Goal: Transaction & Acquisition: Purchase product/service

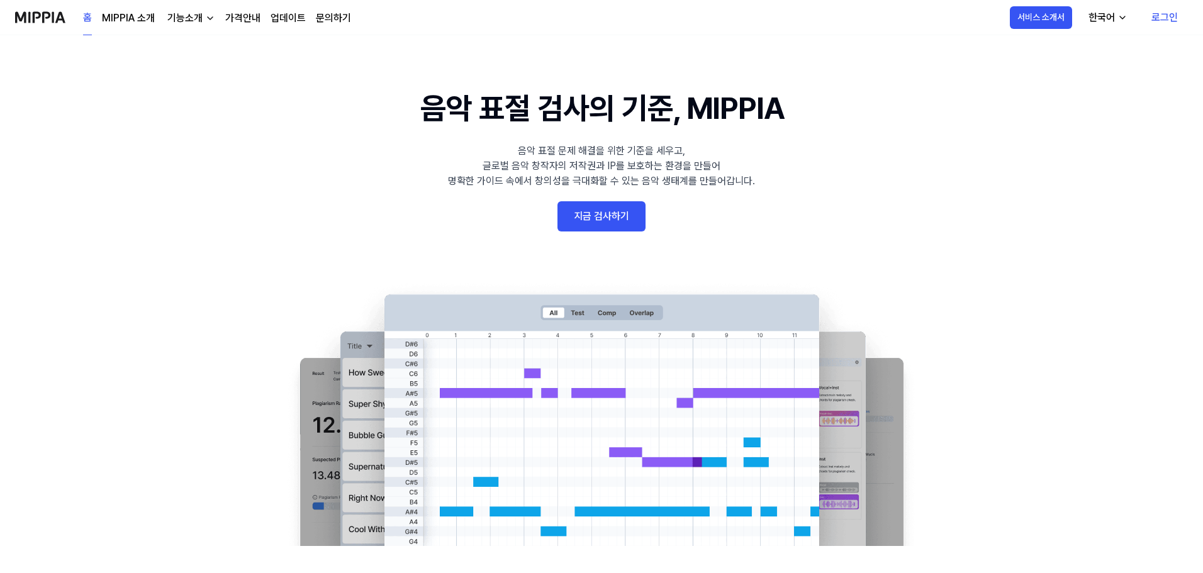
click at [618, 212] on link "지금 검사하기" at bounding box center [602, 216] width 88 height 30
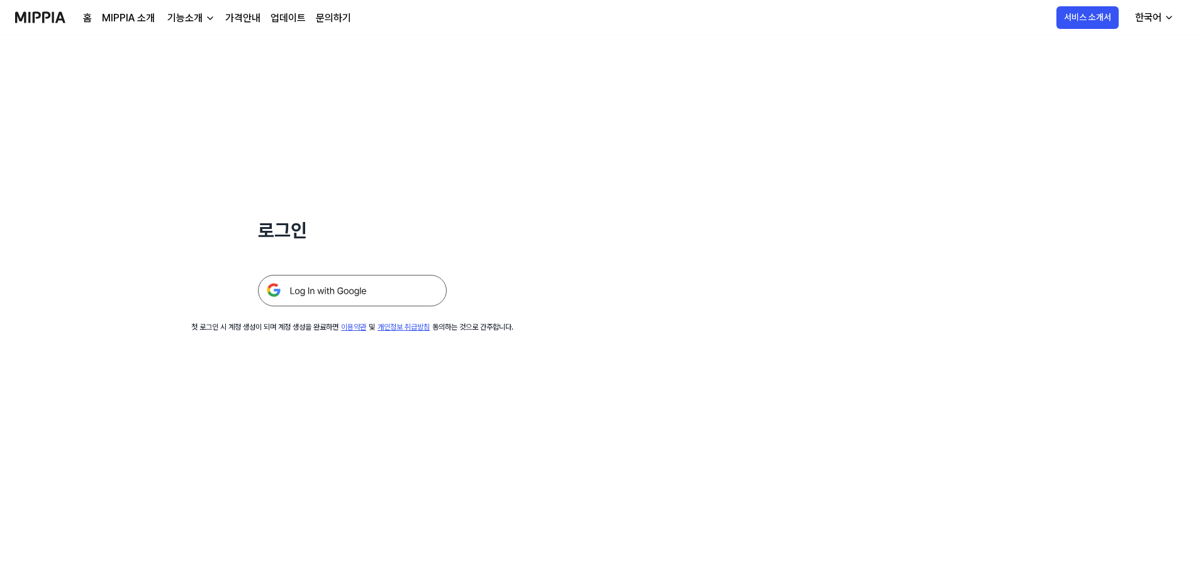
click at [342, 284] on img at bounding box center [352, 290] width 189 height 31
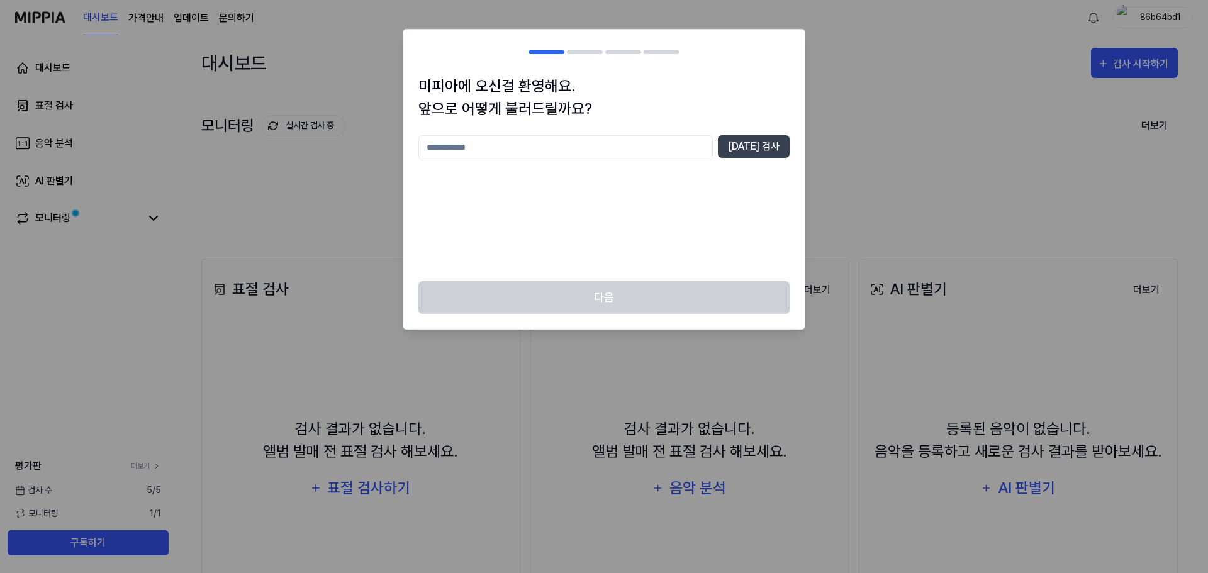
click at [641, 146] on input "text" at bounding box center [566, 147] width 295 height 25
type input "*"
click at [766, 146] on button "[DATE] 검사" at bounding box center [754, 146] width 72 height 23
click at [517, 139] on input "**" at bounding box center [566, 147] width 295 height 25
type input "*****"
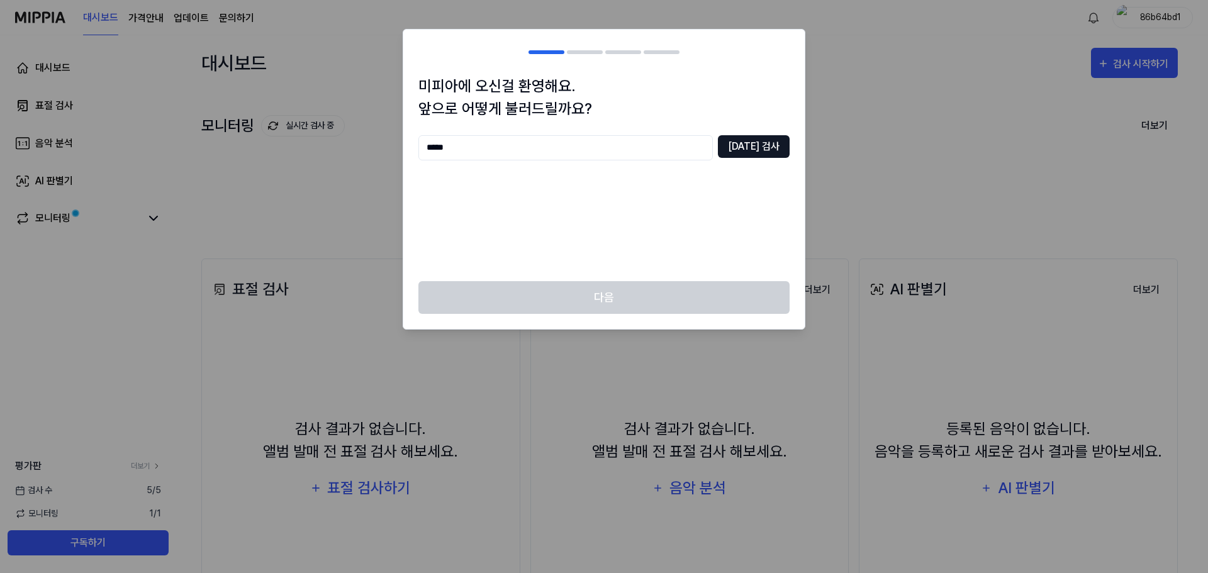
click at [765, 145] on button "중복 검사" at bounding box center [754, 146] width 72 height 23
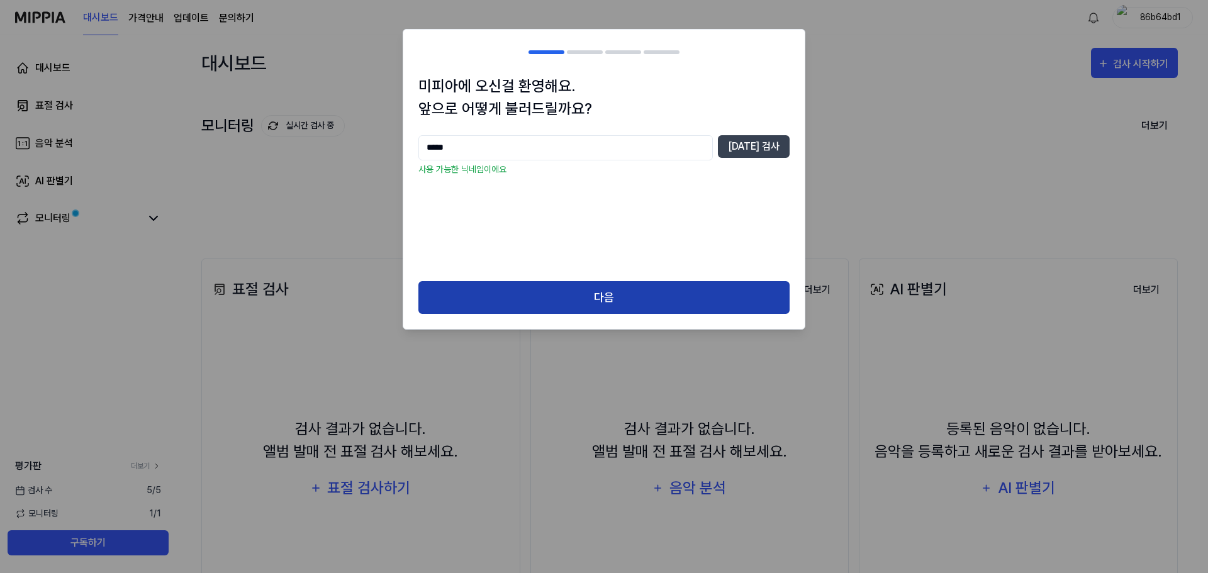
click at [616, 301] on button "다음" at bounding box center [604, 297] width 371 height 33
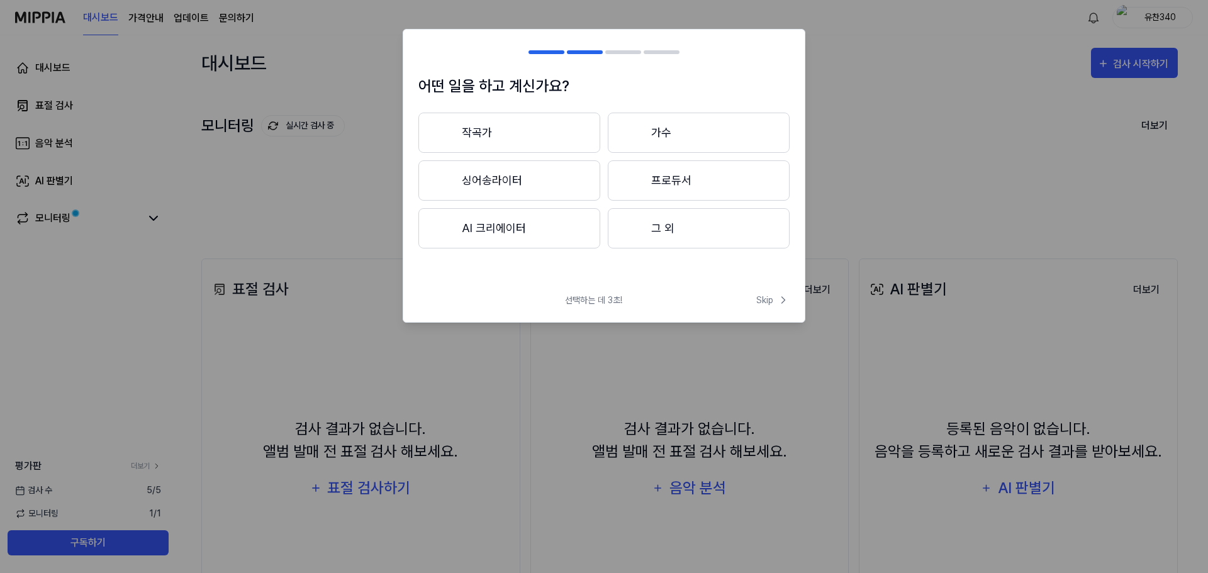
click at [550, 125] on button "작곡가" at bounding box center [510, 133] width 182 height 40
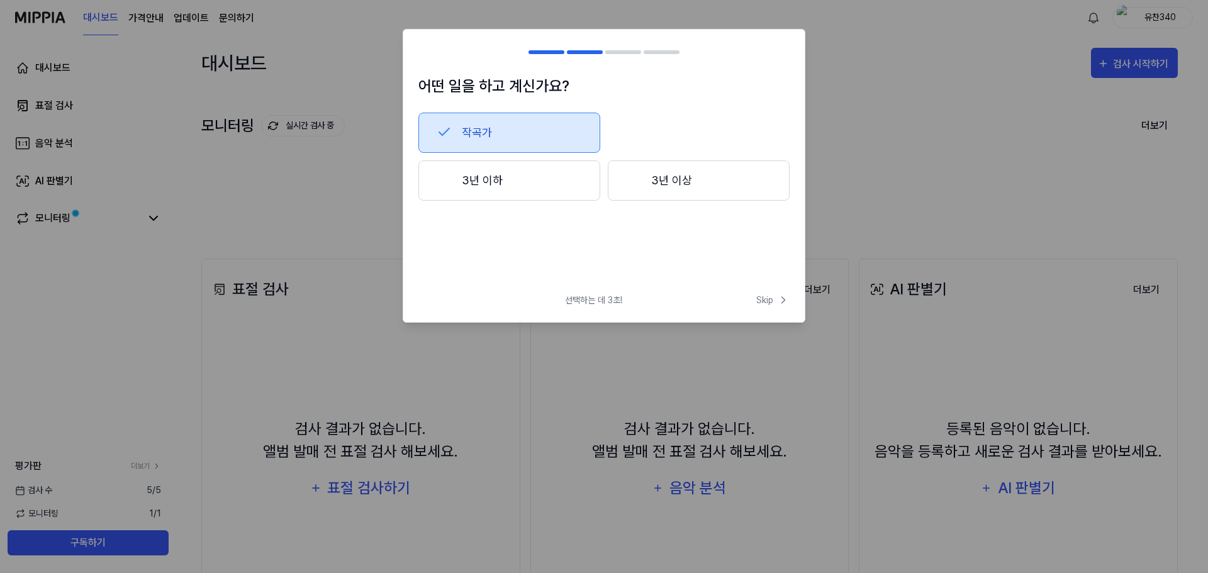
click at [530, 171] on button "3년 이하" at bounding box center [510, 181] width 182 height 40
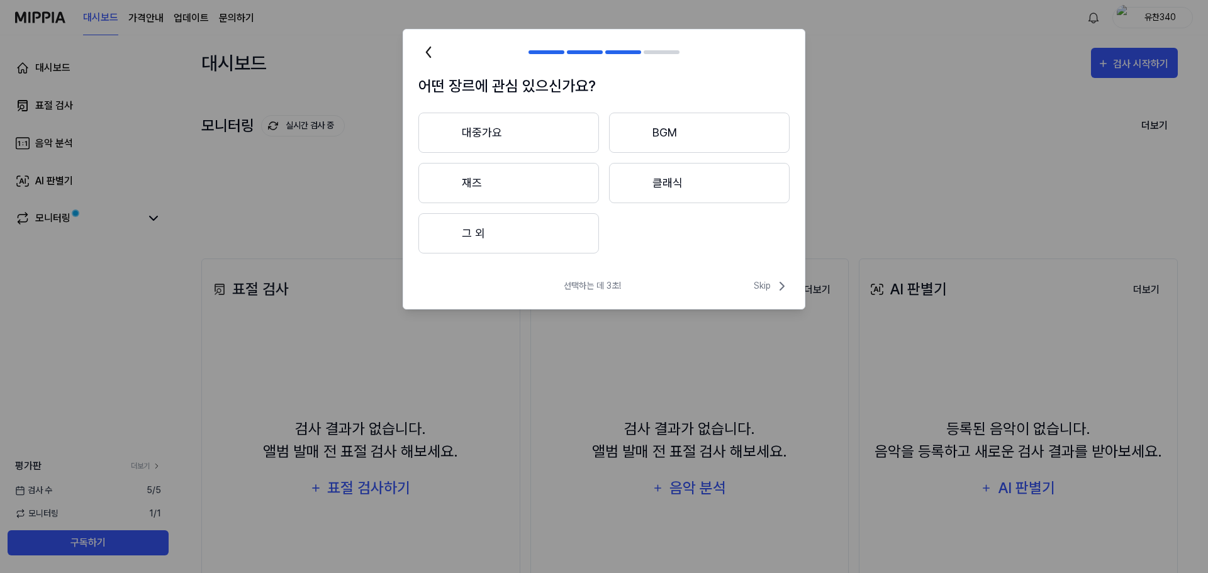
click at [547, 127] on button "대중가요" at bounding box center [509, 133] width 181 height 40
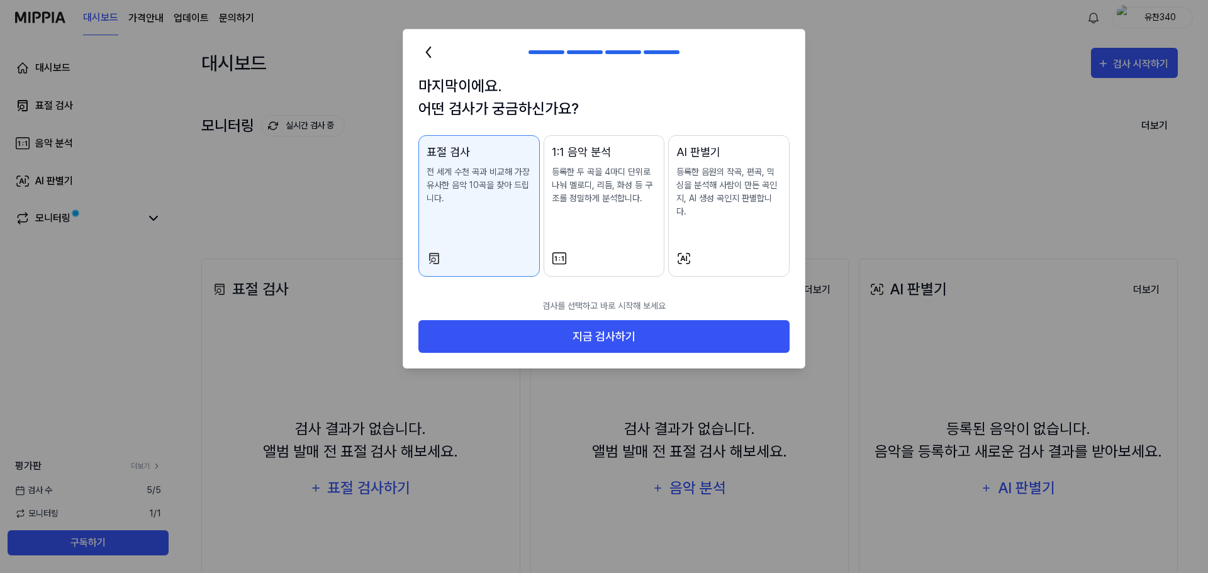
click at [487, 182] on p "전 세계 수천 곡과 비교해 가장 유사한 음악 10곡을 찾아 드립니다." at bounding box center [479, 186] width 105 height 40
click at [702, 168] on p "등록한 음원의 작곡, 편곡, 믹싱을 분석해 사람이 만든 곡인지, AI 생성 곡인지 판별합니다." at bounding box center [729, 192] width 105 height 53
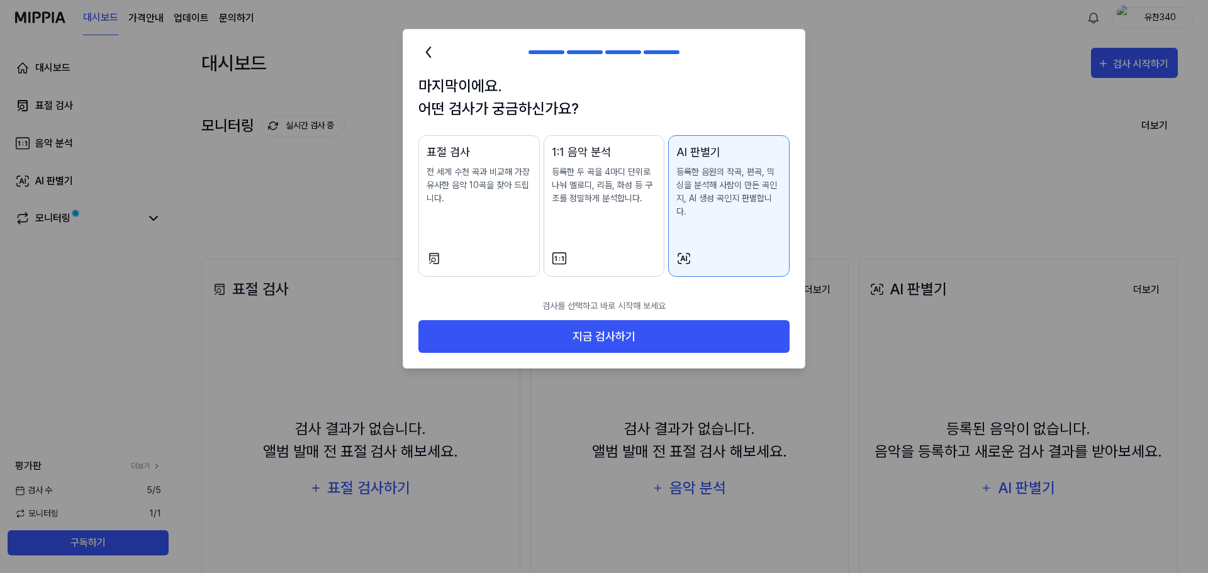
click at [594, 171] on p "등록한 두 곡을 4마디 단위로 나눠 멜로디, 리듬, 화성 등 구조를 정밀하게 분석합니다." at bounding box center [604, 186] width 105 height 40
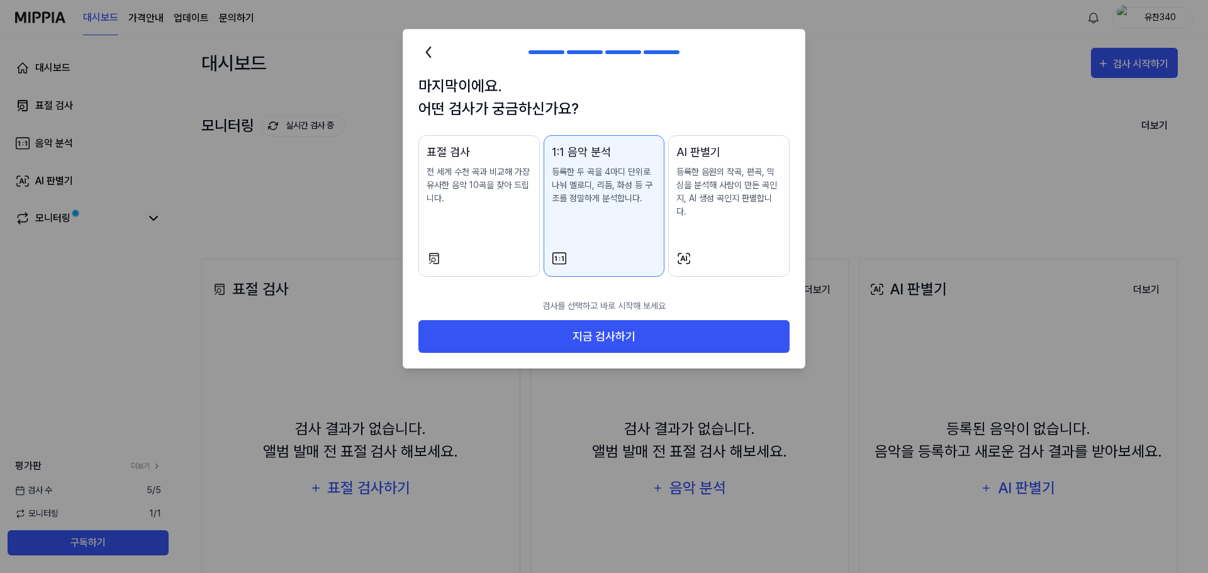
click at [427, 179] on p "전 세계 수천 곡과 비교해 가장 유사한 음악 10곡을 찾아 드립니다." at bounding box center [479, 186] width 105 height 40
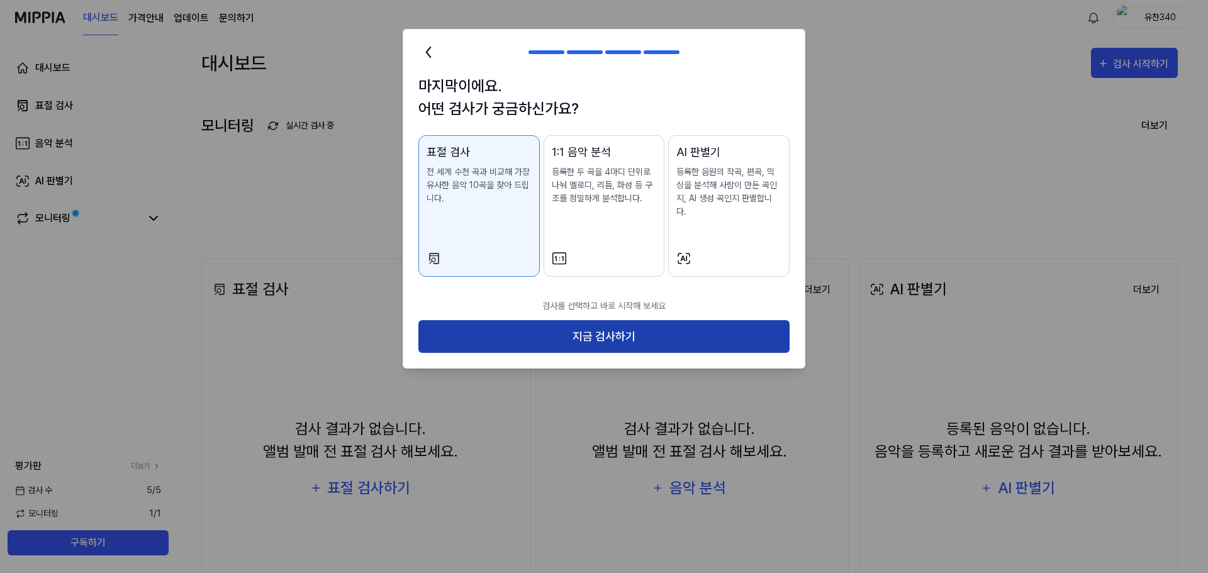
click at [589, 323] on button "지금 검사하기" at bounding box center [604, 336] width 371 height 33
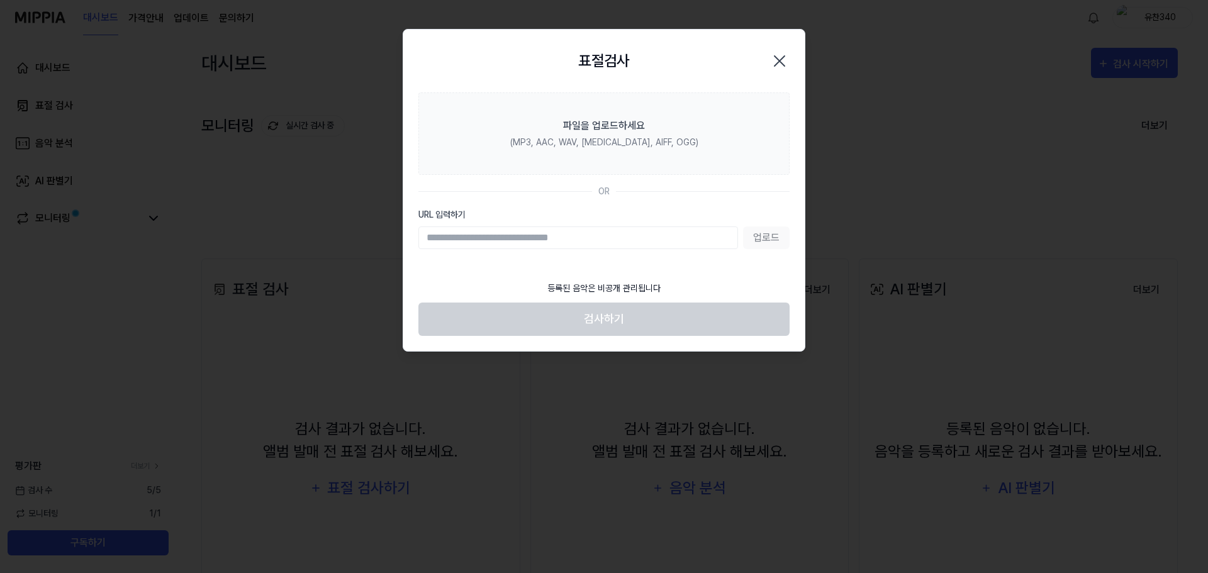
click at [538, 241] on input "URL 입력하기" at bounding box center [579, 238] width 320 height 23
click at [577, 233] on input "URL 입력하기" at bounding box center [579, 238] width 320 height 23
paste input "**********"
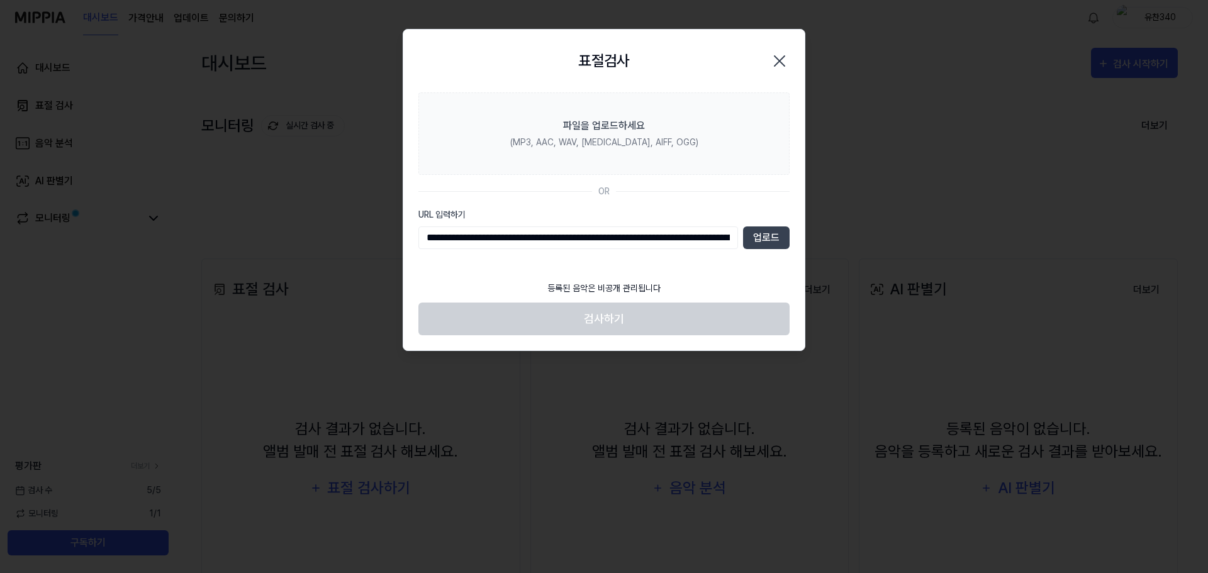
scroll to position [0, 262]
type input "**********"
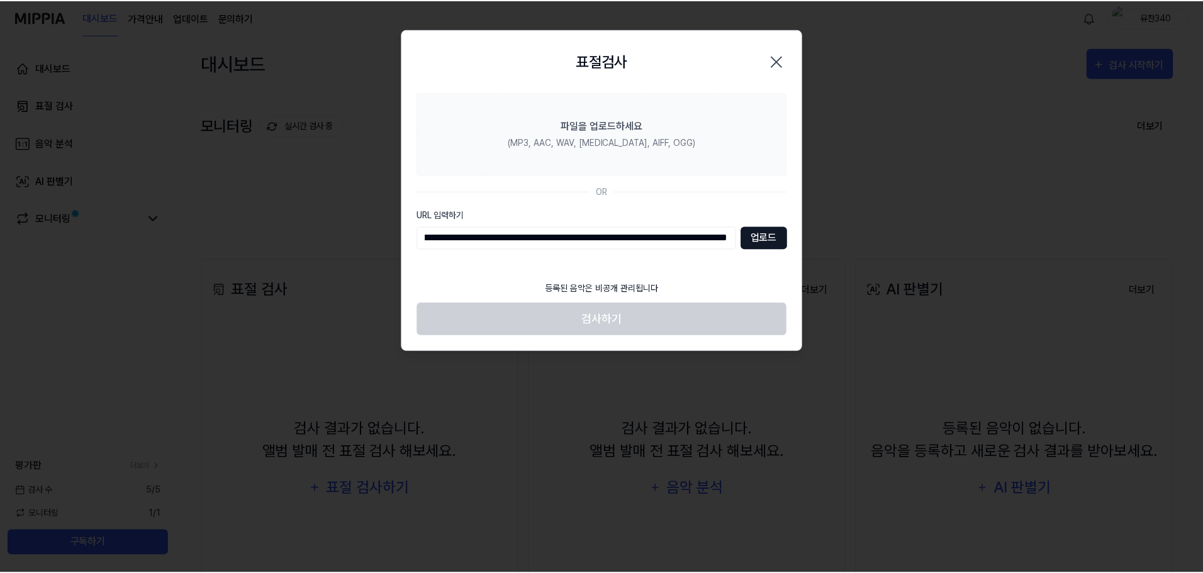
scroll to position [0, 0]
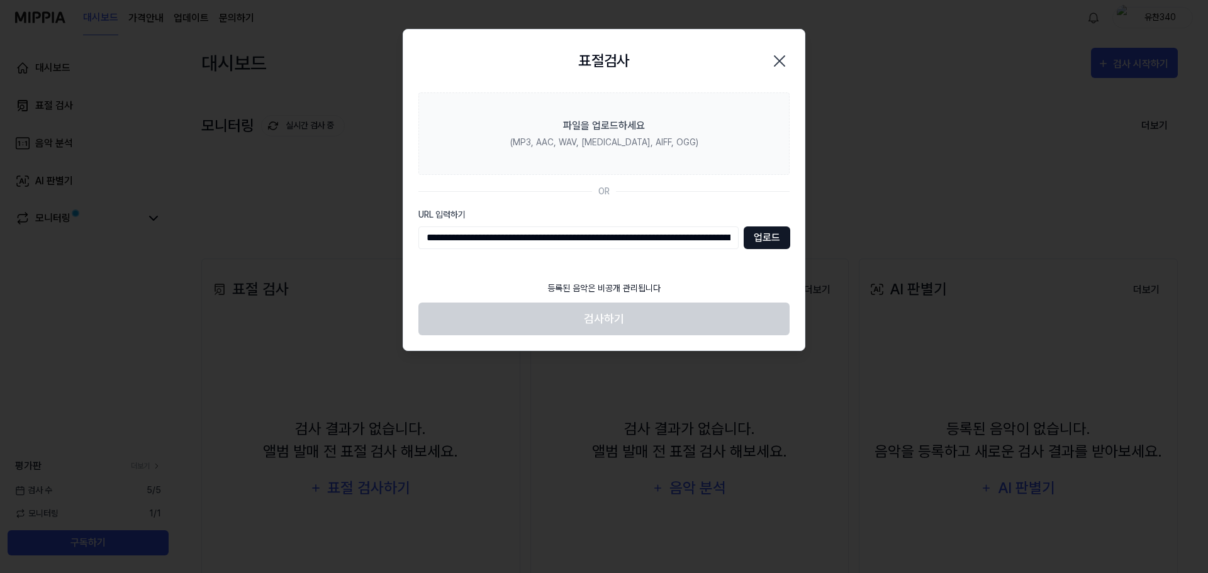
click at [772, 232] on button "업로드" at bounding box center [767, 238] width 47 height 23
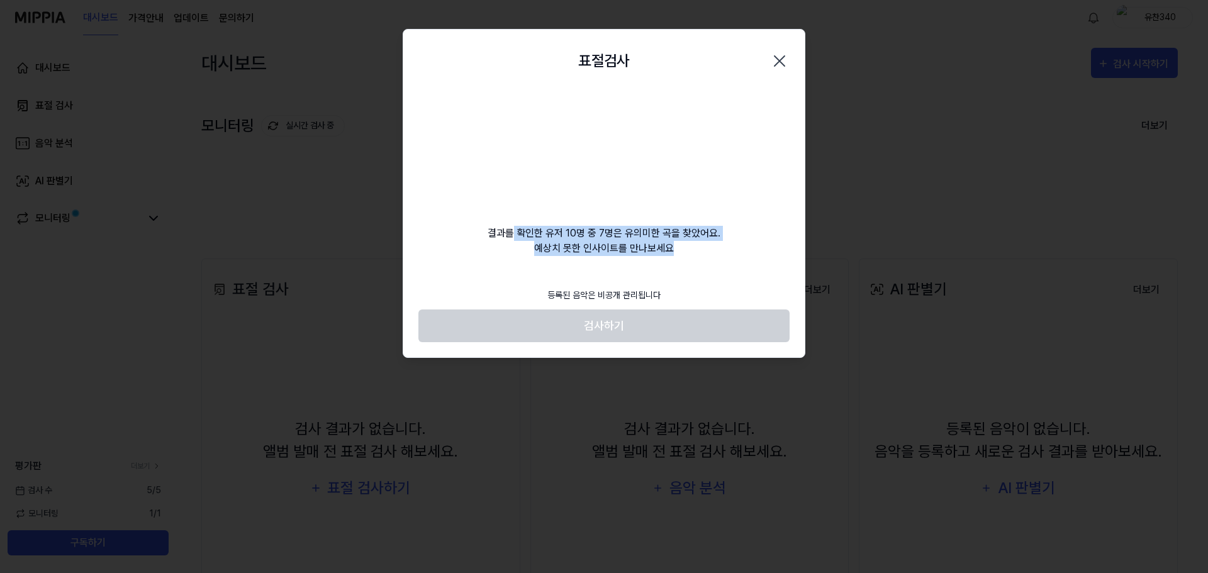
drag, startPoint x: 512, startPoint y: 230, endPoint x: 779, endPoint y: 259, distance: 269.1
click at [779, 259] on div "표절검사 닫기 결과를 확인한 유저 10명 중 7명은 유의미한 곡을 찾았어요. 예상치 못한 인사이트를 만나보세요 등록된 음악은 비공개 관리됩니다…" at bounding box center [604, 194] width 403 height 330
click at [561, 229] on div "결과를 확인한 유저 10명 중 7명은 유의미한 곡을 찾았어요. 예상치 못한 인사이트를 만나보세요" at bounding box center [604, 175] width 402 height 164
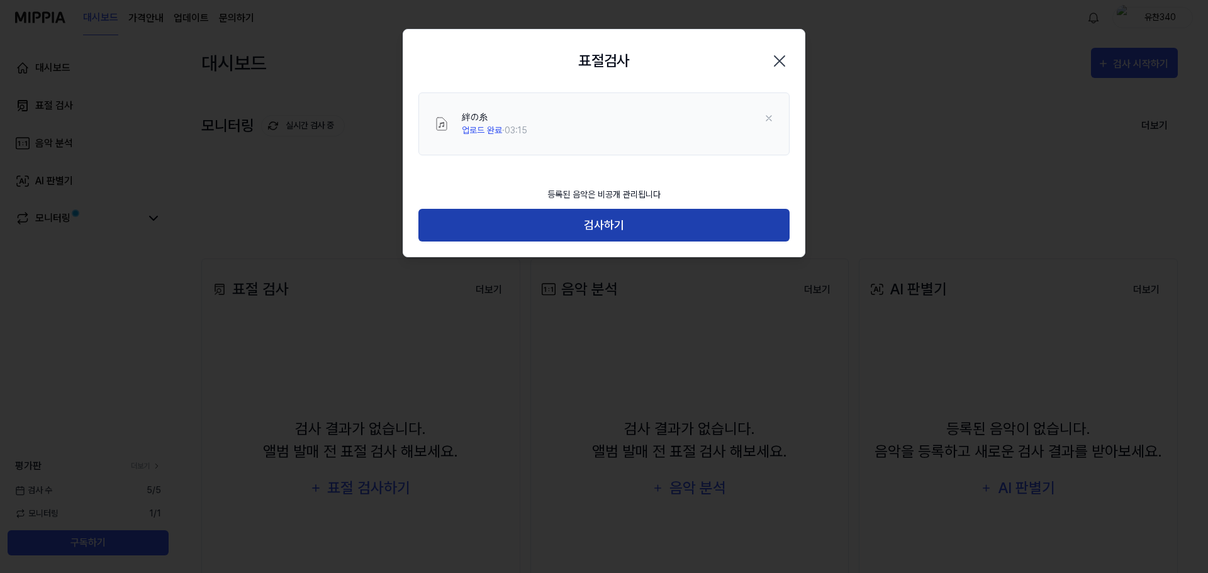
click at [607, 218] on button "검사하기" at bounding box center [604, 225] width 371 height 33
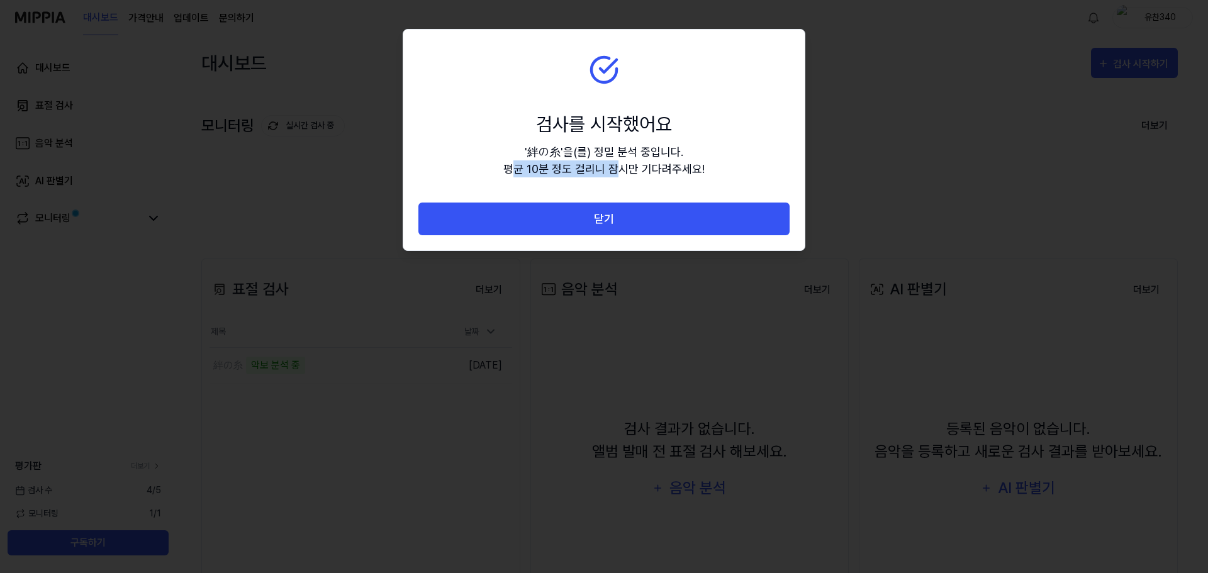
drag, startPoint x: 519, startPoint y: 167, endPoint x: 669, endPoint y: 176, distance: 150.1
click at [657, 170] on div "' 絆の糸 ' 을(를) 정밀 분석 중입니다. 평균 10분 정도 걸리니 잠시만 기다려주세요!" at bounding box center [604, 161] width 201 height 34
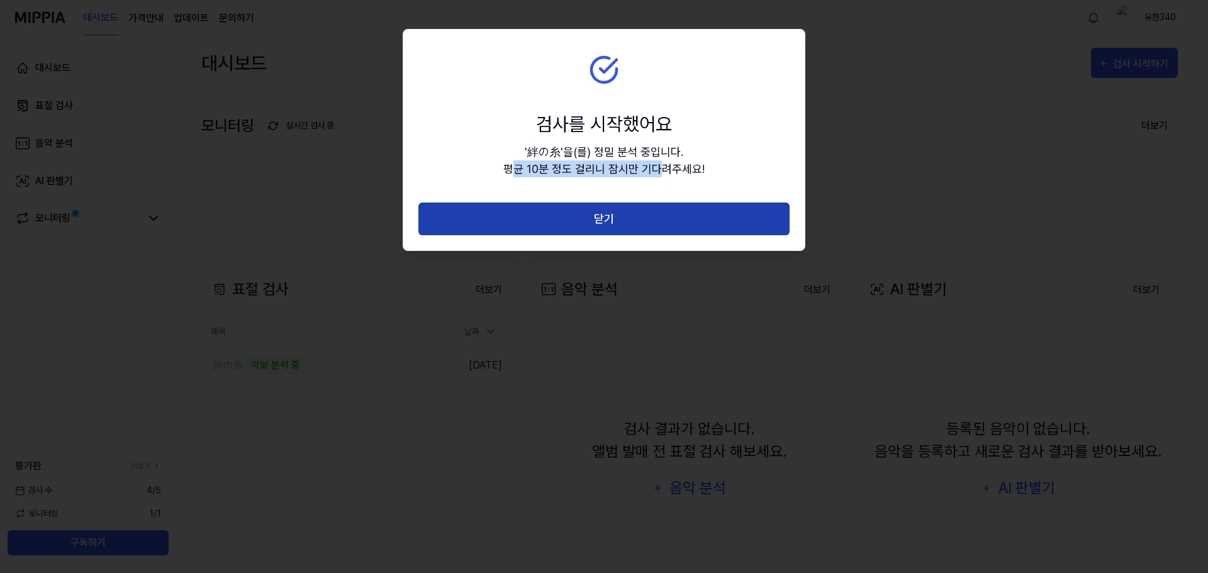
click at [614, 212] on button "닫기" at bounding box center [604, 219] width 371 height 33
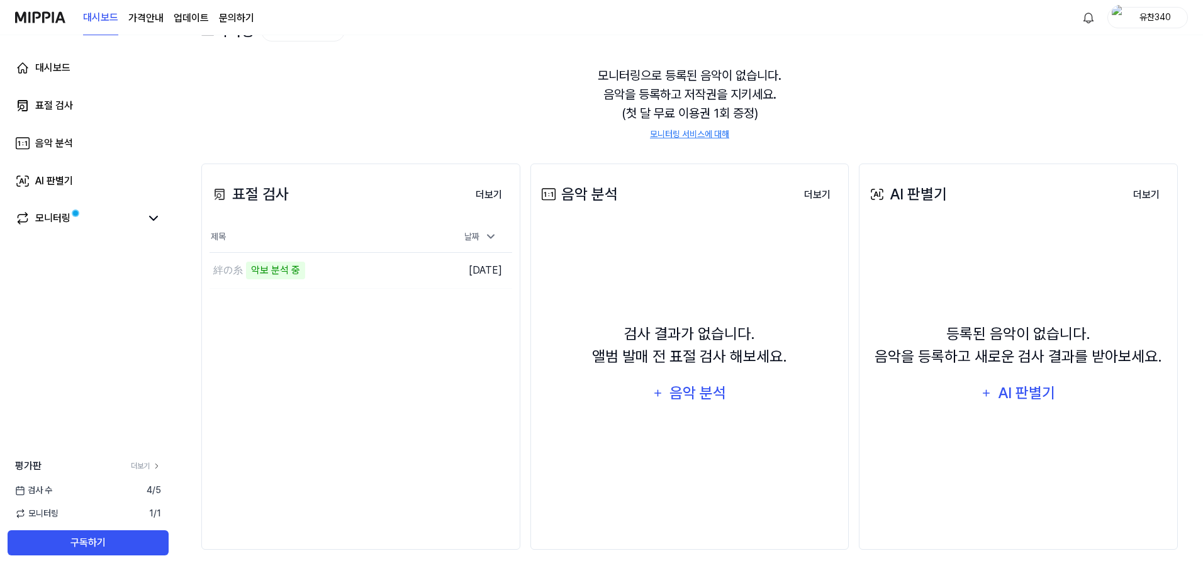
scroll to position [97, 0]
click at [153, 218] on icon at bounding box center [153, 218] width 15 height 15
click at [141, 483] on div "평가판 더보기 검사 수 4 / 5 모니터링 1 / 1 구독하기" at bounding box center [88, 507] width 176 height 97
drag, startPoint x: 149, startPoint y: 486, endPoint x: 162, endPoint y: 487, distance: 13.3
click at [162, 487] on div "검사 수 4 / 5" at bounding box center [88, 490] width 176 height 13
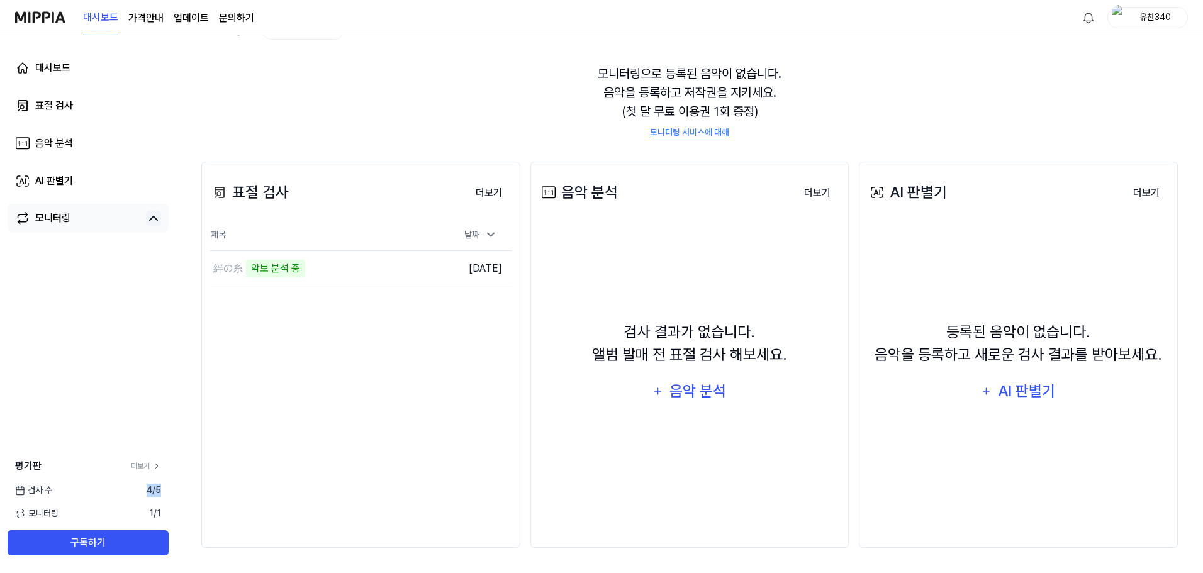
drag, startPoint x: 145, startPoint y: 492, endPoint x: 166, endPoint y: 495, distance: 20.5
click at [166, 495] on div "검사 수 4 / 5" at bounding box center [88, 490] width 176 height 13
click at [159, 493] on span "4 / 5" at bounding box center [154, 490] width 14 height 13
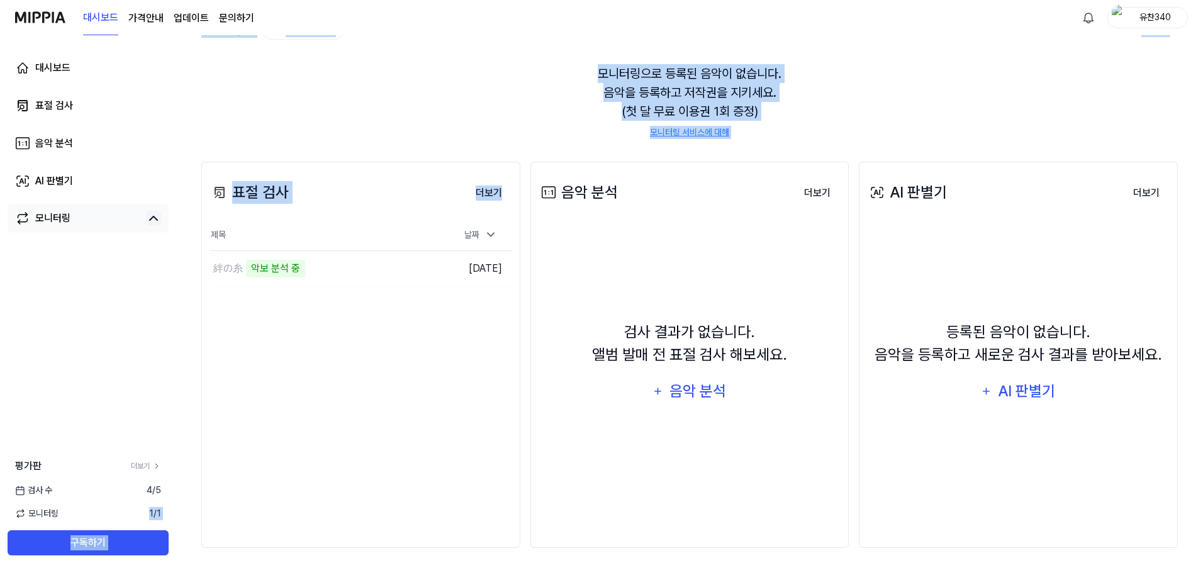
drag, startPoint x: 143, startPoint y: 517, endPoint x: 182, endPoint y: 520, distance: 39.2
click at [182, 476] on html "대시보드 가격안내 업데이트 문의하기 유찬340 대시보드 표절 검사 음악 분석 AI 판별기 모니터링 평가판 더보기 검사 수 4 / 5 모니터링 …" at bounding box center [601, 189] width 1203 height 573
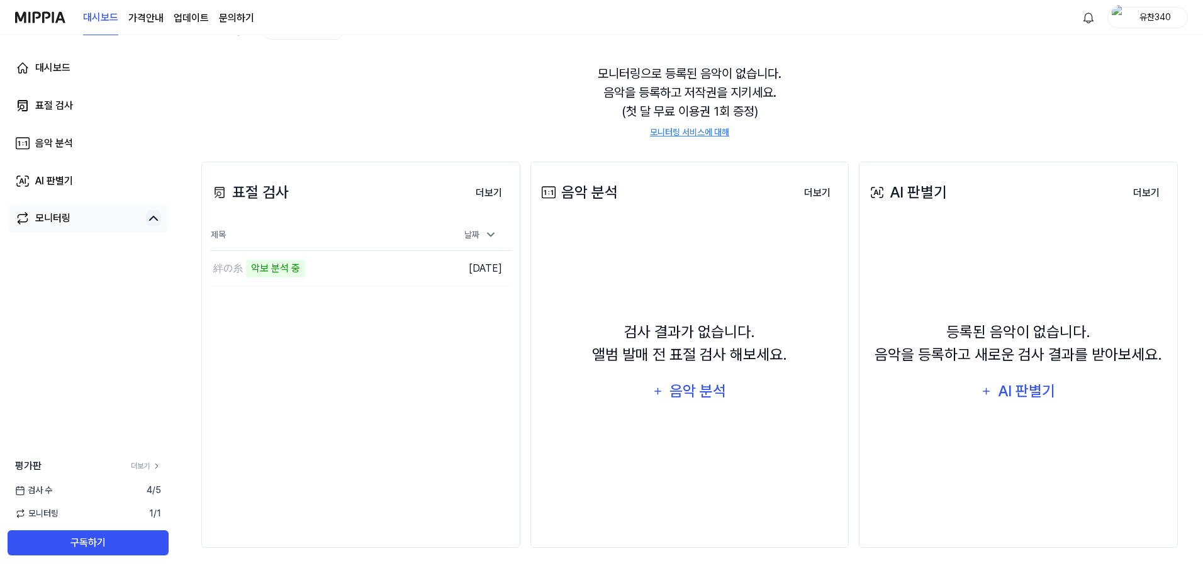
click at [152, 500] on div "평가판 더보기 검사 수 4 / 5 모니터링 1 / 1 구독하기" at bounding box center [88, 507] width 176 height 97
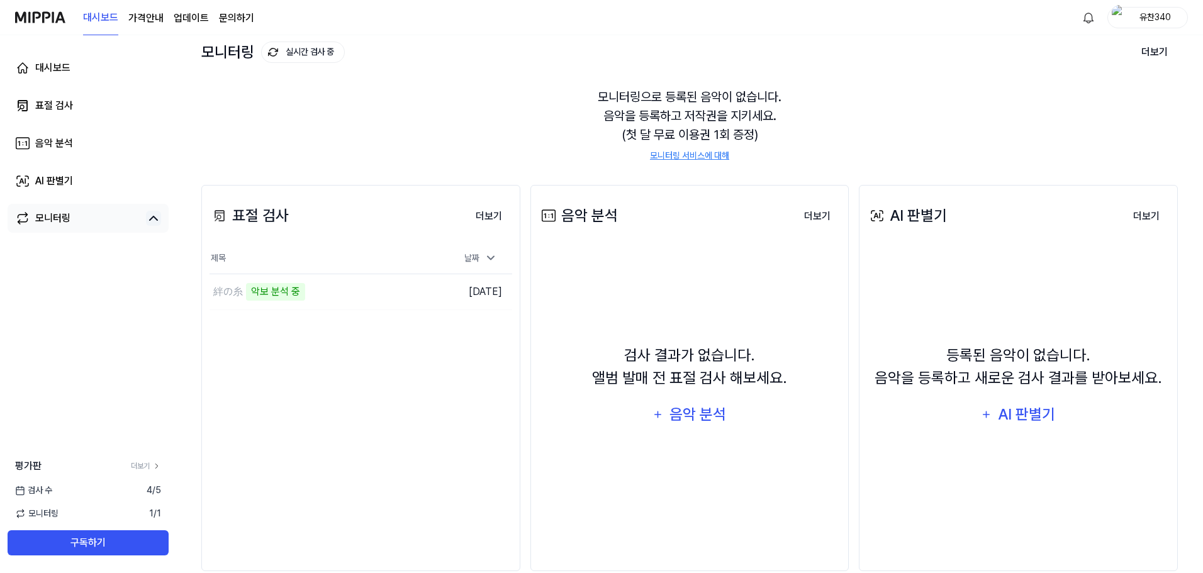
scroll to position [34, 0]
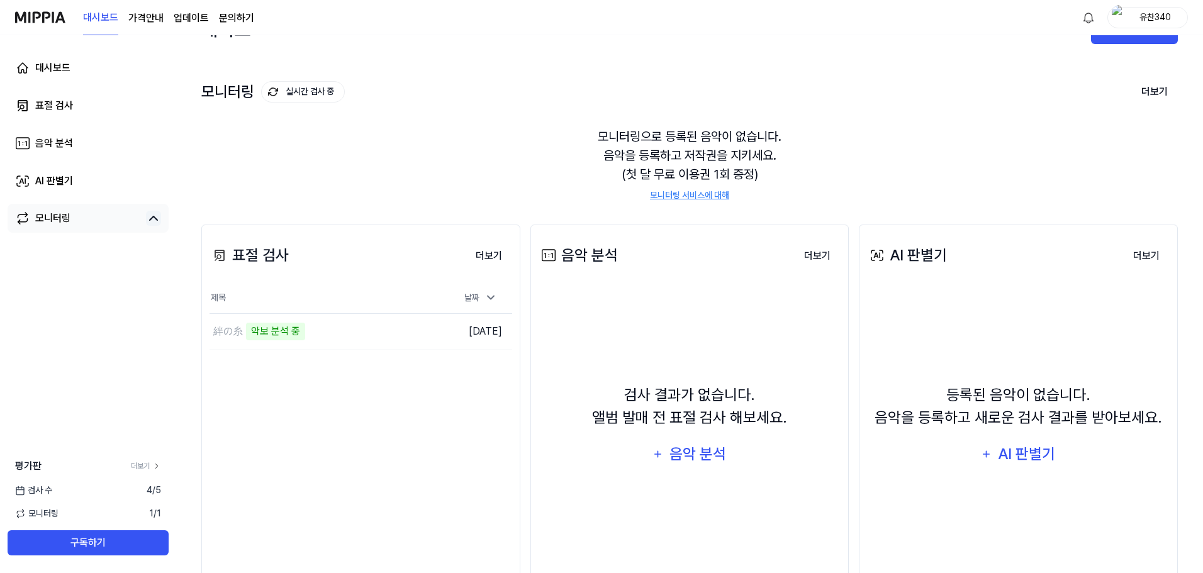
click at [153, 213] on icon at bounding box center [153, 218] width 15 height 15
drag, startPoint x: 138, startPoint y: 491, endPoint x: 164, endPoint y: 490, distance: 26.4
click at [164, 490] on div "검사 수 4 / 5" at bounding box center [88, 490] width 176 height 13
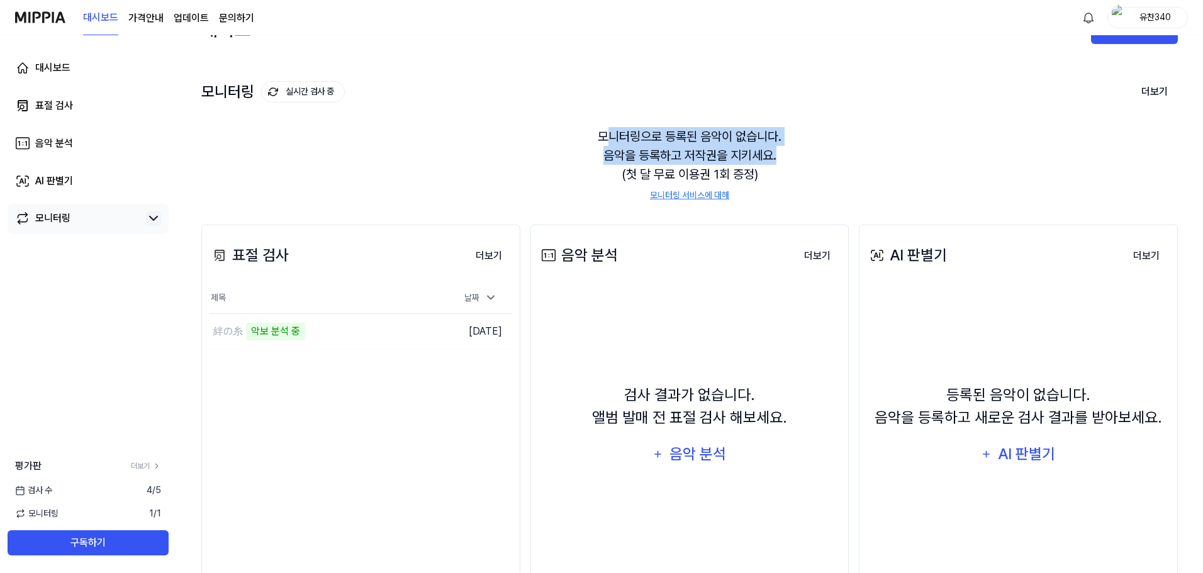
drag, startPoint x: 605, startPoint y: 132, endPoint x: 781, endPoint y: 162, distance: 178.2
click at [781, 162] on div "모니터링으로 등록된 음악이 없습니다. 음악을 등록하고 저작권을 지키세요. (첫 달 무료 이용권 1회 증정) 모니터링 서비스에 대해" at bounding box center [689, 164] width 977 height 105
click at [779, 162] on div "모니터링으로 등록된 음악이 없습니다. 음악을 등록하고 저작권을 지키세요. (첫 달 무료 이용권 1회 증정) 모니터링 서비스에 대해" at bounding box center [689, 164] width 977 height 105
drag, startPoint x: 786, startPoint y: 159, endPoint x: 605, endPoint y: 140, distance: 181.1
click at [605, 140] on div "모니터링으로 등록된 음악이 없습니다. 음악을 등록하고 저작권을 지키세요. (첫 달 무료 이용권 1회 증정) 모니터링 서비스에 대해" at bounding box center [689, 164] width 977 height 105
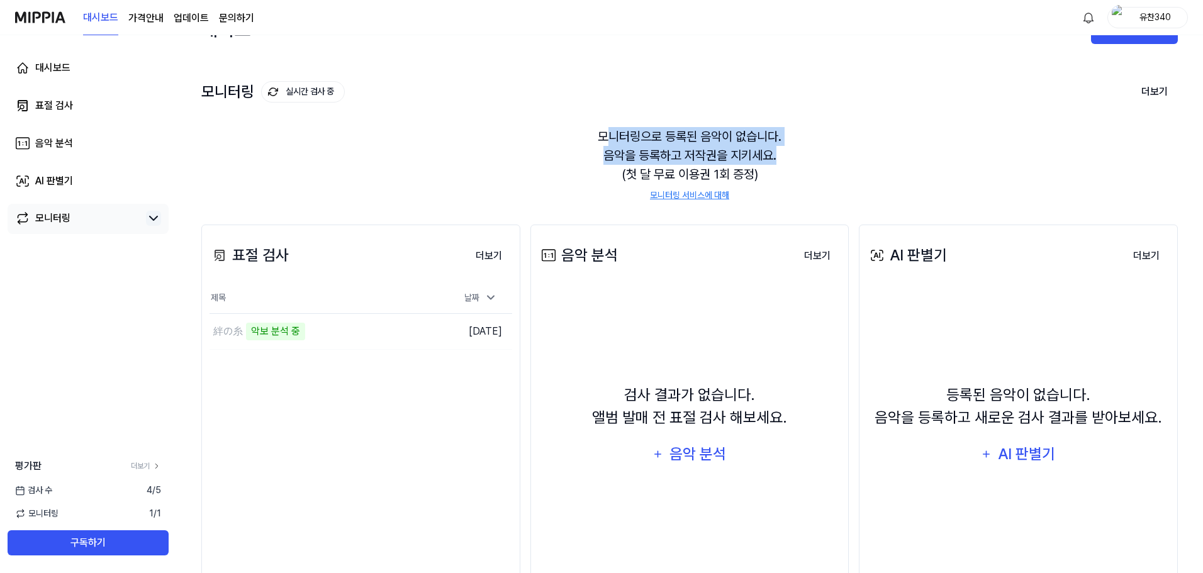
click at [690, 193] on link "모니터링 서비스에 대해" at bounding box center [689, 195] width 79 height 13
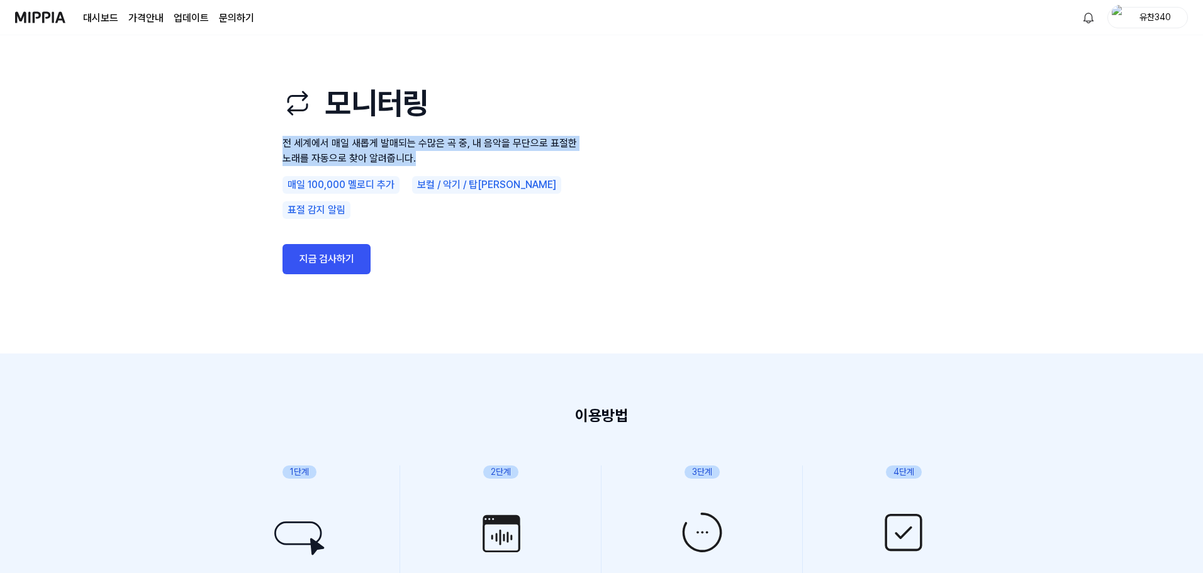
drag, startPoint x: 287, startPoint y: 154, endPoint x: 482, endPoint y: 171, distance: 195.2
click at [482, 166] on p "전 세계에서 매일 새롭게 발매되는 수많은 곡 중, 내 음악을 무단으로 표절한 노래를 자동으로 찾아 알려줍니다." at bounding box center [434, 151] width 302 height 30
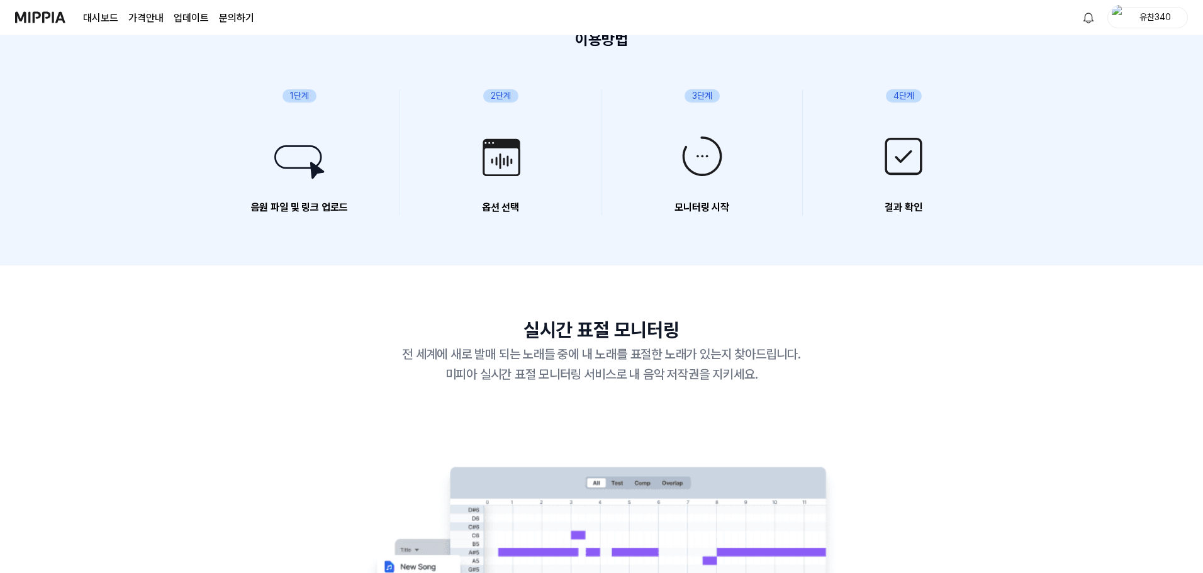
scroll to position [412, 0]
drag, startPoint x: 531, startPoint y: 313, endPoint x: 524, endPoint y: 320, distance: 9.8
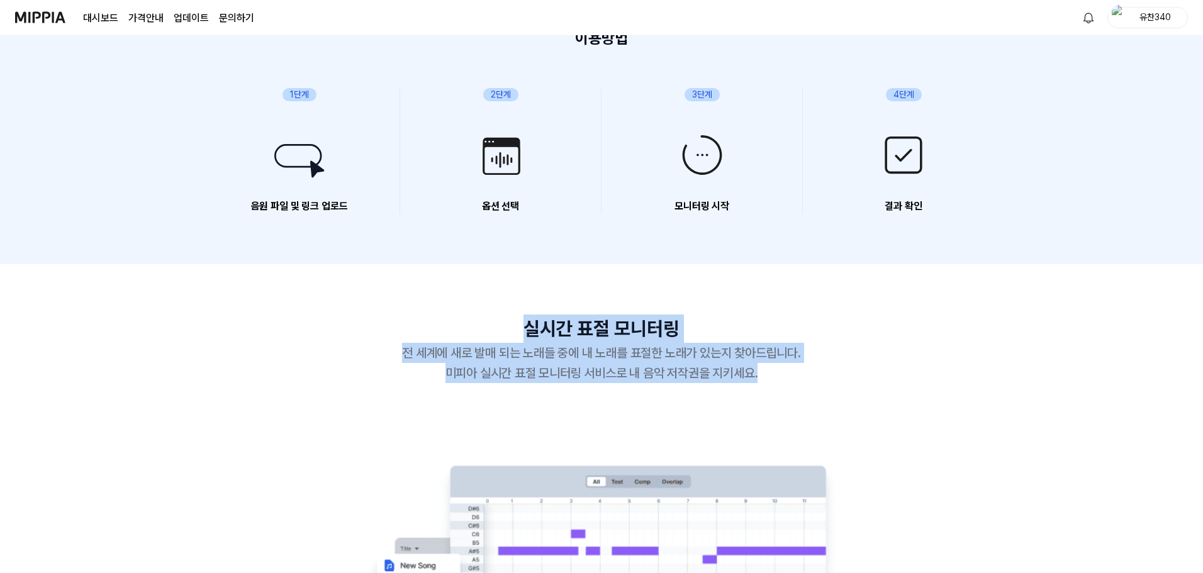
drag, startPoint x: 524, startPoint y: 321, endPoint x: 818, endPoint y: 381, distance: 300.1
click at [818, 381] on div "실시간 표절 모니터링 전 세계에 새로 발매 되는 노래들 중에 내 노래를 표절한 노래가 있는지 찾아드립니다. 미피아 실시간 표절 모니터링 서비스…" at bounding box center [601, 349] width 705 height 69
click at [818, 381] on div "전 세계에 새로 발매 되는 노래들 중에 내 노래를 표절한 노래가 있는지 찾아드립니다. 미피아 실시간 표절 모니터링 서비스로 내 음악 저작권을 …" at bounding box center [601, 363] width 705 height 40
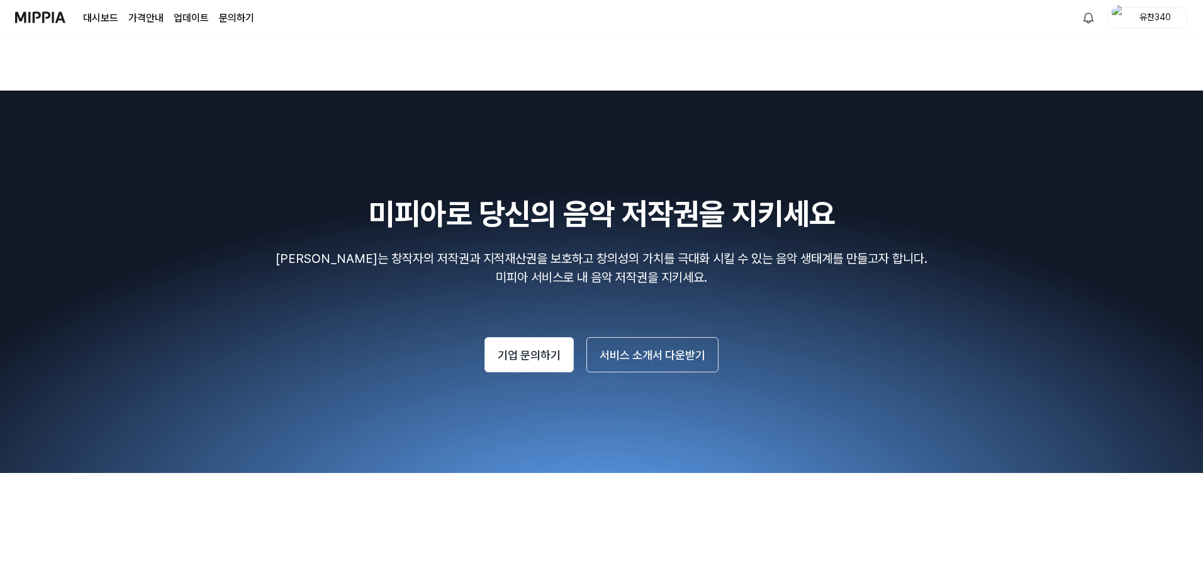
scroll to position [1576, 0]
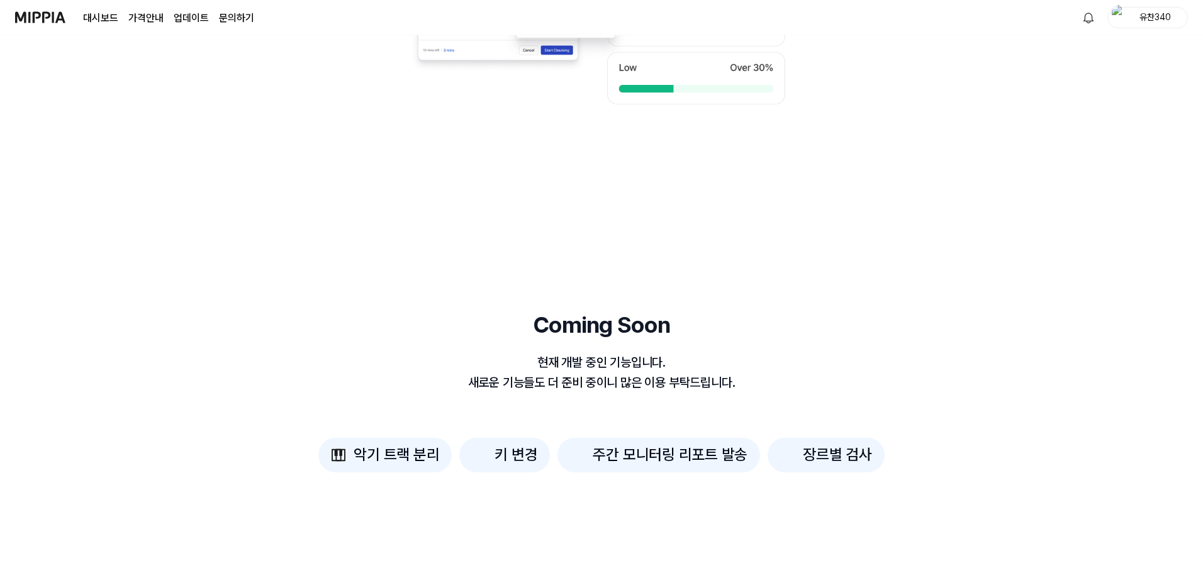
click at [375, 458] on div "악기 트랙 분리" at bounding box center [397, 455] width 86 height 24
click at [782, 439] on div "장르별 검사" at bounding box center [826, 455] width 117 height 34
click at [803, 459] on div "장르별 검사" at bounding box center [837, 455] width 69 height 24
click at [561, 330] on div "Coming Soon" at bounding box center [601, 325] width 705 height 34
drag, startPoint x: 527, startPoint y: 315, endPoint x: 524, endPoint y: 300, distance: 14.7
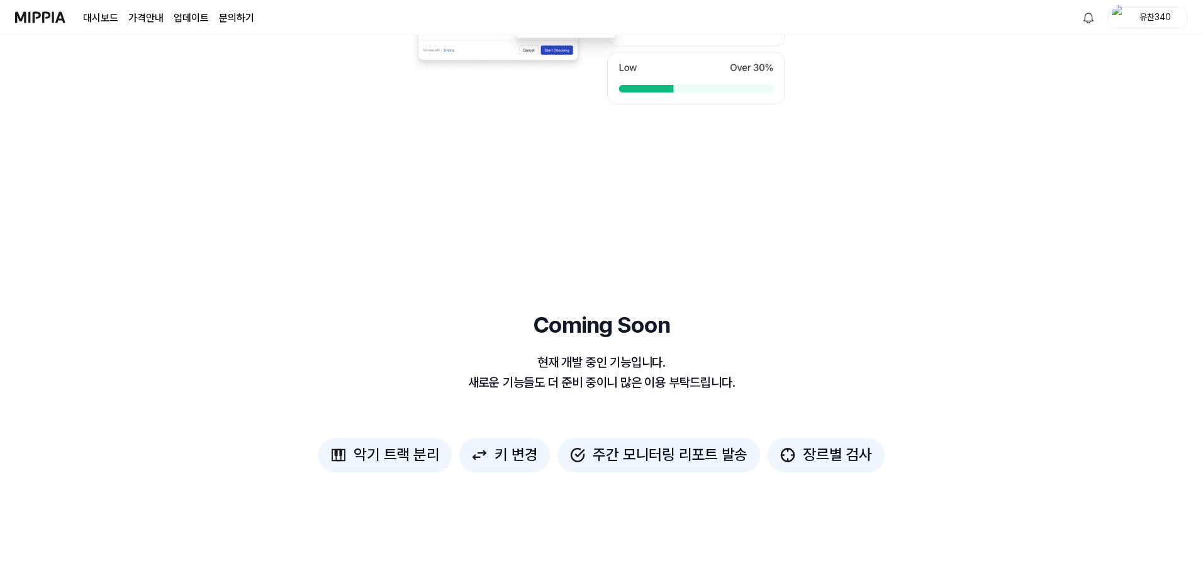
scroll to position [34, 0]
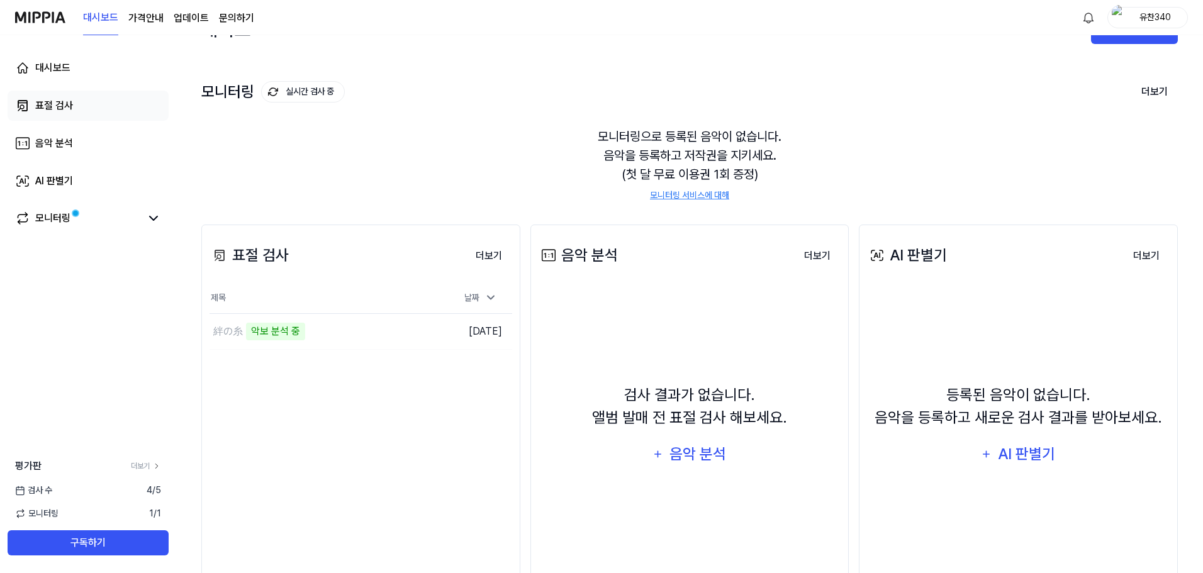
click at [47, 98] on div "표절 검사" at bounding box center [54, 105] width 38 height 15
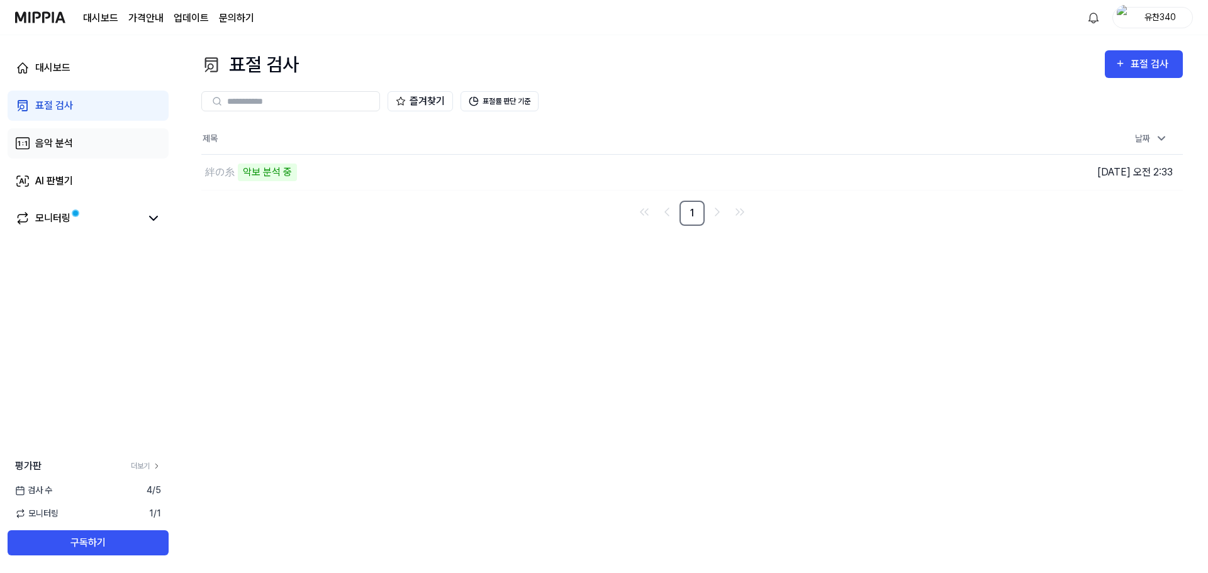
click at [87, 147] on link "음악 분석" at bounding box center [88, 143] width 161 height 30
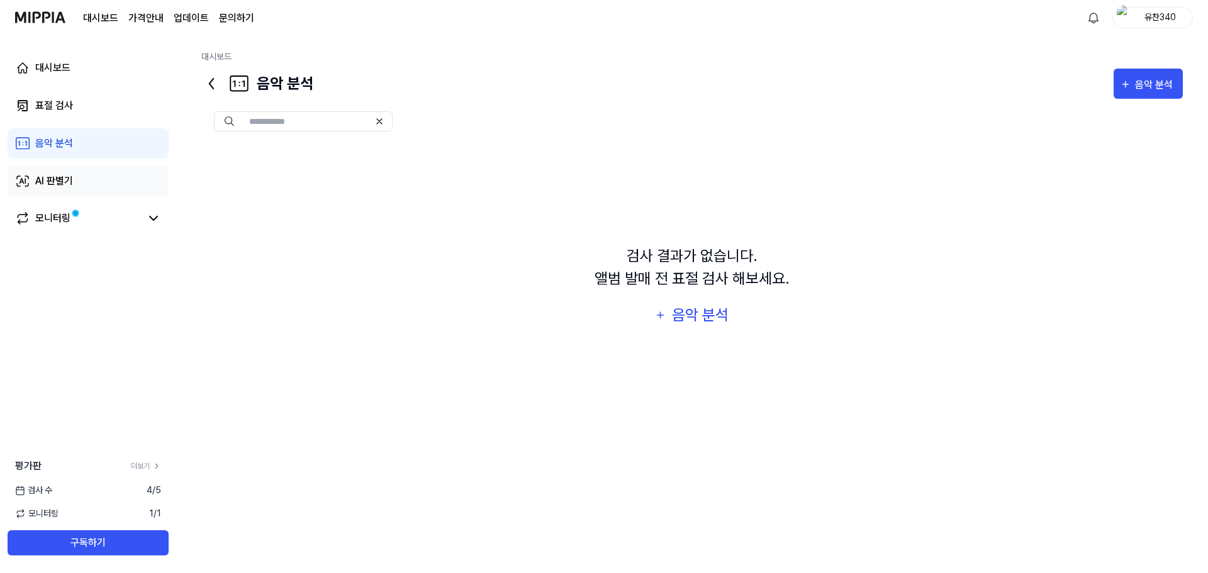
click at [125, 183] on link "AI 판별기" at bounding box center [88, 181] width 161 height 30
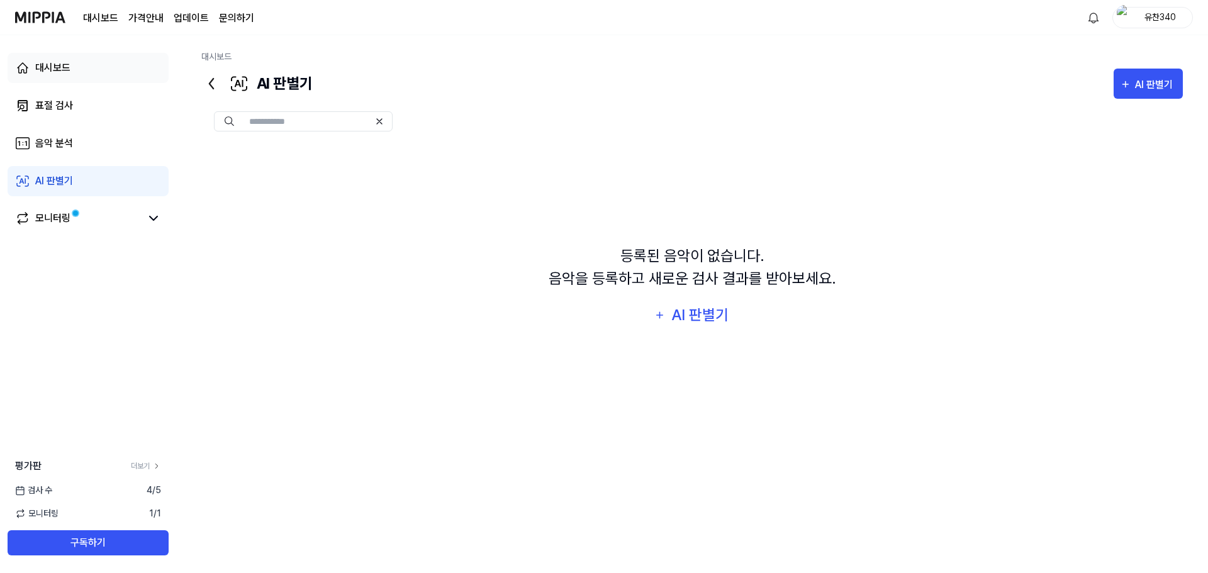
click at [96, 62] on link "대시보드" at bounding box center [88, 68] width 161 height 30
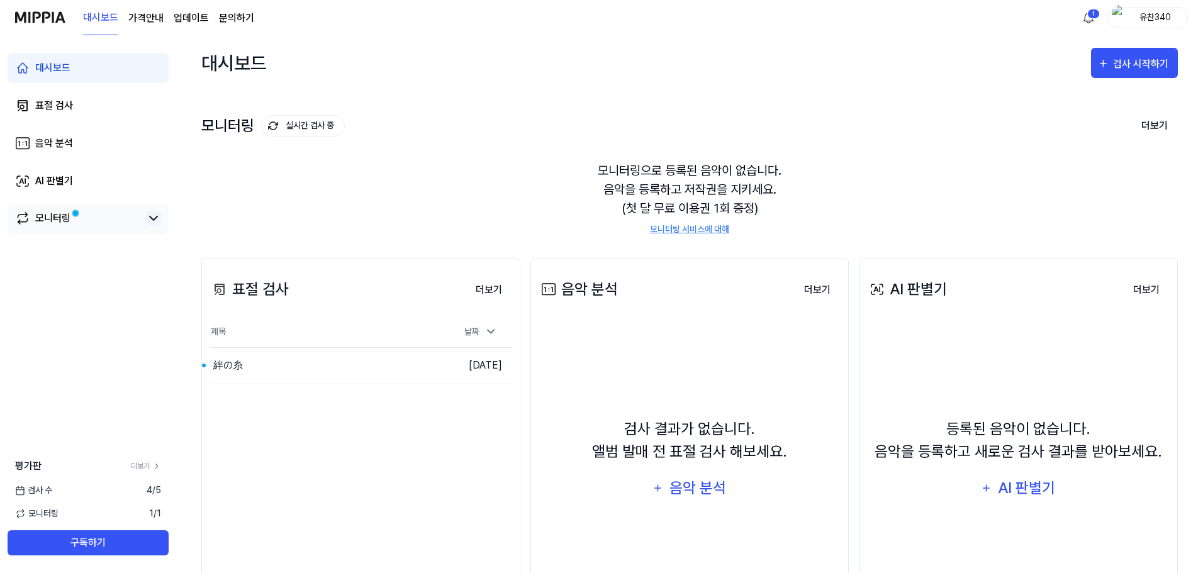
click at [157, 217] on icon at bounding box center [154, 219] width 8 height 4
click at [155, 217] on icon at bounding box center [153, 218] width 15 height 15
click at [320, 374] on div "絆の糸" at bounding box center [298, 365] width 176 height 35
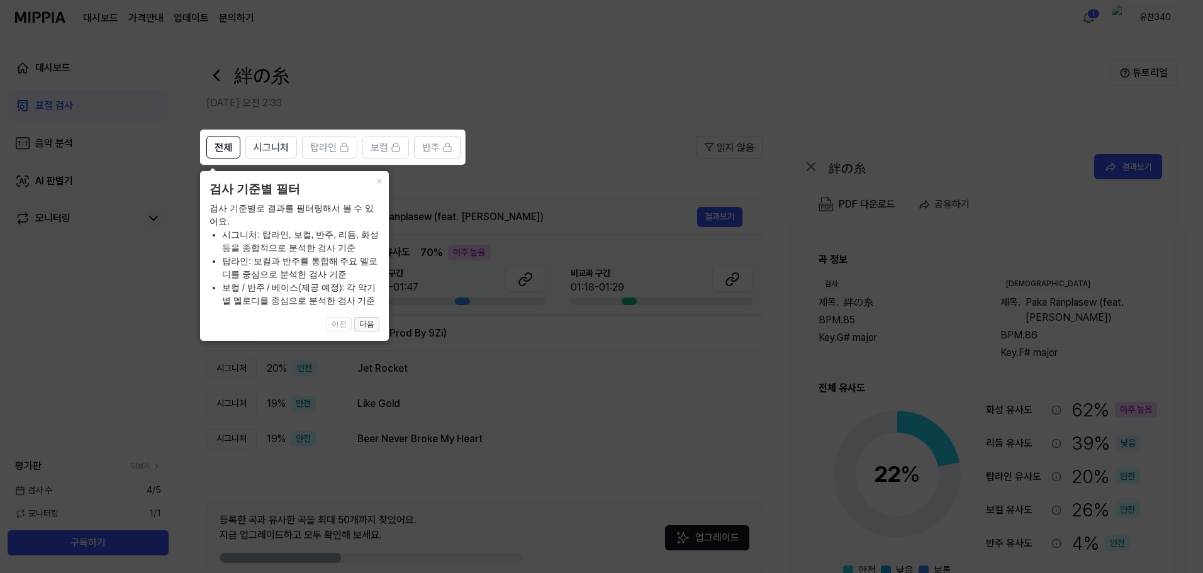
click at [366, 327] on button "다음" at bounding box center [366, 324] width 25 height 15
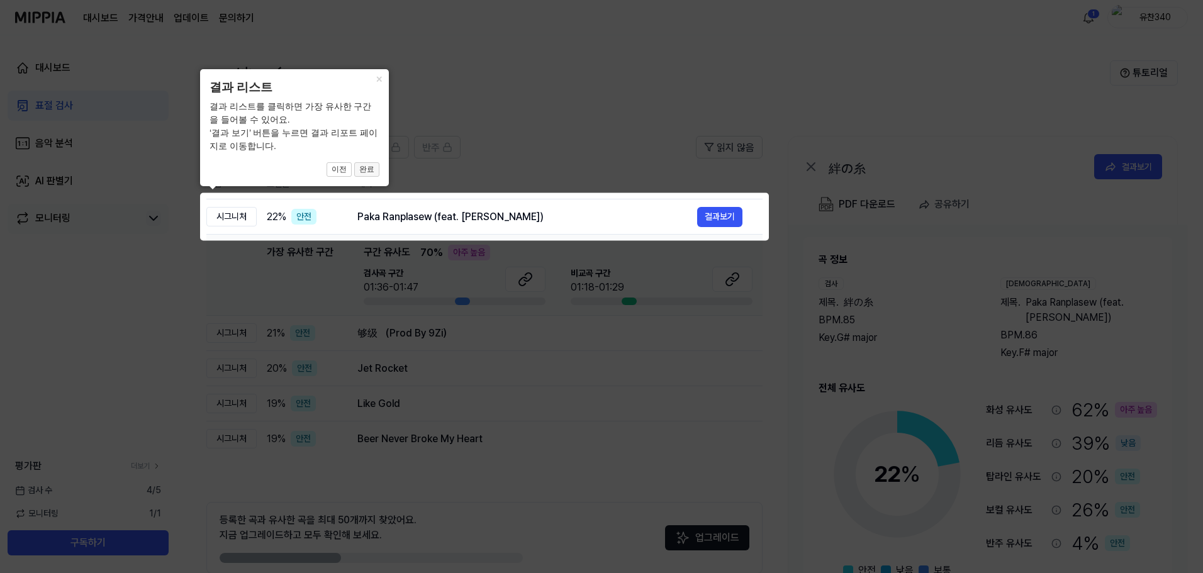
click at [365, 172] on button "완료" at bounding box center [366, 169] width 25 height 15
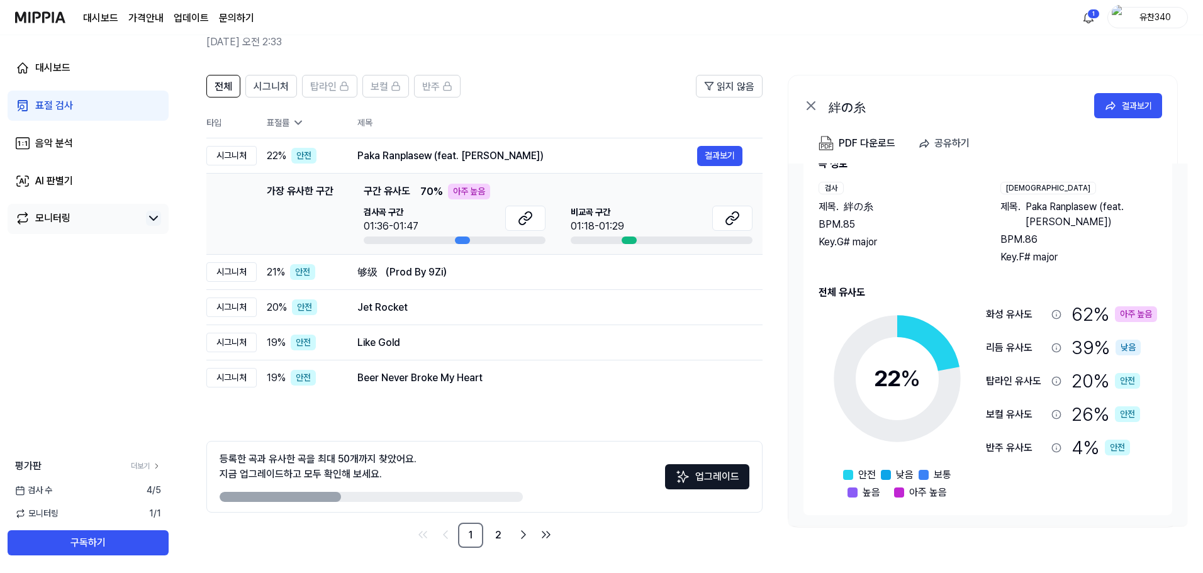
scroll to position [37, 0]
drag, startPoint x: 1001, startPoint y: 304, endPoint x: 1142, endPoint y: 415, distance: 179.3
click at [1142, 415] on div "화성 유사도 62 % 아주 높음 리듬 유사도 39 % 낮음 탑라인 유사도 20 % 안전 보컬 유사도 26 % 안전 반주 유사도 4 % 안전" at bounding box center [1071, 395] width 171 height 195
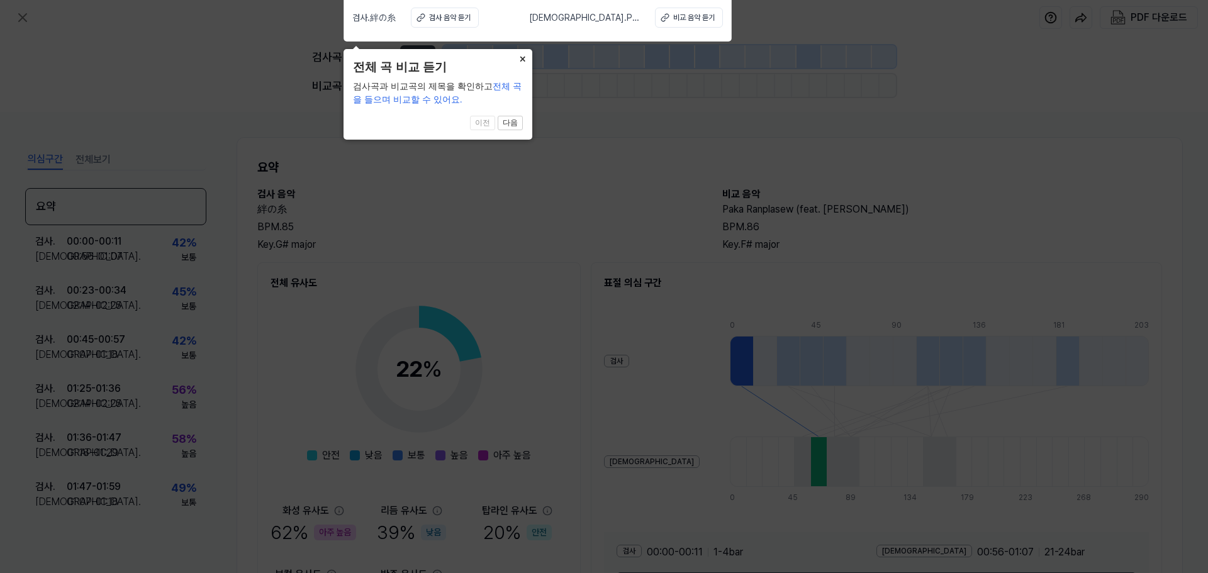
click at [523, 55] on button "×" at bounding box center [522, 58] width 20 height 18
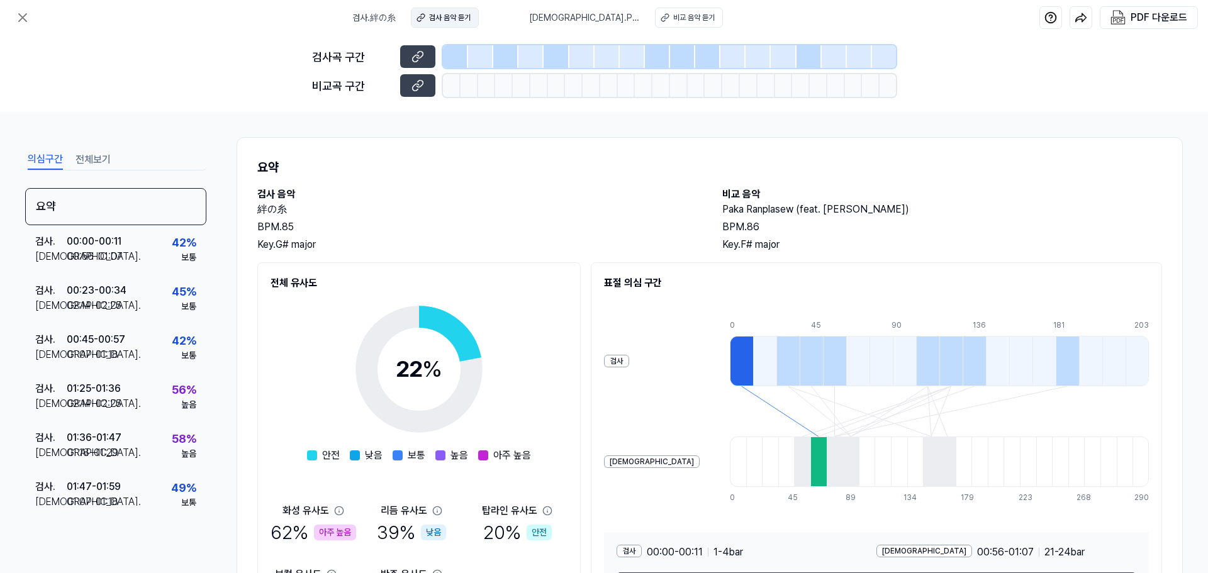
click at [446, 17] on div "검사 음악 듣기" at bounding box center [450, 17] width 42 height 11
click at [699, 20] on div "비교 음악 듣기" at bounding box center [694, 17] width 42 height 11
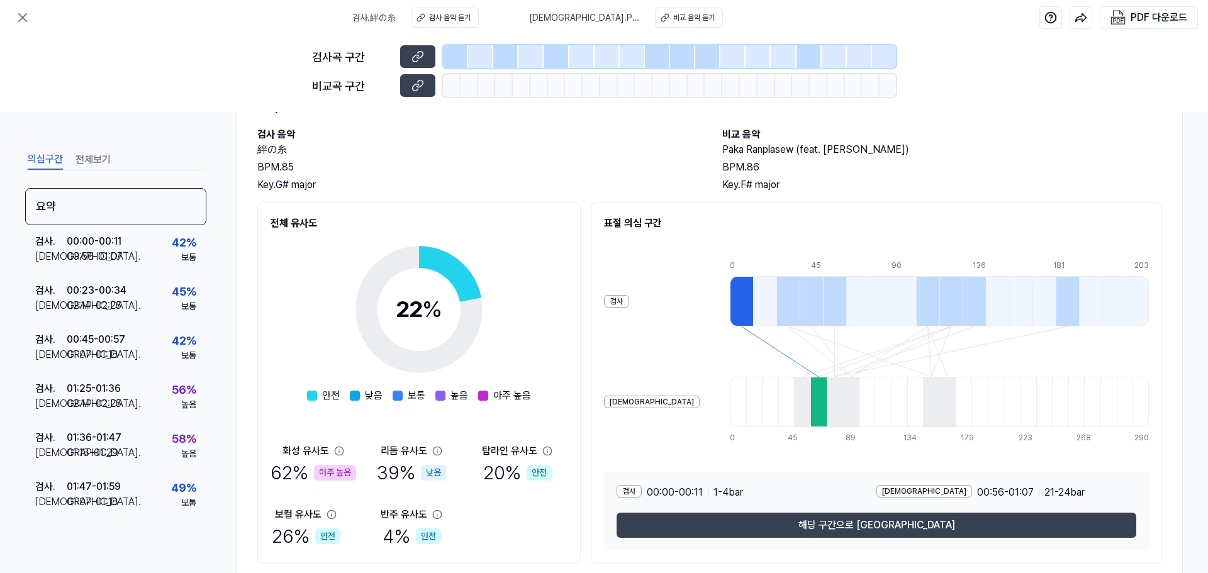
scroll to position [96, 0]
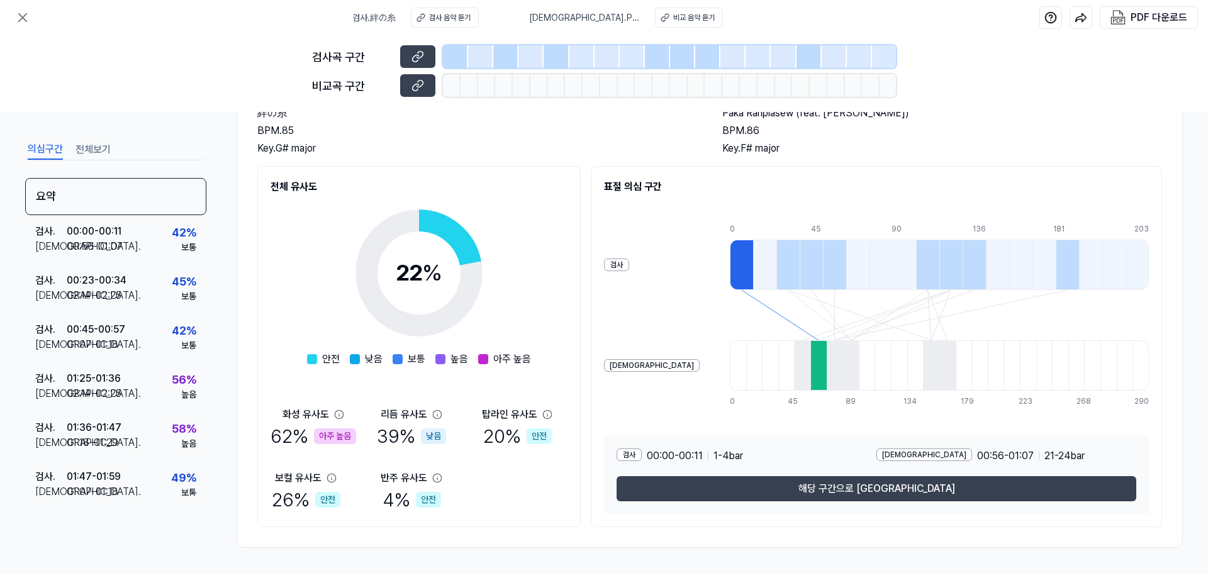
click at [811, 369] on div at bounding box center [819, 366] width 16 height 50
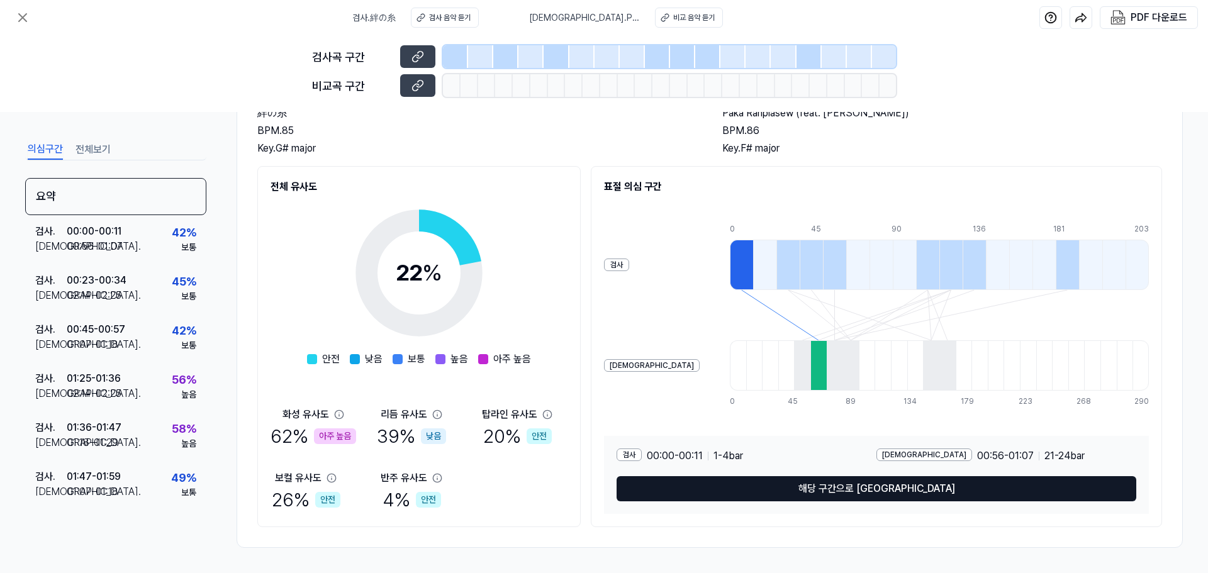
click at [853, 489] on button "해당 구간으로 이동" at bounding box center [877, 488] width 520 height 25
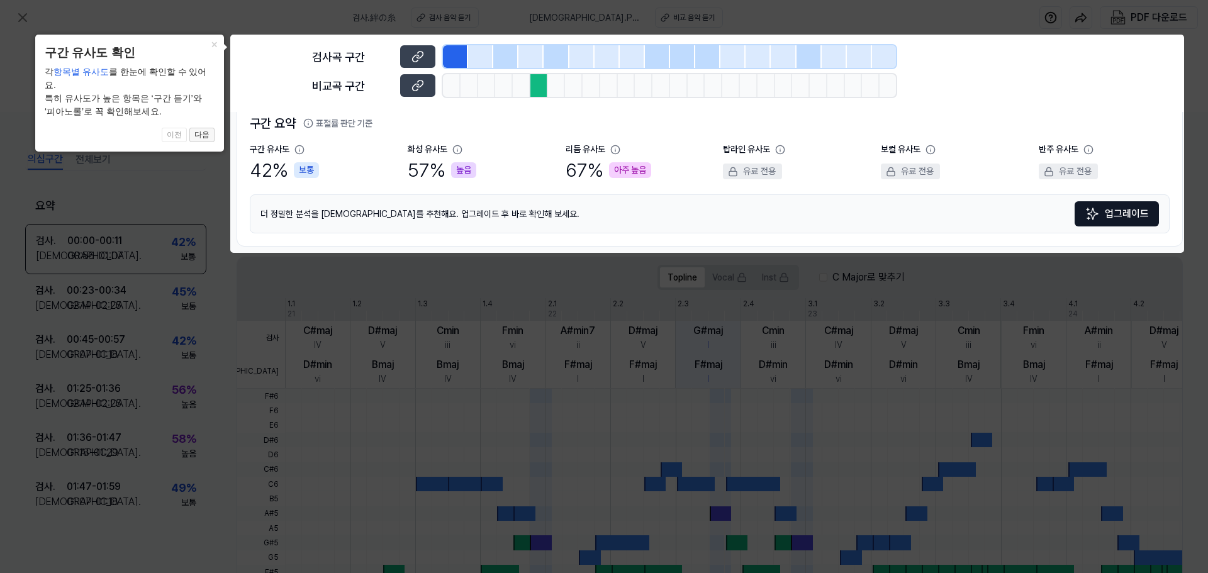
click at [206, 128] on button "다음" at bounding box center [201, 135] width 25 height 15
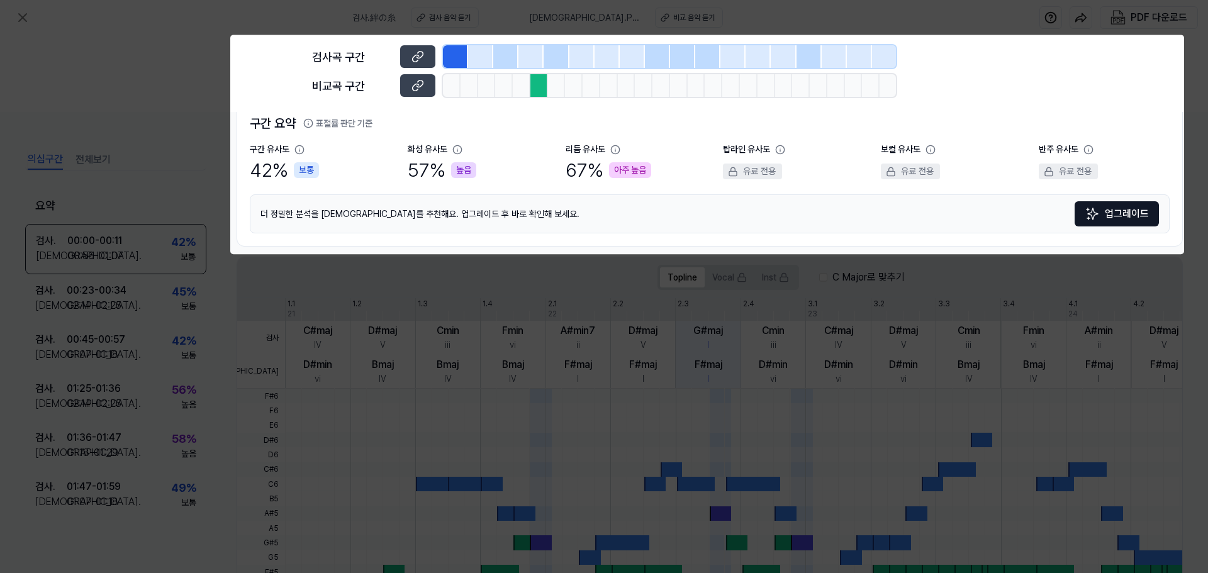
scroll to position [253, 0]
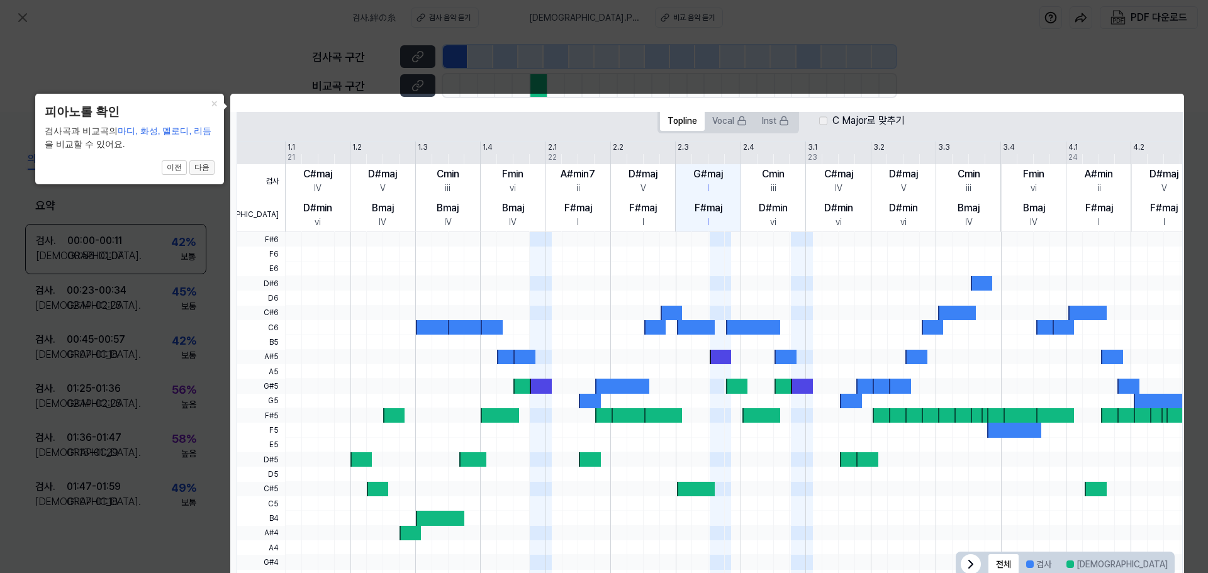
click at [208, 171] on button "다음" at bounding box center [201, 168] width 25 height 15
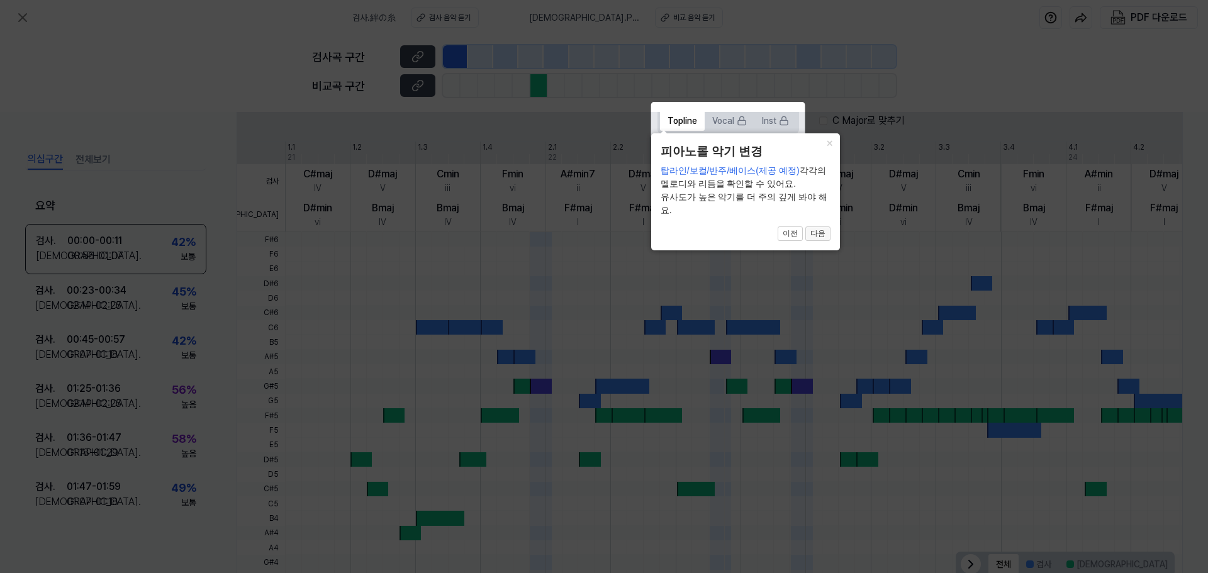
click at [816, 232] on button "다음" at bounding box center [818, 234] width 25 height 15
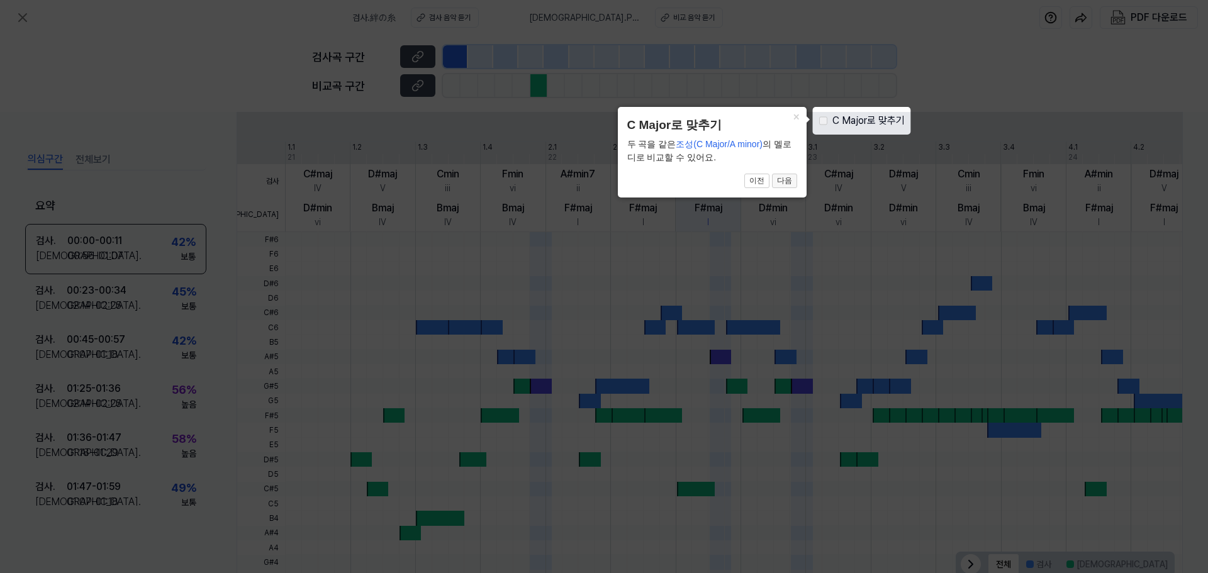
click at [786, 179] on button "다음" at bounding box center [784, 181] width 25 height 15
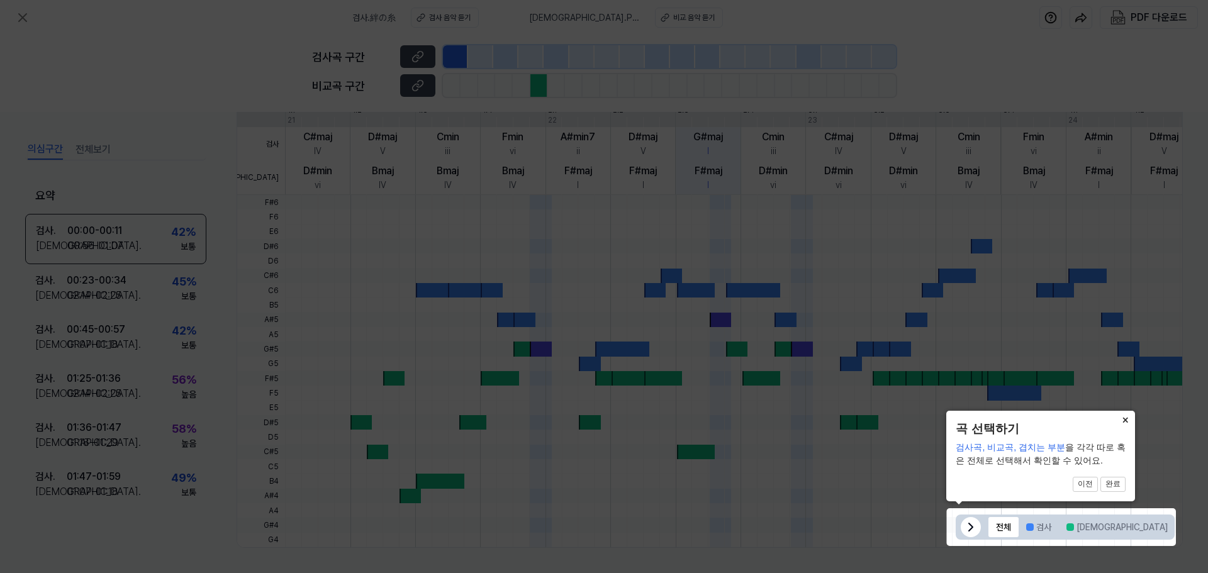
click at [1124, 422] on button "×" at bounding box center [1125, 420] width 20 height 18
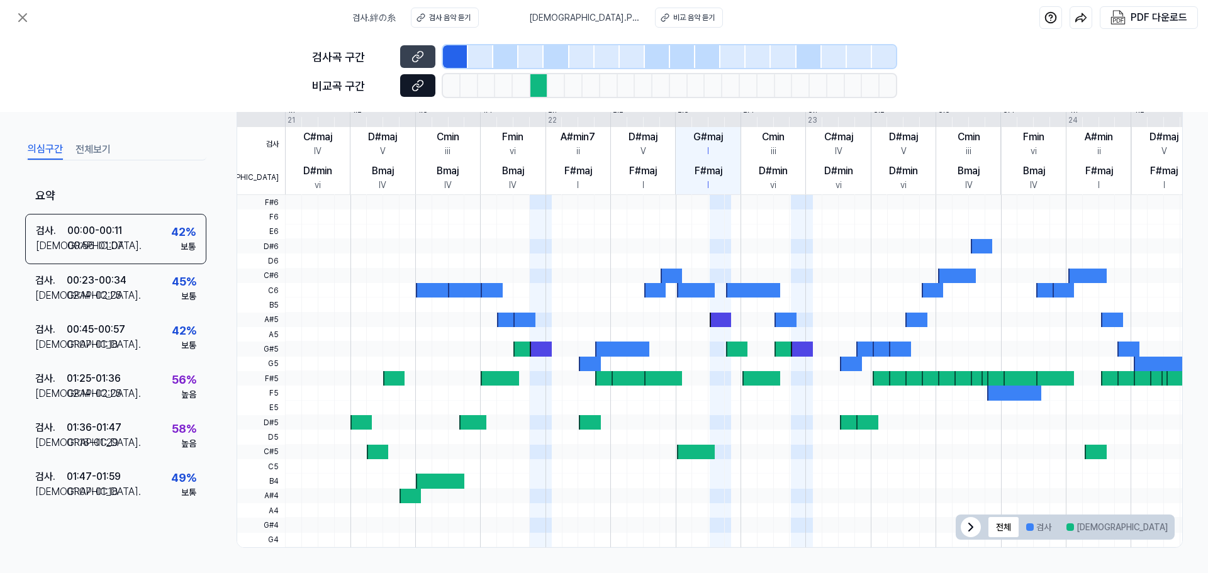
click at [425, 87] on button at bounding box center [417, 85] width 35 height 23
click at [404, 180] on div "Bmaj IV" at bounding box center [383, 178] width 65 height 34
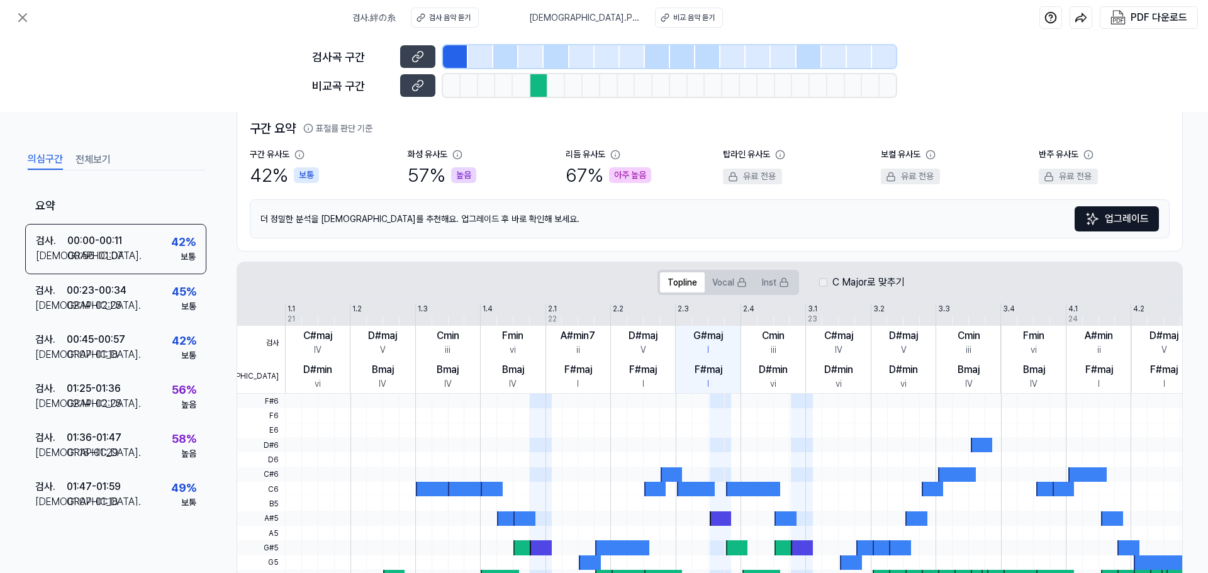
scroll to position [0, 0]
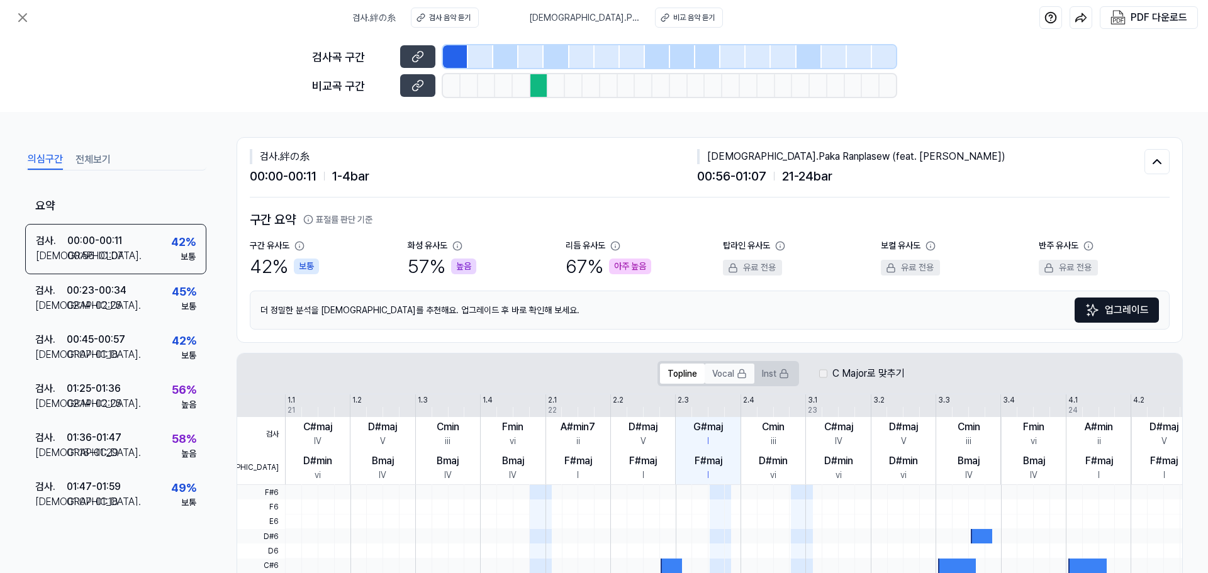
click at [737, 376] on icon at bounding box center [742, 374] width 10 height 10
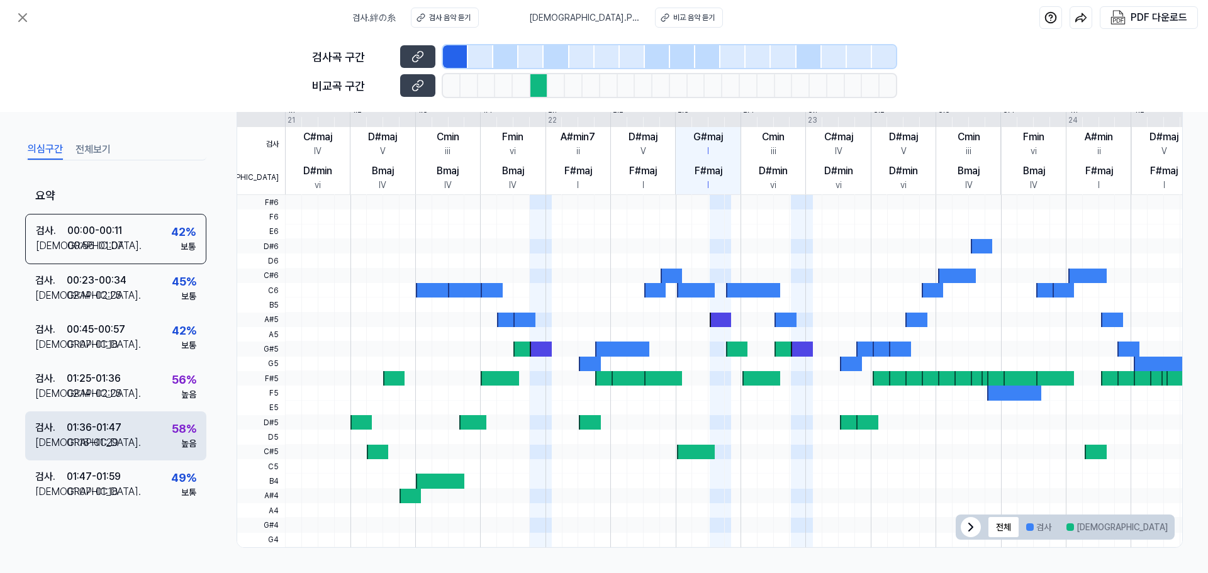
click at [102, 441] on div "01:18 - 01:29" at bounding box center [93, 443] width 52 height 15
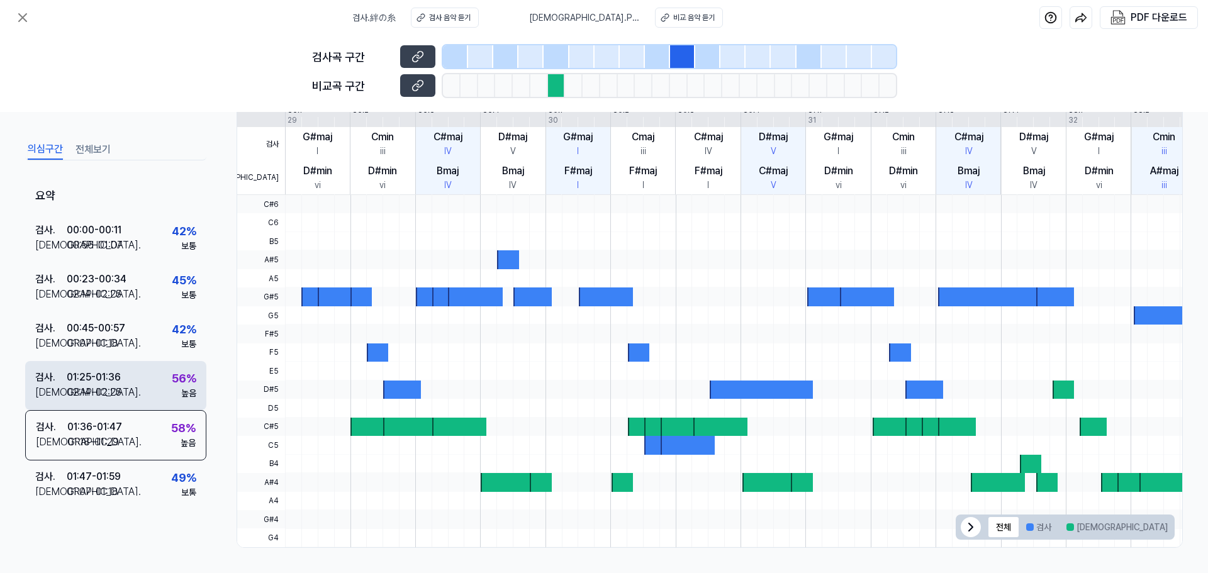
click at [124, 387] on div "검사 . 01:25 - 01:36 비교 . 02:14 - 02:25 56 % 높음" at bounding box center [115, 385] width 181 height 49
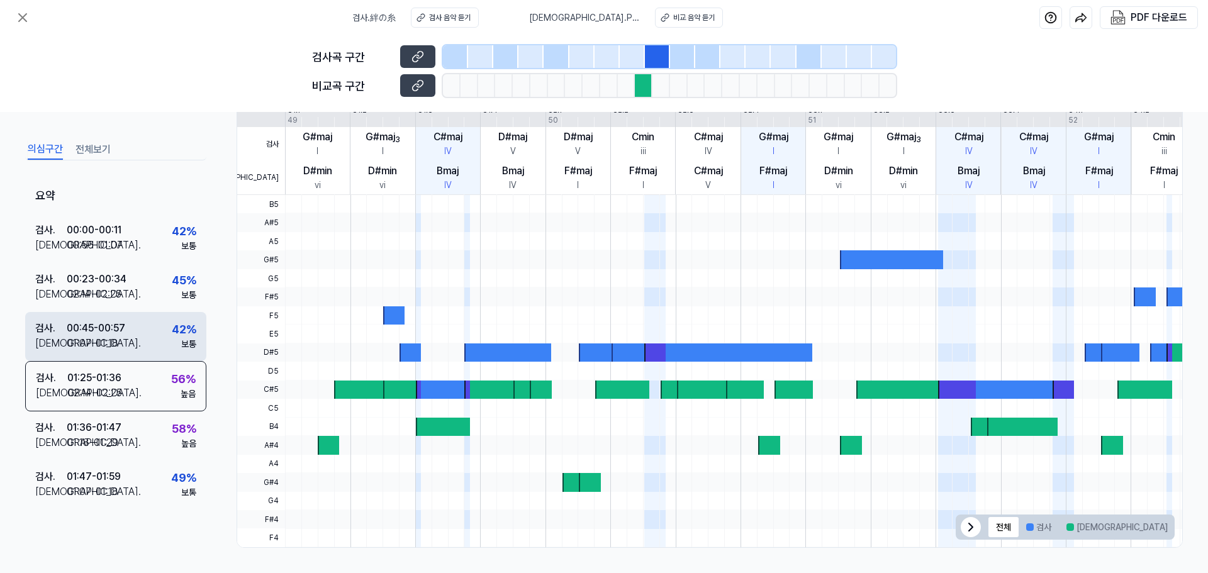
click at [107, 346] on div "01:07 - 01:18" at bounding box center [93, 343] width 52 height 15
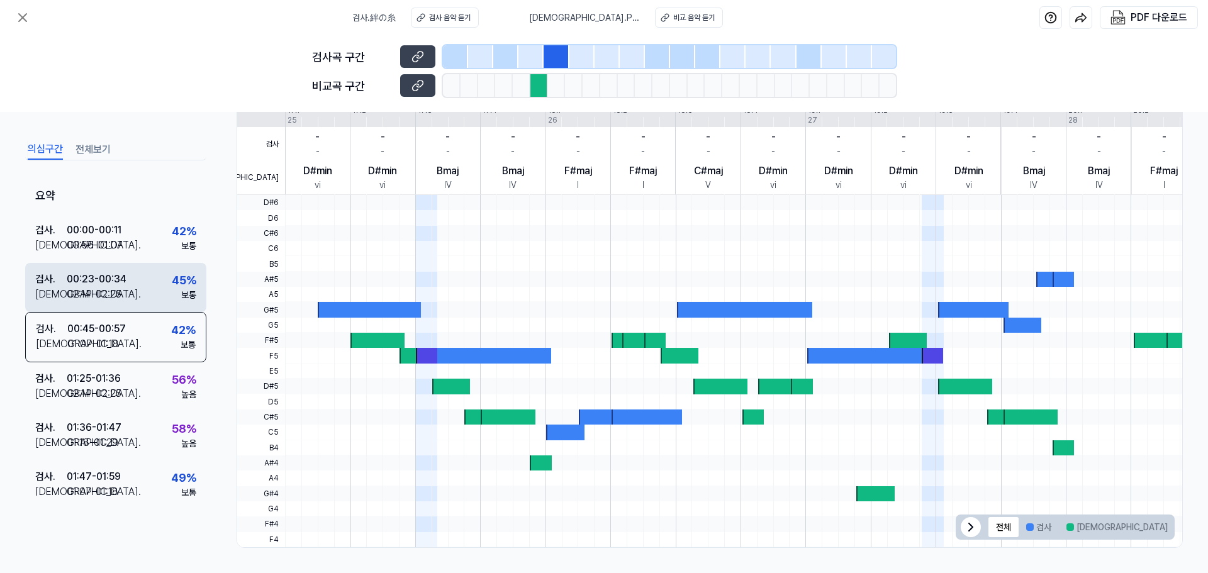
click at [110, 309] on div "검사 . 00:23 - 00:34 비교 . 02:14 - 02:25 45 % 보통" at bounding box center [115, 287] width 181 height 49
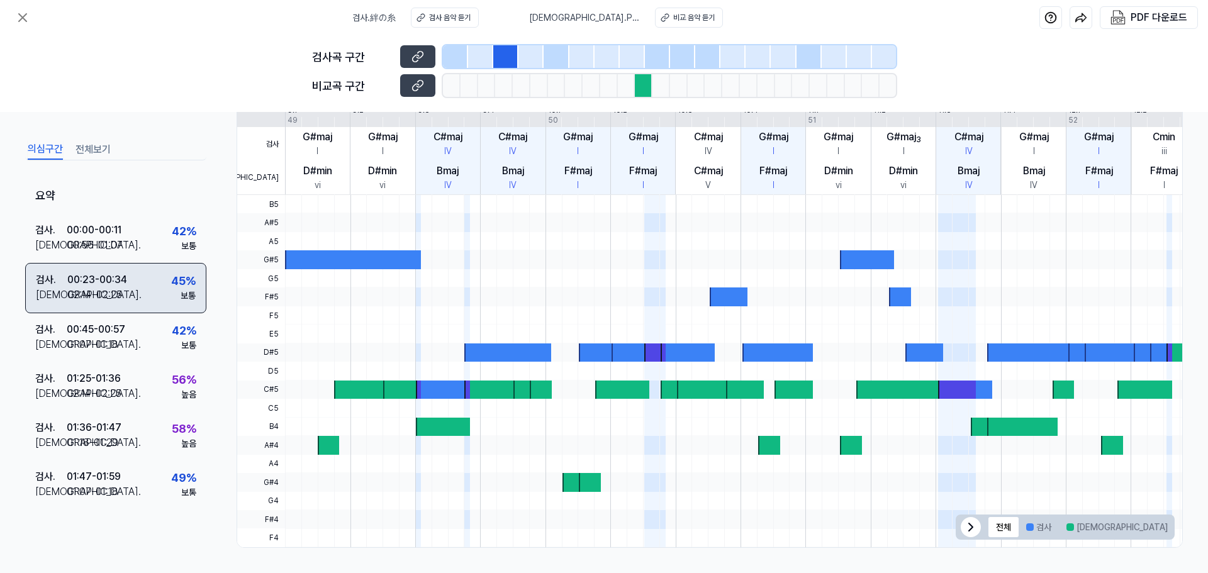
click at [115, 269] on div "검사 . 00:23 - 00:34 비교 . 02:14 - 02:25 45 % 보통" at bounding box center [115, 288] width 181 height 50
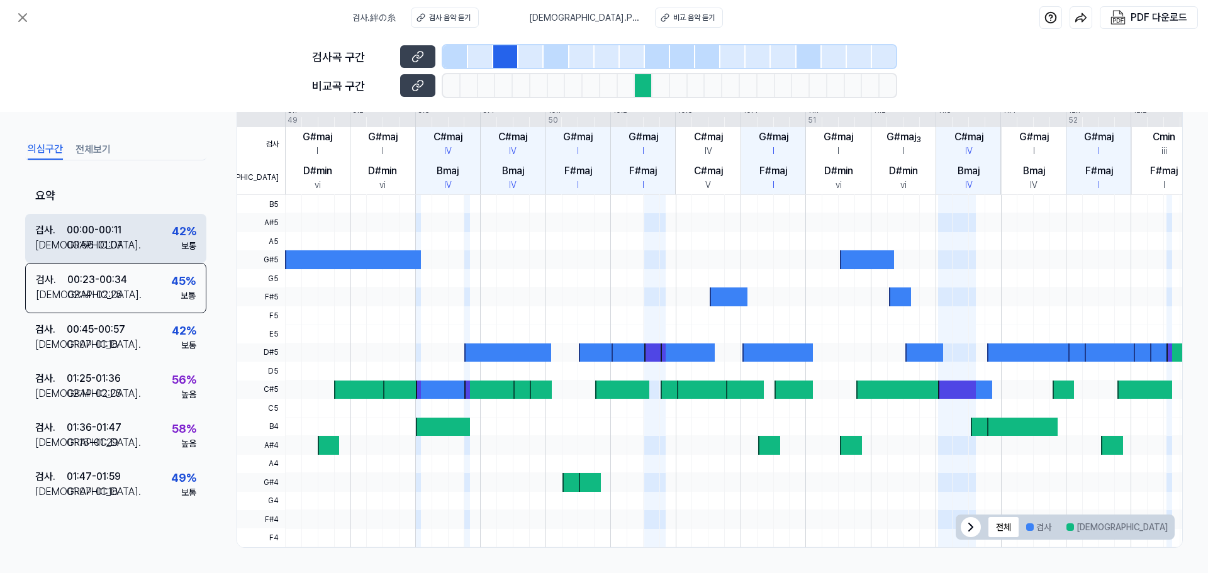
click at [114, 239] on div "00:56 - 01:07" at bounding box center [95, 245] width 56 height 15
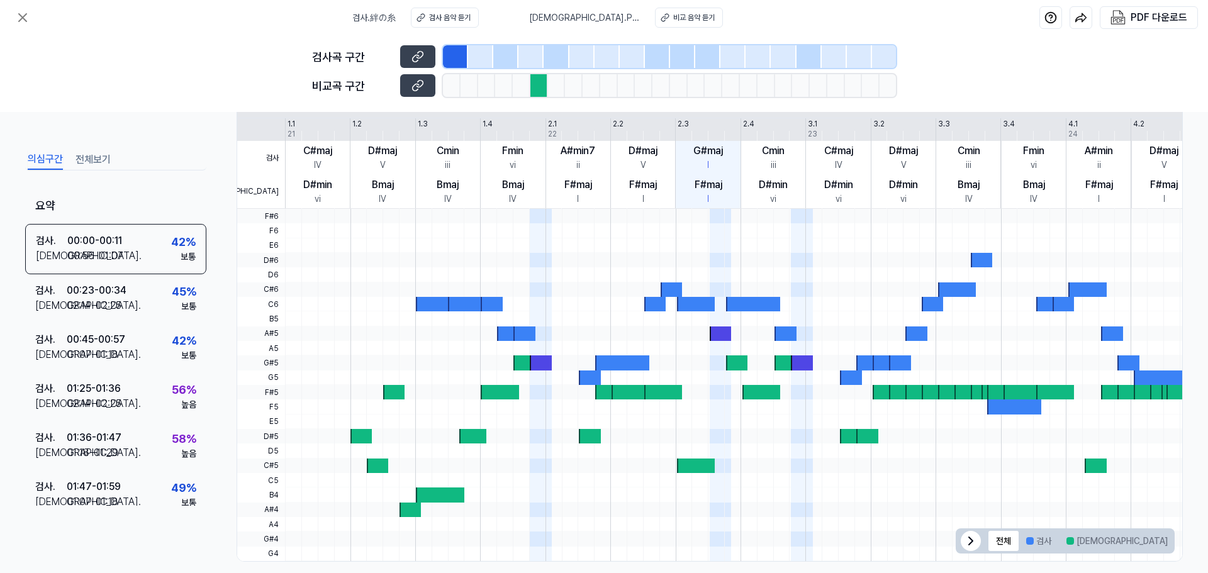
scroll to position [290, 0]
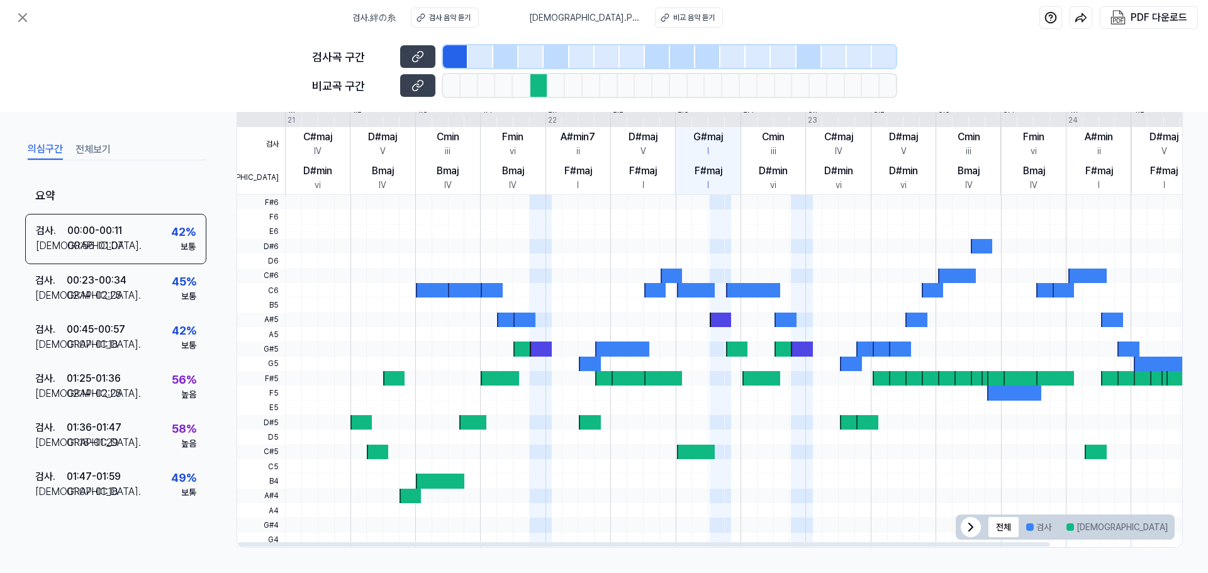
click at [432, 295] on div at bounding box center [435, 290] width 38 height 14
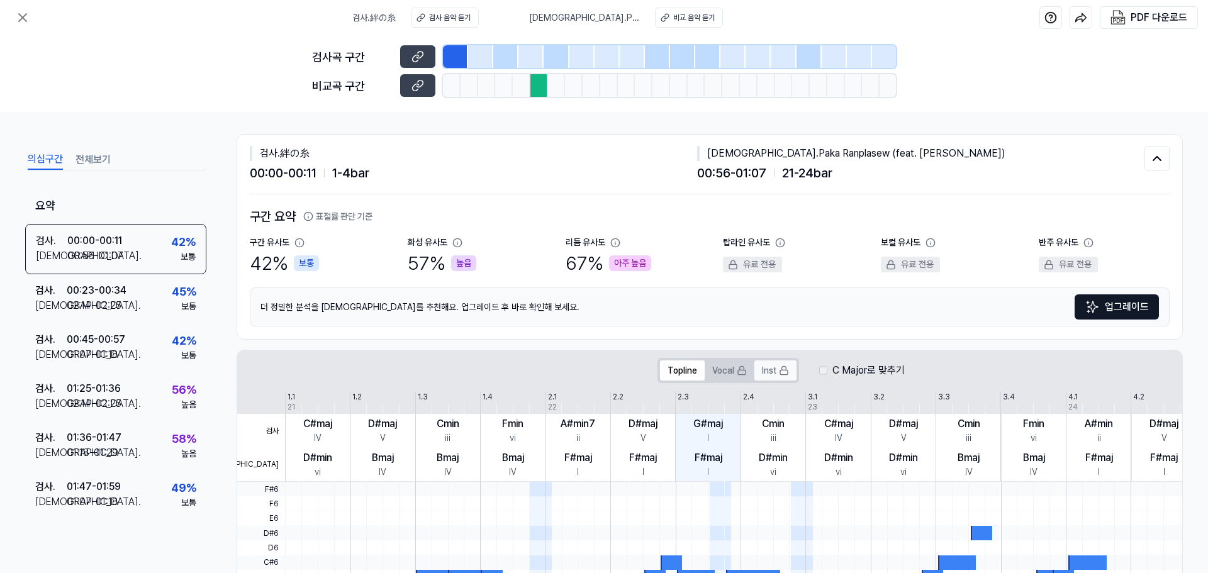
scroll to position [0, 0]
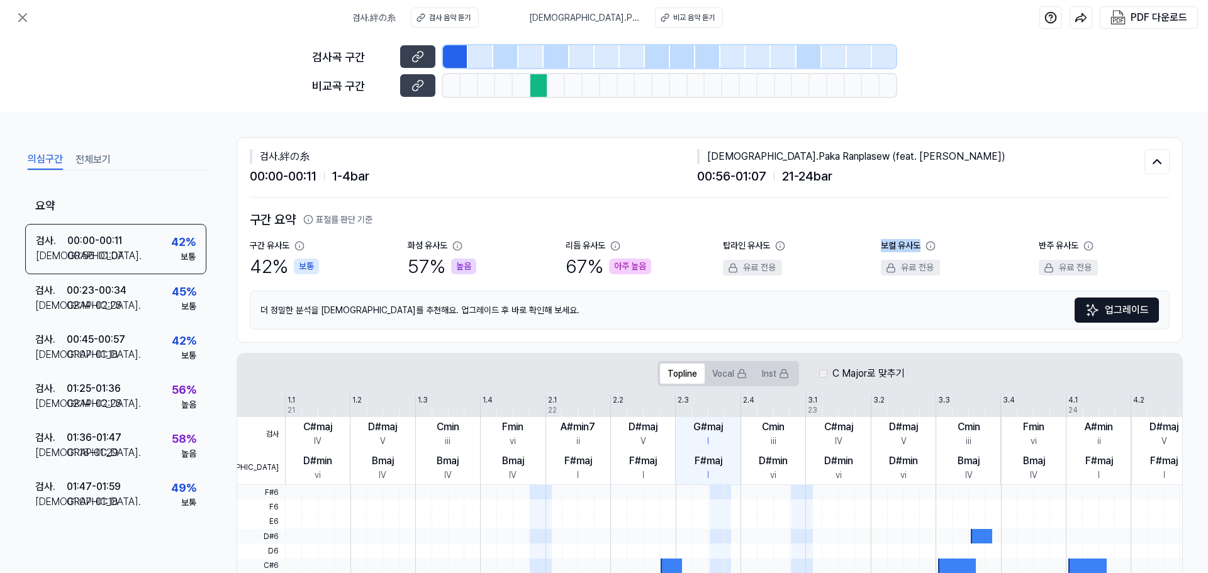
drag, startPoint x: 865, startPoint y: 248, endPoint x: 996, endPoint y: 244, distance: 130.4
click at [996, 244] on div "구간 유사도 42 % 보통 화성 유사도 57 % 높음 리듬 유사도 67 % 아주 높음 탑라인 유사도 유료 전용 보컬 유사도 유료 전용 반주 유…" at bounding box center [710, 260] width 920 height 42
click at [996, 244] on div "보컬 유사도 유료 전용" at bounding box center [946, 260] width 131 height 42
drag, startPoint x: 1072, startPoint y: 259, endPoint x: 1116, endPoint y: 255, distance: 44.2
click at [1116, 255] on div "반주 유사도 유료 전용" at bounding box center [1104, 260] width 131 height 42
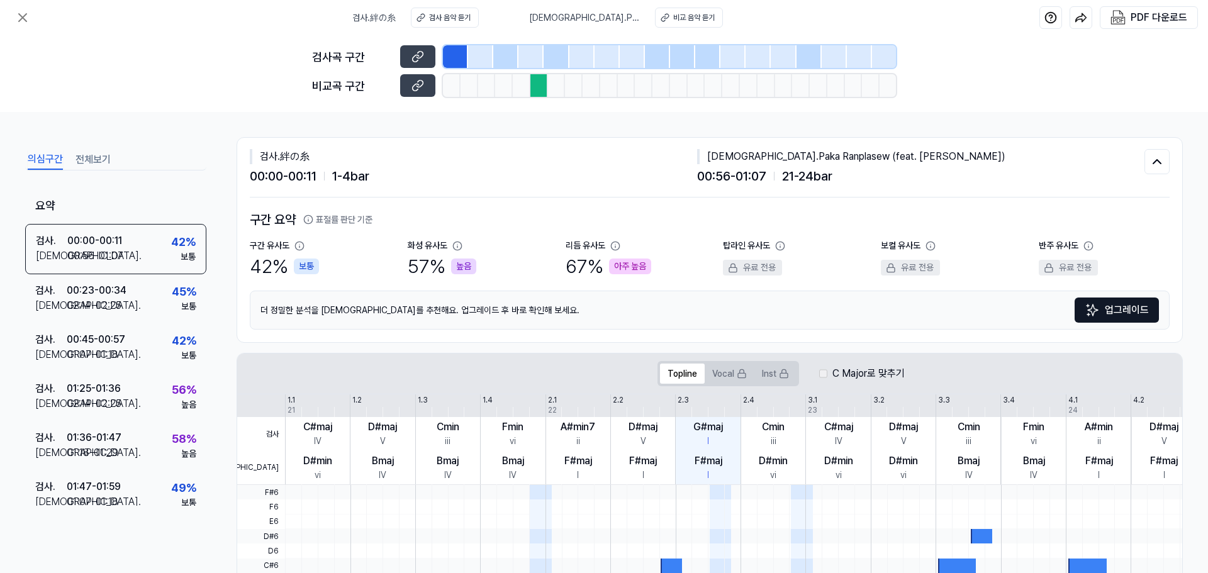
click at [972, 189] on div "검사 . 絆の糸 00:00 - 00:11 1 - 4 bar 비교 . Paka Ranplasew (feat. Roody Roodboy) 00:5…" at bounding box center [710, 168] width 920 height 60
drag, startPoint x: 566, startPoint y: 246, endPoint x: 652, endPoint y: 245, distance: 85.6
click at [652, 245] on div "구간 유사도 42 % 보통 화성 유사도 57 % 높음 리듬 유사도 67 % 아주 높음 탑라인 유사도 유료 전용 보컬 유사도 유료 전용 반주 유…" at bounding box center [710, 260] width 920 height 42
click at [652, 245] on div "리듬 유사도 67 % 아주 높음" at bounding box center [631, 260] width 131 height 42
drag, startPoint x: 431, startPoint y: 243, endPoint x: 500, endPoint y: 249, distance: 70.1
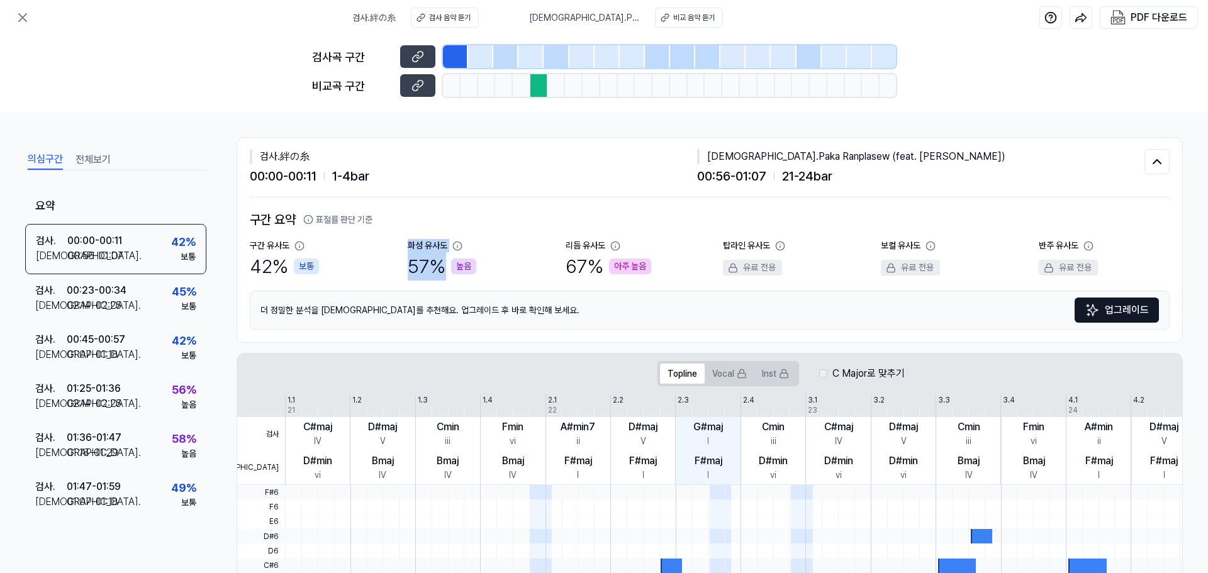
click at [500, 249] on div "구간 요약 표절률 판단 기준 구간 유사도 42 % 보통 화성 유사도 57 % 높음 리듬 유사도 67 % 아주 높음 탑라인 유사도 유료 전용 보…" at bounding box center [710, 270] width 920 height 120
click at [500, 249] on div "화성 유사도 57 % 높음" at bounding box center [473, 260] width 131 height 42
click at [306, 221] on icon at bounding box center [308, 220] width 10 height 10
click at [310, 219] on icon at bounding box center [308, 220] width 10 height 10
click at [339, 219] on button "표절률 판단 기준" at bounding box center [337, 219] width 69 height 13
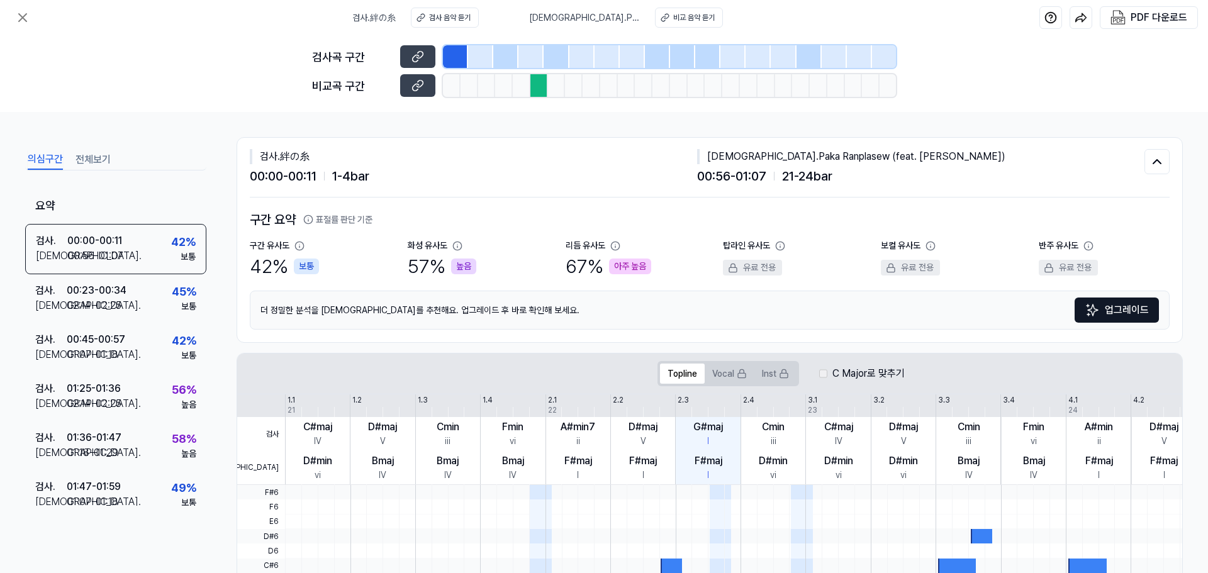
drag, startPoint x: 339, startPoint y: 219, endPoint x: 321, endPoint y: 218, distance: 17.7
click at [332, 218] on button "표절률 판단 기준" at bounding box center [337, 219] width 69 height 13
drag, startPoint x: 314, startPoint y: 217, endPoint x: 422, endPoint y: 177, distance: 115.5
click at [422, 177] on div "00:00 - 00:11 1 - 4 bar" at bounding box center [474, 176] width 448 height 19
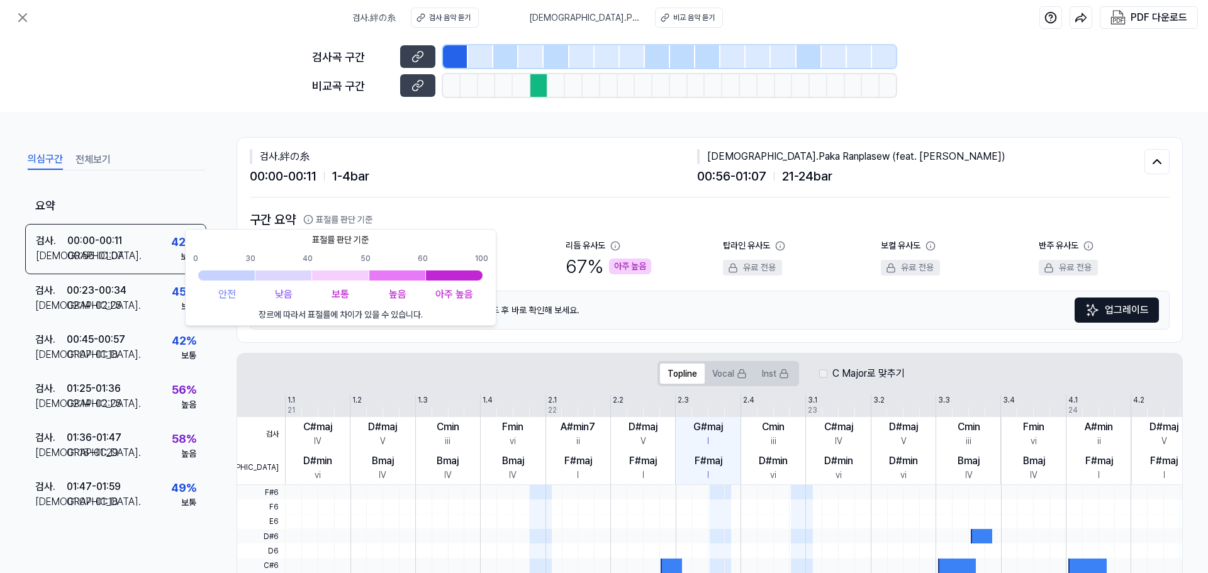
click at [455, 201] on div "구간 요약 표절률 판단 기준 표절률 판단 기준 0 30 40 50 60 100 안전 낮음 보통 높음 아주 높음 장르에 따라서 표절률에 차이가 …" at bounding box center [710, 270] width 920 height 145
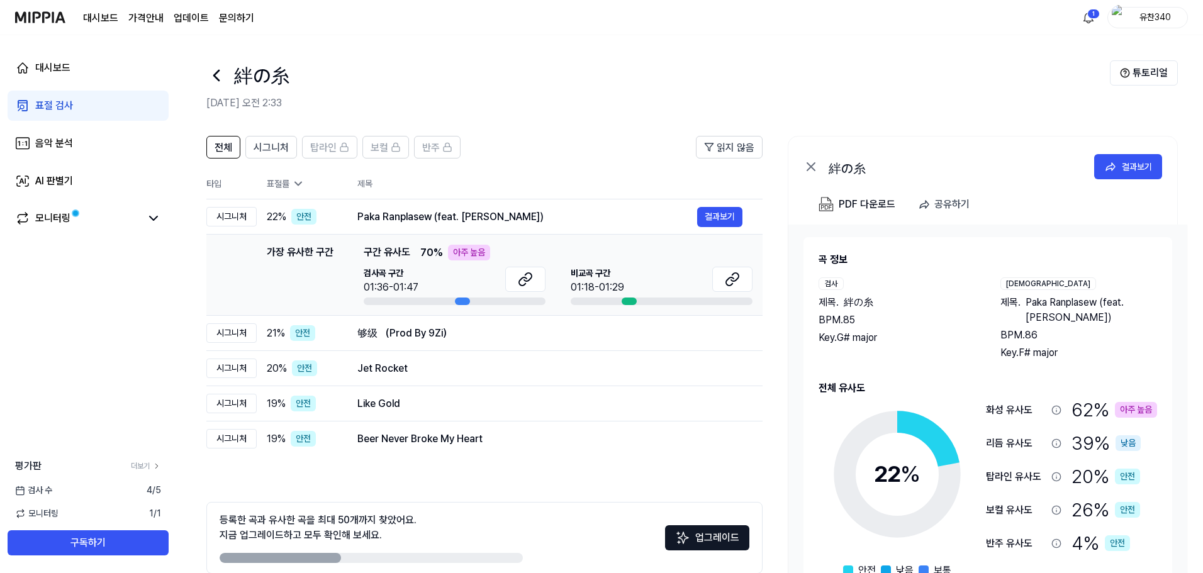
click at [298, 191] on th "표절률" at bounding box center [297, 184] width 81 height 31
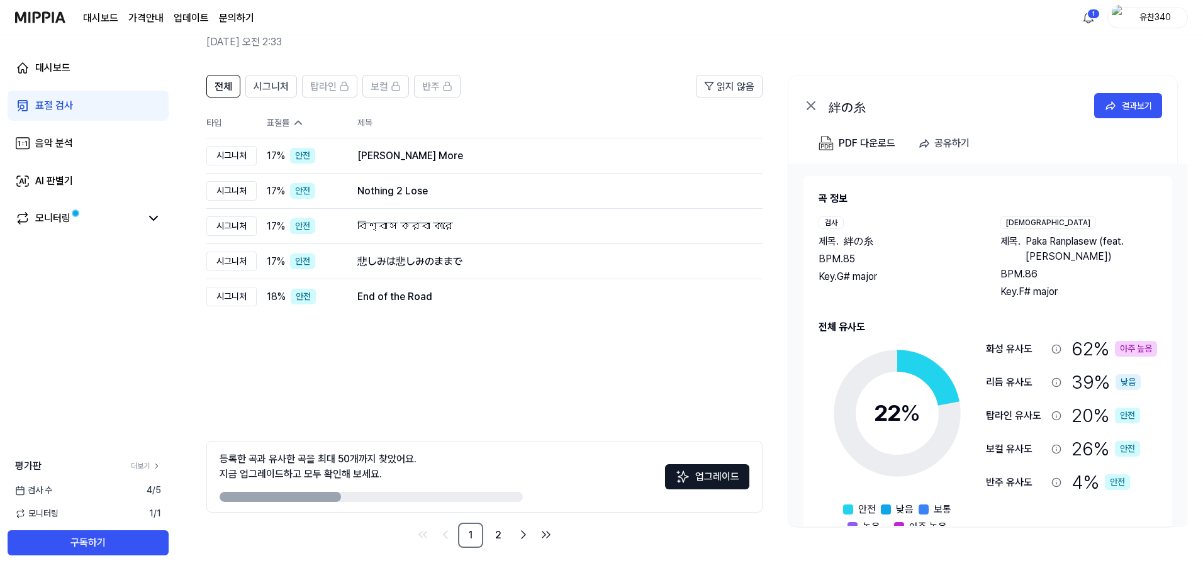
drag, startPoint x: 823, startPoint y: 246, endPoint x: 947, endPoint y: 266, distance: 126.1
click at [947, 266] on div "제목 . 絆の糸 BPM. 85 Key. G# major" at bounding box center [897, 259] width 157 height 50
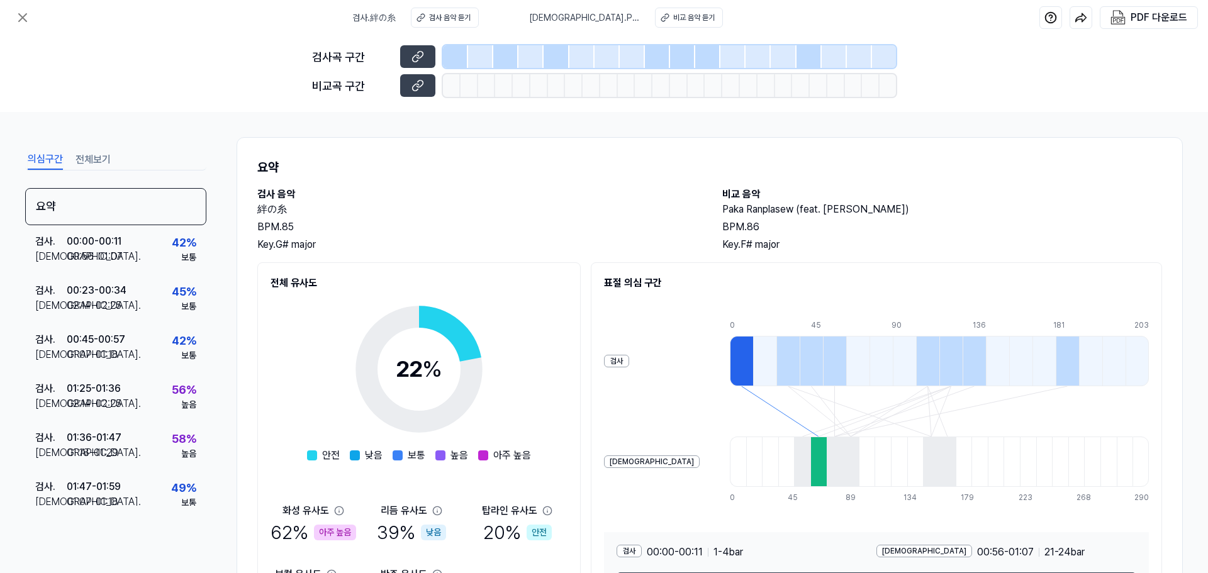
click at [641, 173] on h1 "요약" at bounding box center [709, 167] width 905 height 19
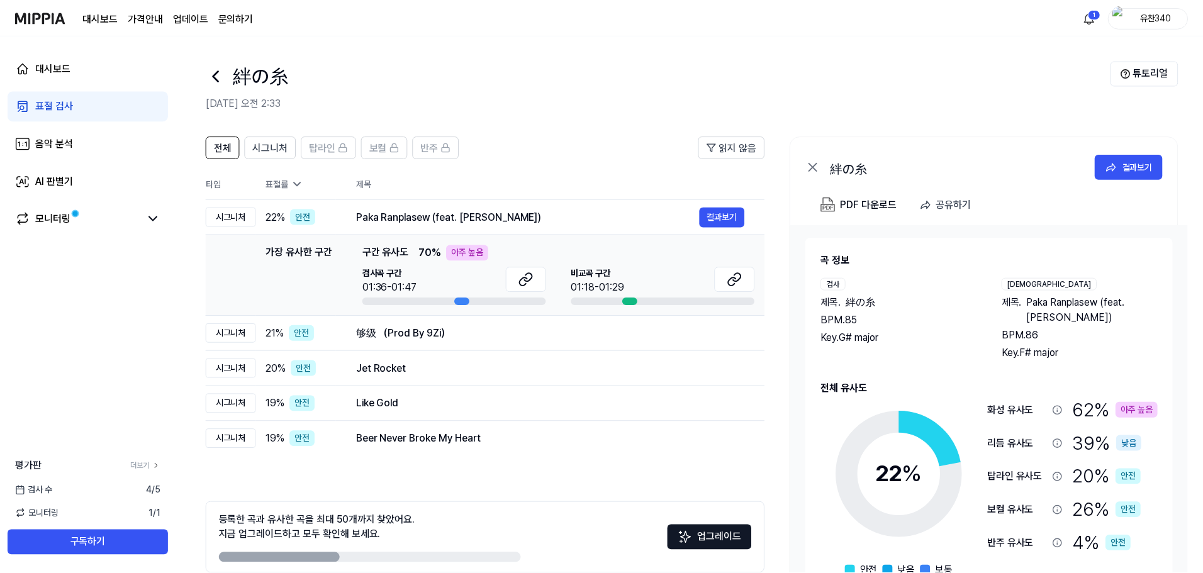
scroll to position [61, 0]
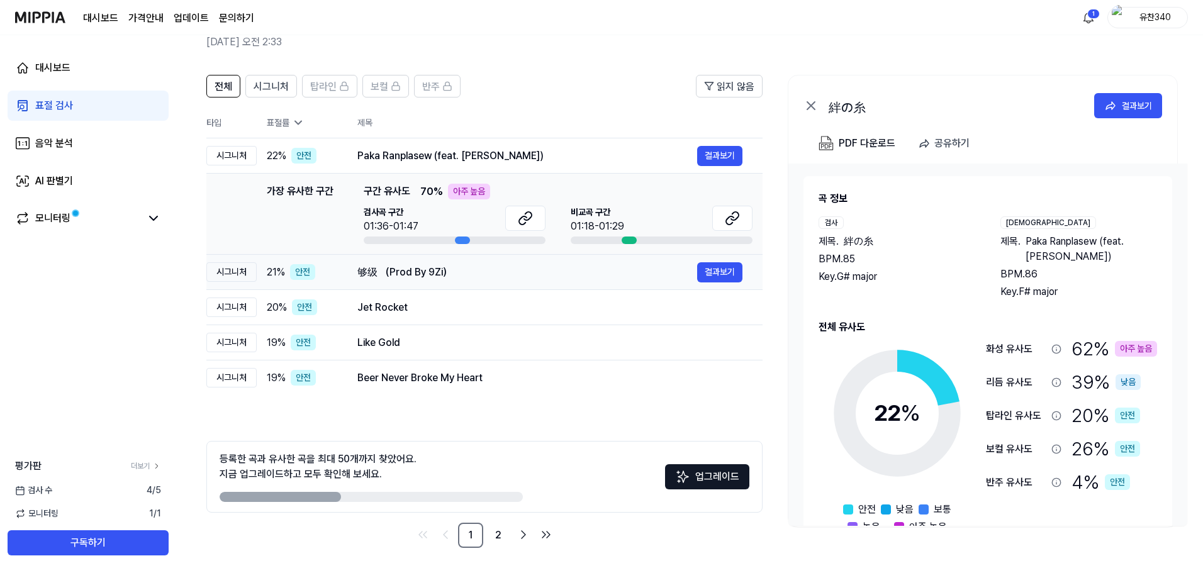
click at [400, 278] on div "够级 （Prod By 9Zi）" at bounding box center [528, 272] width 340 height 15
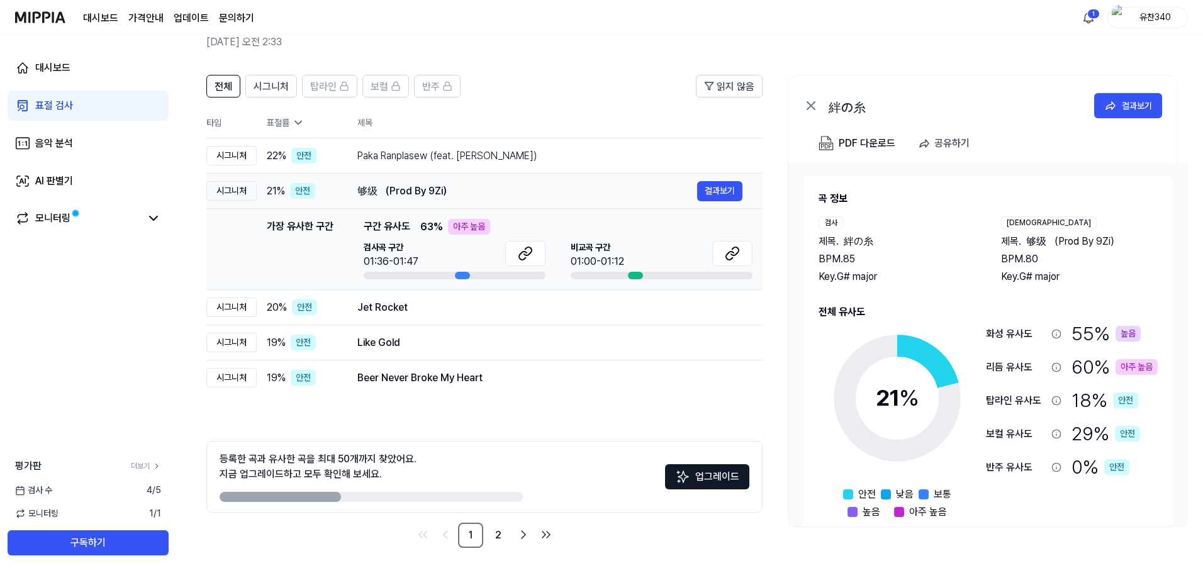
click at [418, 184] on div "够级 （Prod By 9Zi）" at bounding box center [528, 191] width 340 height 15
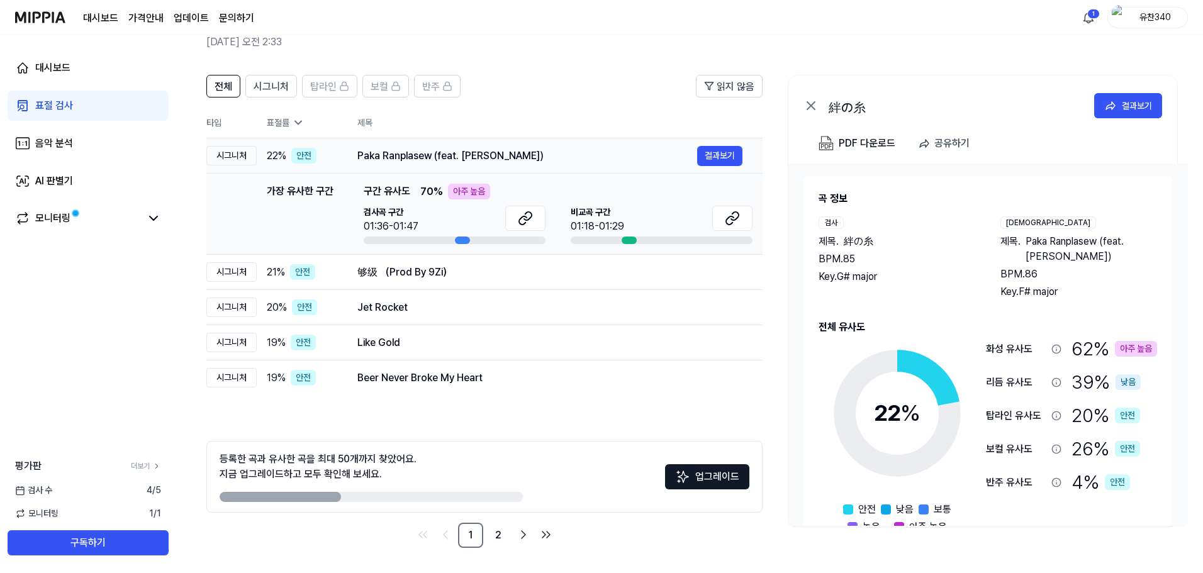
click at [427, 159] on div "Paka Ranplasew (feat. Roody Roodboy)" at bounding box center [528, 156] width 340 height 15
click at [409, 313] on div "Jet Rocket" at bounding box center [528, 307] width 340 height 15
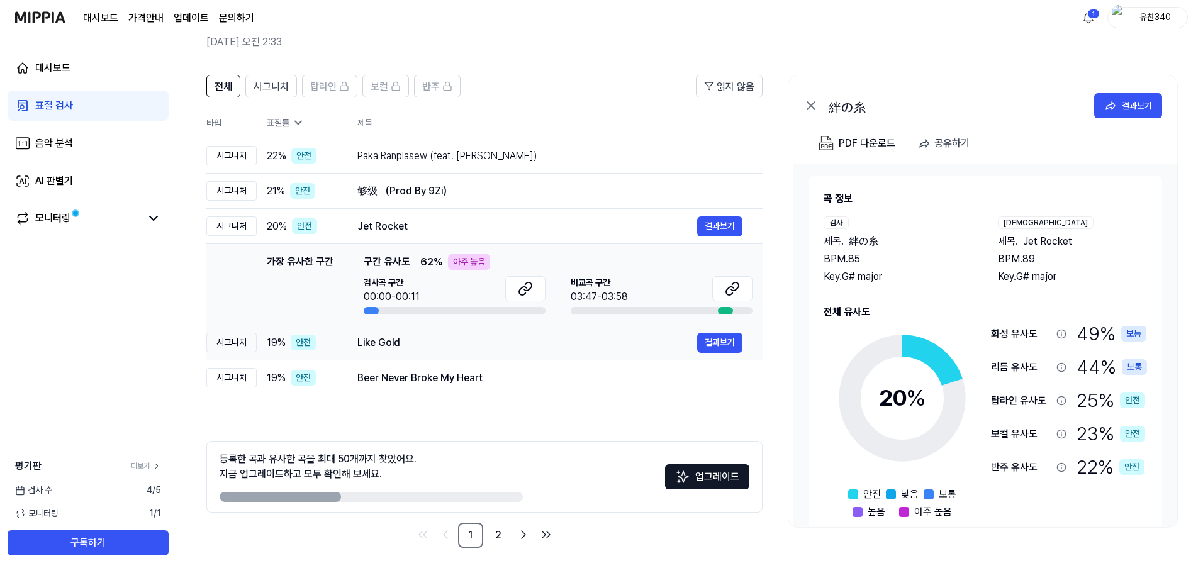
click at [398, 347] on div "Like Gold" at bounding box center [528, 342] width 340 height 15
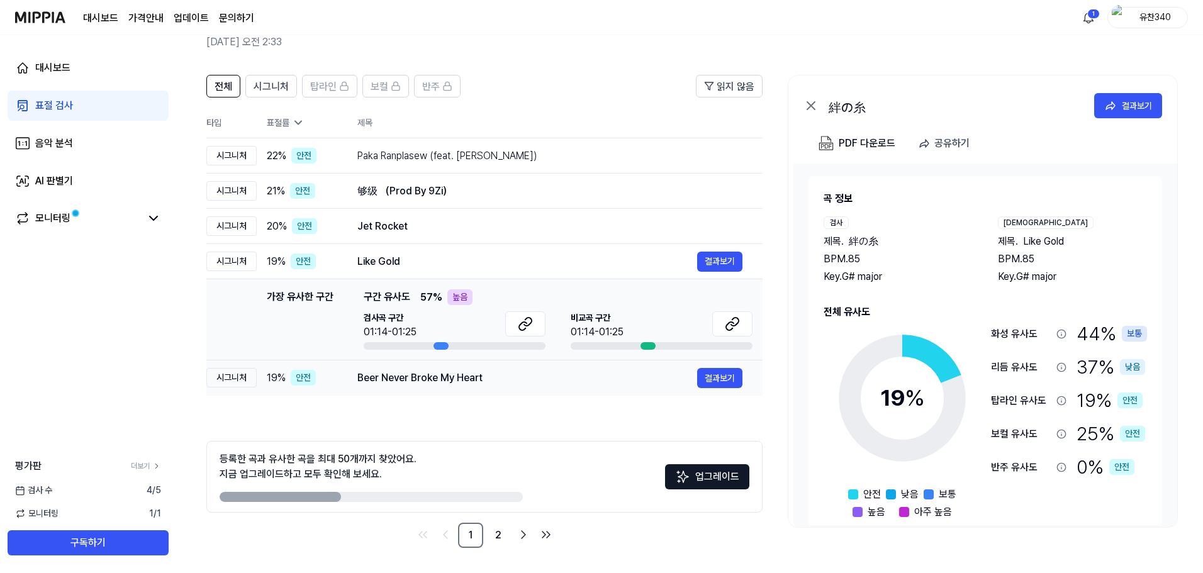
click at [407, 380] on div "Beer Never Broke My Heart" at bounding box center [528, 378] width 340 height 15
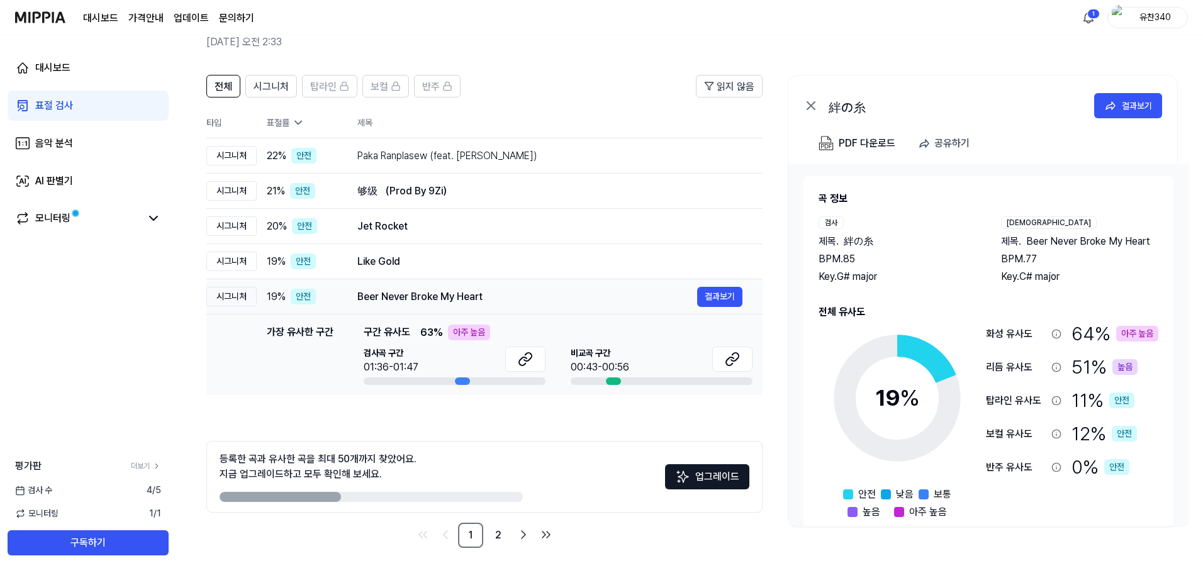
click at [377, 290] on div "Beer Never Broke My Heart" at bounding box center [528, 297] width 340 height 15
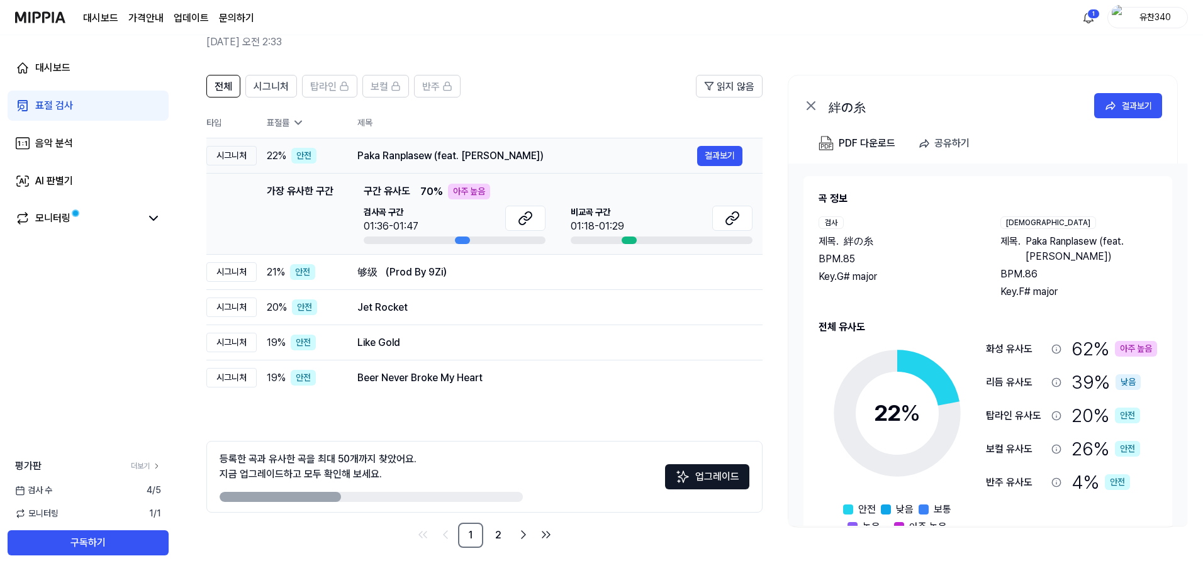
click at [403, 146] on div "Paka Ranplasew (feat. Roody Roodboy) 결과보기" at bounding box center [550, 156] width 385 height 20
click at [405, 155] on div "Paka Ranplasew (feat. Roody Roodboy)" at bounding box center [528, 156] width 340 height 15
click at [284, 87] on span "시그니처" at bounding box center [271, 86] width 35 height 15
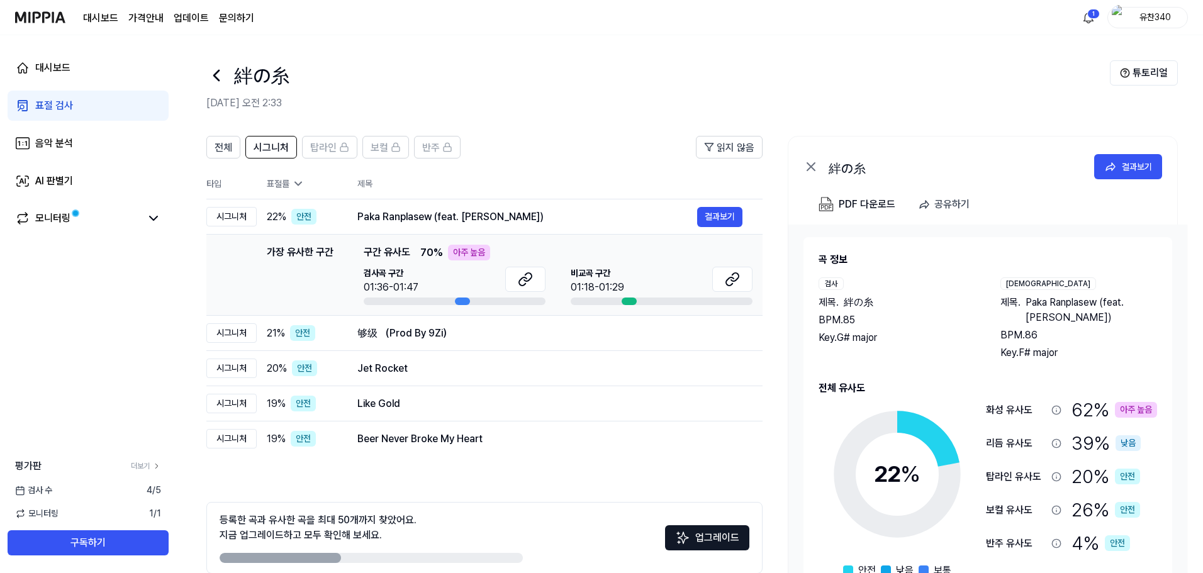
click at [217, 78] on icon at bounding box center [216, 75] width 5 height 10
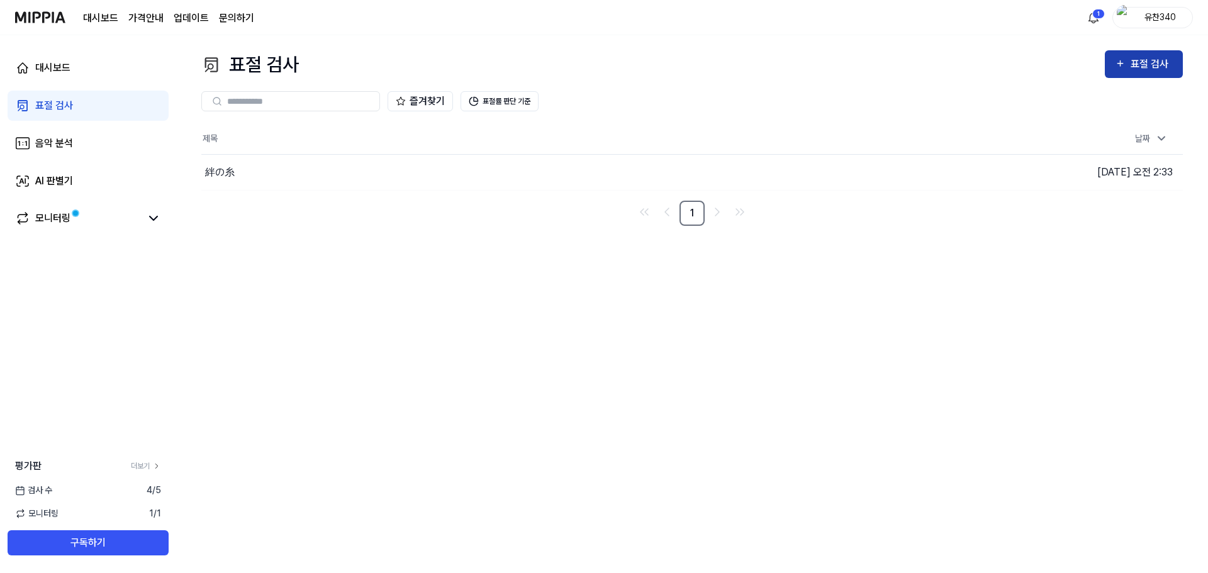
click at [1115, 62] on icon "button" at bounding box center [1120, 63] width 11 height 15
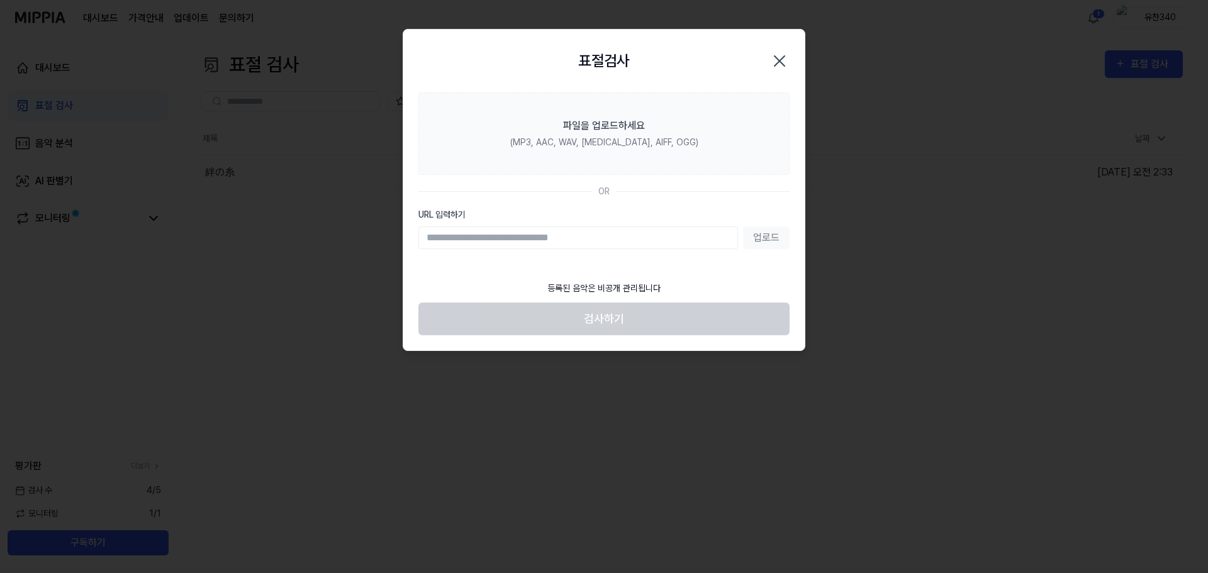
click at [519, 229] on input "URL 입력하기" at bounding box center [579, 238] width 320 height 23
paste input "**********"
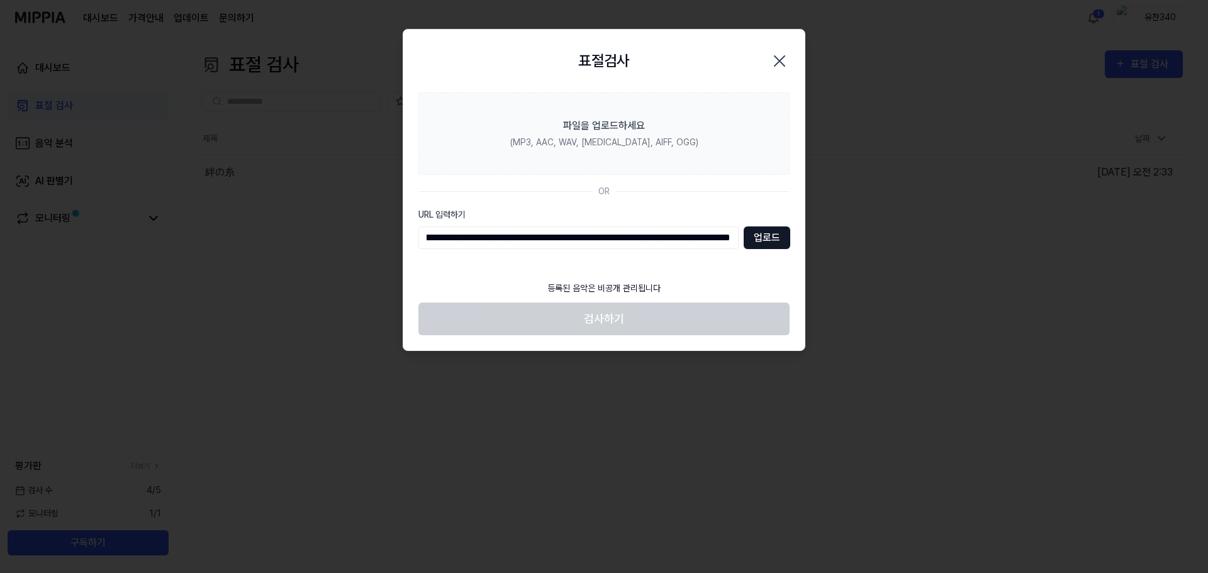
type input "**********"
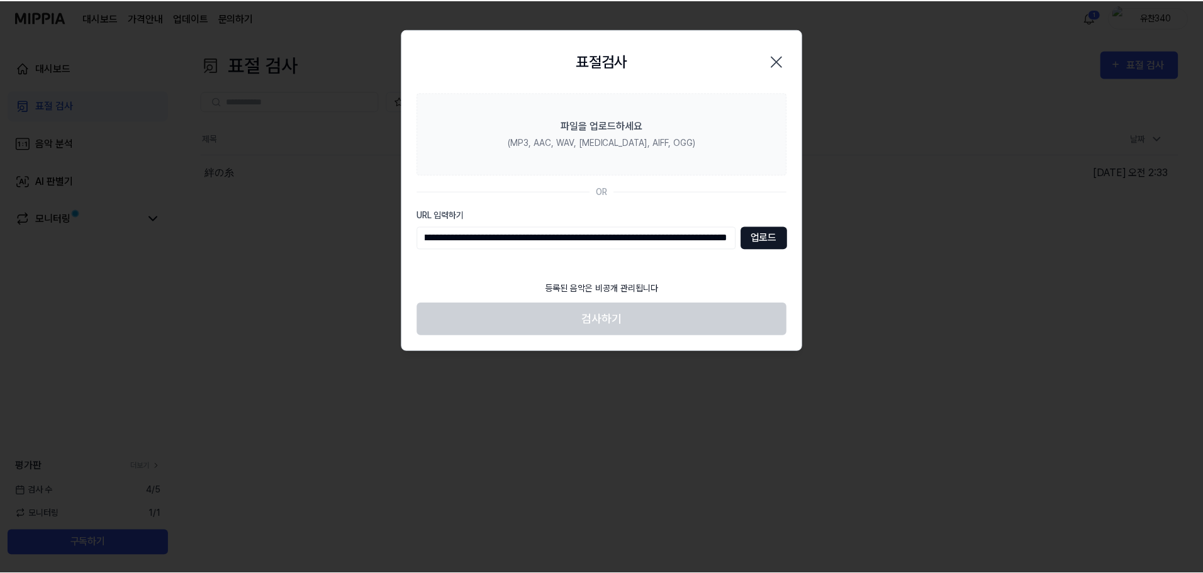
scroll to position [0, 0]
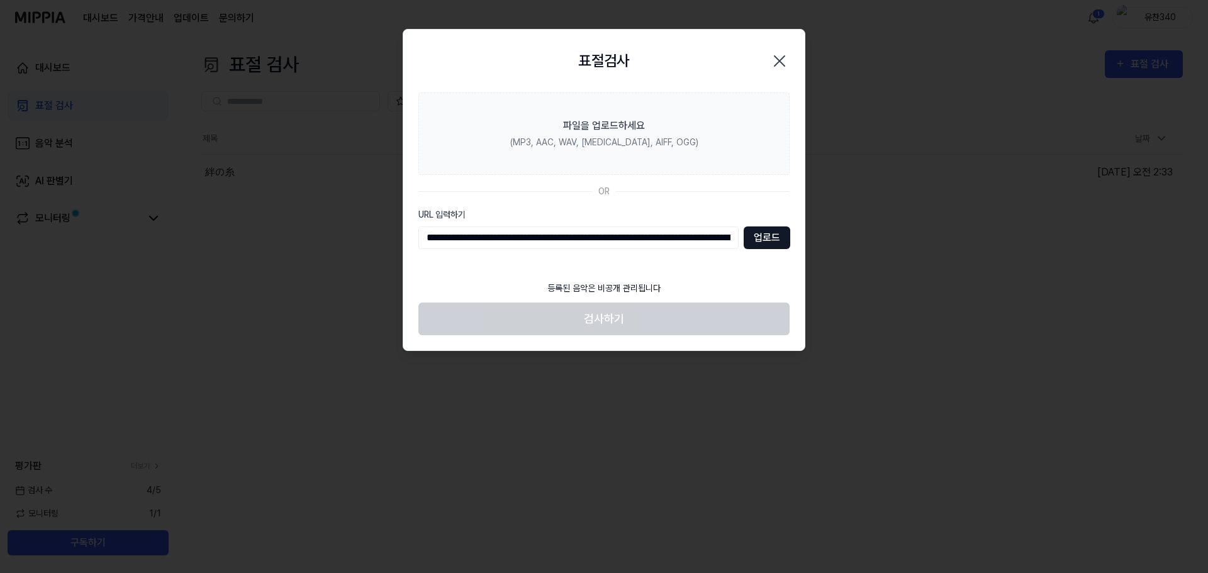
click at [772, 242] on button "업로드" at bounding box center [767, 238] width 47 height 23
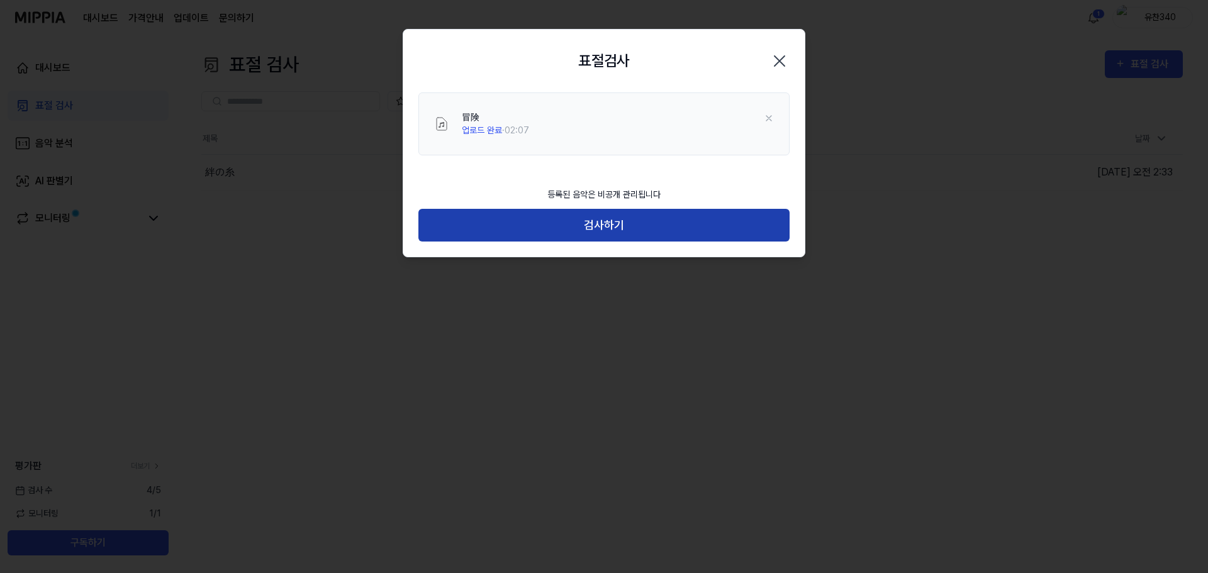
click at [600, 228] on button "검사하기" at bounding box center [604, 225] width 371 height 33
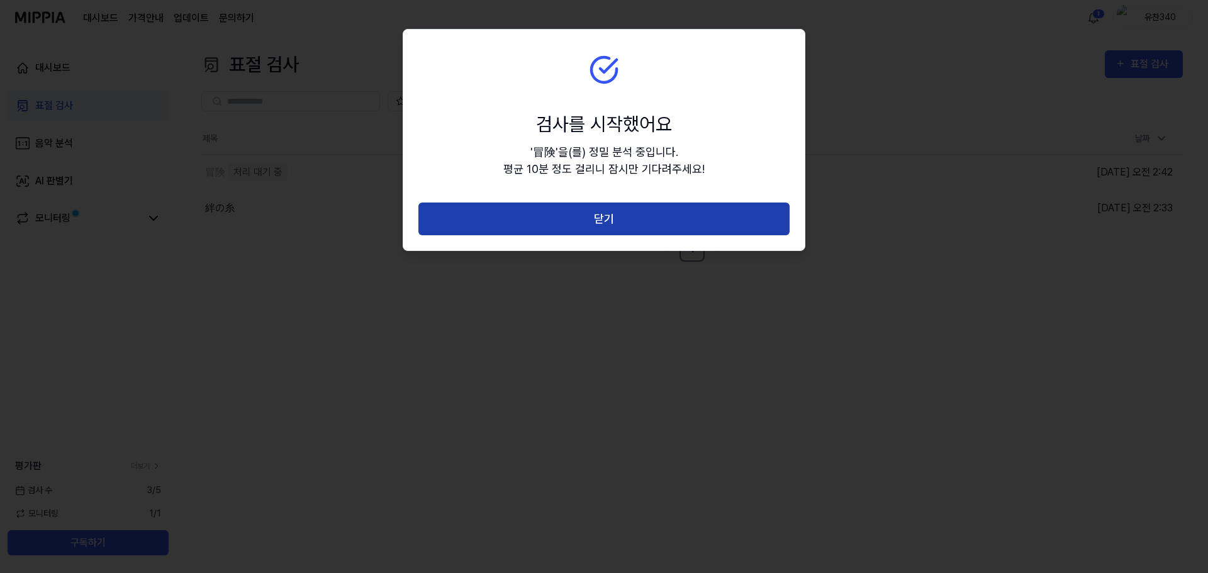
click at [632, 218] on button "닫기" at bounding box center [604, 219] width 371 height 33
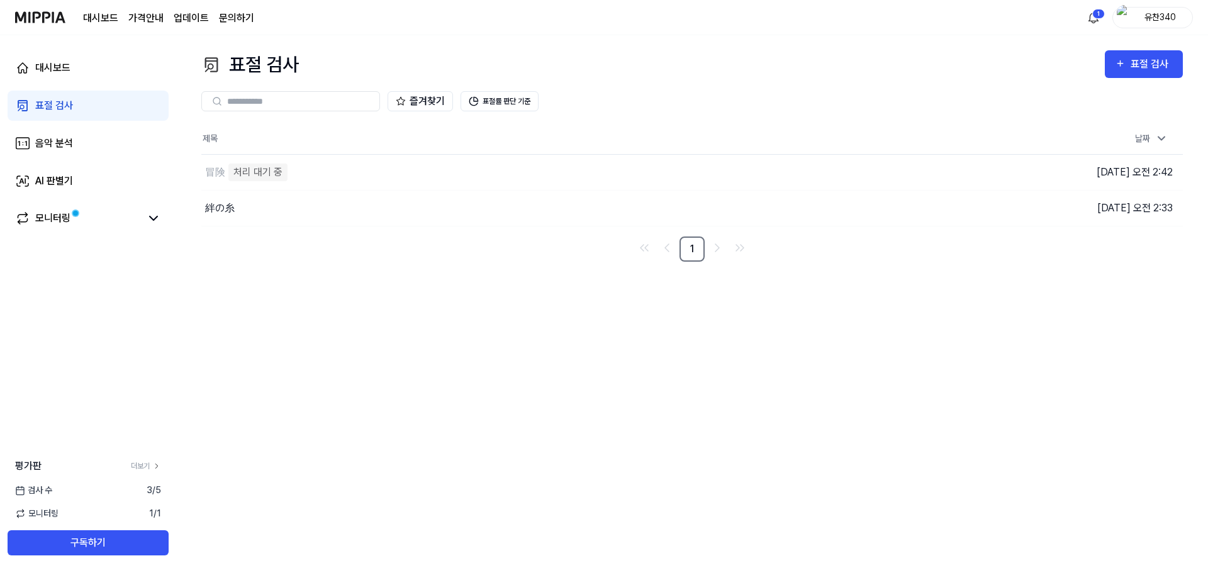
click at [143, 513] on div "모니터링 1 / 1" at bounding box center [88, 513] width 176 height 13
click at [158, 228] on div "모니터링" at bounding box center [88, 219] width 161 height 30
click at [155, 217] on icon at bounding box center [153, 218] width 15 height 15
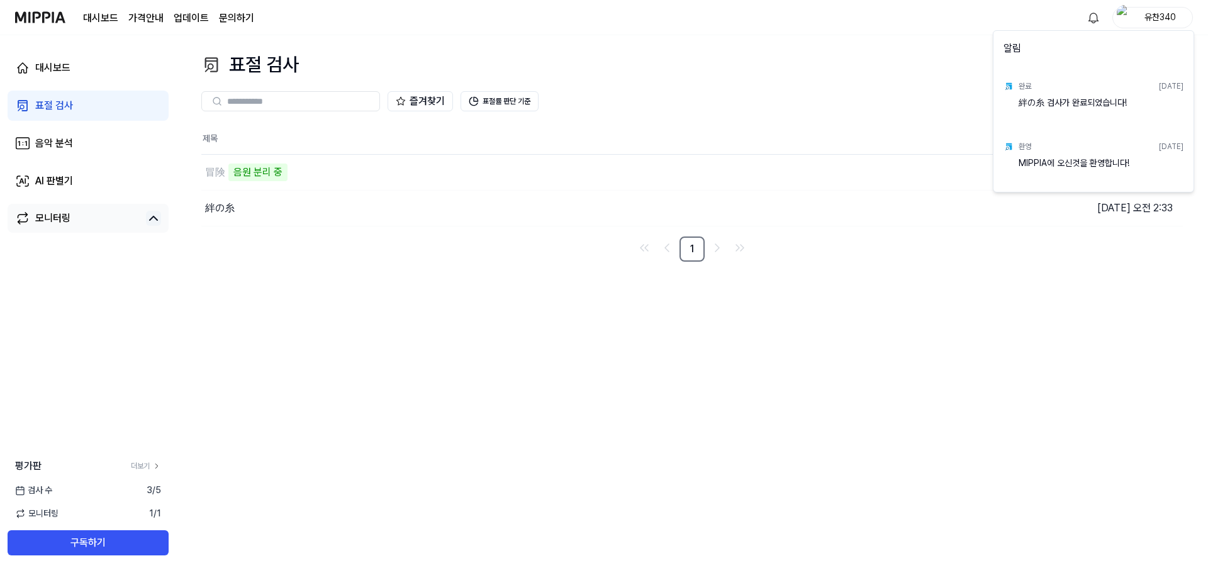
click at [1044, 6] on html "대시보드 가격안내 업데이트 문의하기 유찬340 대시보드 표절 검사 음악 분석 AI 판별기 모니터링 평가판 더보기 검사 수 3 / 5 모니터링 …" at bounding box center [604, 286] width 1208 height 573
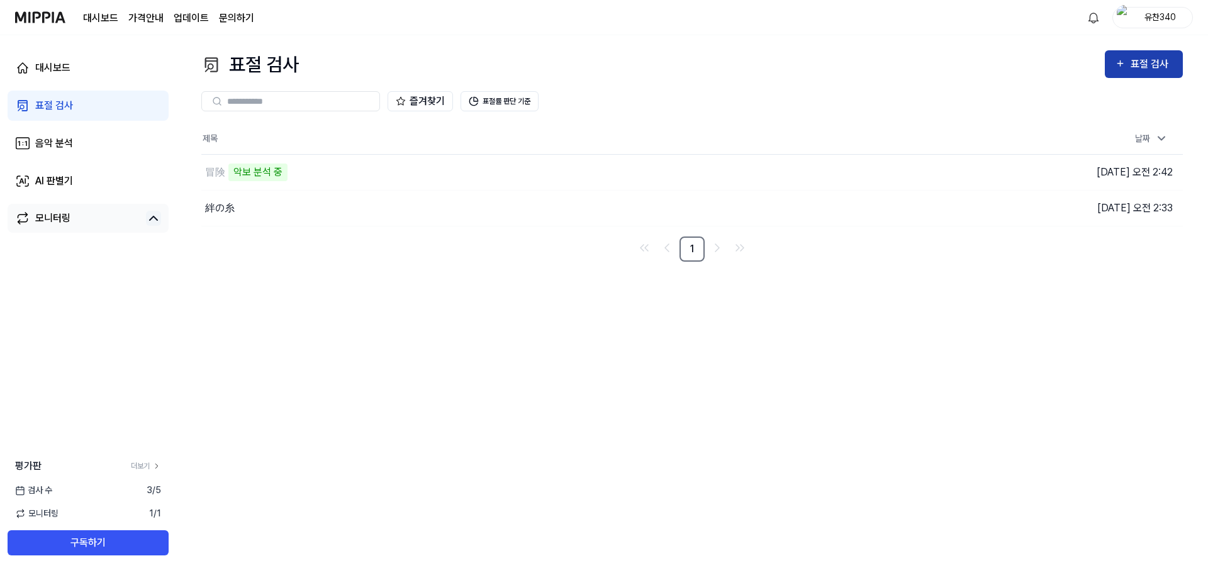
click at [1125, 65] on icon "button" at bounding box center [1120, 63] width 11 height 15
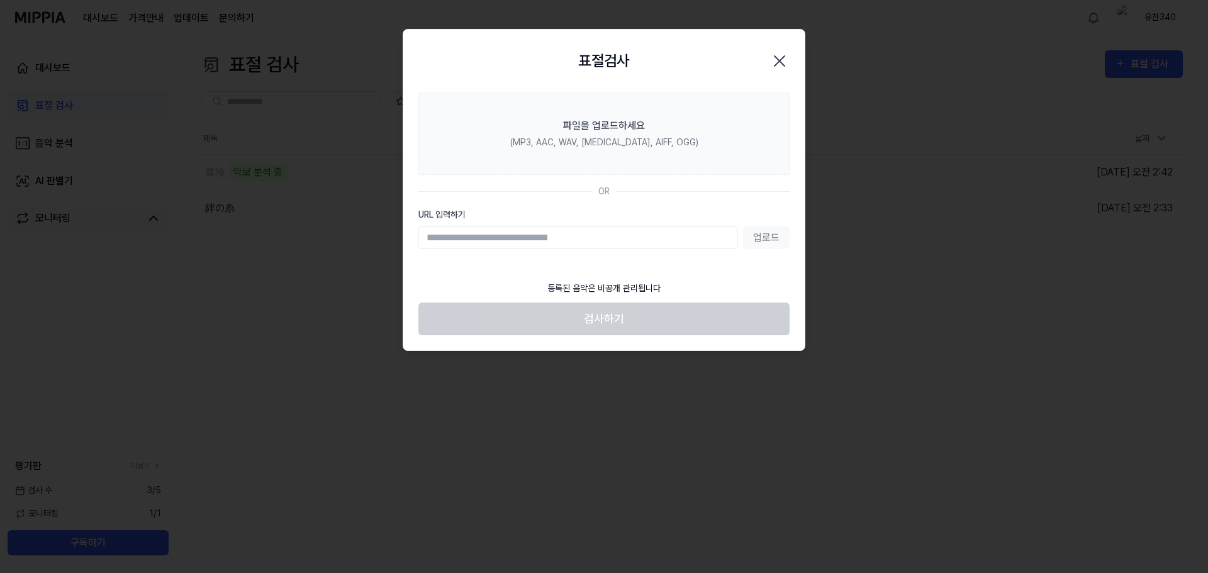
click at [784, 63] on icon "button" at bounding box center [780, 61] width 20 height 20
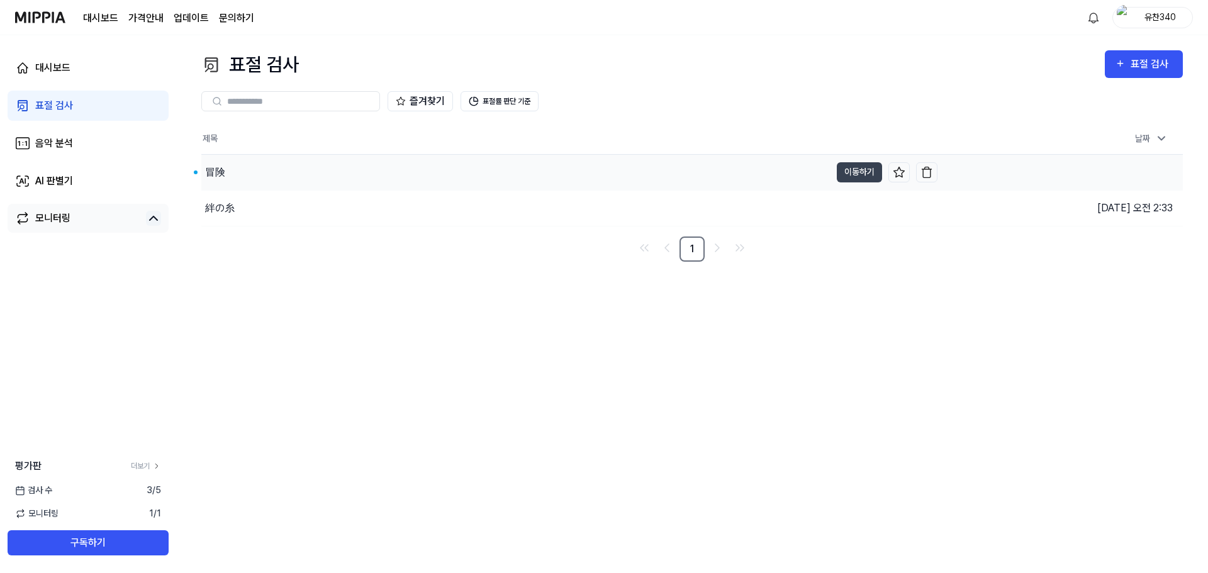
click at [222, 167] on div "冒険" at bounding box center [215, 172] width 20 height 15
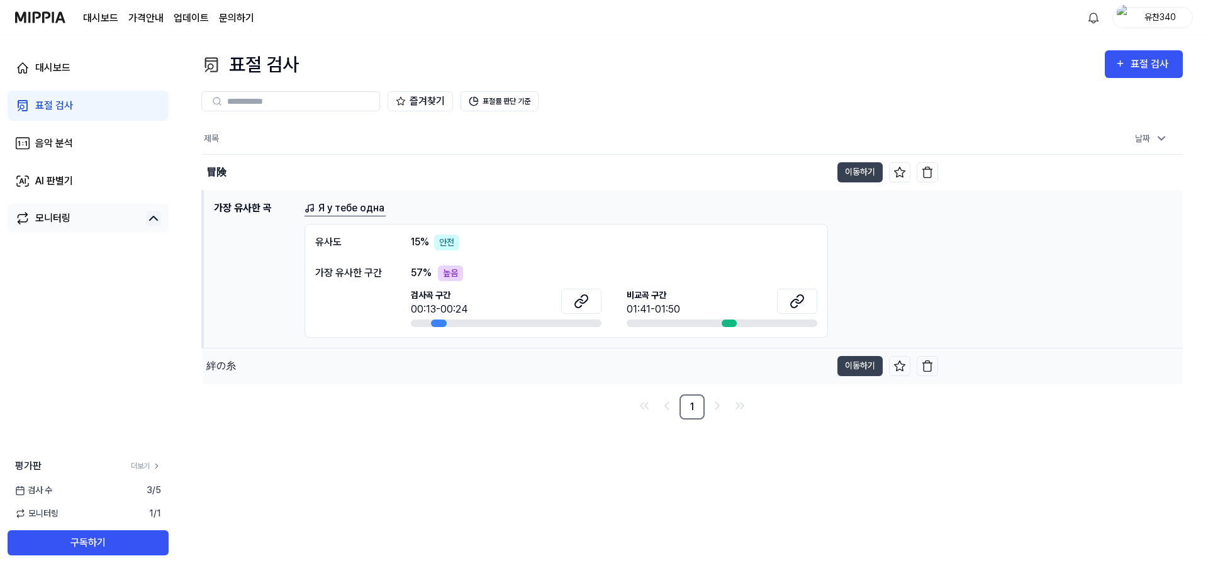
click at [266, 365] on div "絆の糸" at bounding box center [517, 366] width 629 height 35
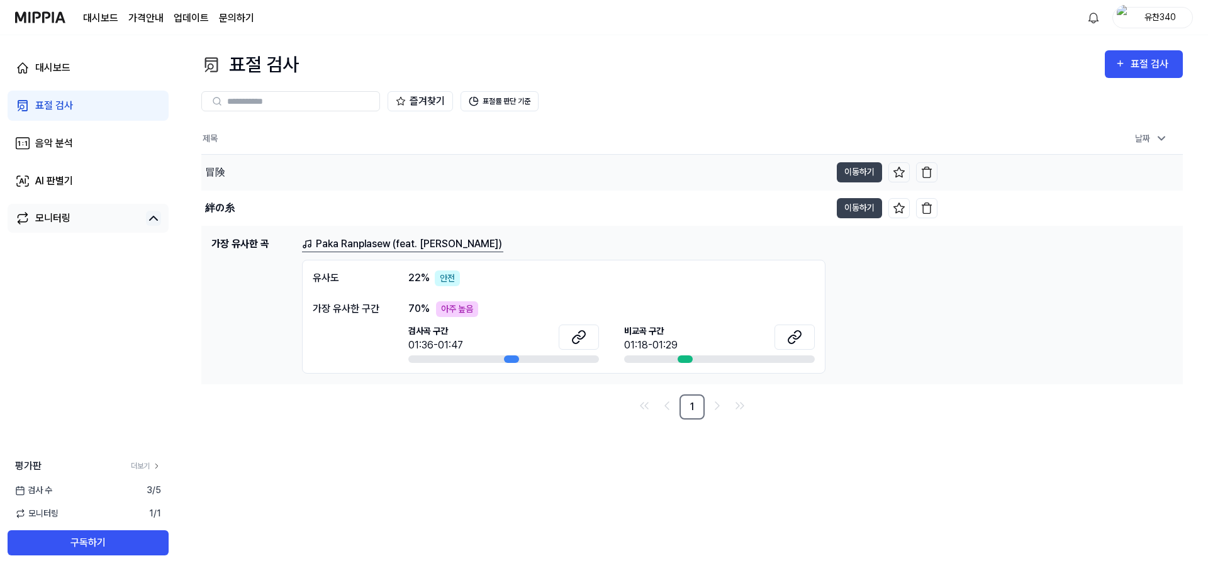
click at [458, 174] on div "冒険" at bounding box center [515, 172] width 629 height 35
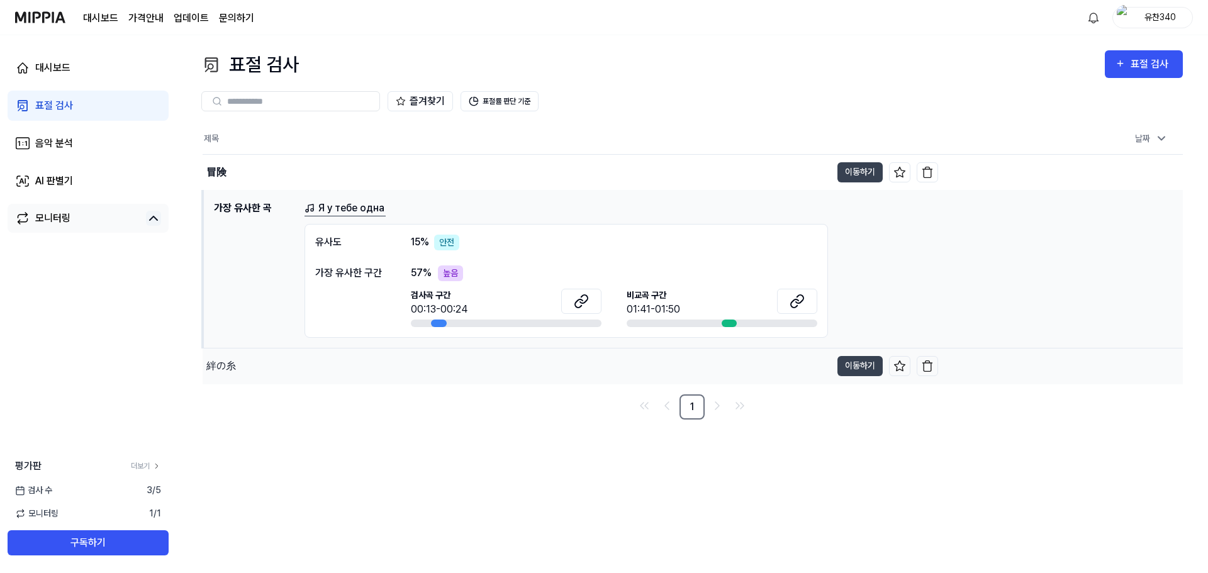
click at [441, 363] on div "絆の糸" at bounding box center [517, 366] width 629 height 35
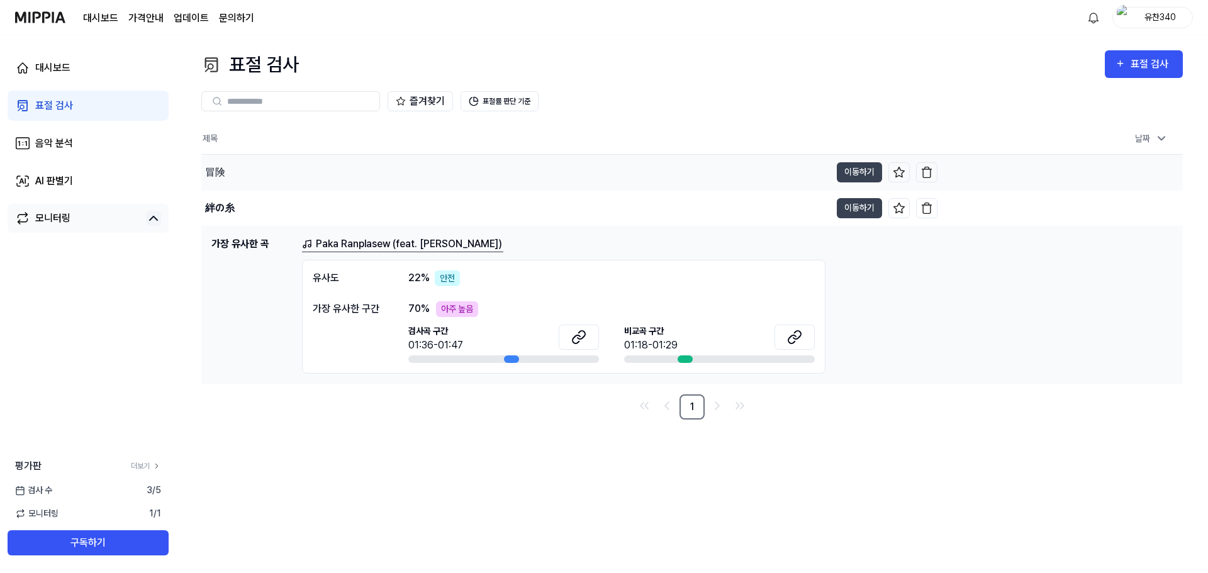
click at [465, 168] on div "冒険" at bounding box center [515, 172] width 629 height 35
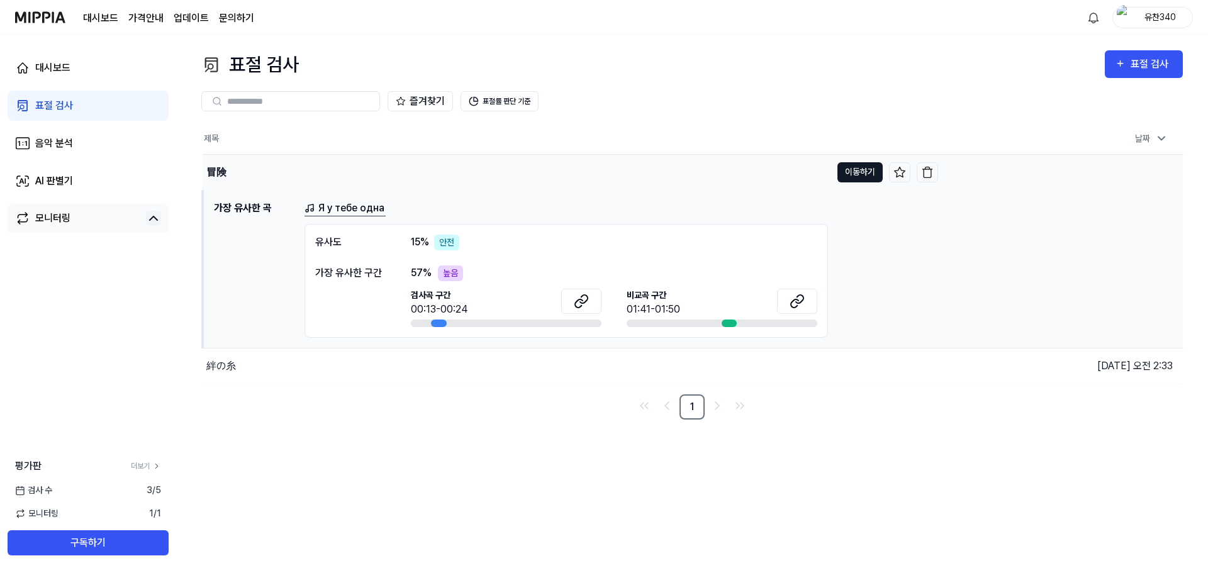
click at [860, 170] on button "이동하기" at bounding box center [860, 172] width 45 height 20
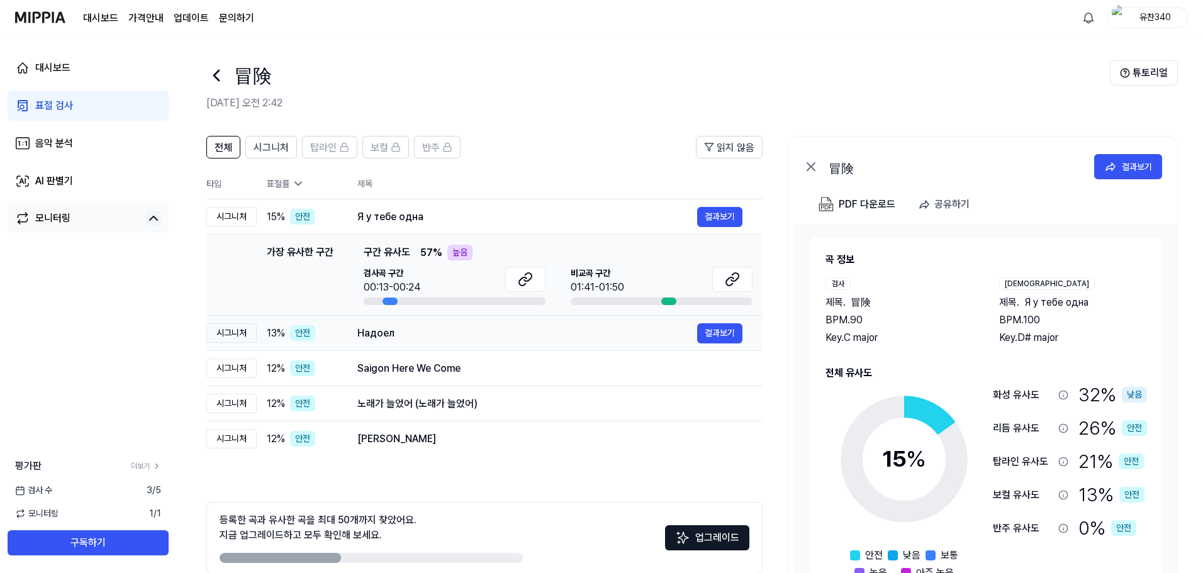
click at [411, 334] on div "Надоел" at bounding box center [528, 333] width 340 height 15
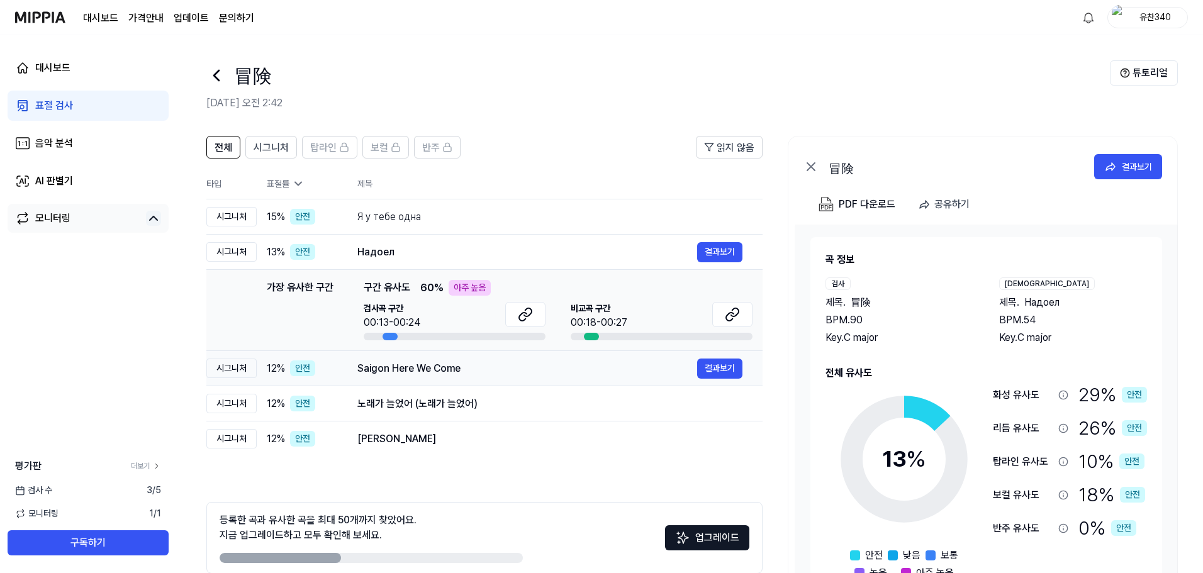
click at [417, 380] on td "Saigon Here We Come 결과보기" at bounding box center [549, 368] width 425 height 35
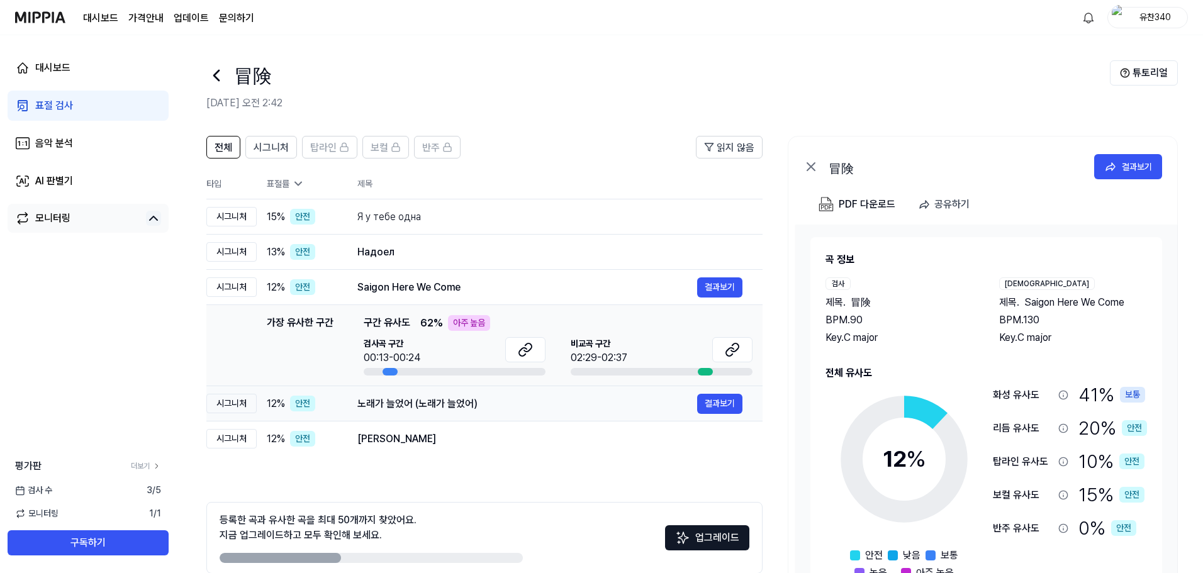
click at [420, 404] on div "노래가 늘었어 (노래가 늘었어)" at bounding box center [528, 404] width 340 height 15
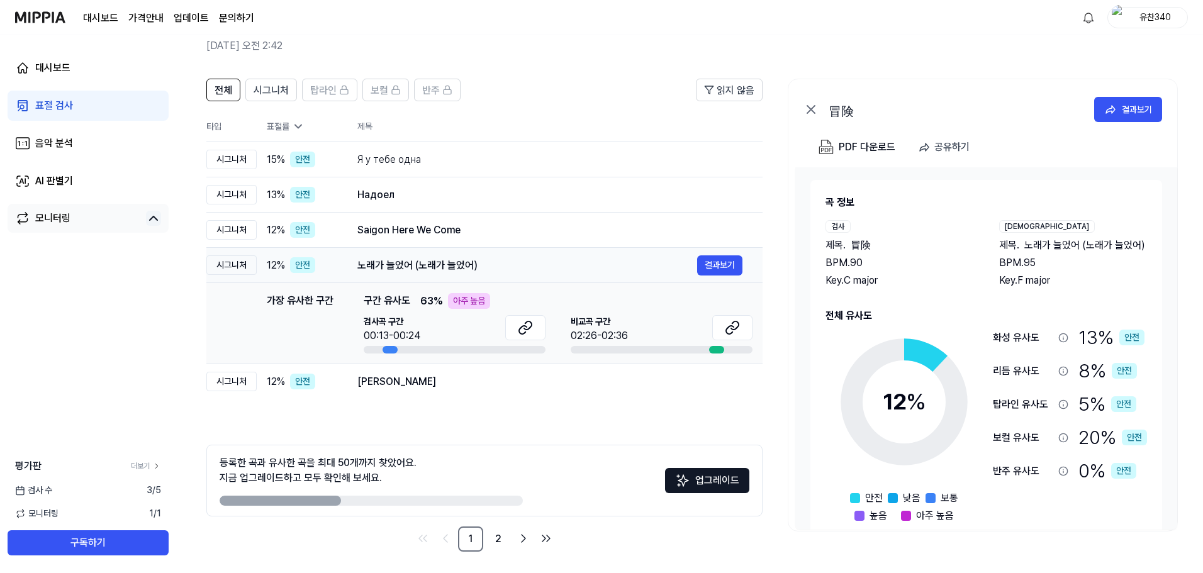
scroll to position [61, 0]
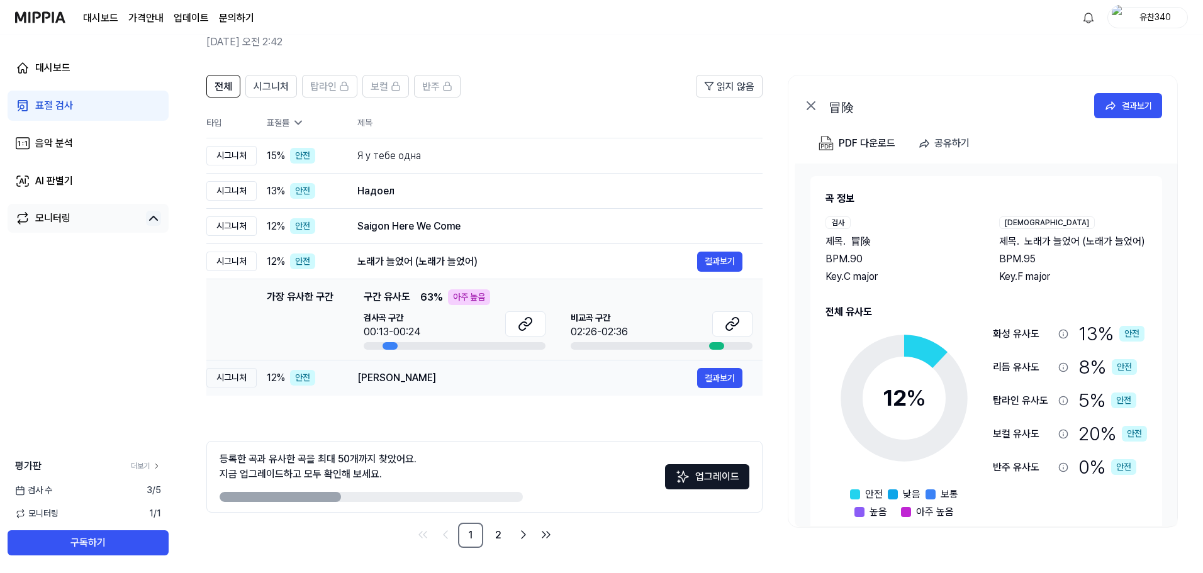
click at [396, 377] on div "Ito" at bounding box center [528, 378] width 340 height 15
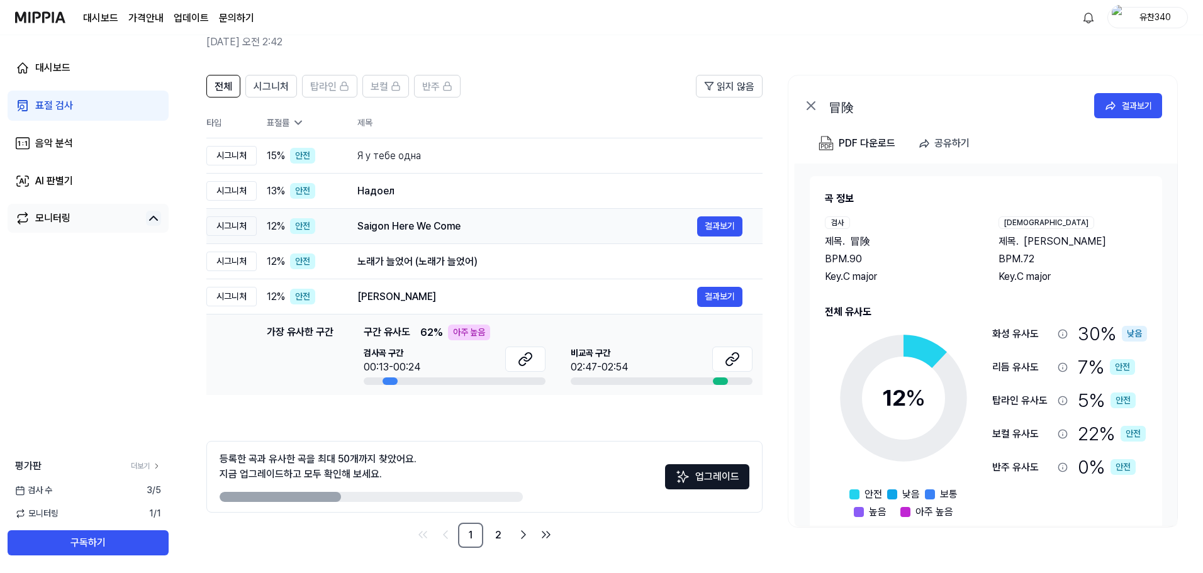
click at [413, 243] on td "Saigon Here We Come 결과보기" at bounding box center [549, 226] width 425 height 35
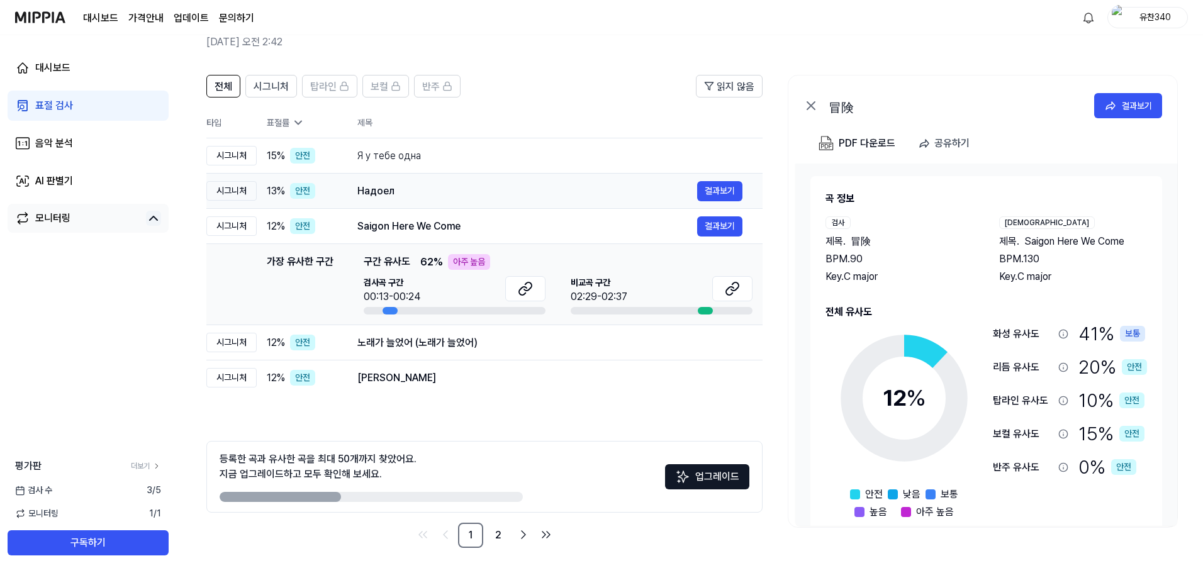
click at [417, 201] on div "Надоел 결과보기" at bounding box center [550, 191] width 385 height 20
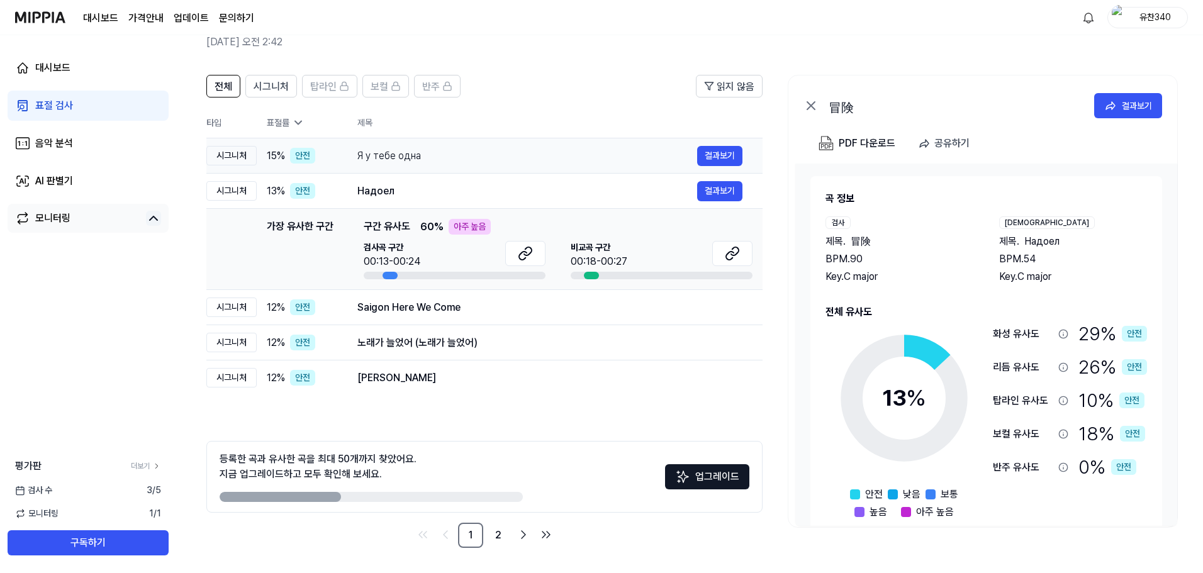
click at [416, 167] on td "Я у тебе одна 결과보기" at bounding box center [549, 155] width 425 height 35
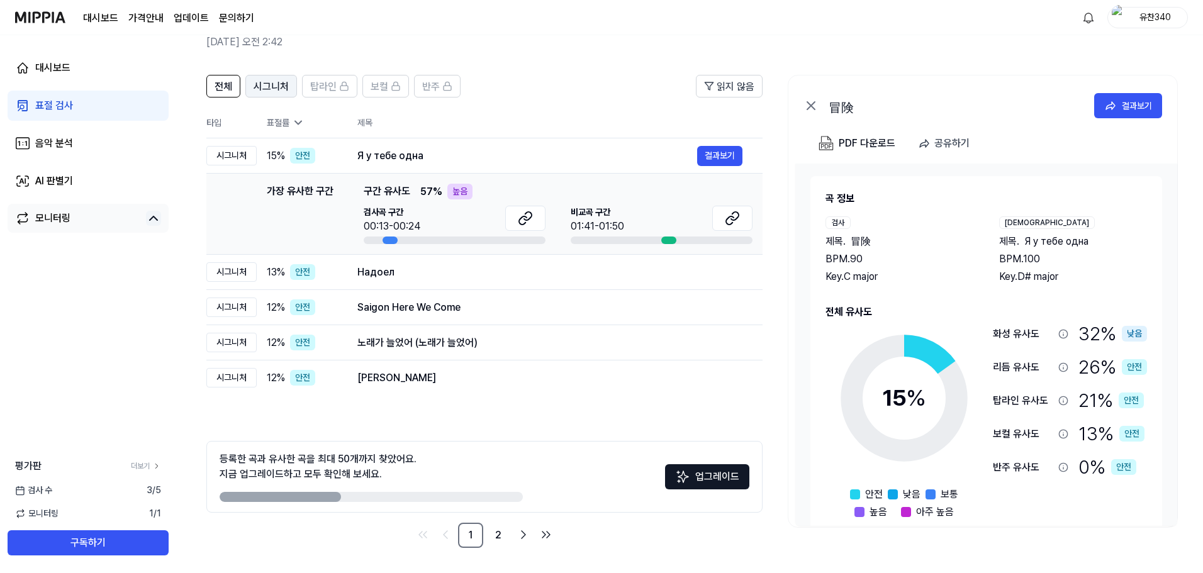
click at [264, 84] on span "시그니처" at bounding box center [271, 86] width 35 height 15
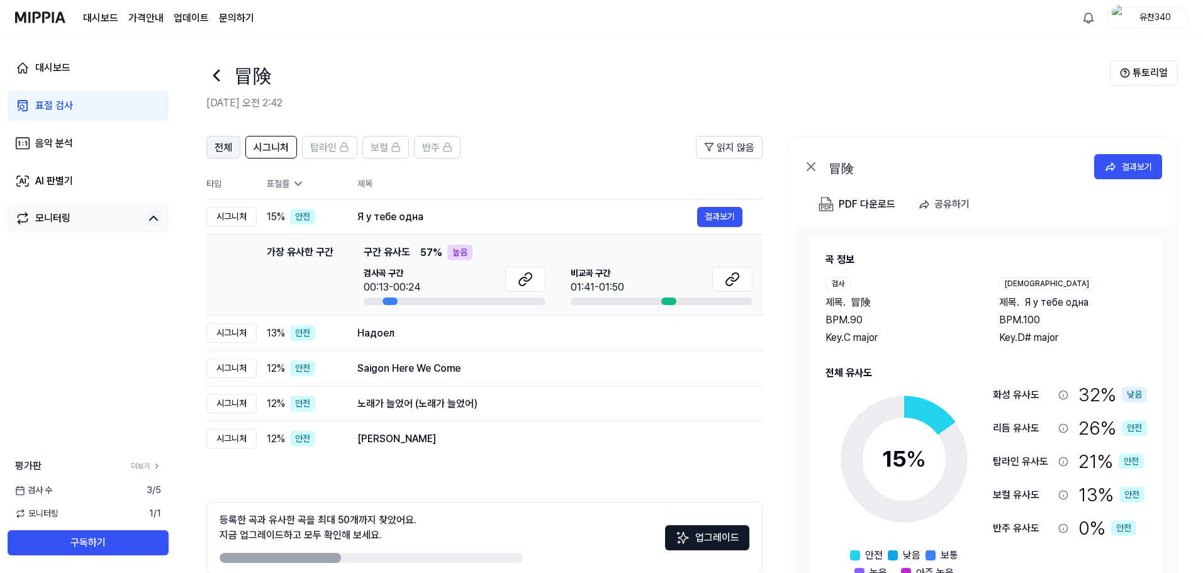
click at [227, 142] on span "전체" at bounding box center [224, 147] width 18 height 15
click at [280, 138] on button "시그니처" at bounding box center [271, 147] width 52 height 23
click at [211, 145] on button "전체" at bounding box center [223, 147] width 34 height 23
click at [291, 149] on button "시그니처" at bounding box center [271, 147] width 52 height 23
click at [233, 152] on button "전체" at bounding box center [223, 147] width 34 height 23
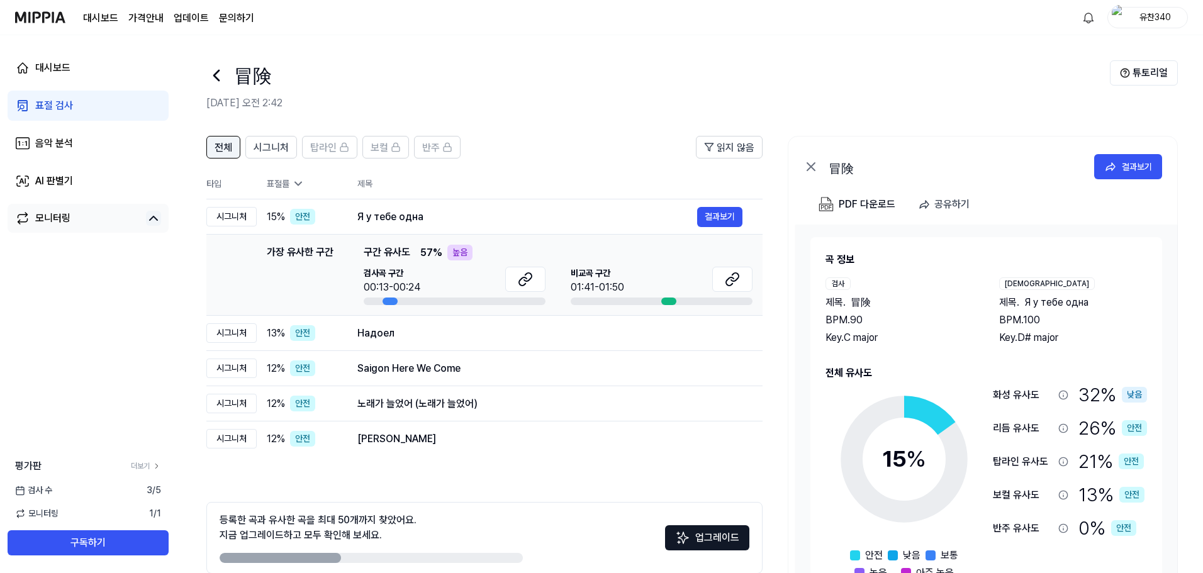
click at [223, 152] on span "전체" at bounding box center [224, 147] width 18 height 15
click at [244, 213] on div "시그니처" at bounding box center [231, 217] width 50 height 20
click at [446, 213] on div "Я у тебе одна" at bounding box center [528, 217] width 340 height 15
click at [712, 215] on button "결과보기" at bounding box center [719, 217] width 45 height 20
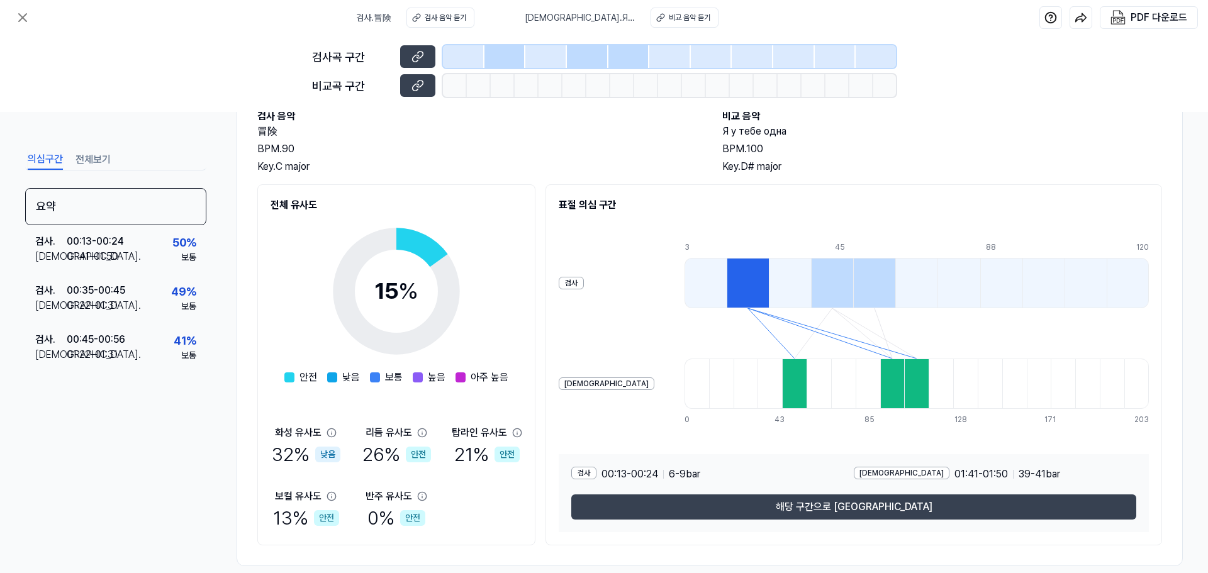
scroll to position [96, 0]
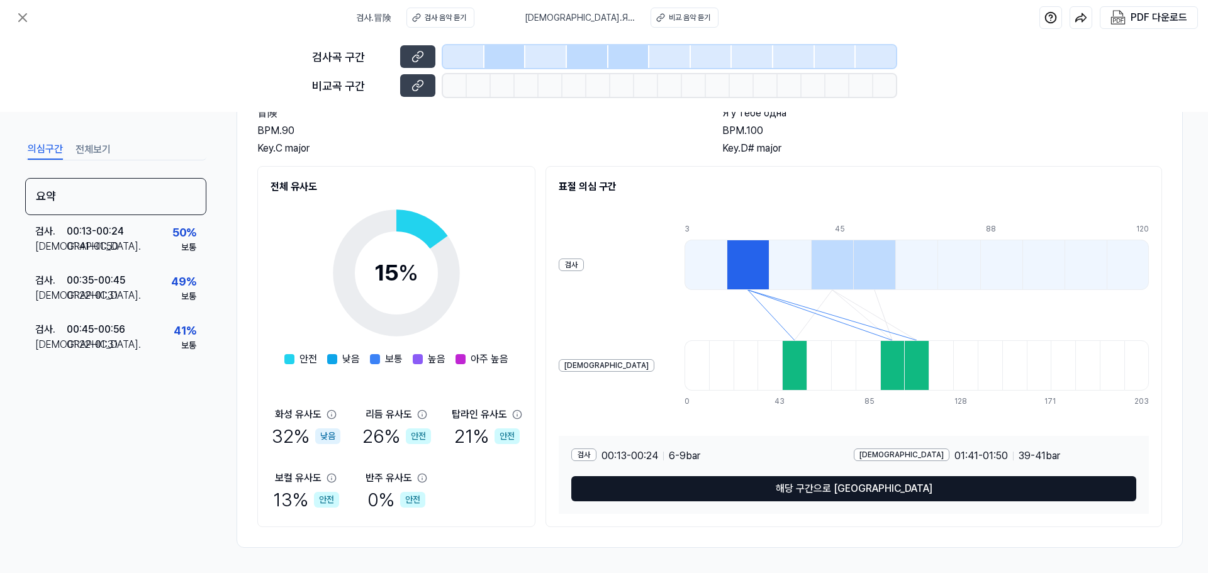
click at [828, 492] on button "해당 구간으로 이동" at bounding box center [854, 488] width 565 height 25
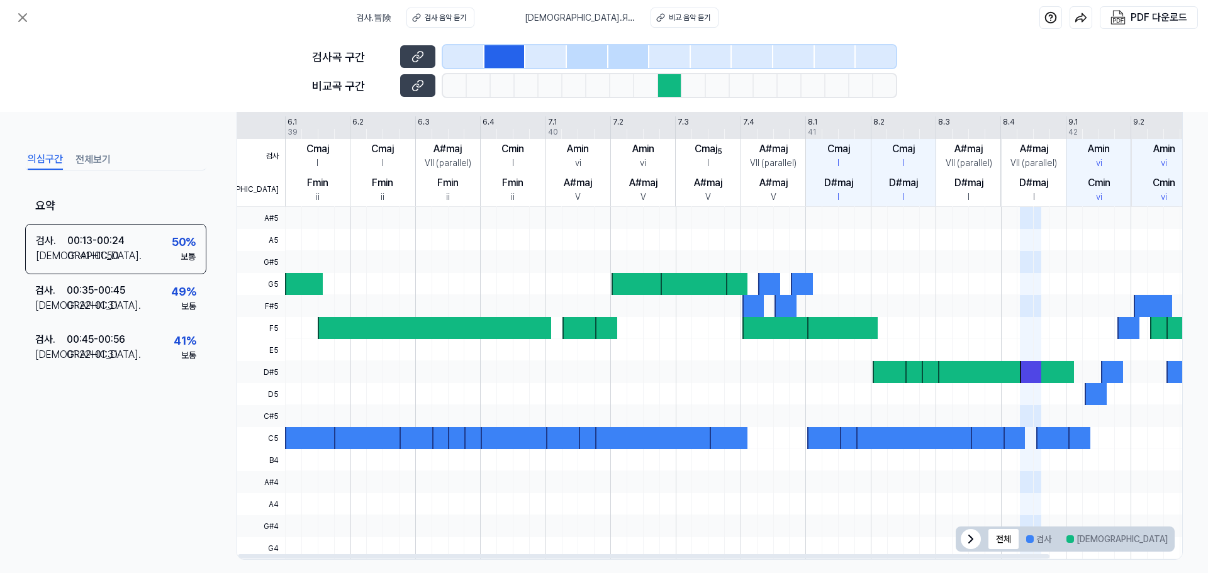
scroll to position [290, 0]
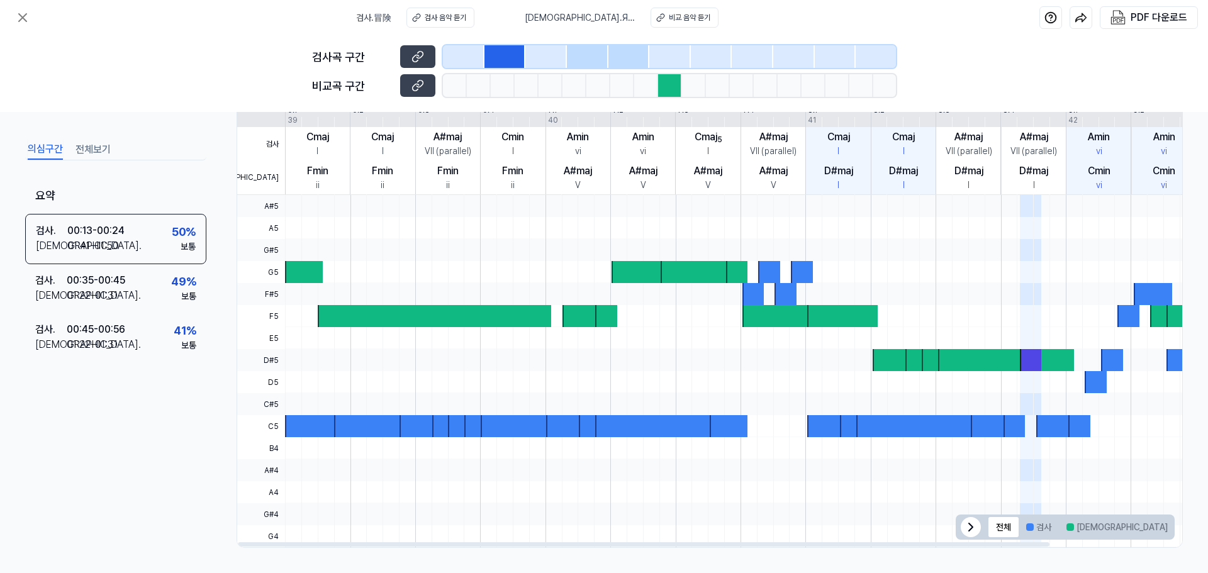
drag, startPoint x: 305, startPoint y: 424, endPoint x: 466, endPoint y: 420, distance: 160.5
click at [466, 195] on div at bounding box center [805, 195] width 1040 height 0
drag, startPoint x: 466, startPoint y: 420, endPoint x: 559, endPoint y: 440, distance: 95.2
click at [465, 421] on div at bounding box center [476, 426] width 22 height 22
click at [604, 446] on div at bounding box center [804, 448] width 1040 height 22
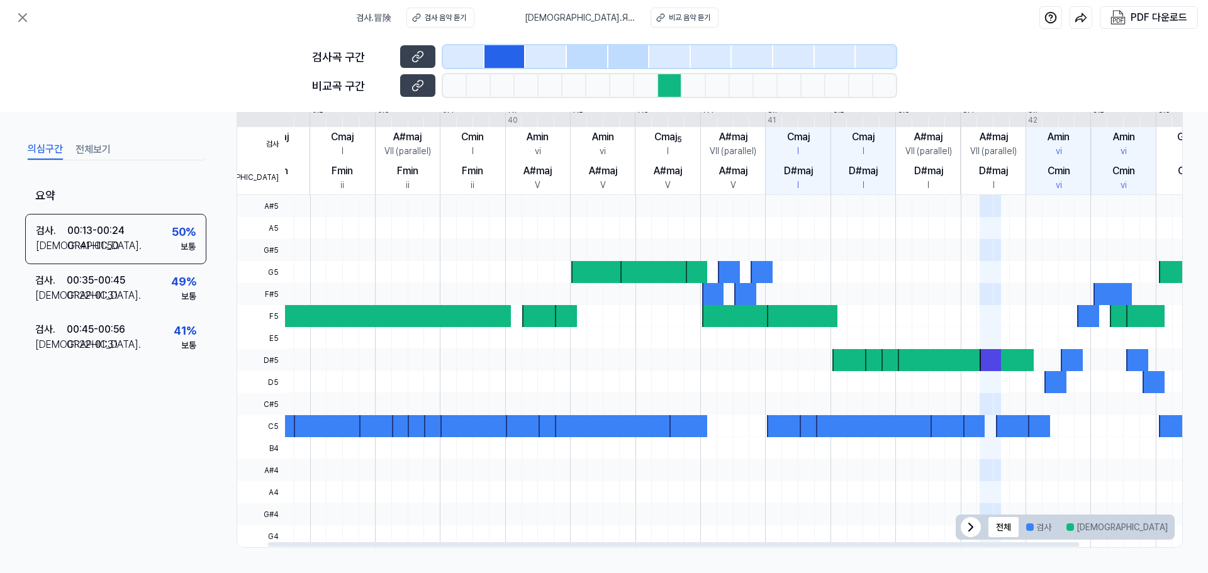
scroll to position [0, 147]
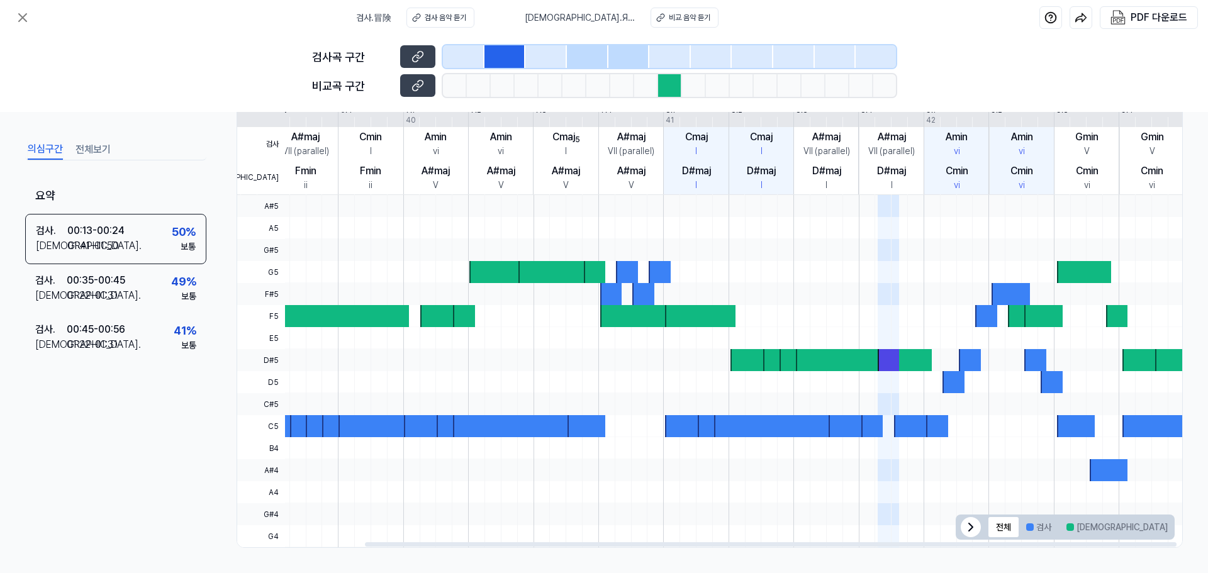
drag, startPoint x: 587, startPoint y: 414, endPoint x: 128, endPoint y: 373, distance: 460.6
click at [116, 380] on div "의심구간 전체보기 요약 검사 . 00:13 - 00:24 비교 . 01:41 - 01:50 50 % 보통 검사 . 00:35 - 00:45 비…" at bounding box center [604, 342] width 1208 height 461
drag, startPoint x: 831, startPoint y: 367, endPoint x: 547, endPoint y: 373, distance: 283.9
click at [547, 373] on div at bounding box center [663, 371] width 1040 height 352
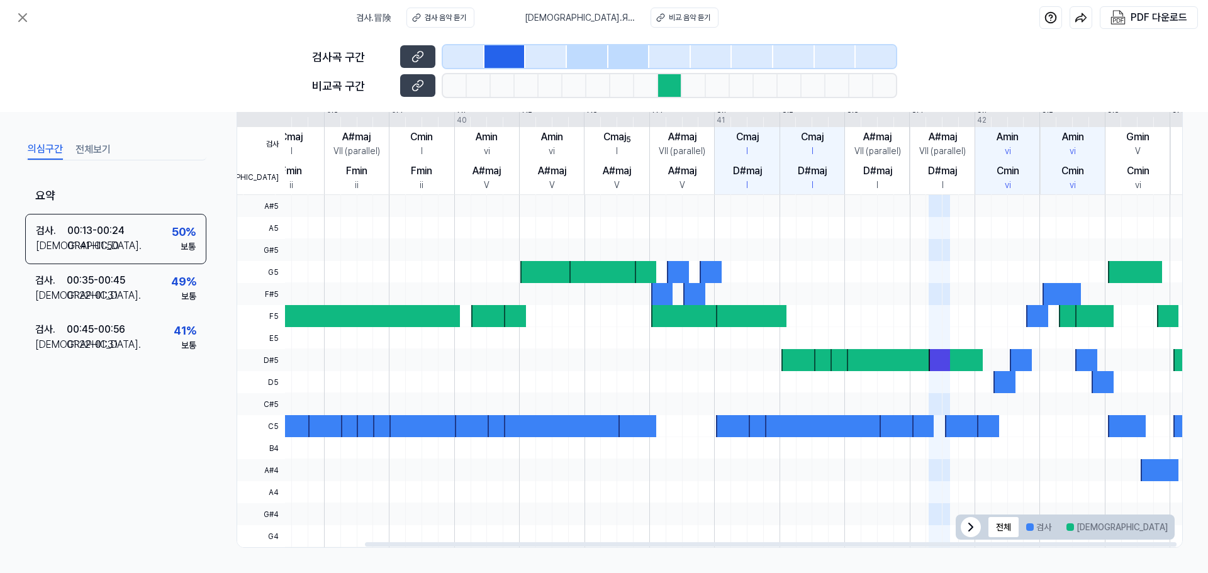
scroll to position [0, 0]
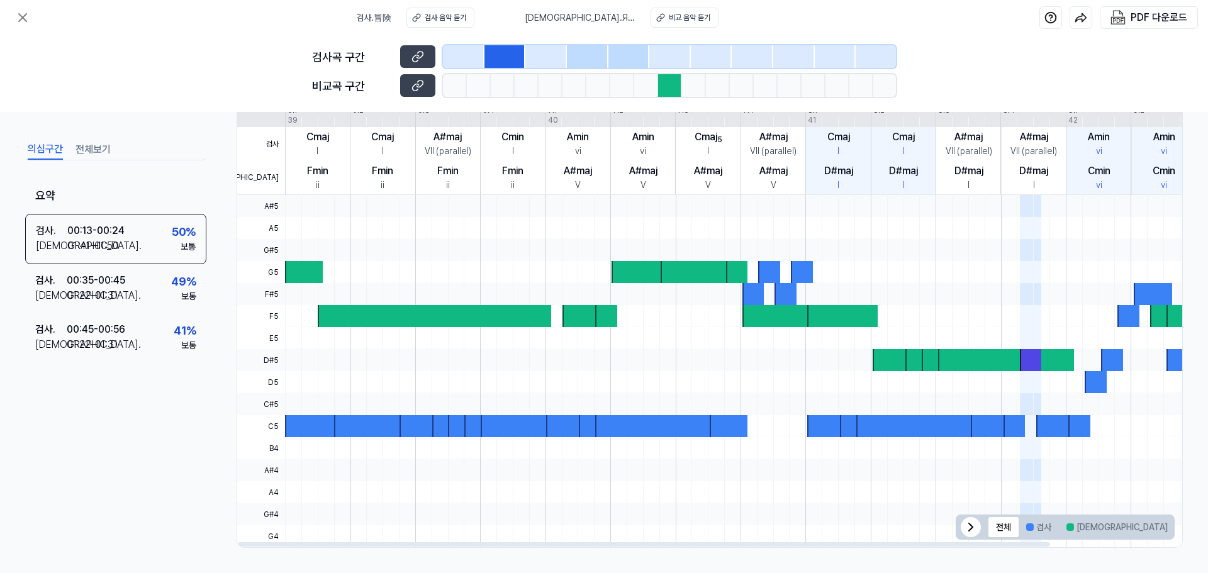
drag, startPoint x: 639, startPoint y: 378, endPoint x: 838, endPoint y: 403, distance: 199.9
click at [838, 195] on div at bounding box center [805, 195] width 1040 height 0
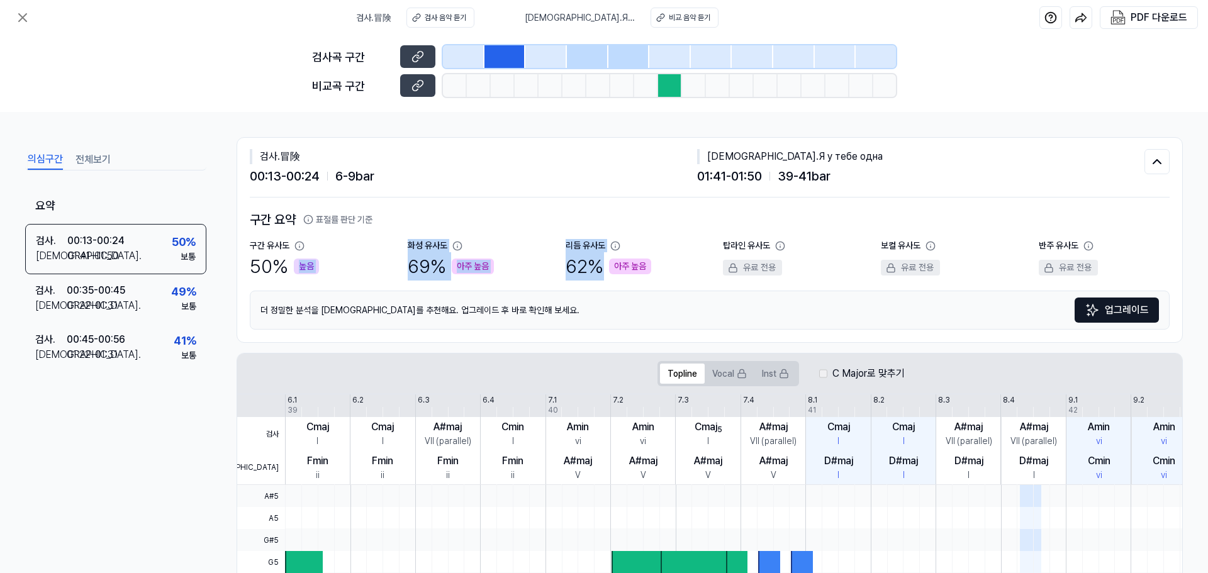
drag, startPoint x: 388, startPoint y: 266, endPoint x: 658, endPoint y: 262, distance: 269.4
click at [658, 262] on div "구간 유사도 50 % 높음 화성 유사도 69 % 아주 높음 리듬 유사도 62 % 아주 높음 탑라인 유사도 유료 전용 보컬 유사도 유료 전용 반…" at bounding box center [710, 260] width 920 height 42
click at [625, 204] on div "구간 요약 표절률 판단 기준 구간 유사도 50 % 높음 화성 유사도 69 % 아주 높음 리듬 유사도 62 % 아주 높음 탑라인 유사도 유료 전…" at bounding box center [710, 270] width 920 height 145
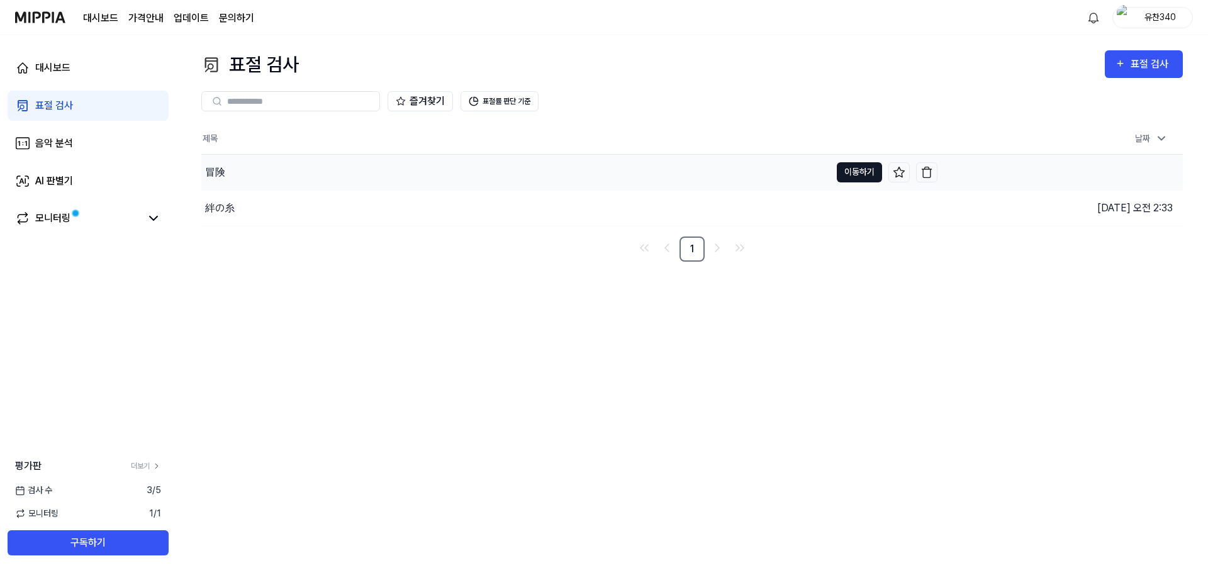
click at [865, 168] on button "이동하기" at bounding box center [859, 172] width 45 height 20
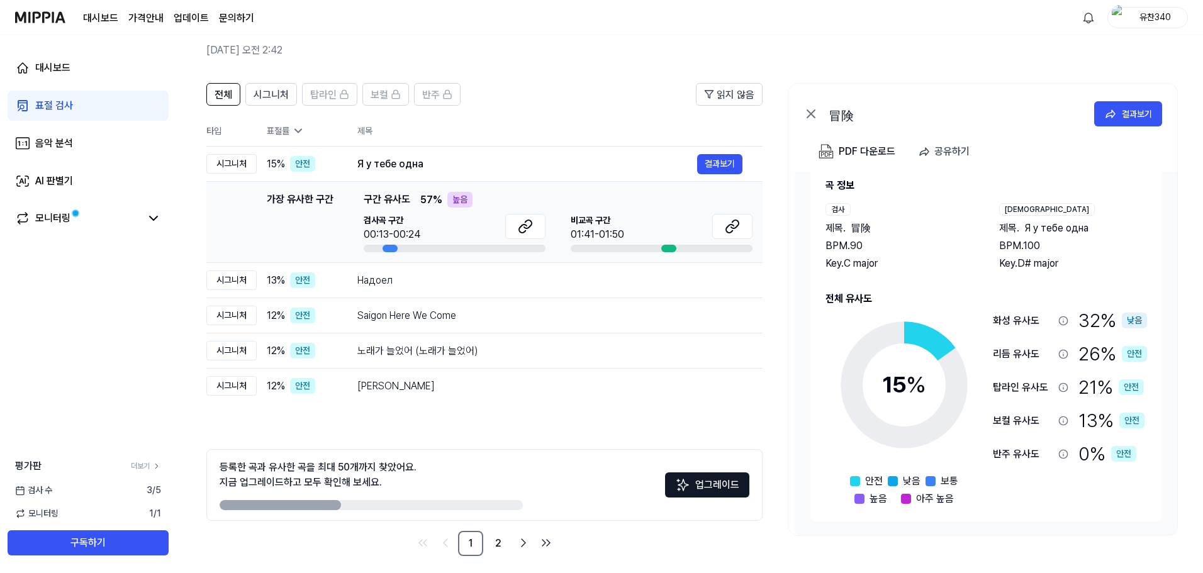
scroll to position [61, 0]
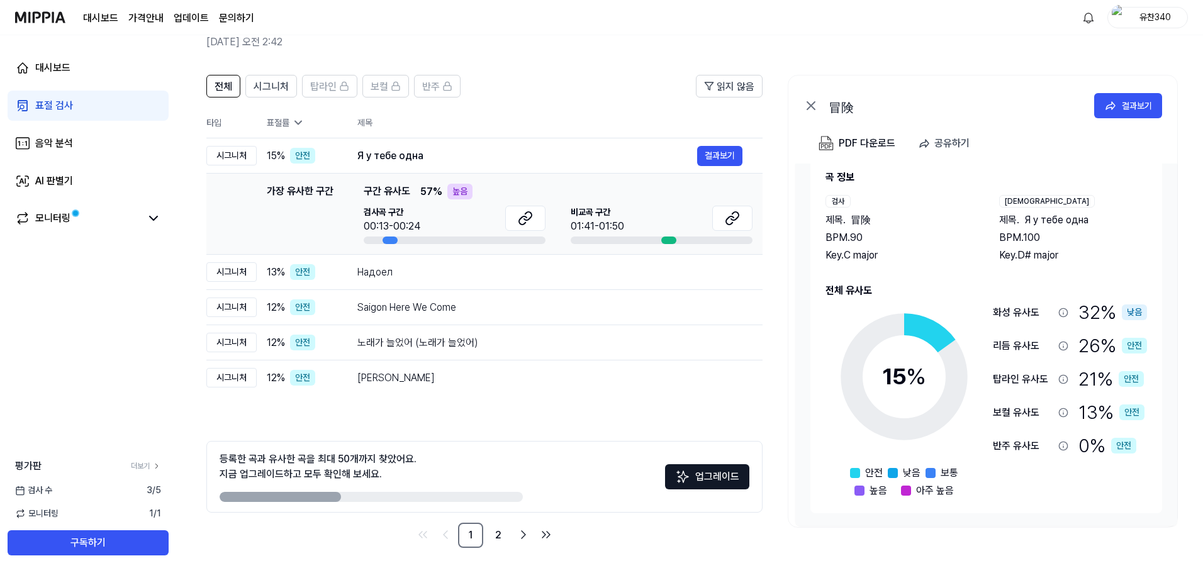
drag, startPoint x: 998, startPoint y: 218, endPoint x: 1106, endPoint y: 247, distance: 112.1
click at [1106, 247] on div "제목 . Я у тебе одна BPM. 100 Key. D# major" at bounding box center [1074, 238] width 149 height 50
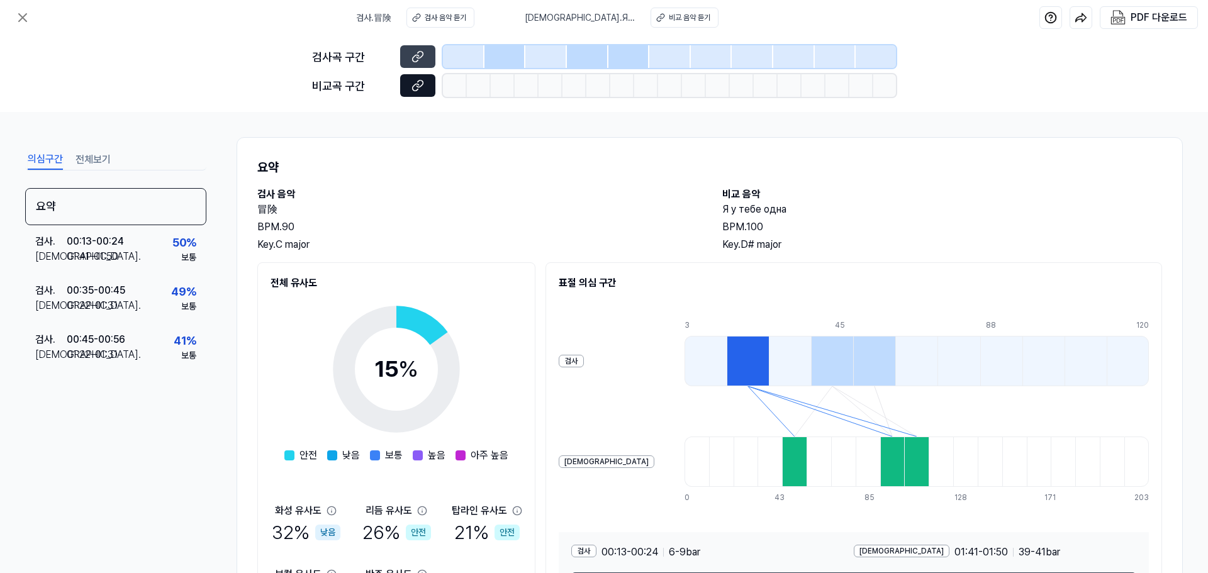
click at [405, 84] on button at bounding box center [417, 85] width 35 height 23
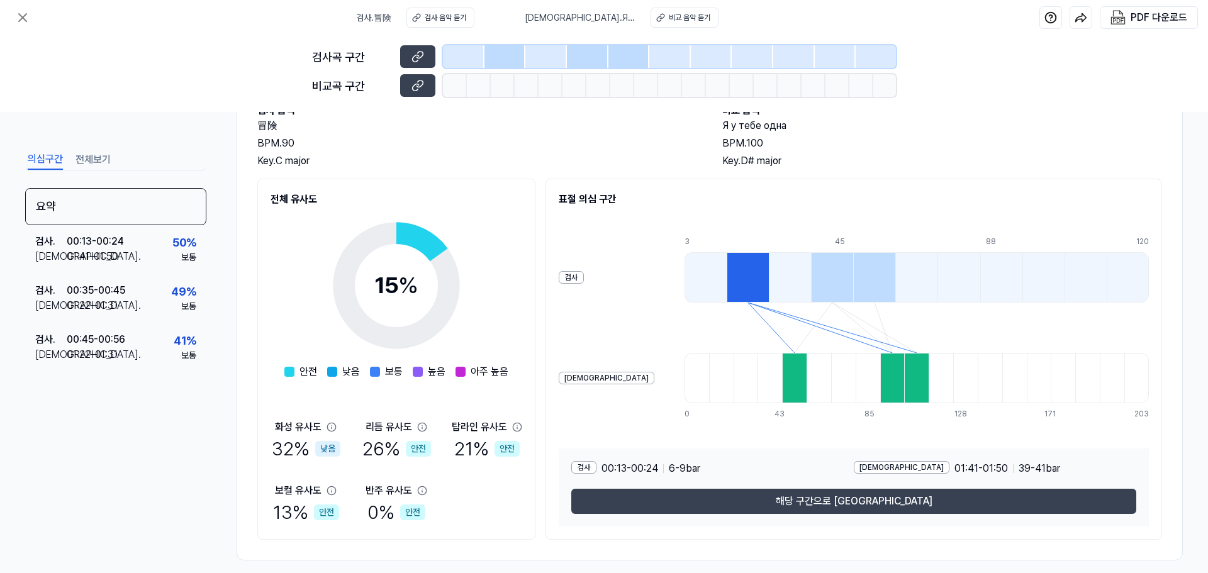
scroll to position [96, 0]
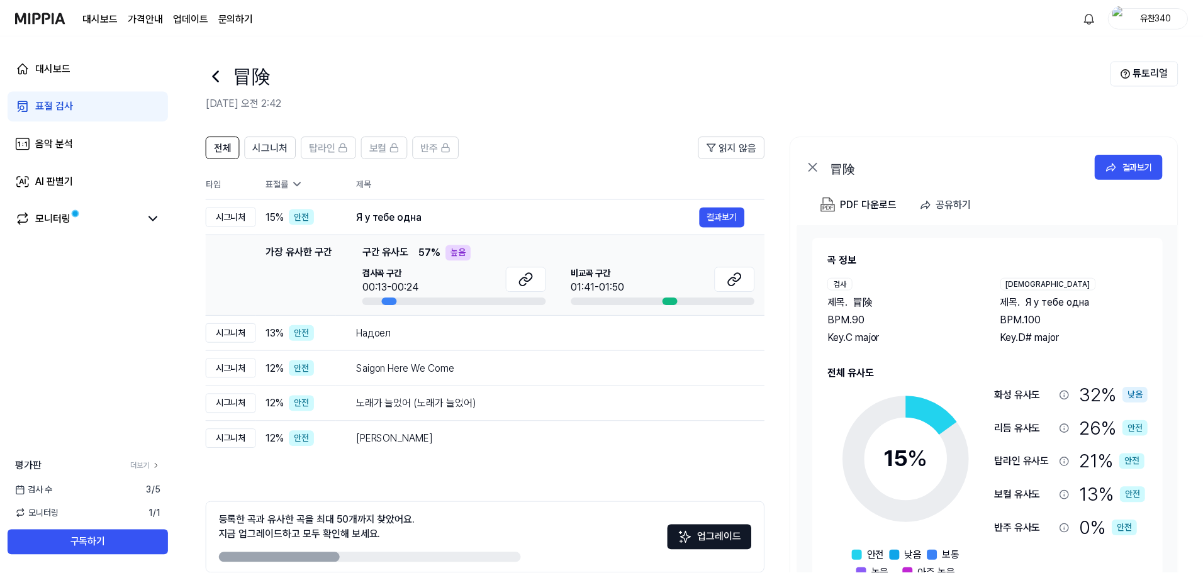
scroll to position [61, 0]
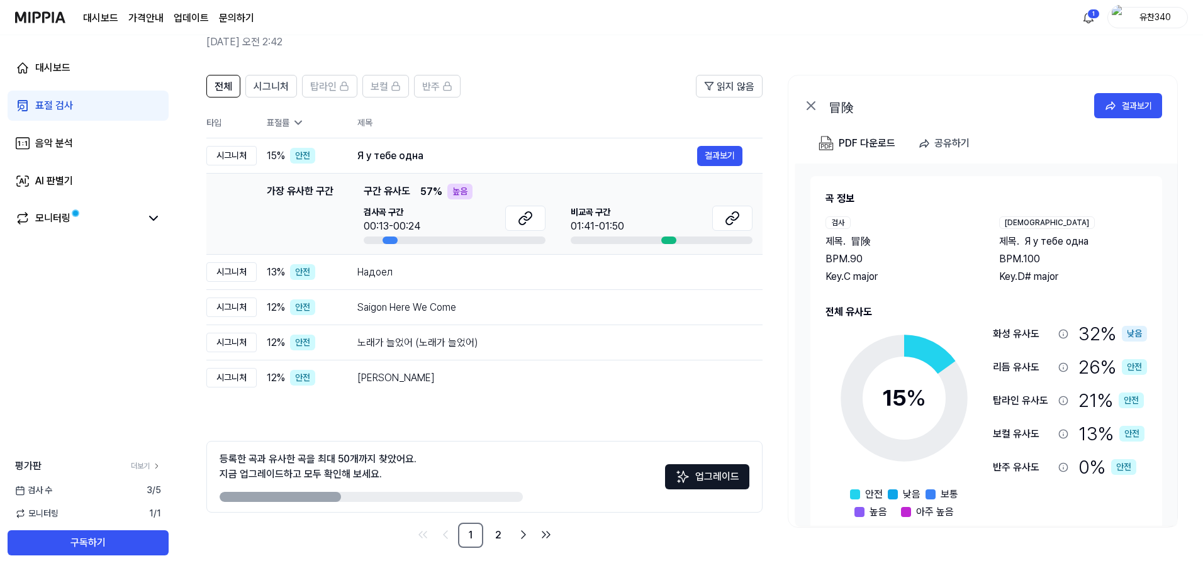
drag, startPoint x: 322, startPoint y: 460, endPoint x: 450, endPoint y: 487, distance: 131.2
click at [450, 487] on div "등록한 곡과 유사한 곡을 최대 50개까지 찾았어요. 지금 업그레이드하고 모두 확인해 보세요." at bounding box center [371, 477] width 303 height 50
click at [480, 290] on td "Saigon Here We Come 결과보기" at bounding box center [549, 307] width 425 height 35
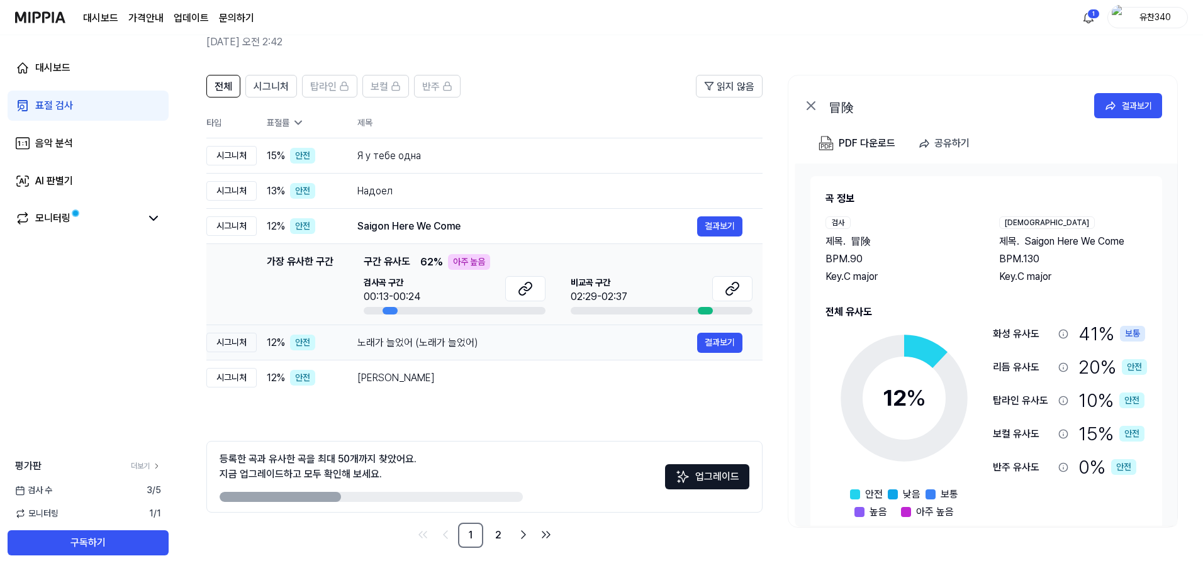
click at [439, 350] on div "노래가 늘었어 (노래가 늘었어)" at bounding box center [528, 342] width 340 height 15
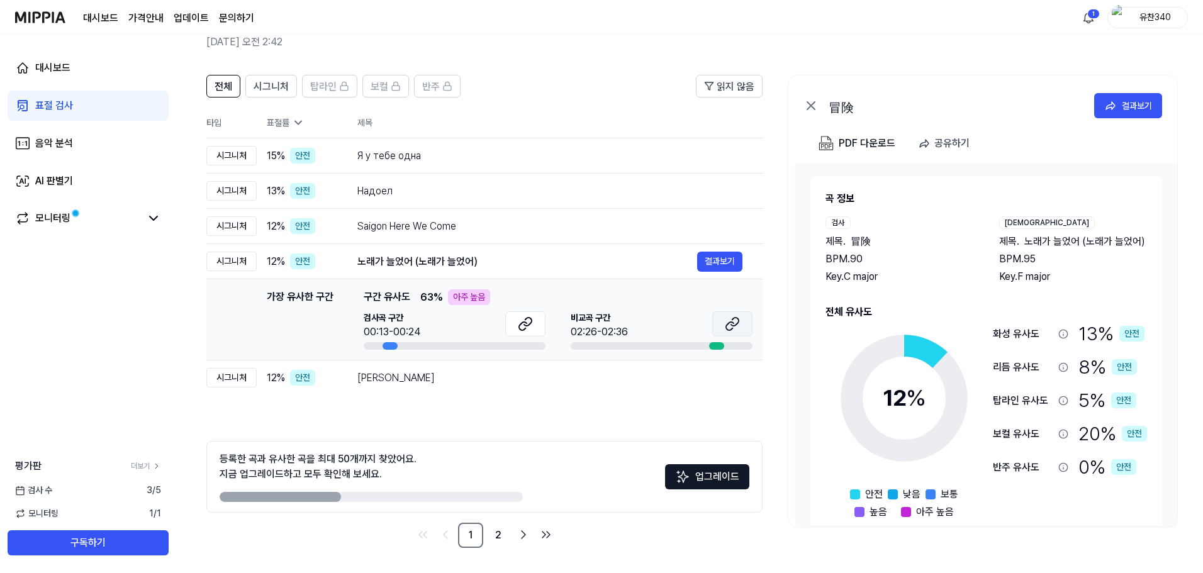
click at [723, 326] on button at bounding box center [732, 324] width 40 height 25
click at [137, 348] on div "대시보드 표절 검사 음악 분석 AI 판별기 모니터링 평가판 더보기 검사 수 3 / 5 모니터링 1 / 1 구독하기" at bounding box center [88, 304] width 176 height 538
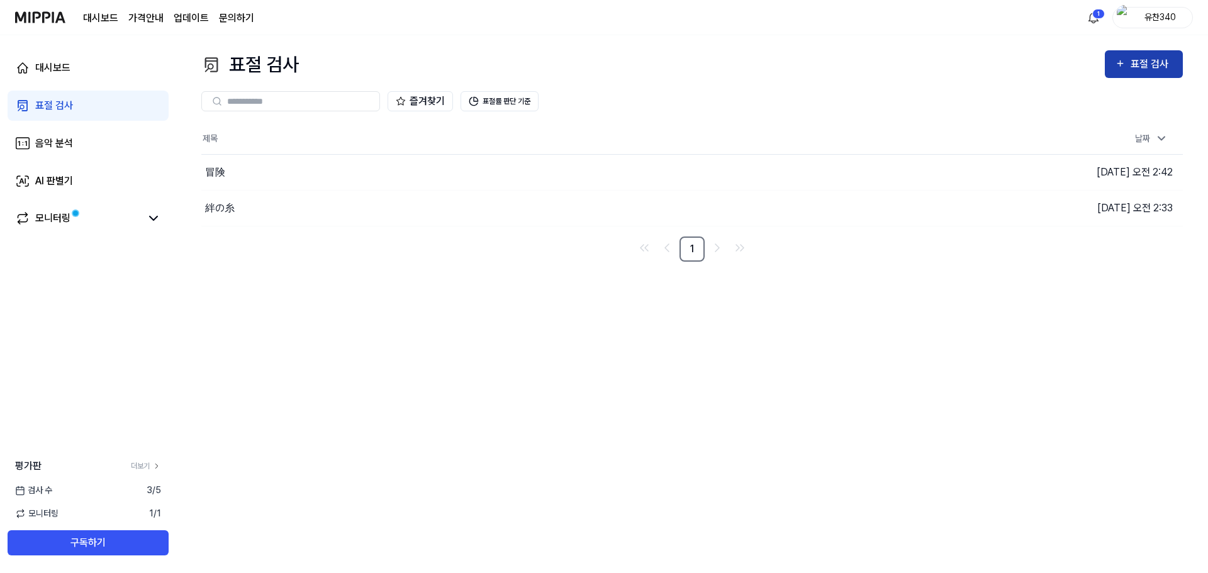
click at [1119, 60] on icon "button" at bounding box center [1120, 63] width 11 height 15
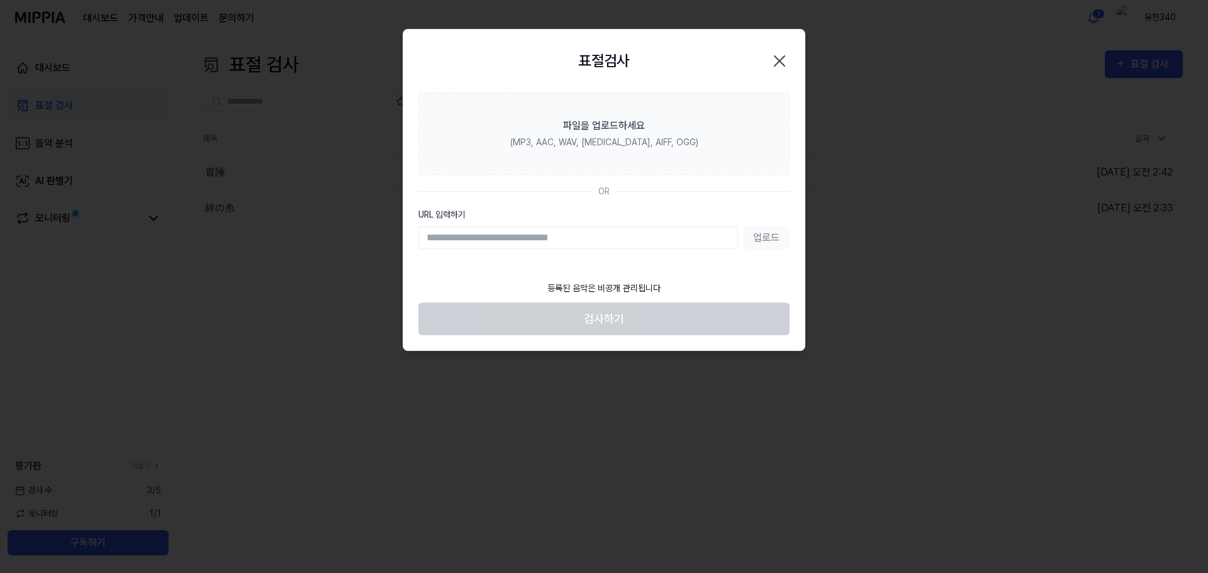
click at [495, 240] on input "URL 입력하기" at bounding box center [579, 238] width 320 height 23
paste input "**********"
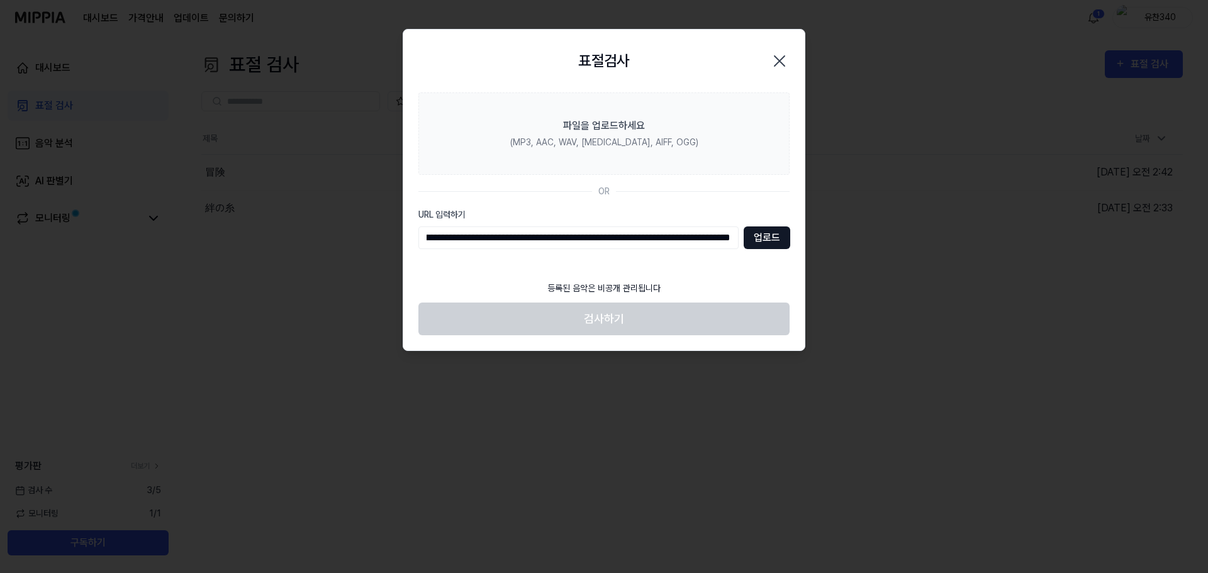
type input "**********"
click at [762, 235] on button "업로드" at bounding box center [767, 238] width 47 height 23
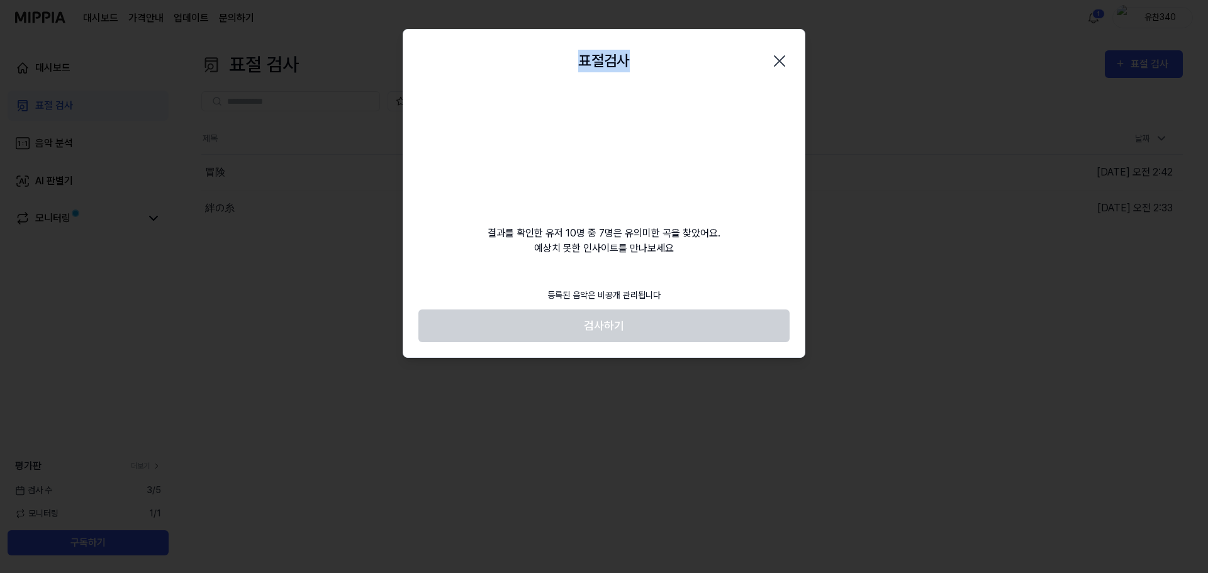
drag, startPoint x: 611, startPoint y: 58, endPoint x: 674, endPoint y: 64, distance: 63.8
click at [674, 64] on div "표절검사 닫기" at bounding box center [604, 61] width 371 height 33
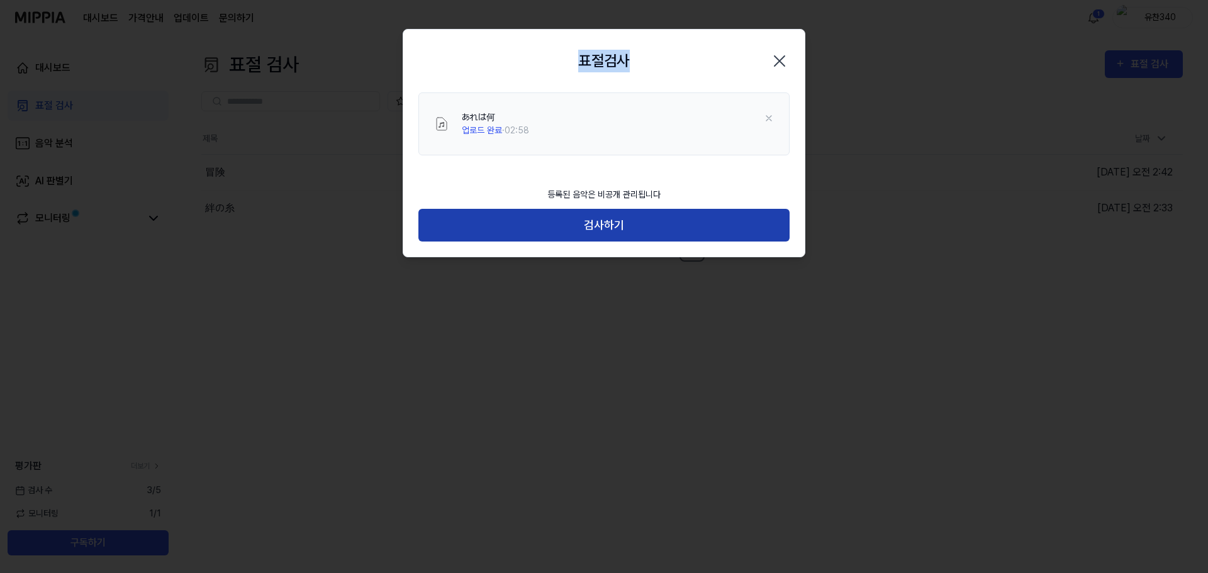
click at [621, 211] on button "검사하기" at bounding box center [604, 225] width 371 height 33
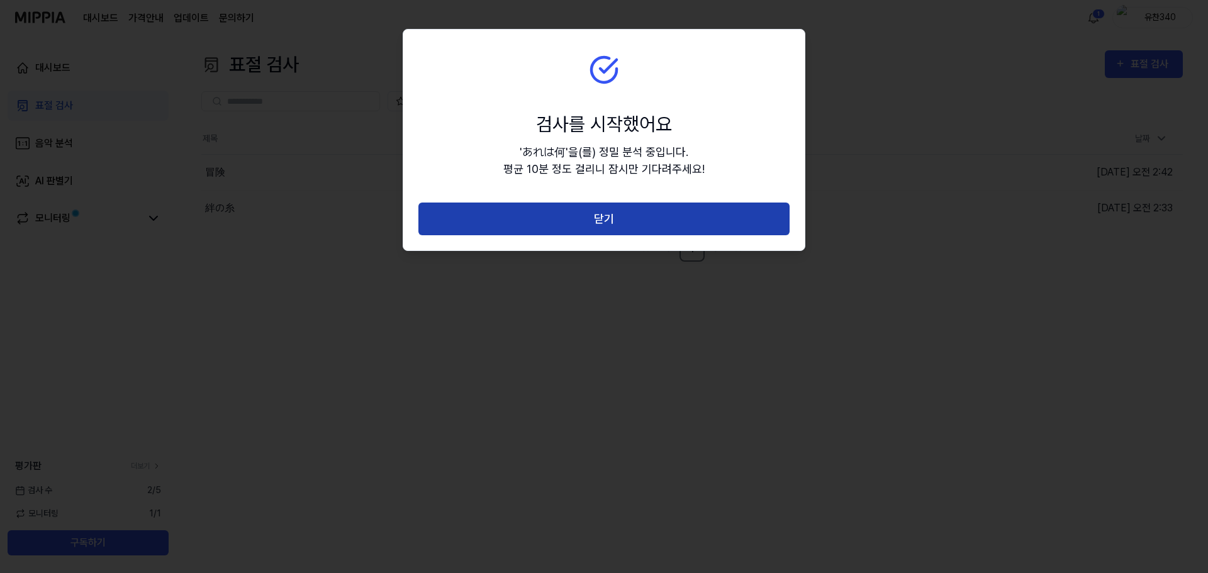
click at [646, 215] on button "닫기" at bounding box center [604, 219] width 371 height 33
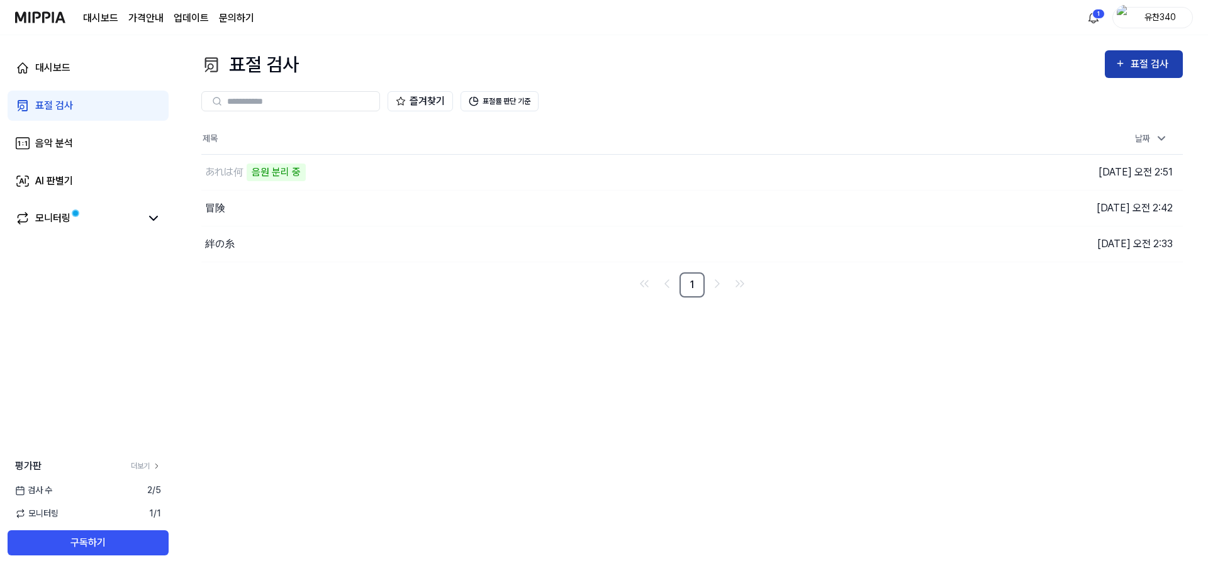
click at [1132, 58] on div "표절 검사" at bounding box center [1152, 64] width 42 height 16
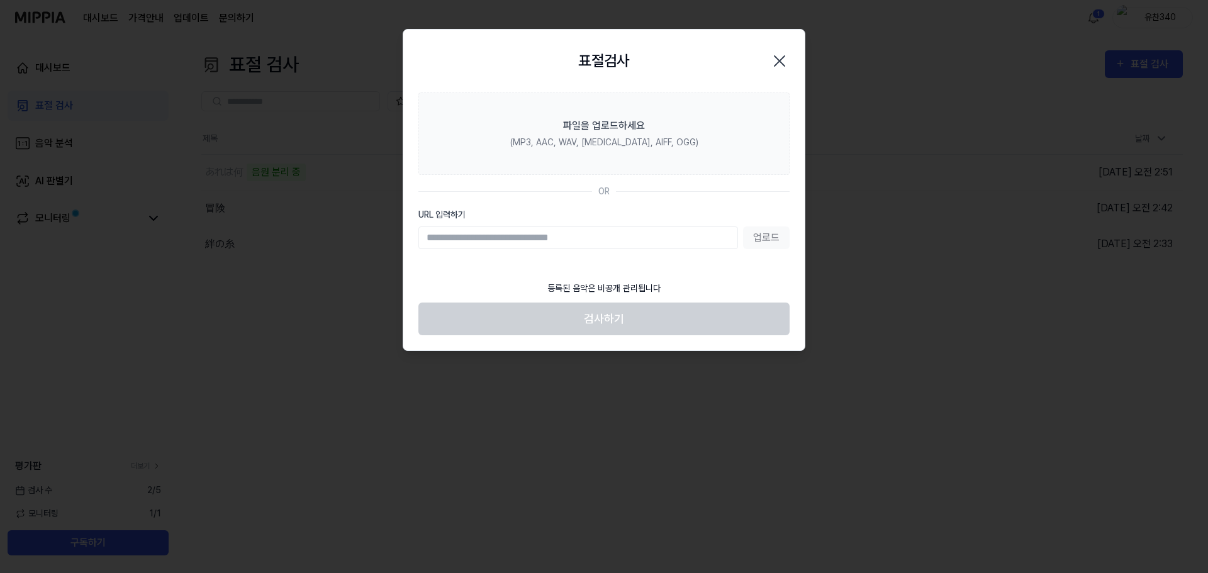
click at [565, 232] on input "URL 입력하기" at bounding box center [579, 238] width 320 height 23
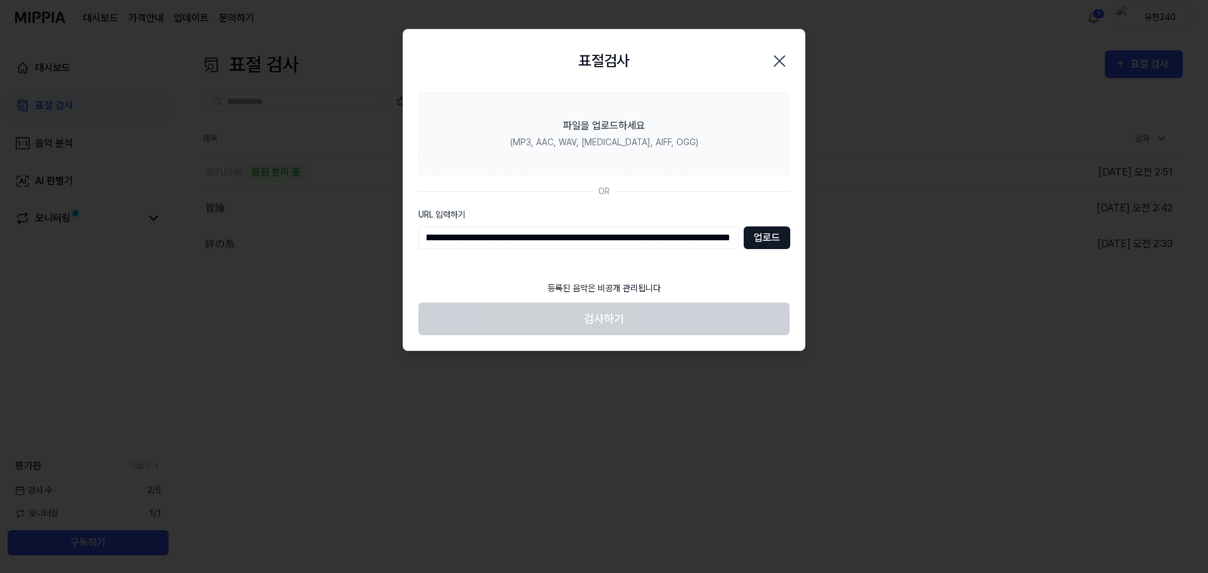
type input "**********"
click at [765, 239] on button "업로드" at bounding box center [767, 238] width 47 height 23
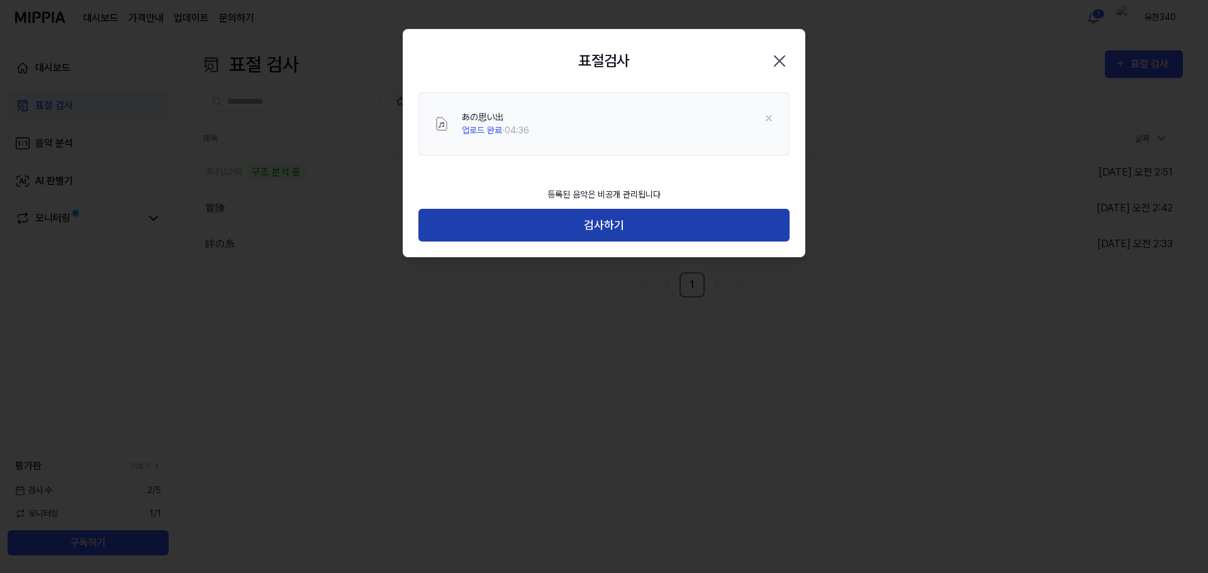
click at [620, 214] on button "검사하기" at bounding box center [604, 225] width 371 height 33
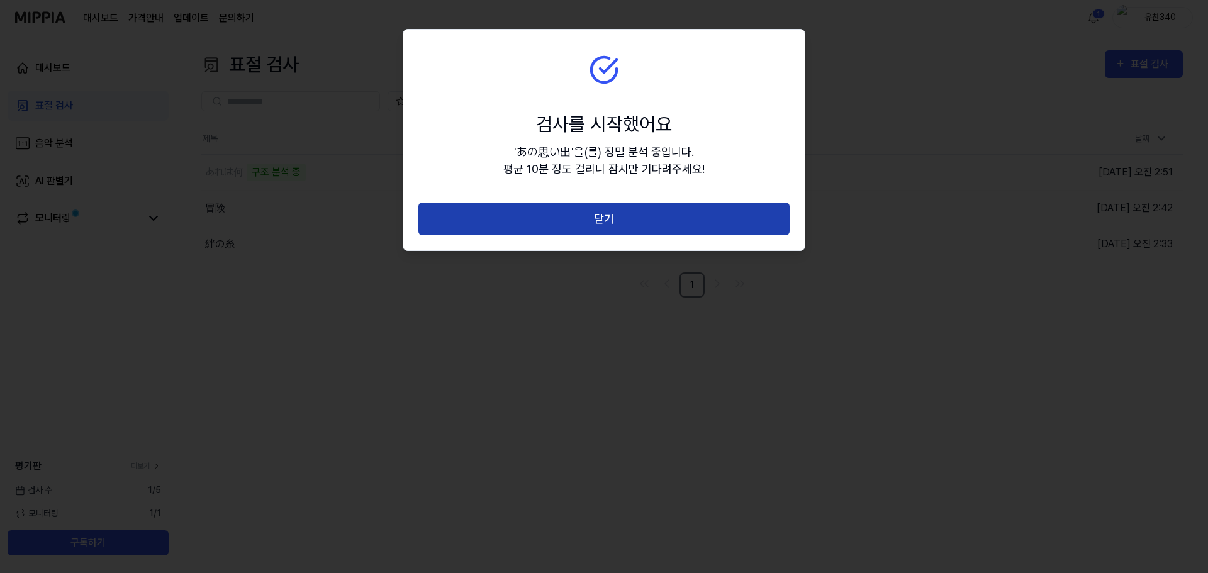
click at [614, 213] on button "닫기" at bounding box center [604, 219] width 371 height 33
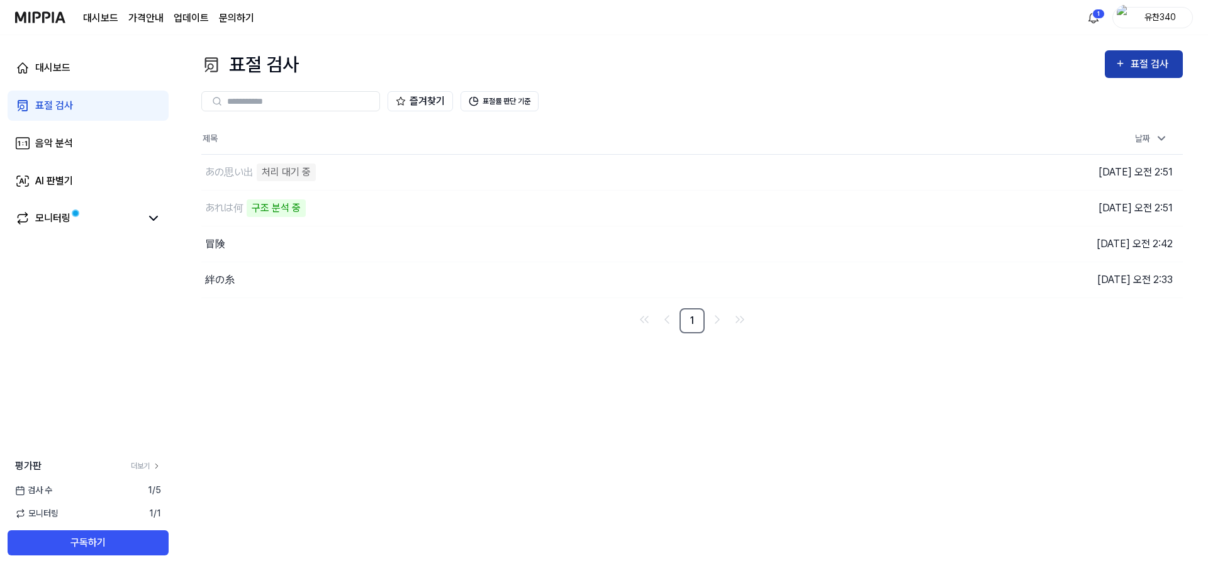
click at [1134, 55] on button "표절 검사" at bounding box center [1144, 64] width 78 height 28
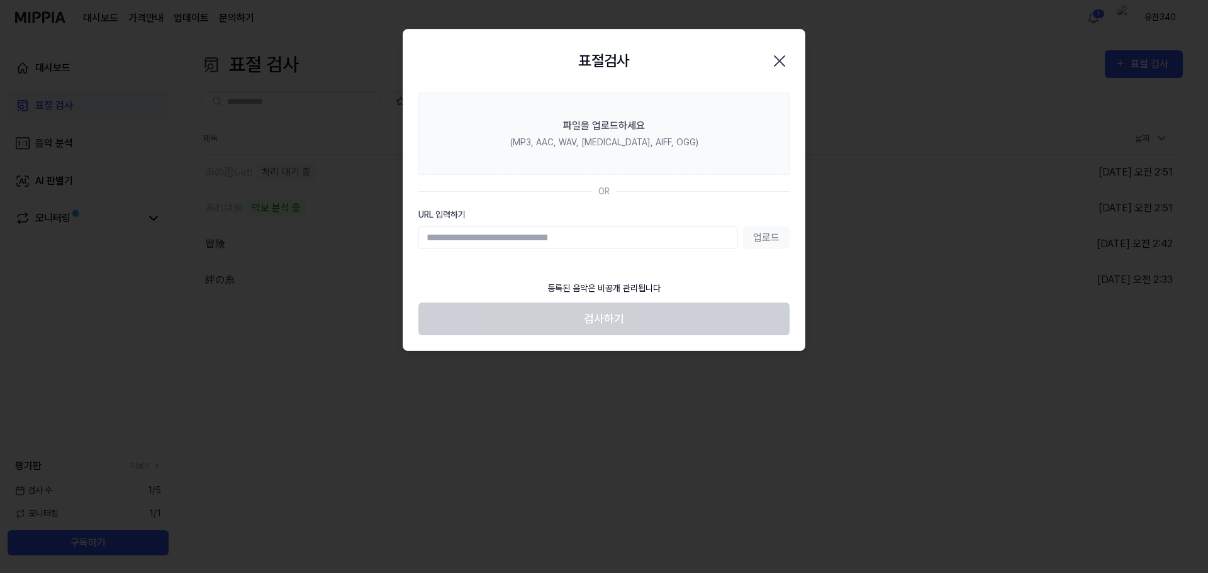
click at [643, 234] on input "URL 입력하기" at bounding box center [579, 238] width 320 height 23
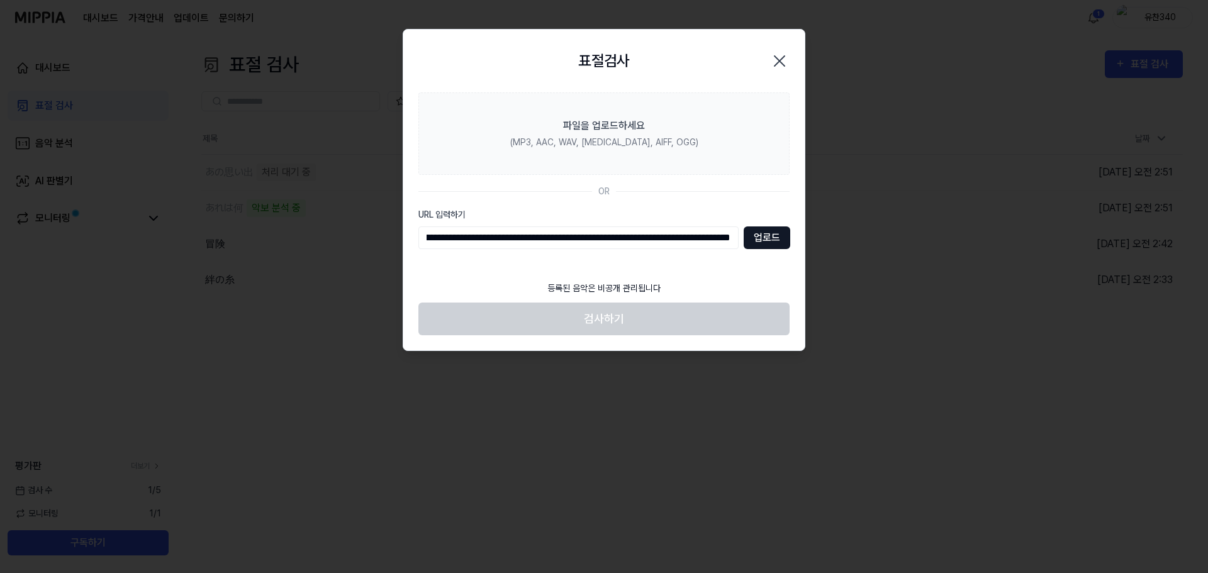
type input "**********"
click at [770, 237] on button "업로드" at bounding box center [767, 238] width 47 height 23
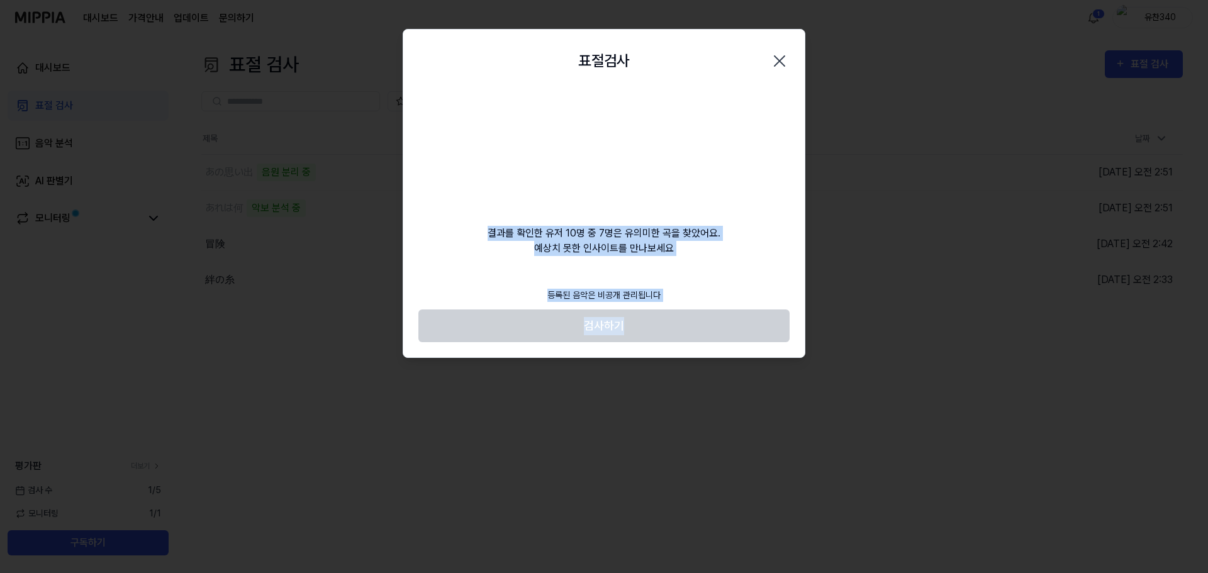
drag, startPoint x: 483, startPoint y: 231, endPoint x: 733, endPoint y: 269, distance: 252.7
click at [733, 269] on div "표절검사 닫기 결과를 확인한 유저 10명 중 7명은 유의미한 곡을 찾았어요. 예상치 못한 인사이트를 만나보세요 등록된 음악은 비공개 관리됩니다…" at bounding box center [604, 194] width 403 height 330
click at [696, 247] on div "결과를 확인한 유저 10명 중 7명은 유의미한 곡을 찾았어요. 예상치 못한 인사이트를 만나보세요" at bounding box center [604, 175] width 402 height 164
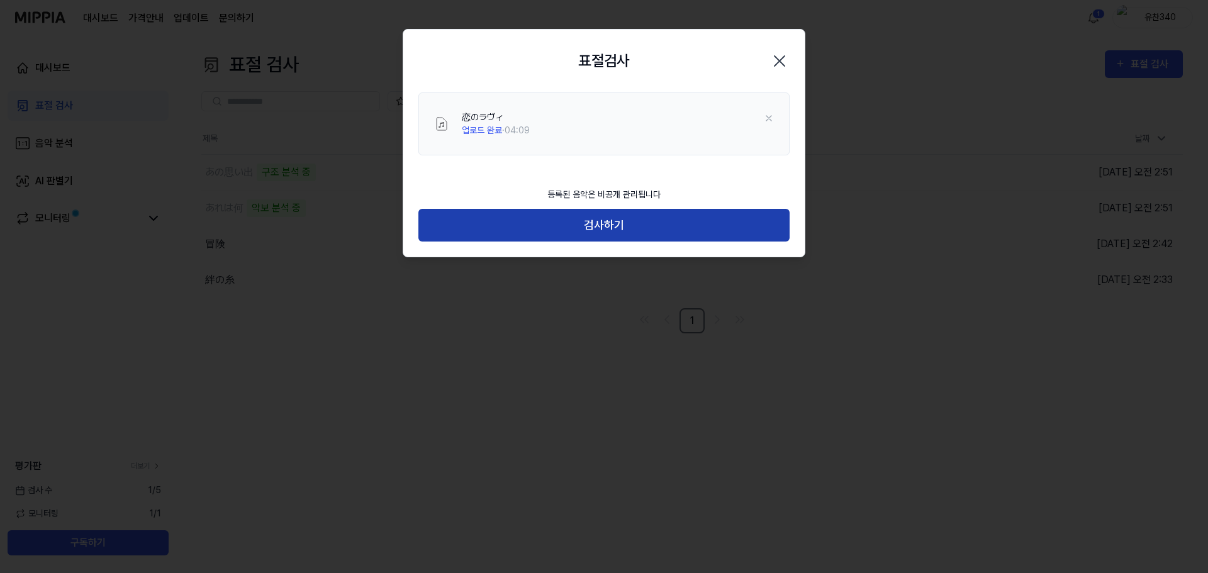
click at [617, 222] on button "검사하기" at bounding box center [604, 225] width 371 height 33
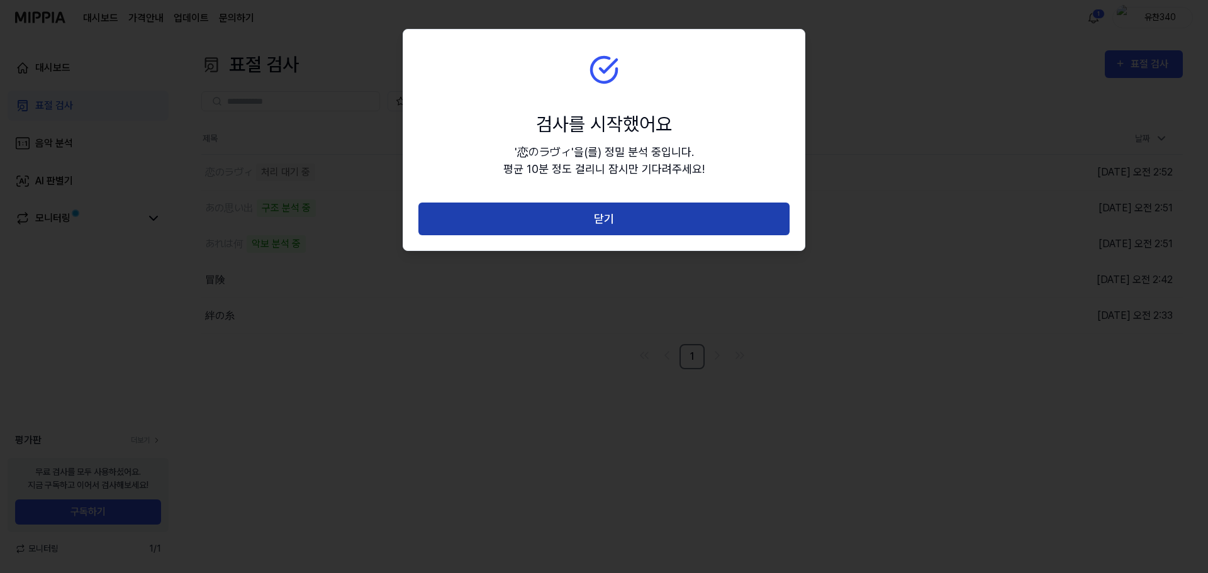
click at [628, 214] on button "닫기" at bounding box center [604, 219] width 371 height 33
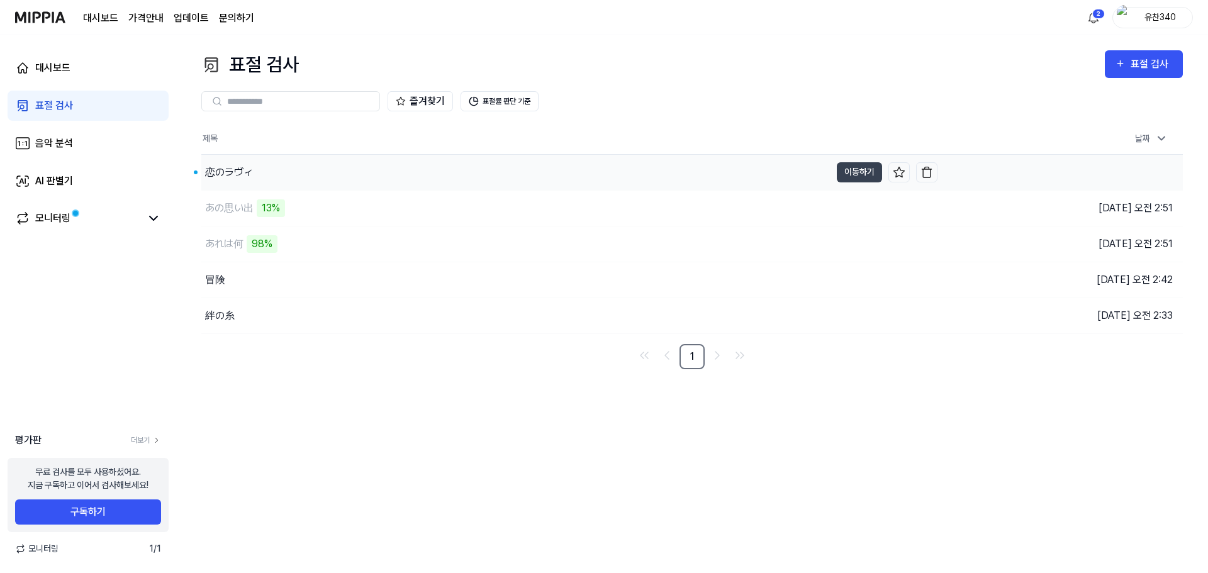
click at [311, 178] on div "恋のラヴィ" at bounding box center [515, 172] width 629 height 35
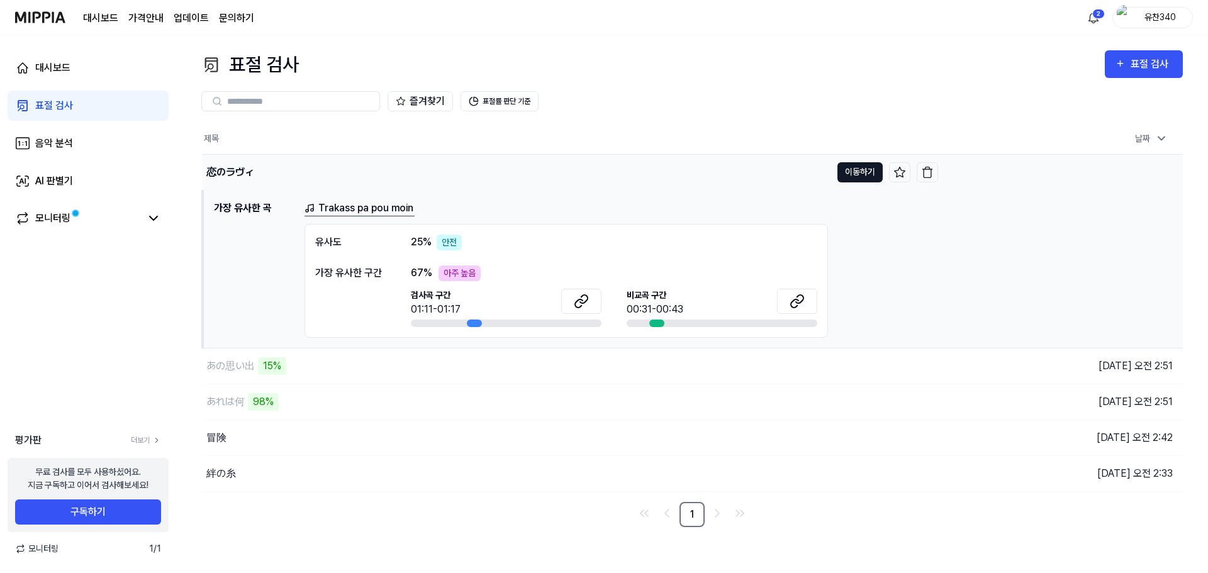
click at [859, 177] on button "이동하기" at bounding box center [860, 172] width 45 height 20
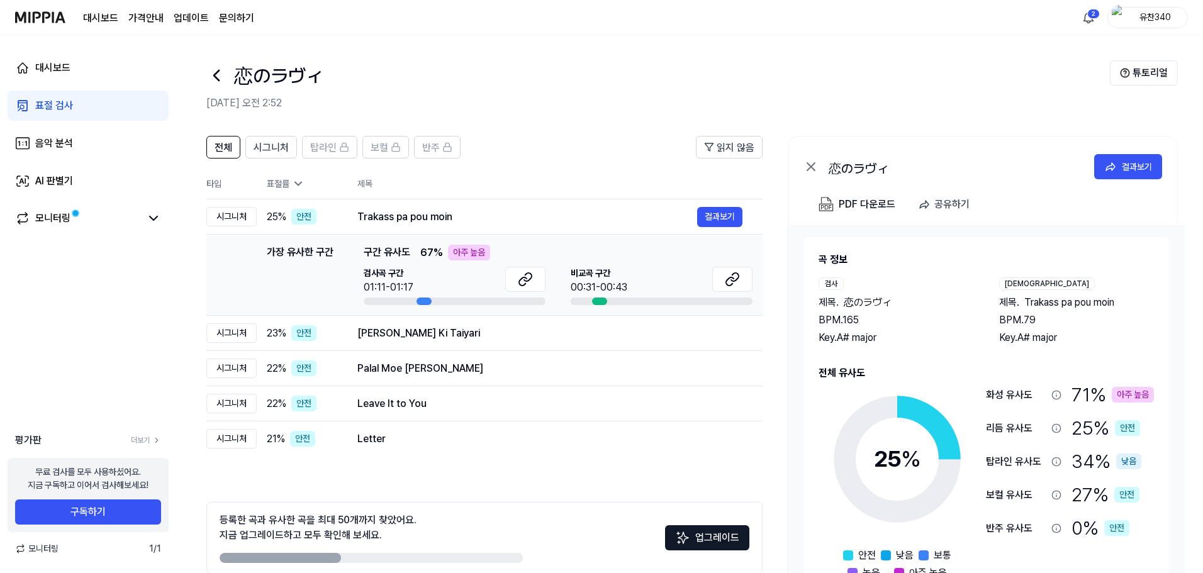
click at [1134, 391] on div "화성 유사도 71 % 아주 높음" at bounding box center [1070, 395] width 168 height 28
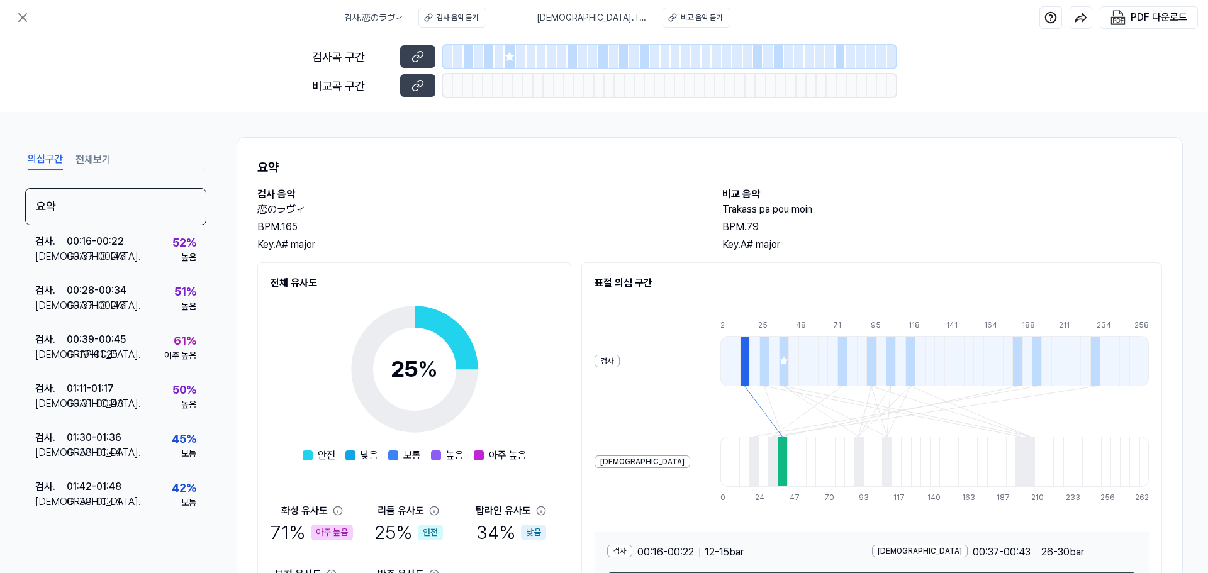
click at [507, 54] on icon at bounding box center [510, 57] width 10 height 10
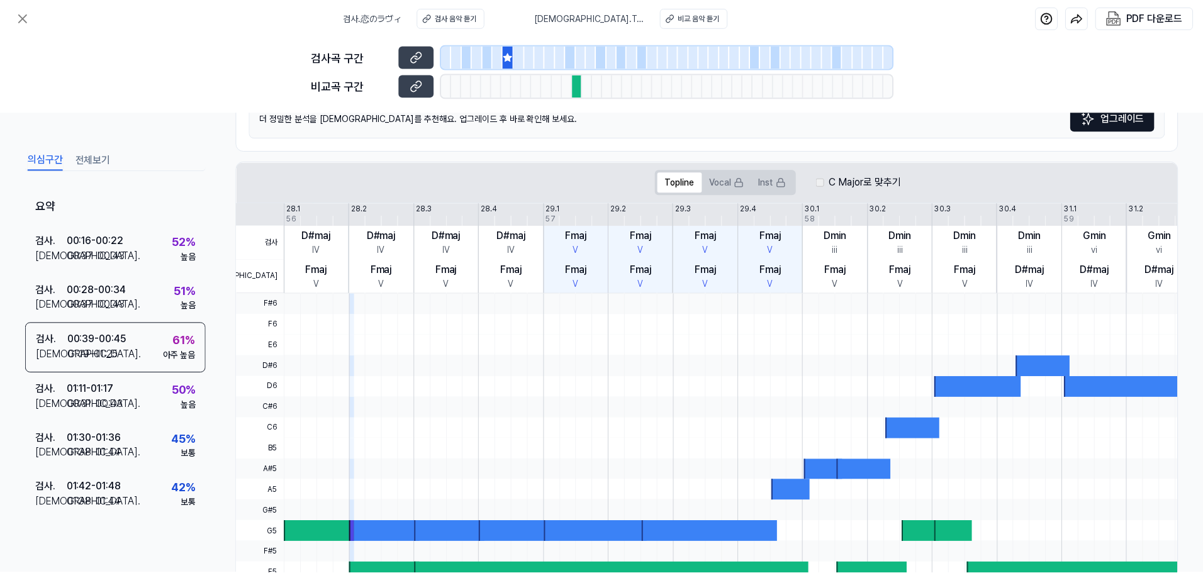
scroll to position [164, 0]
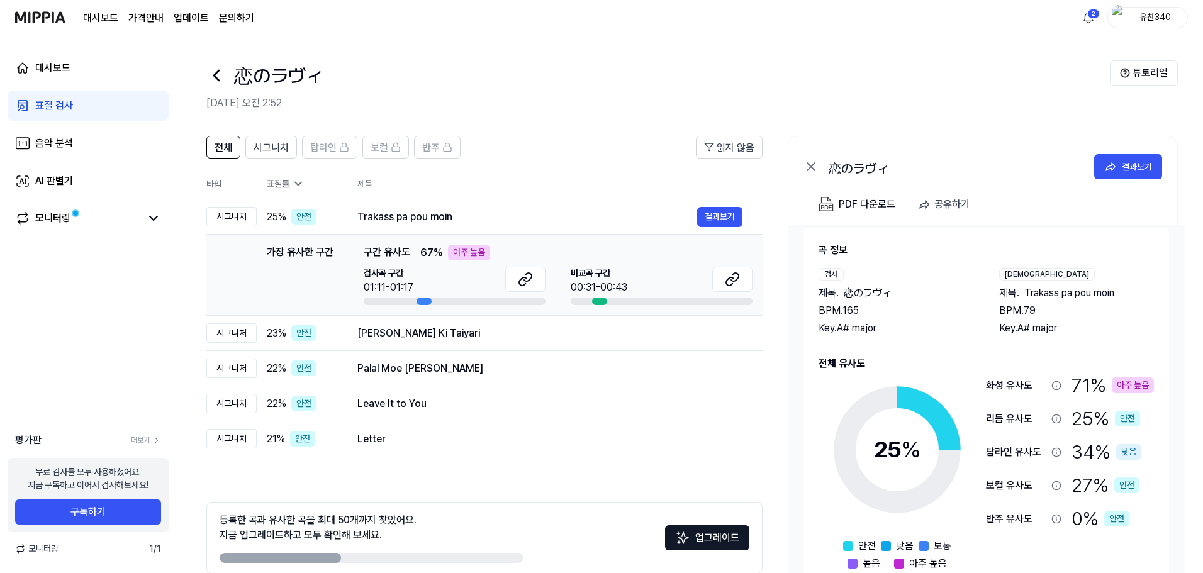
scroll to position [21, 0]
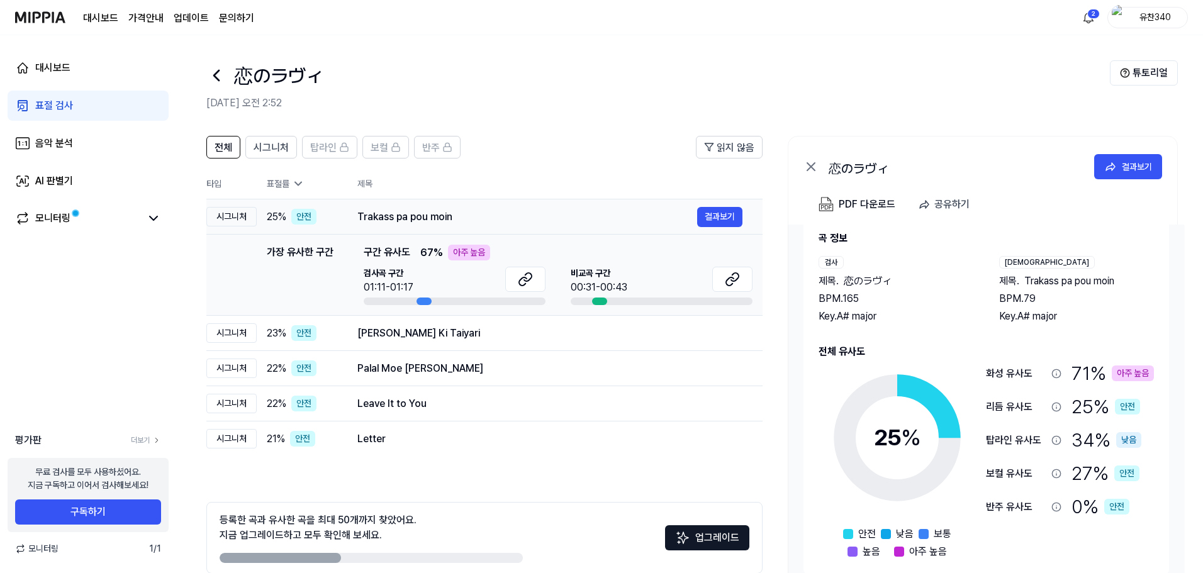
click at [346, 215] on td "Trakass pa pou moin 결과보기" at bounding box center [549, 217] width 425 height 35
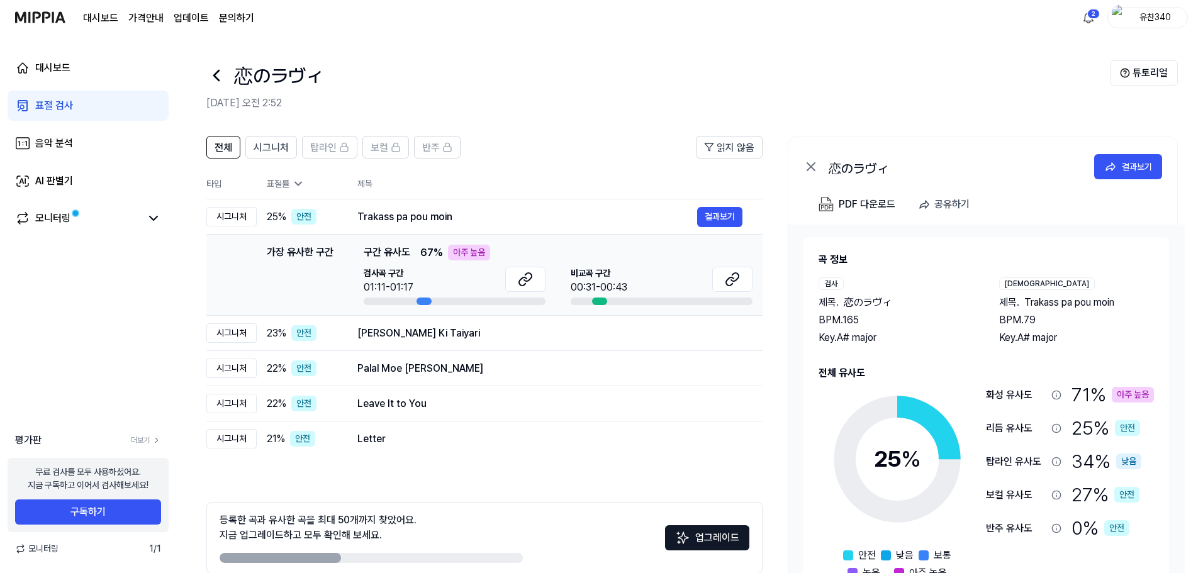
click at [292, 184] on icon at bounding box center [298, 183] width 13 height 13
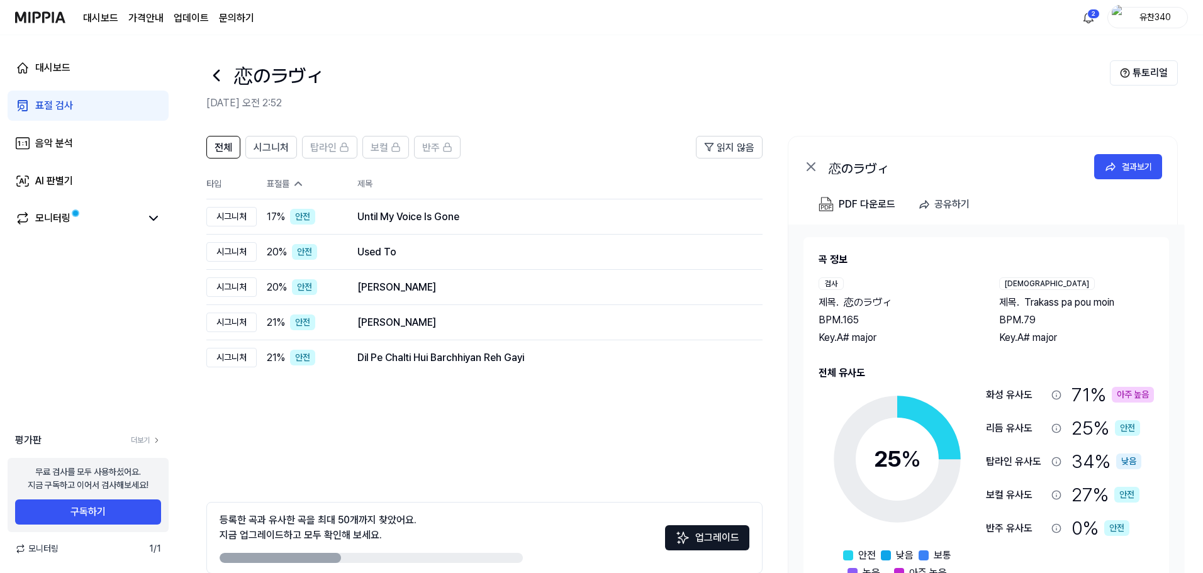
click at [292, 181] on icon at bounding box center [298, 183] width 13 height 13
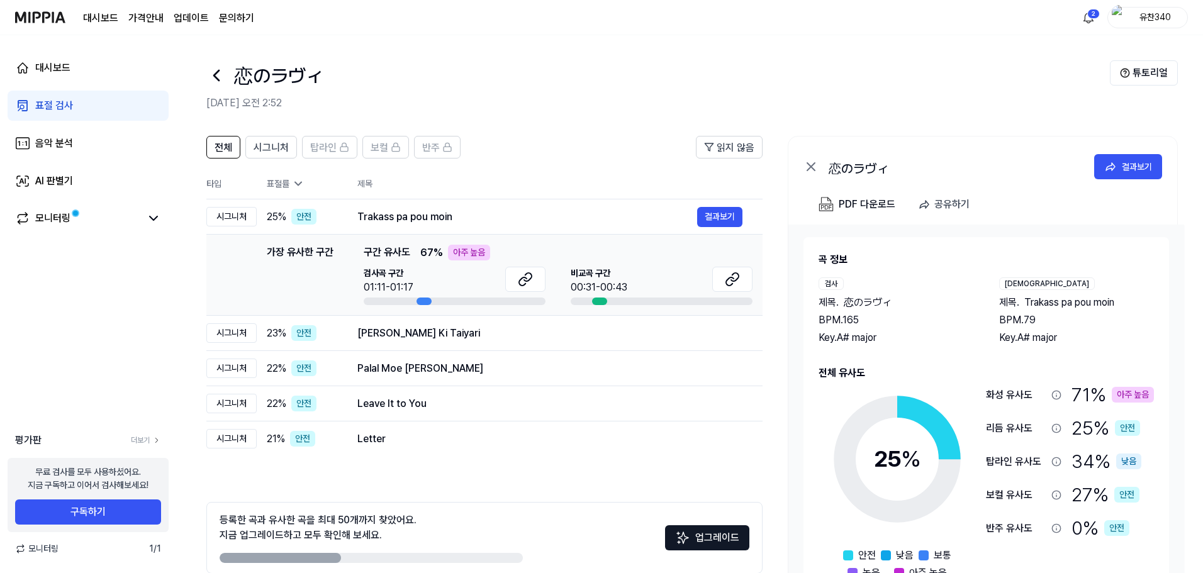
click at [292, 181] on icon at bounding box center [298, 183] width 13 height 13
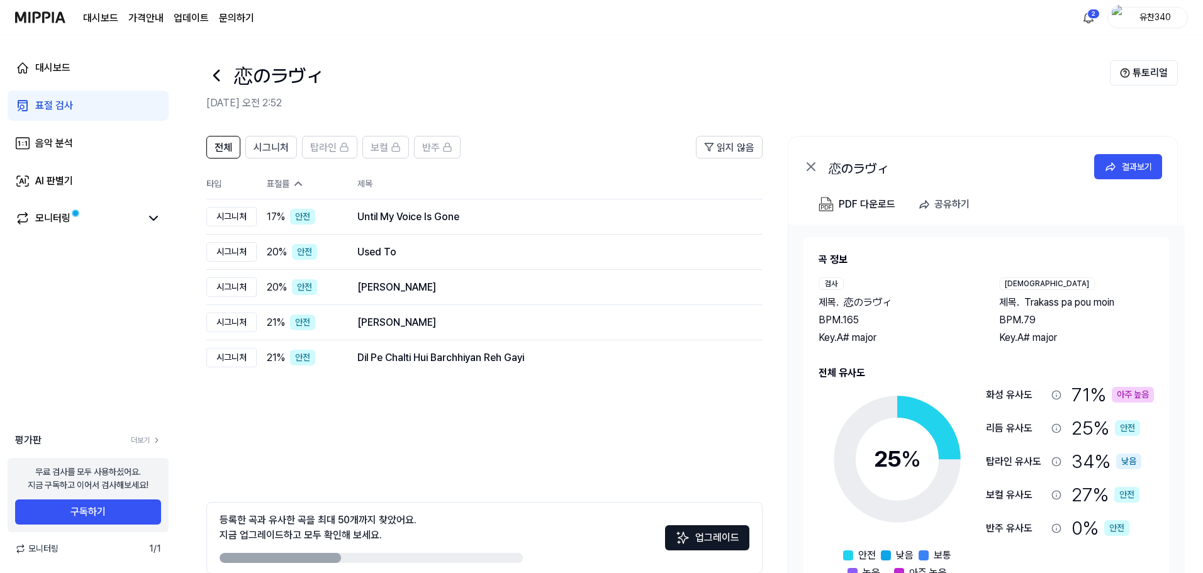
click at [292, 181] on icon at bounding box center [298, 183] width 13 height 13
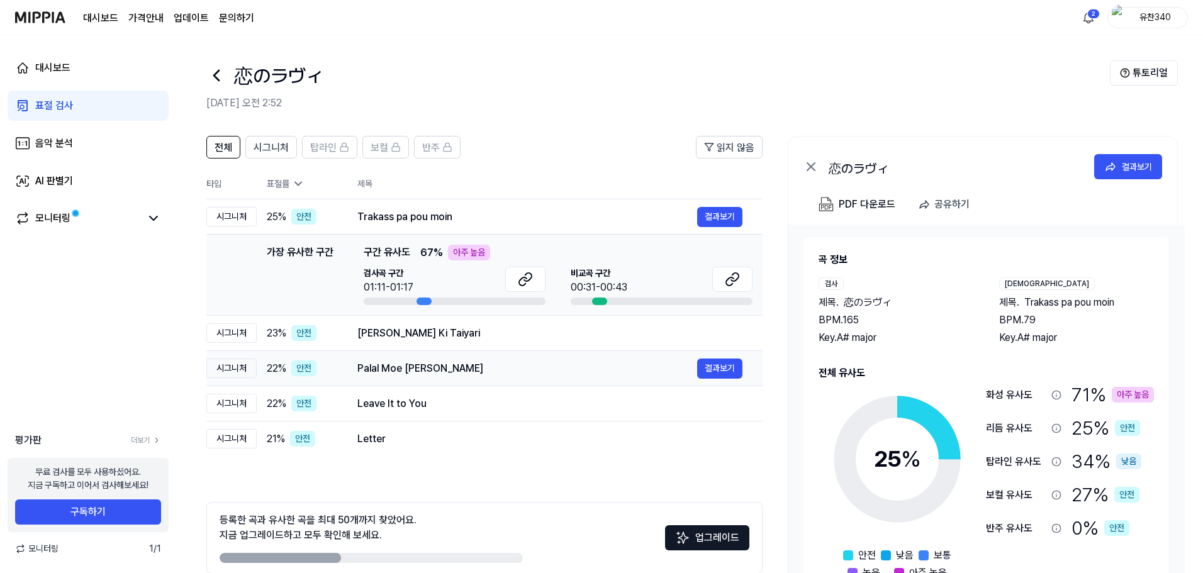
click at [393, 353] on td "Palal Moe Ywal Moe 결과보기" at bounding box center [549, 368] width 425 height 35
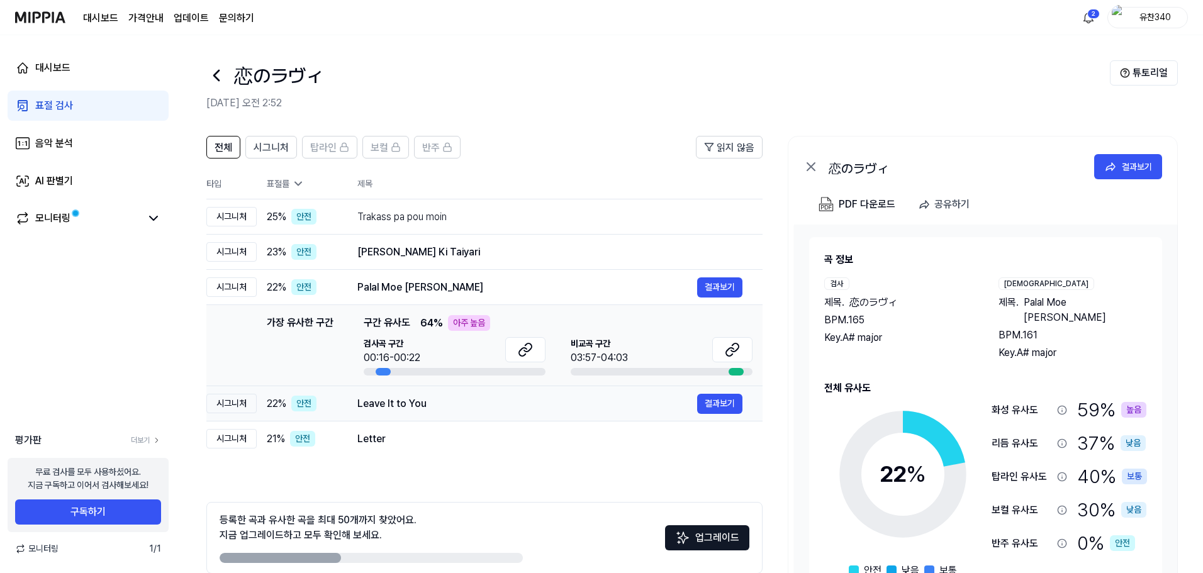
click at [461, 402] on div "Leave It to You" at bounding box center [528, 404] width 340 height 15
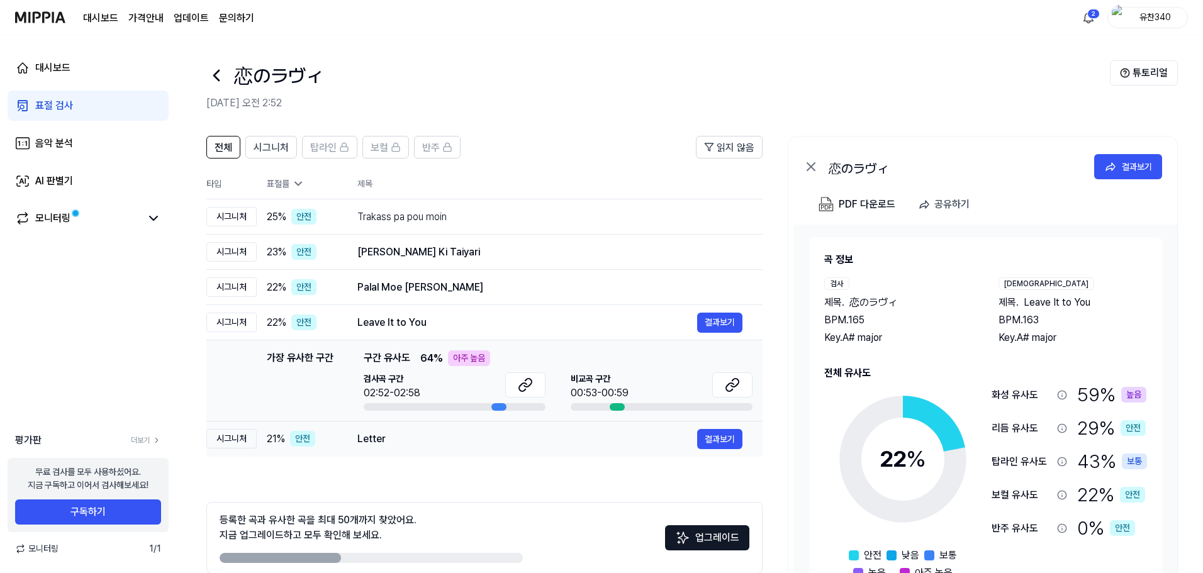
click at [449, 427] on td "Letter 결과보기" at bounding box center [549, 439] width 425 height 35
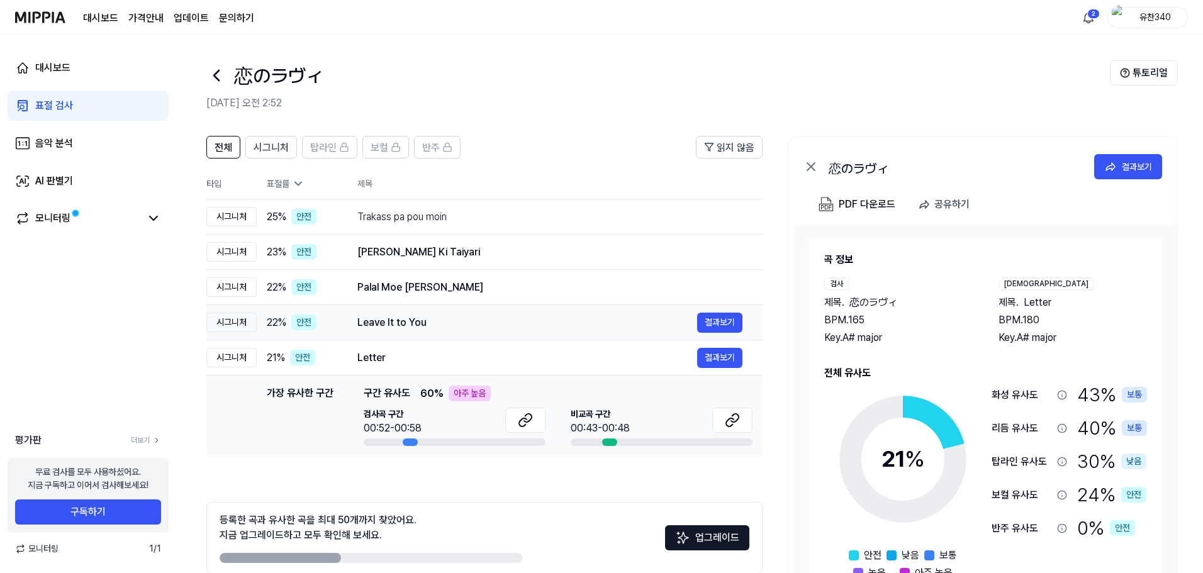
click at [447, 325] on div "Leave It to You" at bounding box center [528, 322] width 340 height 15
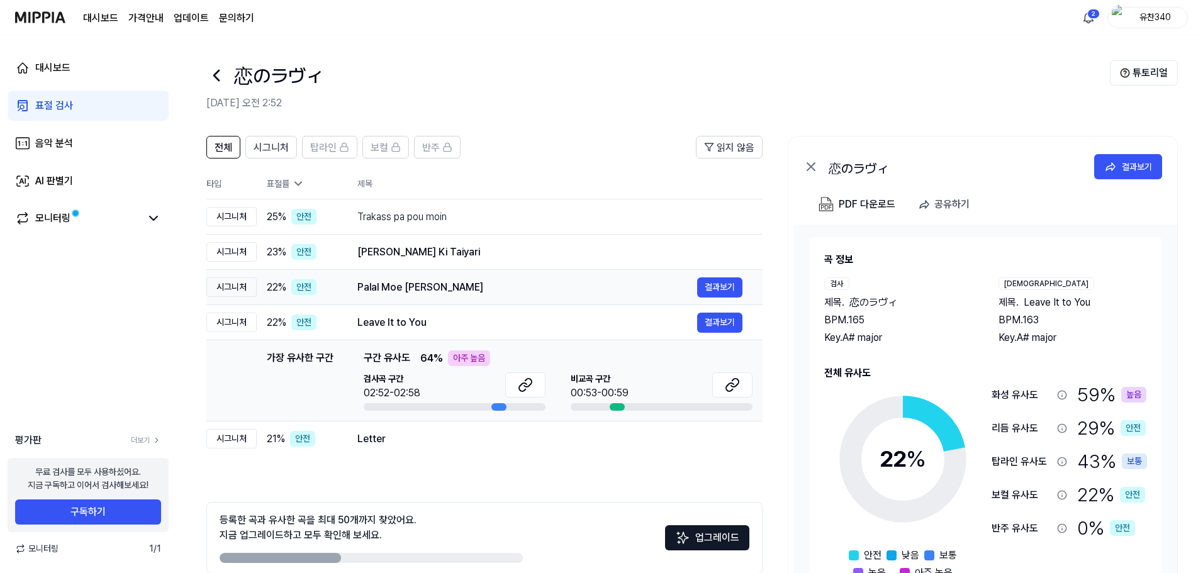
click at [439, 291] on div "Palal Moe Ywal Moe" at bounding box center [528, 287] width 340 height 15
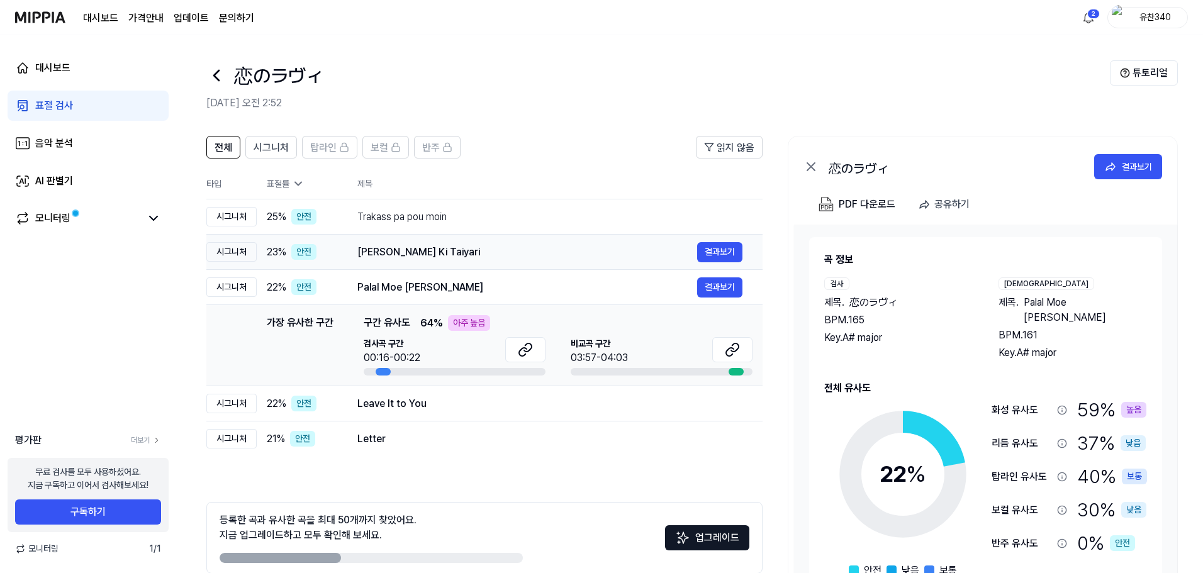
click at [444, 267] on td "Karlo Karlo Khatu Ki Taiyari 결과보기" at bounding box center [549, 252] width 425 height 35
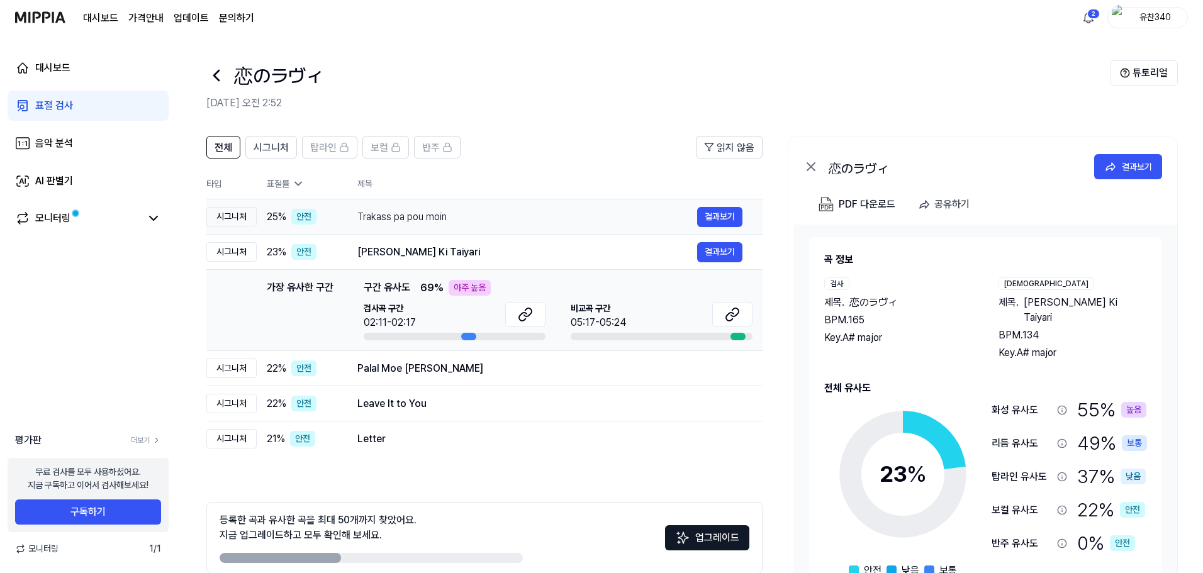
click at [451, 219] on div "Trakass pa pou moin" at bounding box center [528, 217] width 340 height 15
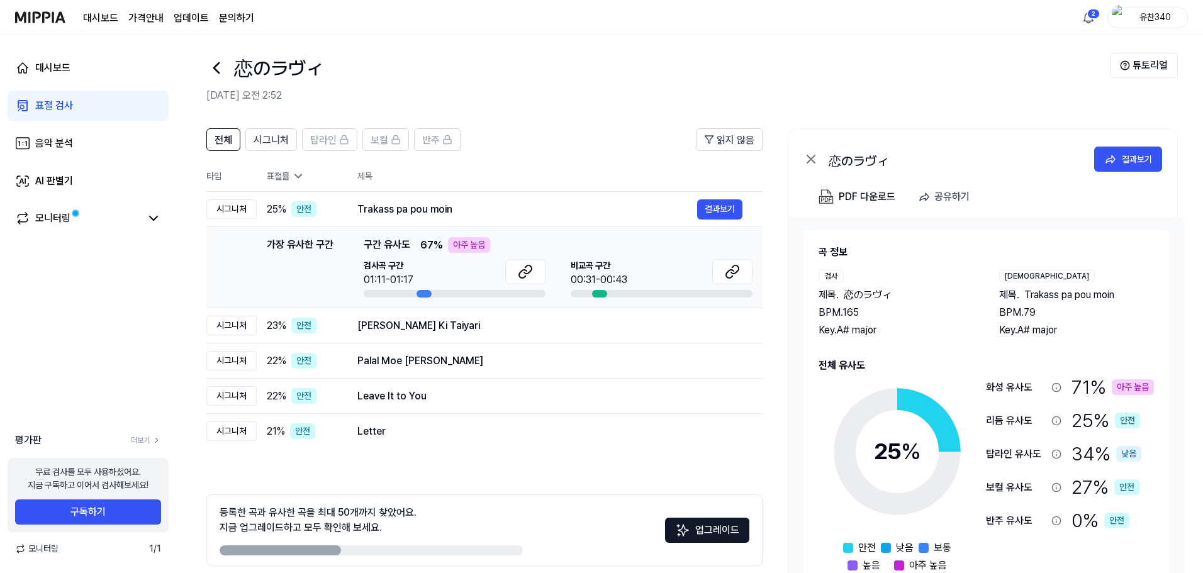
scroll to position [0, 0]
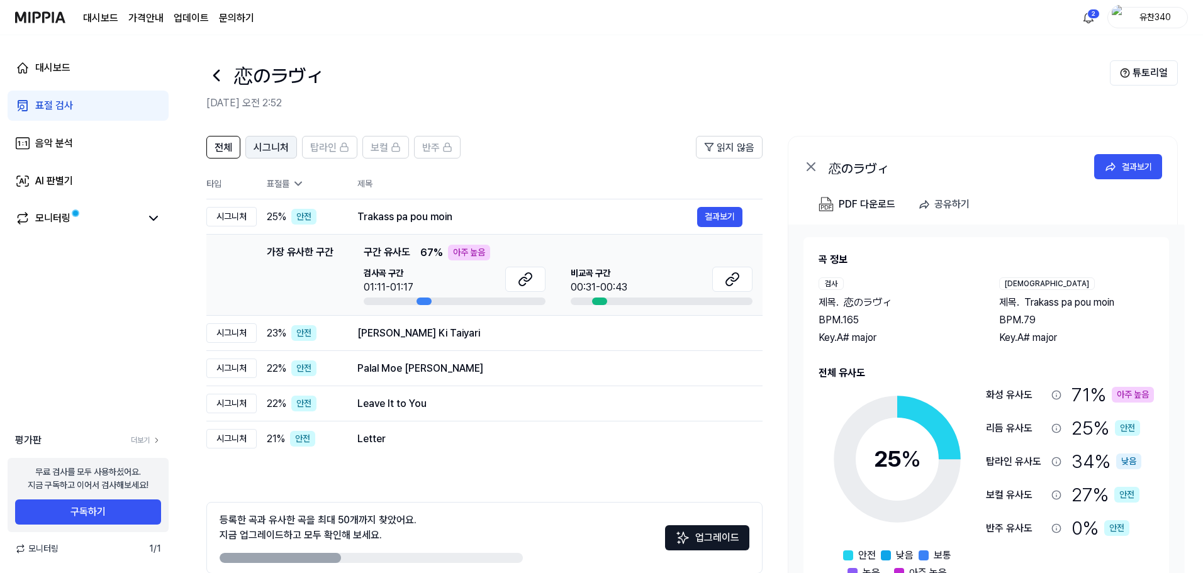
click at [261, 144] on span "시그니처" at bounding box center [271, 147] width 35 height 15
click at [223, 144] on span "전체" at bounding box center [224, 147] width 18 height 15
click at [704, 87] on div "恋のラヴィ" at bounding box center [658, 75] width 904 height 30
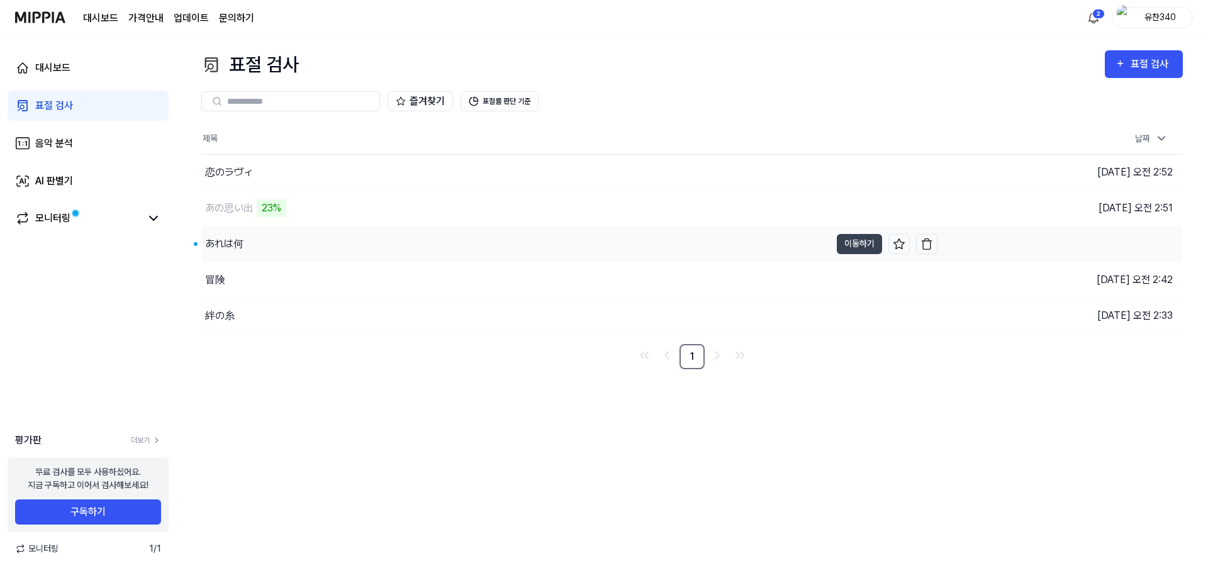
click at [261, 235] on div "あれは何" at bounding box center [515, 244] width 629 height 35
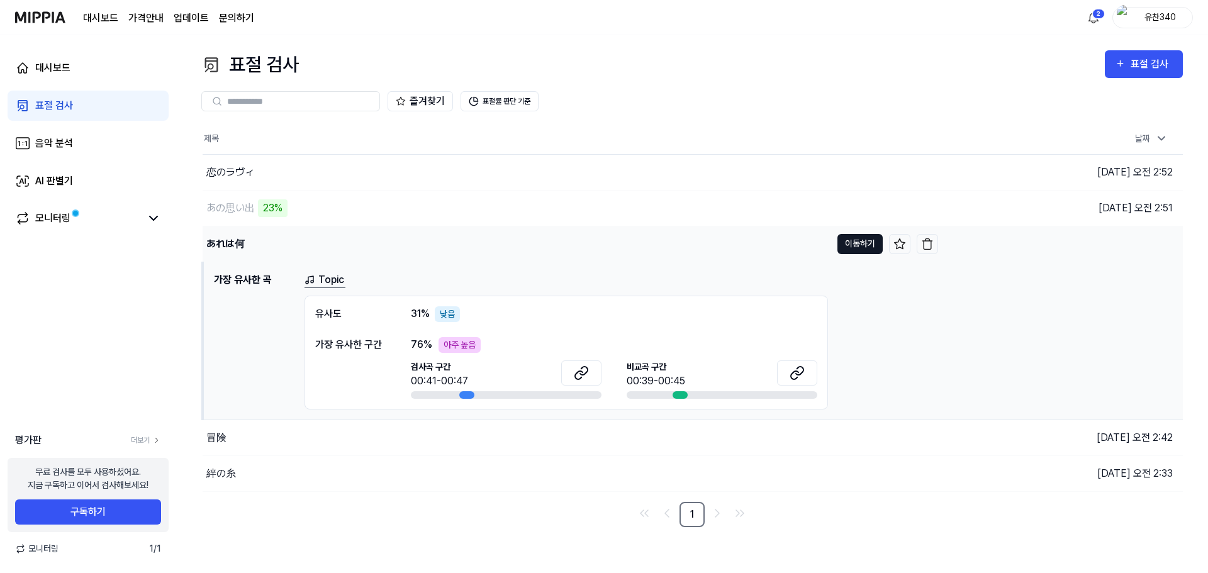
click at [858, 247] on button "이동하기" at bounding box center [860, 244] width 45 height 20
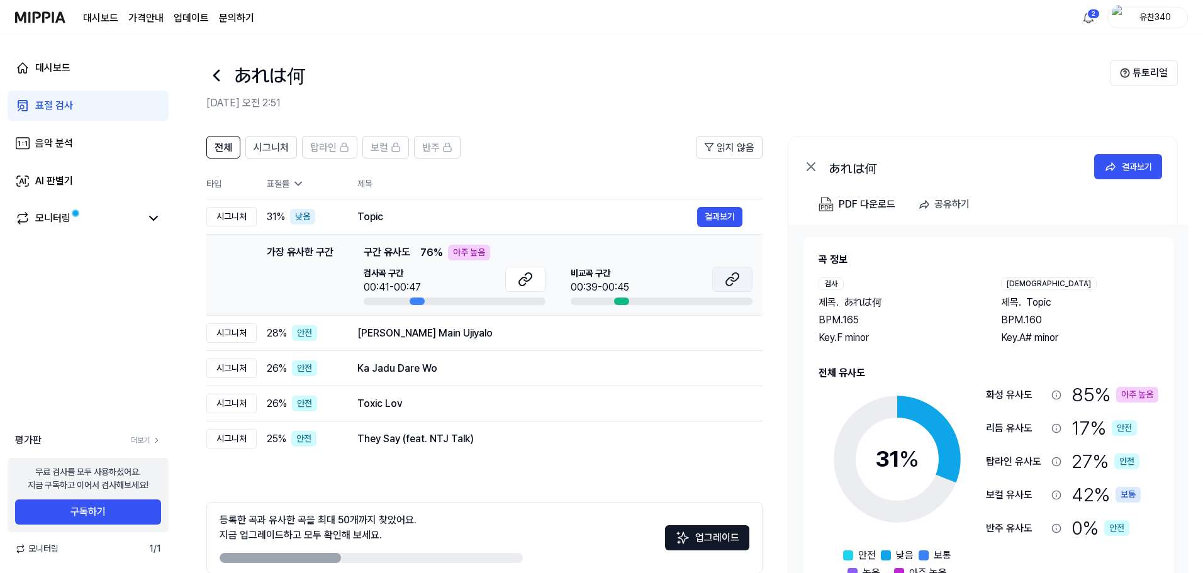
click at [733, 281] on icon at bounding box center [735, 277] width 8 height 8
click at [541, 274] on button at bounding box center [525, 279] width 40 height 25
click at [554, 133] on div "전체 시그니처 탑라인 보컬 반주 읽지 않음 전체 시그니처 탑라인 보컬 반주 타입 표절률 제목 표절률 읽지 않음 시그니처 31 % 낮음 Topi…" at bounding box center [689, 378] width 1027 height 511
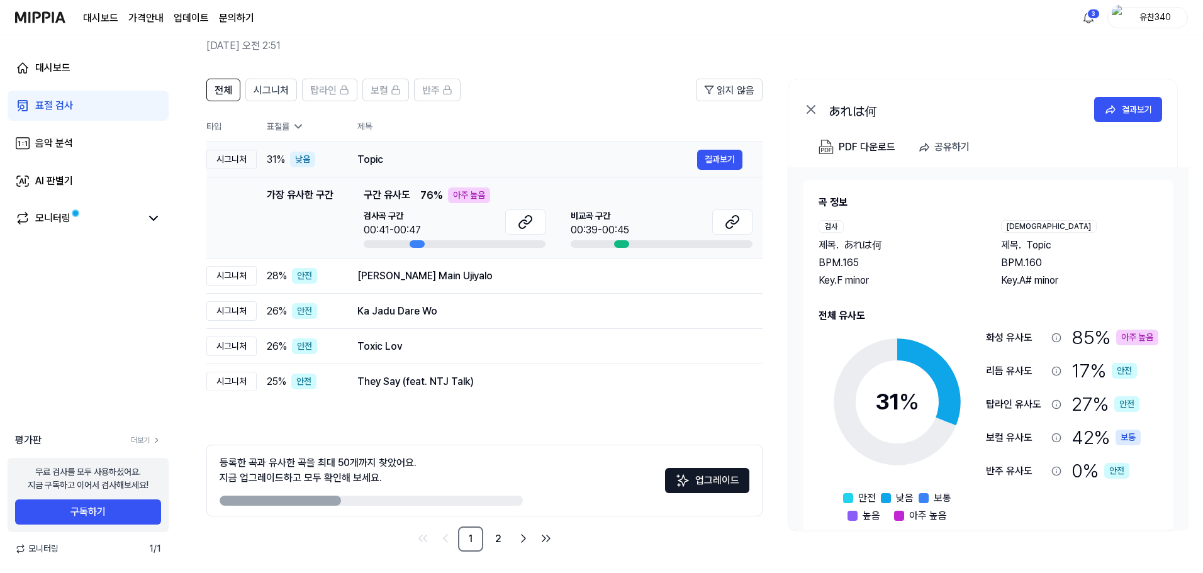
scroll to position [61, 0]
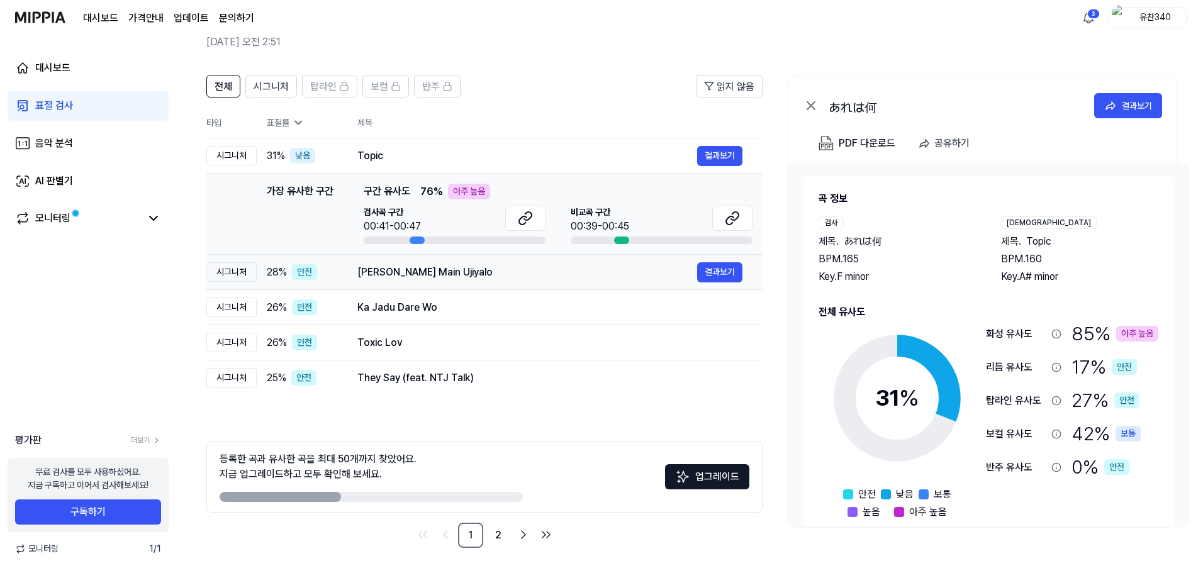
click at [410, 285] on td "Devi Thare Dewal Main Ujiyalo 결과보기" at bounding box center [549, 272] width 425 height 35
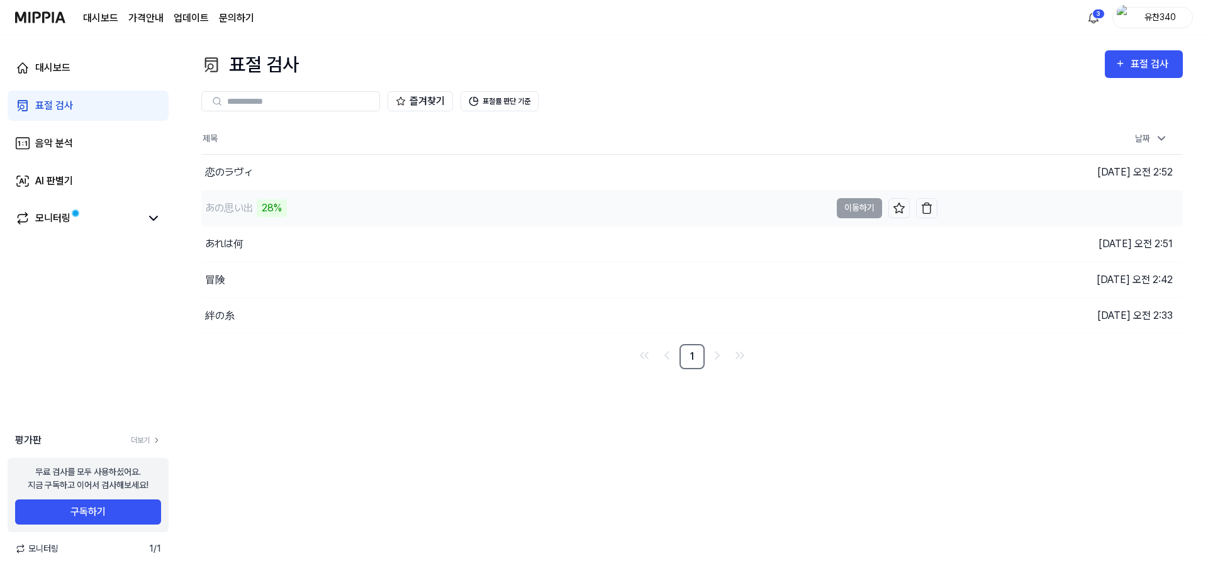
click at [314, 205] on div "あの思い出 28%" at bounding box center [515, 208] width 629 height 35
click at [293, 204] on div "あの思い出" at bounding box center [515, 208] width 629 height 35
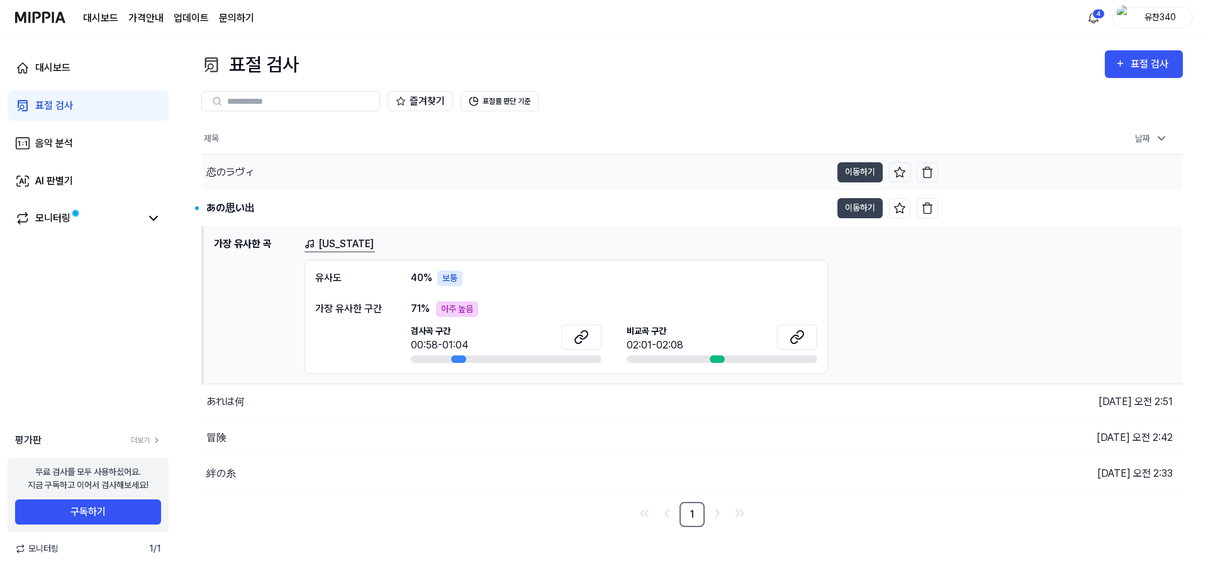
click at [315, 172] on div "恋のラヴィ" at bounding box center [517, 172] width 629 height 35
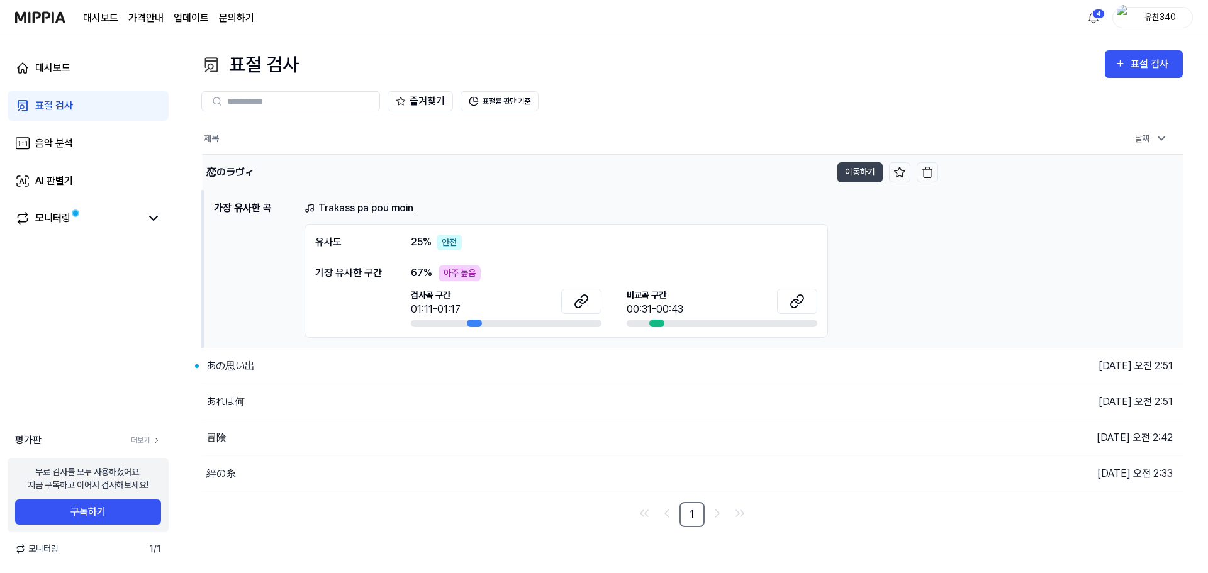
click at [315, 172] on div "恋のラヴィ" at bounding box center [517, 172] width 629 height 35
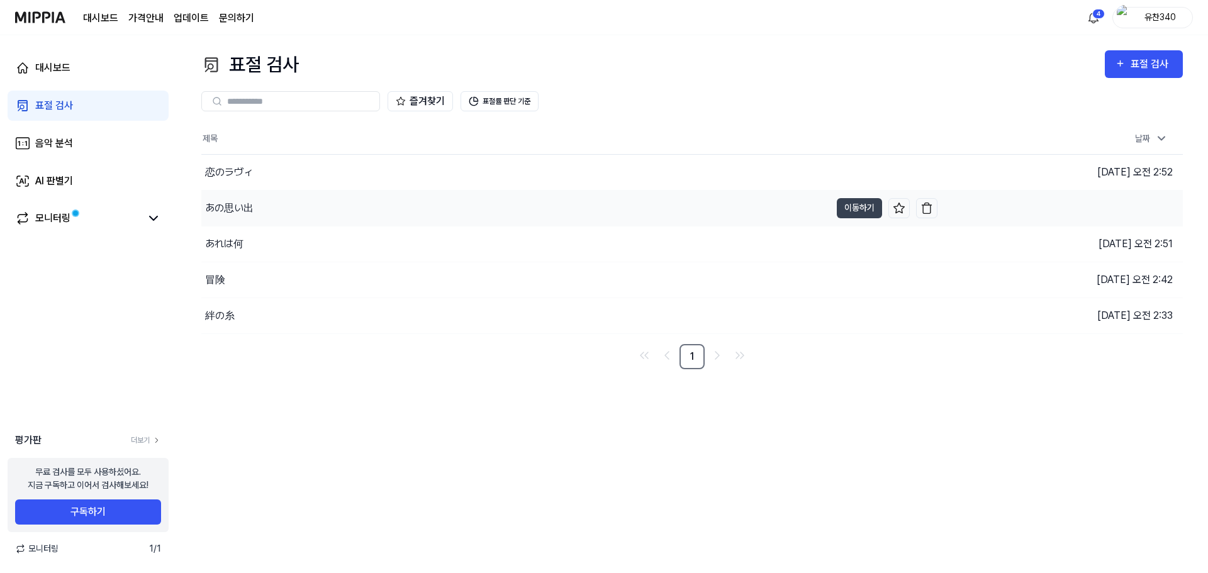
click at [279, 202] on div "あの思い出" at bounding box center [515, 208] width 629 height 35
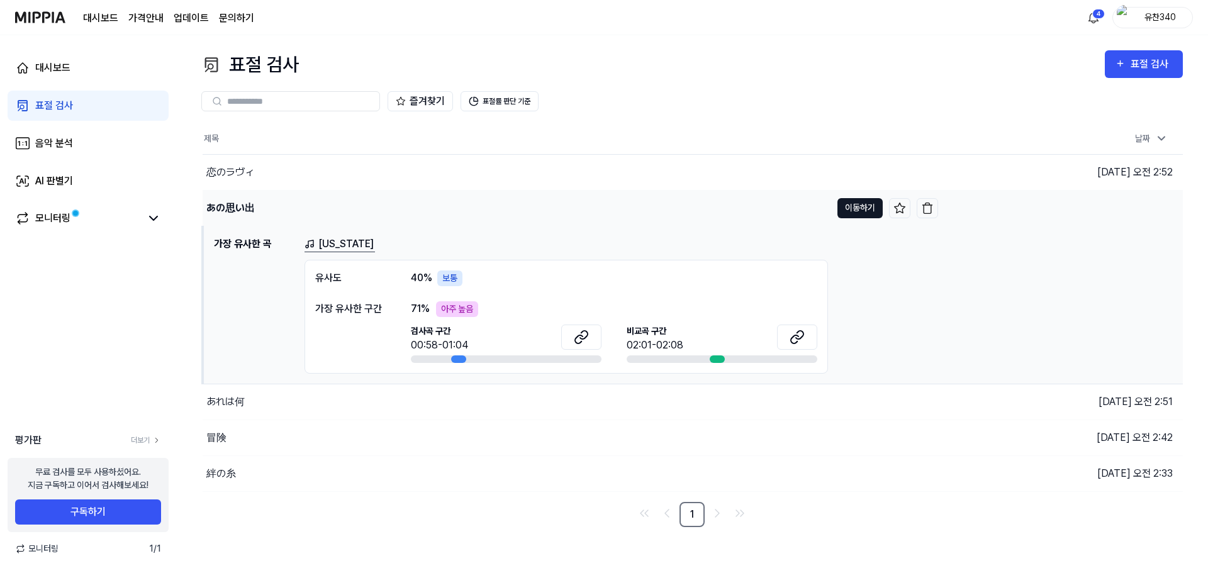
click at [867, 201] on button "이동하기" at bounding box center [860, 208] width 45 height 20
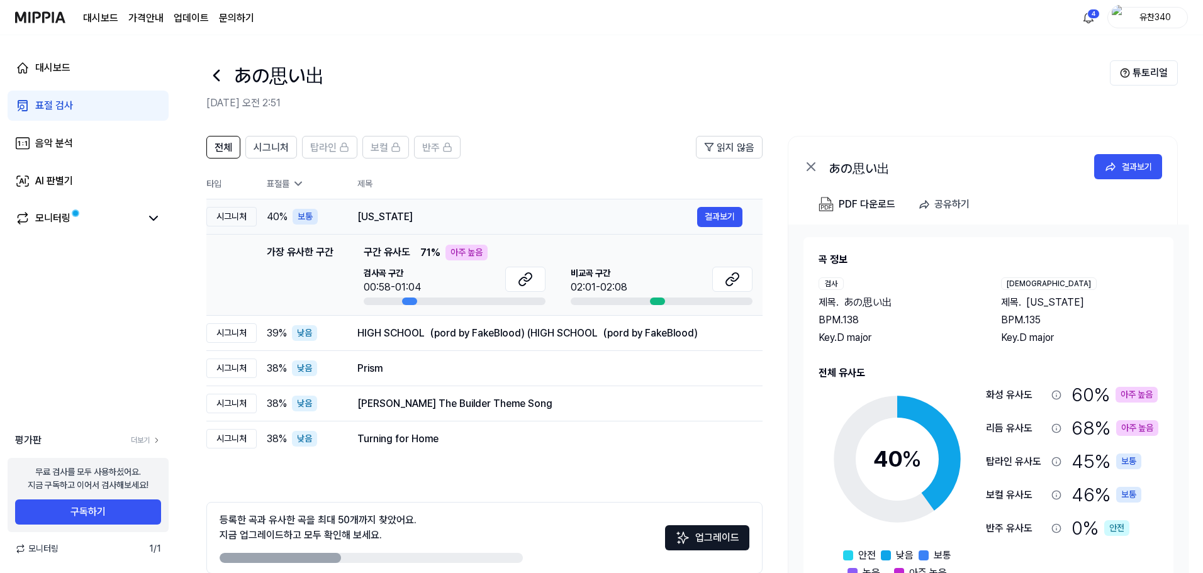
click at [382, 208] on div "California 결과보기" at bounding box center [550, 217] width 385 height 20
drag, startPoint x: 819, startPoint y: 296, endPoint x: 1069, endPoint y: 313, distance: 250.5
click at [1069, 313] on div "검사 제목 . あの思い出 BPM. 138 Key. D major 비교 제목 . California BPM. 135 Key. D major" at bounding box center [989, 312] width 340 height 68
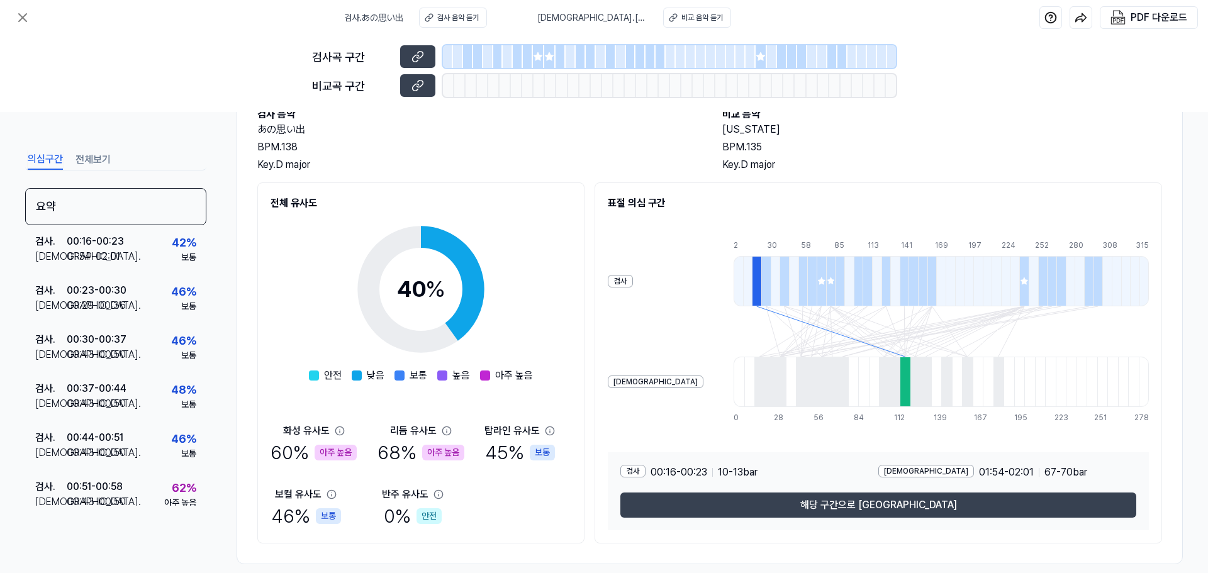
scroll to position [96, 0]
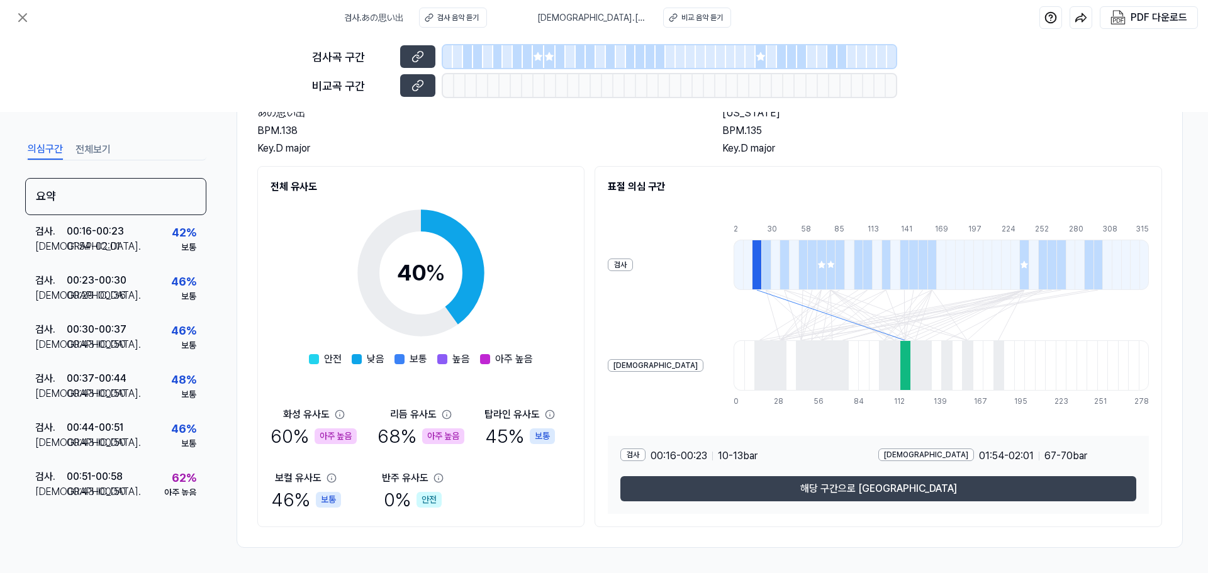
drag, startPoint x: 804, startPoint y: 313, endPoint x: 835, endPoint y: 324, distance: 32.9
click at [809, 315] on icon at bounding box center [941, 315] width 415 height 50
click at [900, 357] on div at bounding box center [905, 366] width 11 height 50
click at [900, 363] on div at bounding box center [905, 366] width 11 height 50
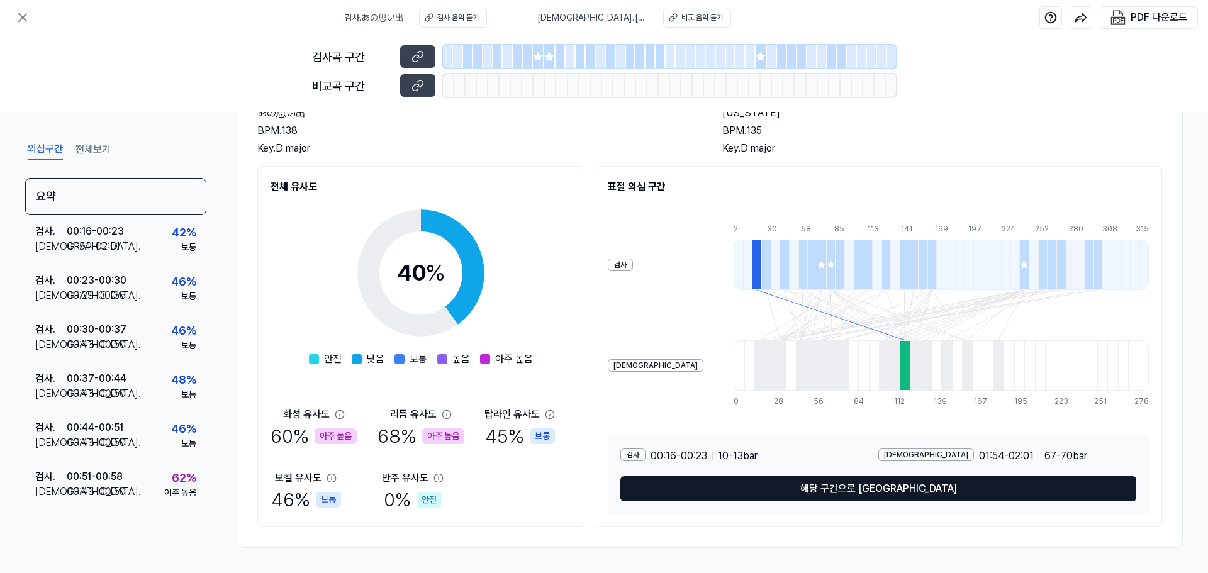
click at [861, 484] on button "해당 구간으로 이동" at bounding box center [879, 488] width 516 height 25
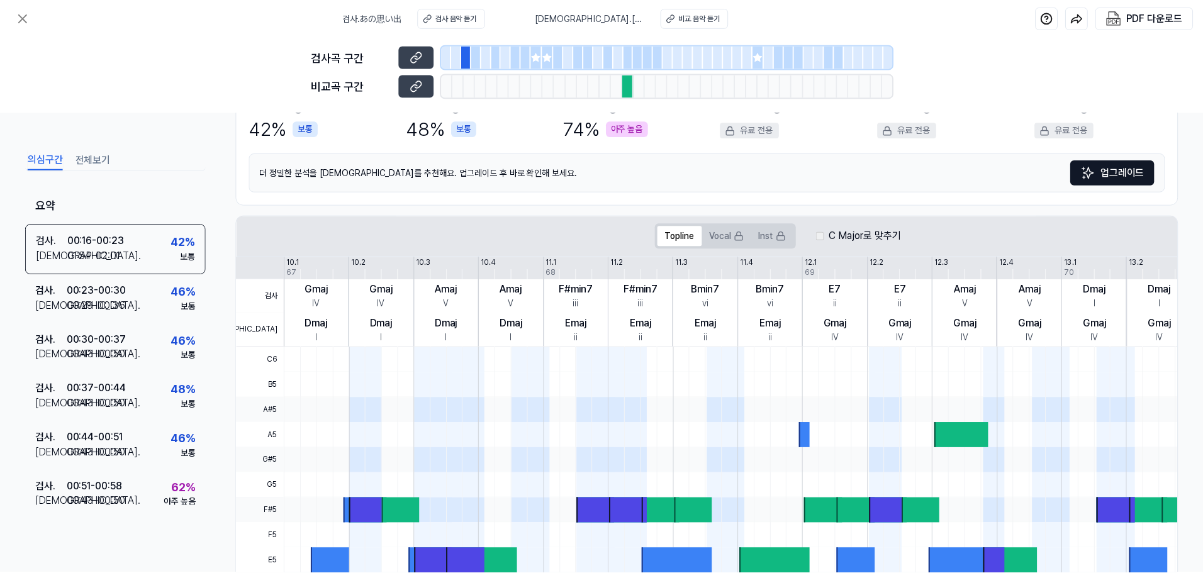
scroll to position [290, 0]
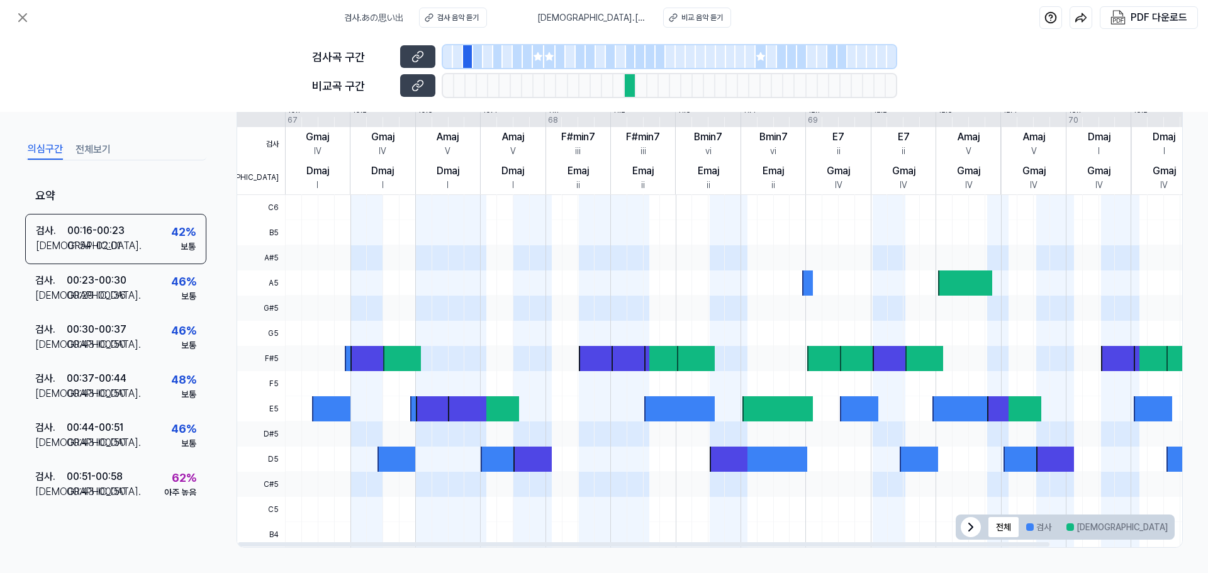
drag, startPoint x: 607, startPoint y: 204, endPoint x: 614, endPoint y: 200, distance: 7.7
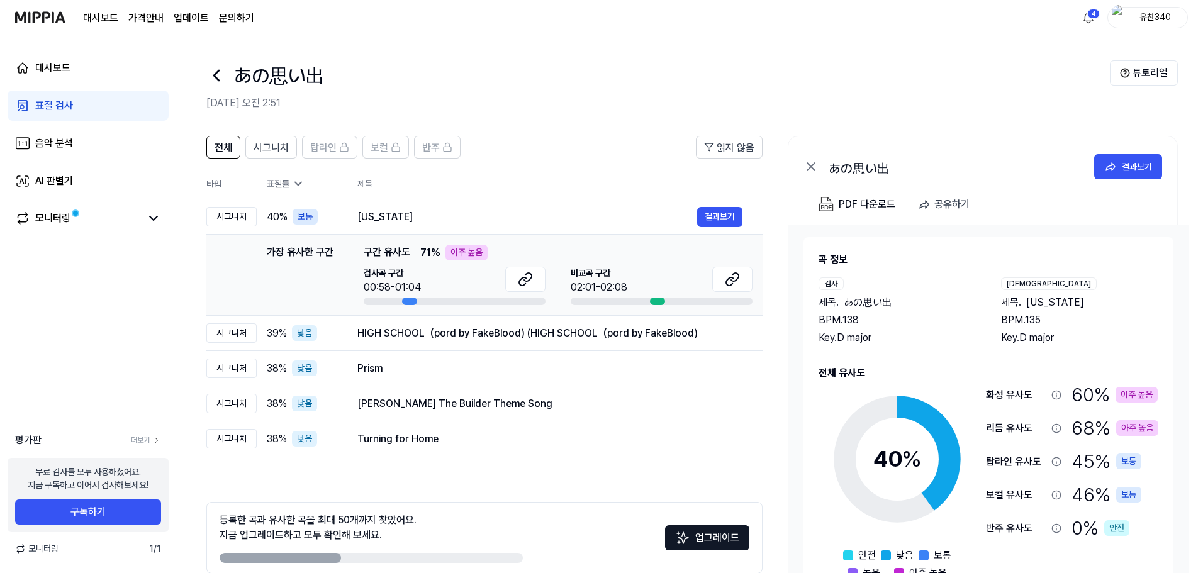
click at [597, 130] on div "전체 시그니처 탑라인 보컬 반주 읽지 않음 전체 시그니처 탑라인 보컬 반주 타입 표절률 제목 표절률 읽지 않음 시그니처 40 % 보통 Cali…" at bounding box center [689, 378] width 1027 height 511
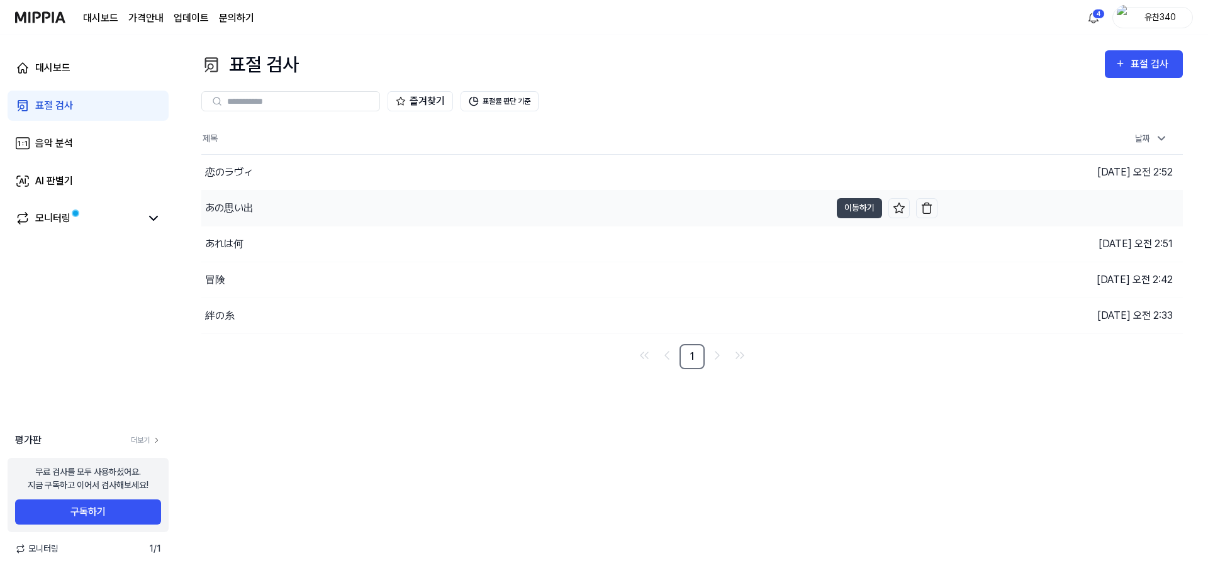
click at [290, 205] on div "あの思い出" at bounding box center [515, 208] width 629 height 35
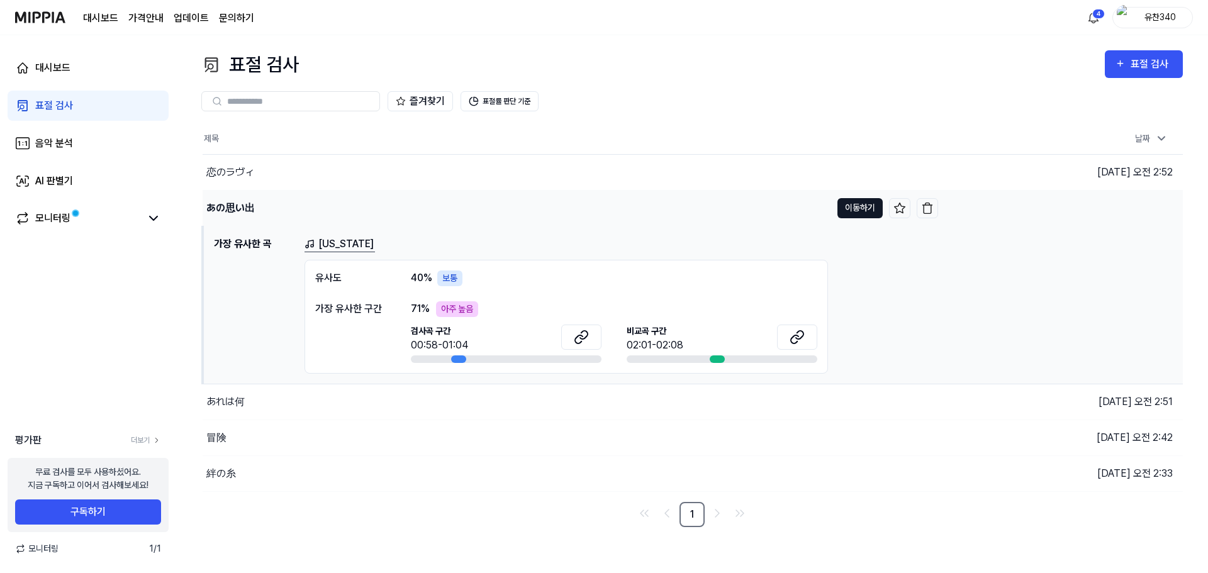
click at [845, 213] on button "이동하기" at bounding box center [860, 208] width 45 height 20
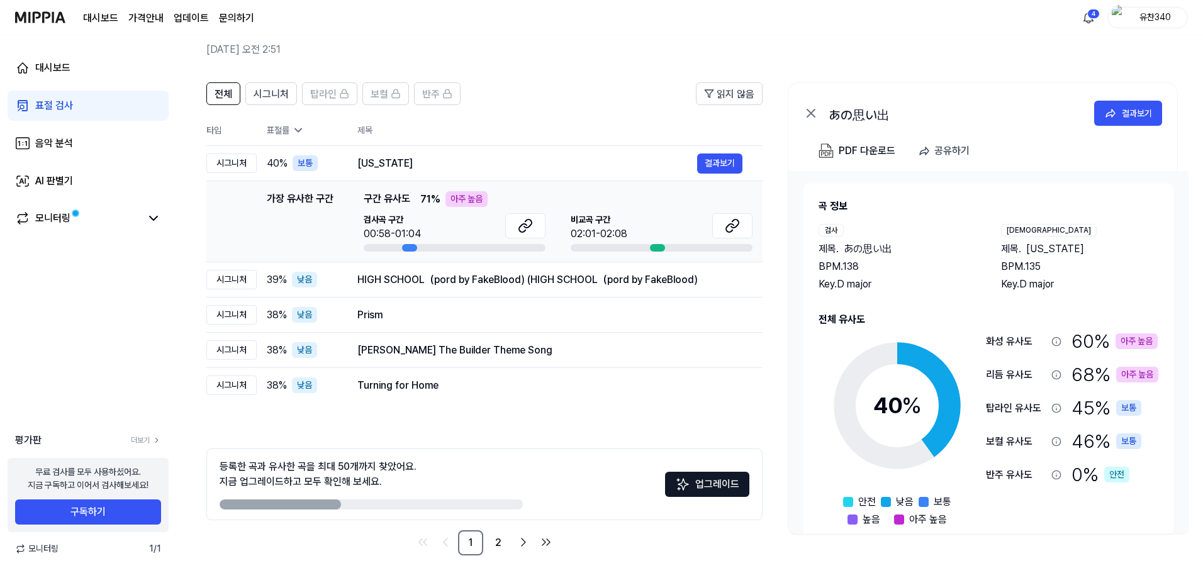
scroll to position [61, 0]
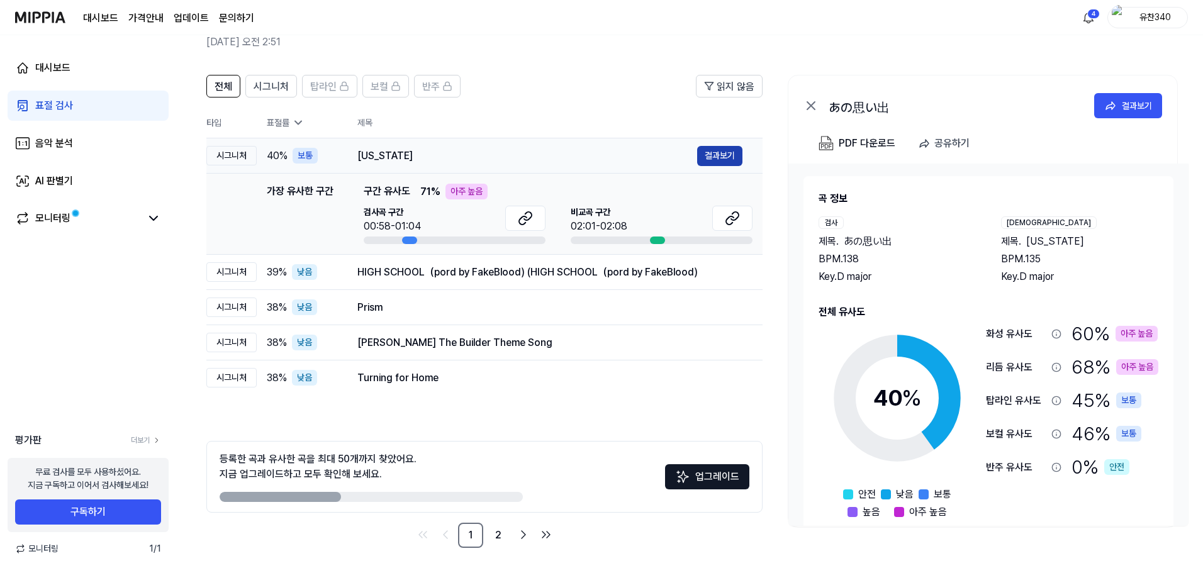
click at [715, 147] on button "결과보기" at bounding box center [719, 156] width 45 height 20
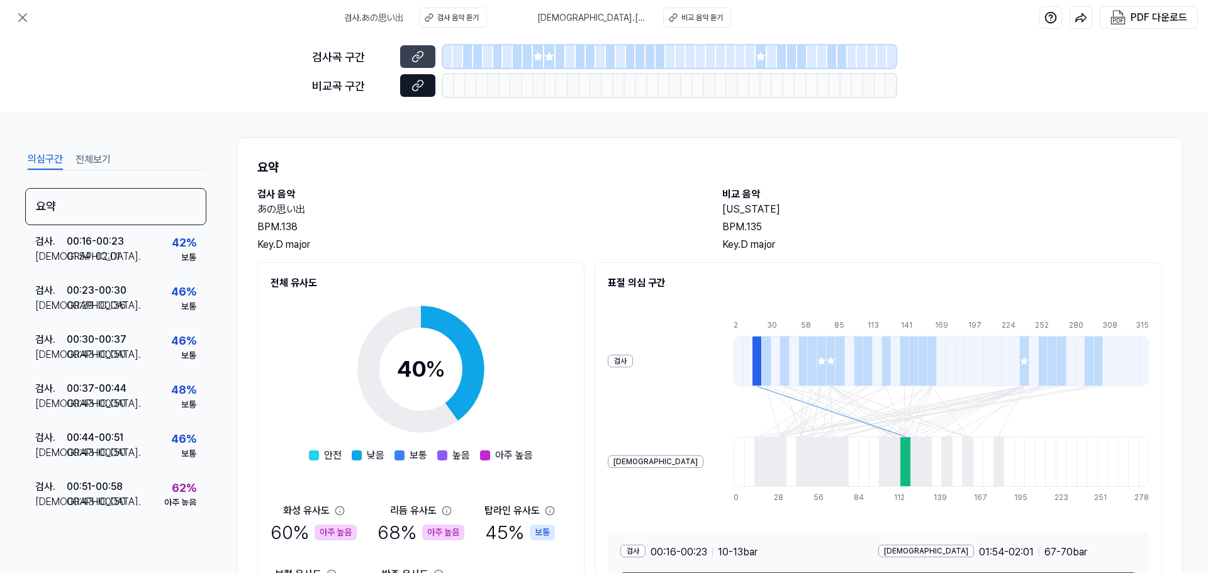
click at [419, 91] on icon at bounding box center [418, 85] width 13 height 13
click at [472, 221] on div "BPM. 138" at bounding box center [477, 227] width 440 height 15
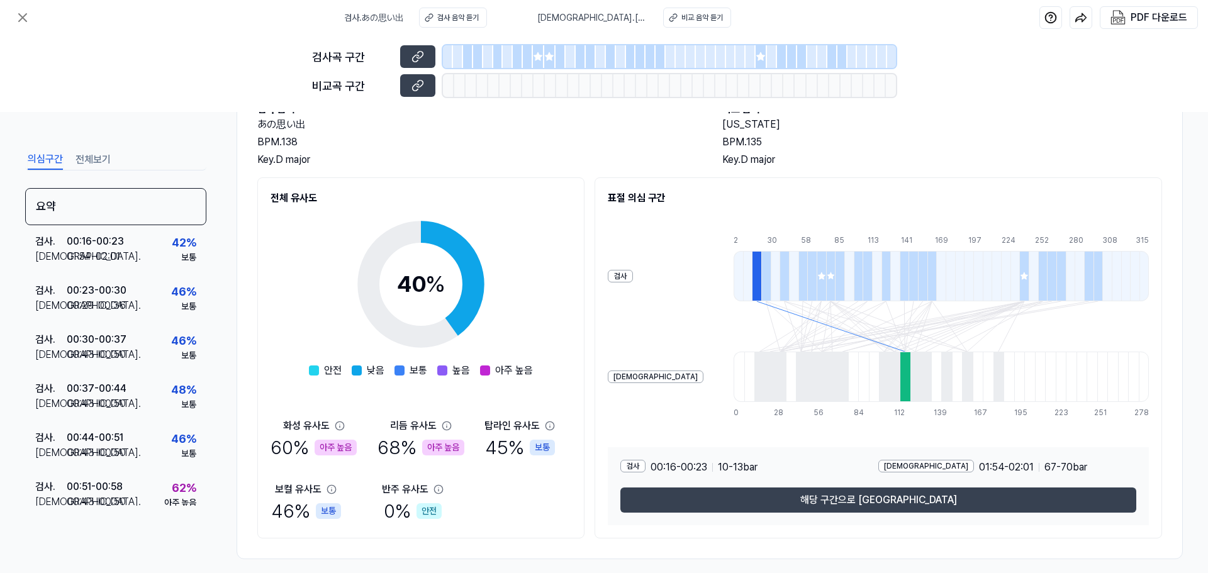
scroll to position [96, 0]
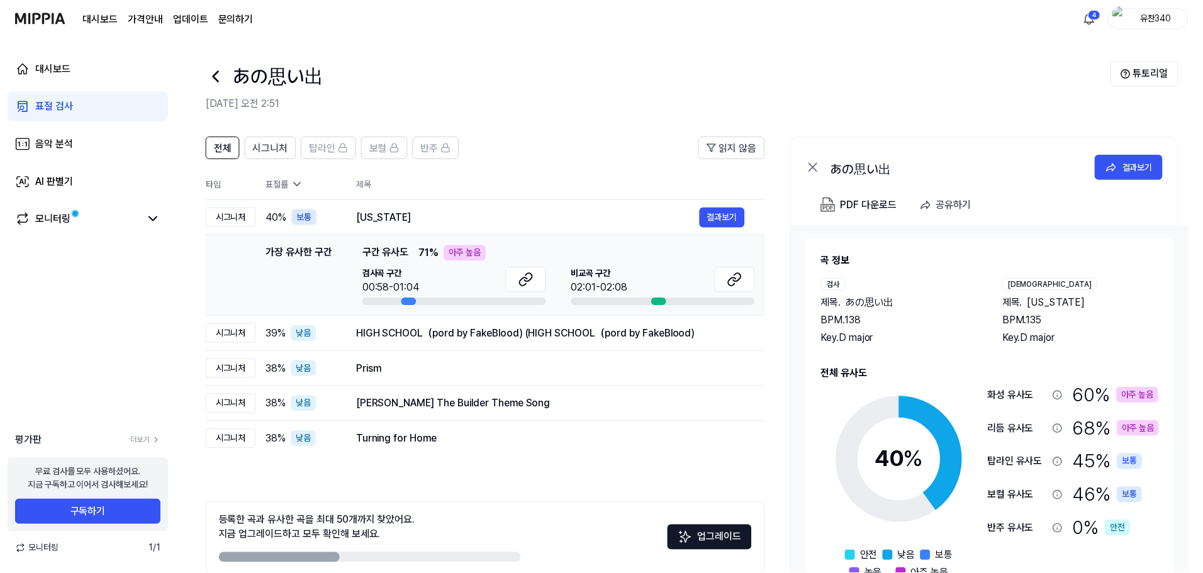
scroll to position [61, 0]
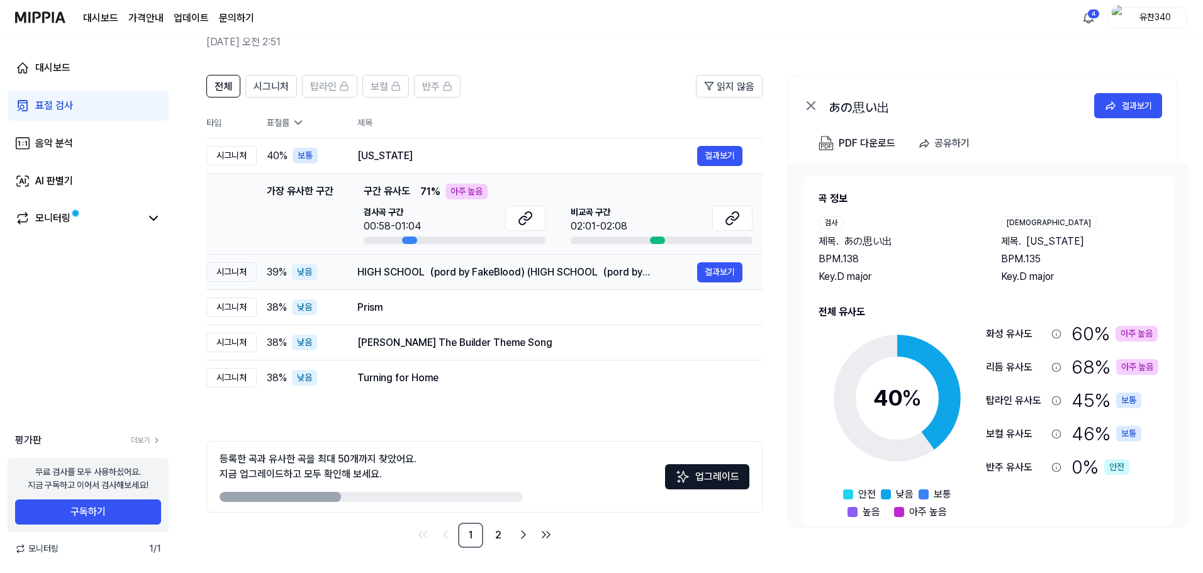
click at [364, 268] on div "HIGH SCHOOL（pord by FakeBlood) (HIGH SCHOOL（pord by FakeBlood)" at bounding box center [528, 272] width 340 height 15
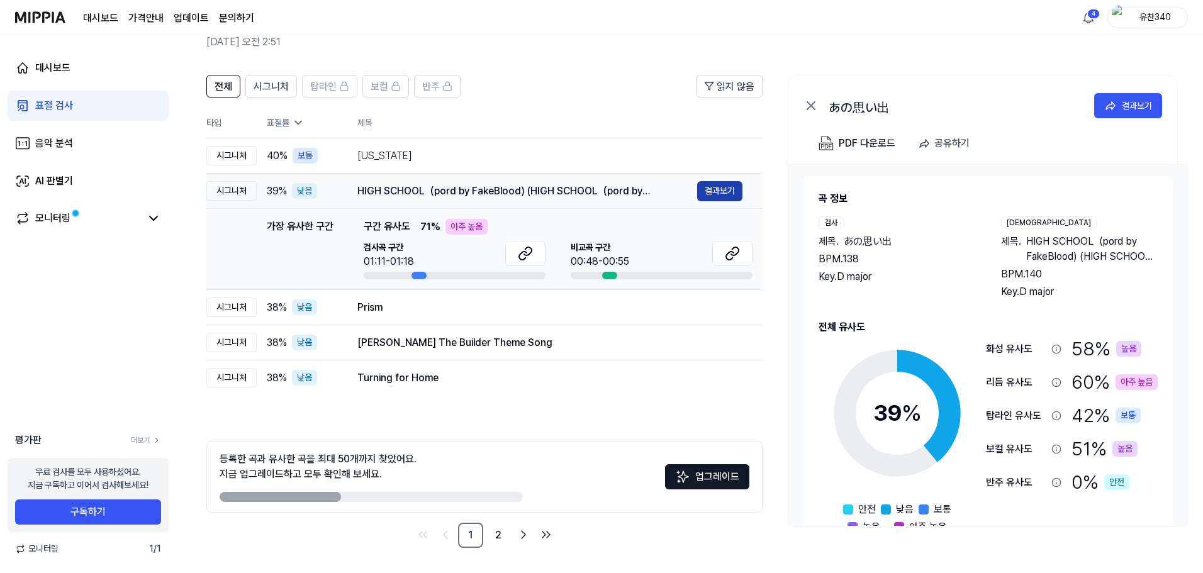
click at [731, 191] on button "결과보기" at bounding box center [719, 191] width 45 height 20
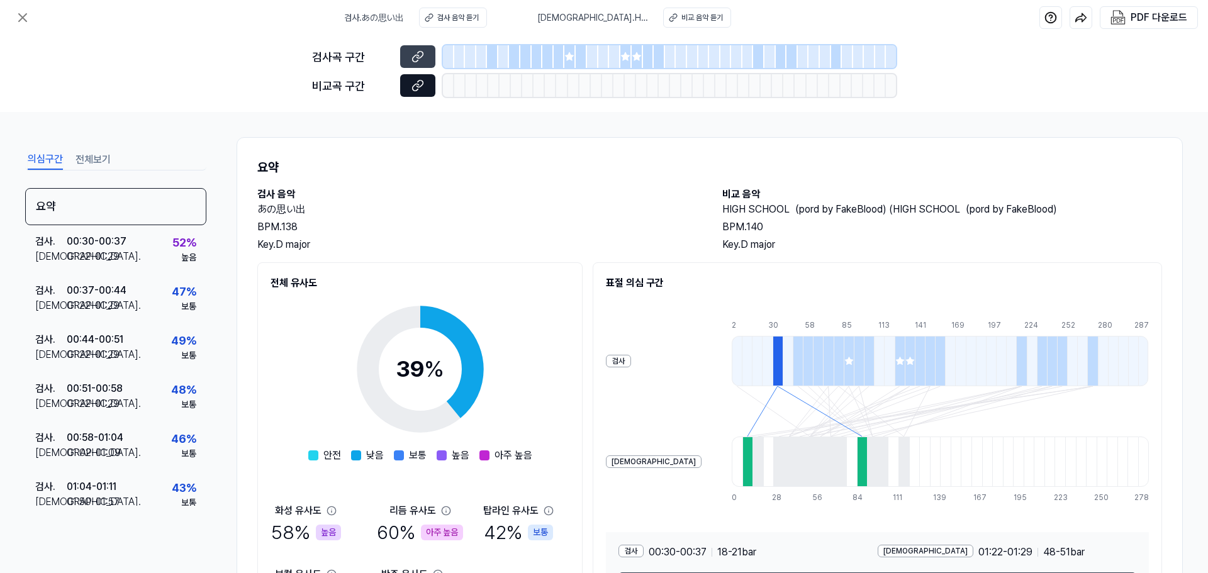
click at [420, 83] on icon at bounding box center [418, 85] width 13 height 13
click at [528, 154] on div "요약 검사 음악 あの思い出 BPM. 138 Key. D major 비교 음악 HIGH SCHOOL（pord by FakeBlood) (HIGH…" at bounding box center [710, 390] width 947 height 507
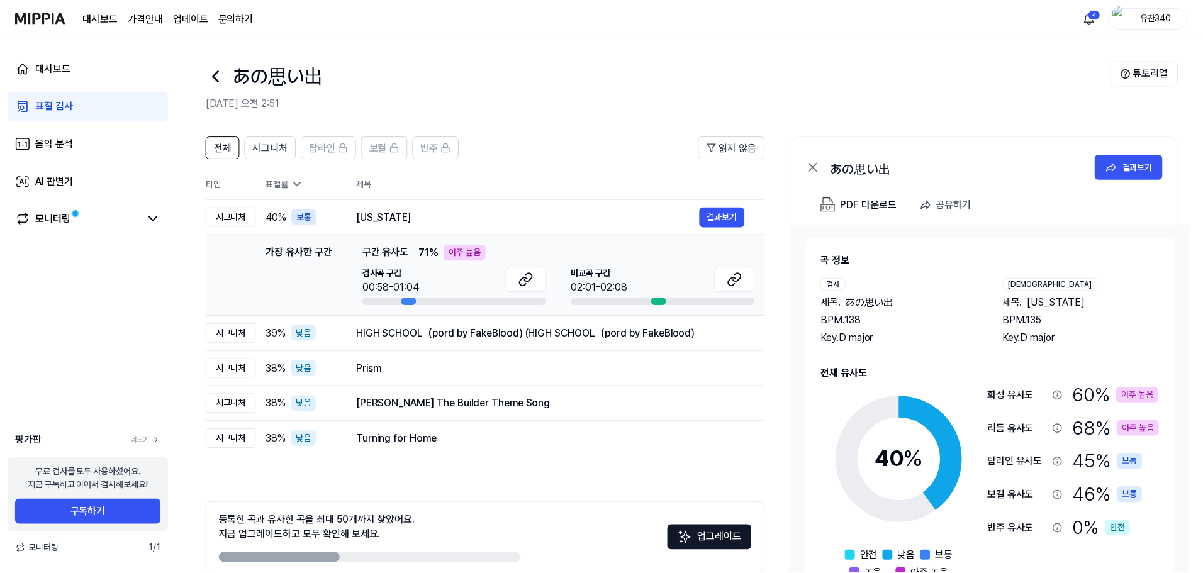
scroll to position [61, 0]
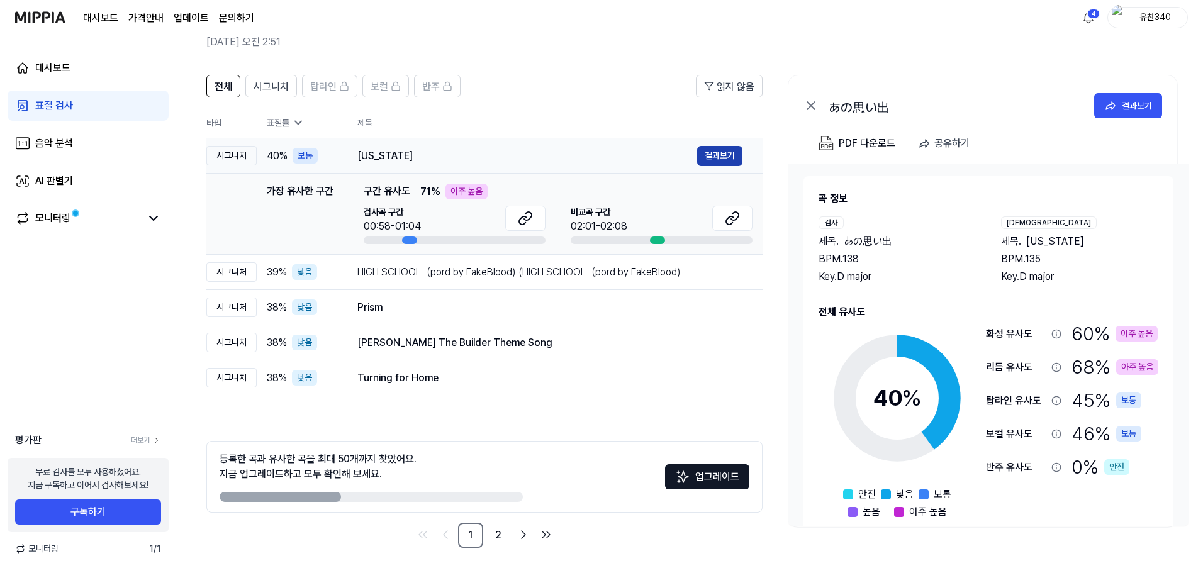
click at [716, 160] on button "결과보기" at bounding box center [719, 156] width 45 height 20
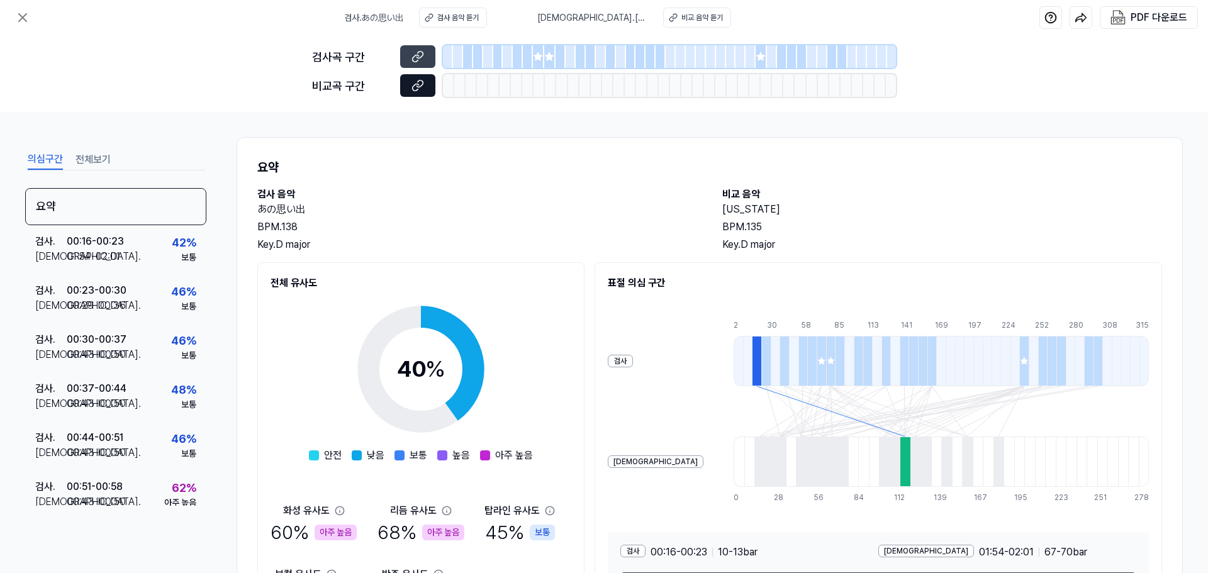
click at [403, 91] on button at bounding box center [417, 85] width 35 height 23
click at [412, 132] on div "의심구간 전체보기 요약 검사 . 00:16 - 00:23 비교 . 01:54 - 02:01 42 % 보통 검사 . 00:23 - 00:30 비…" at bounding box center [604, 342] width 1208 height 461
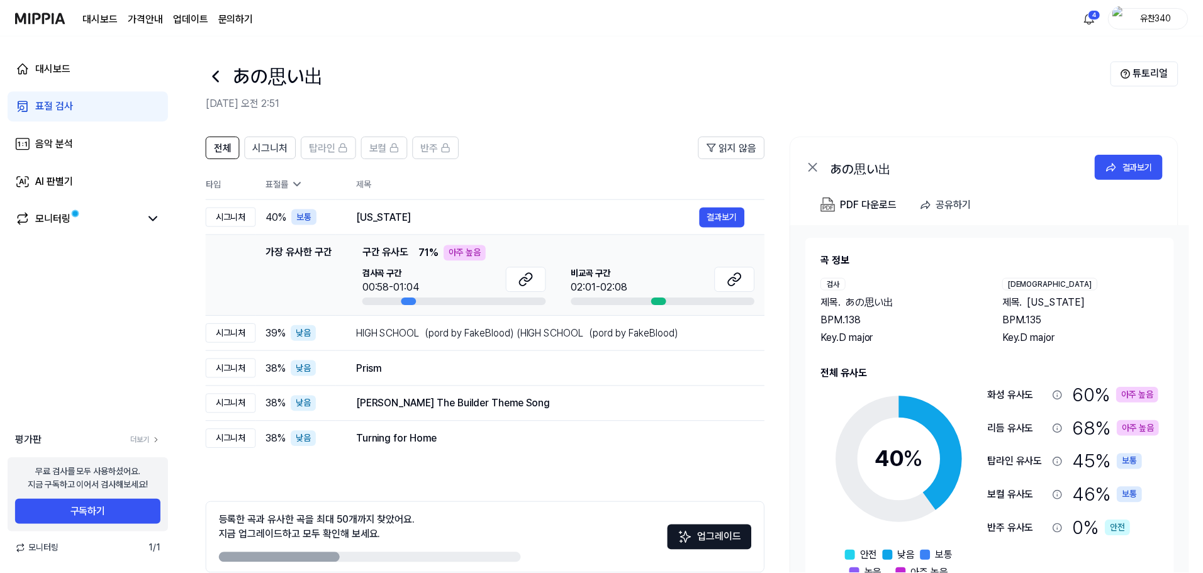
scroll to position [61, 0]
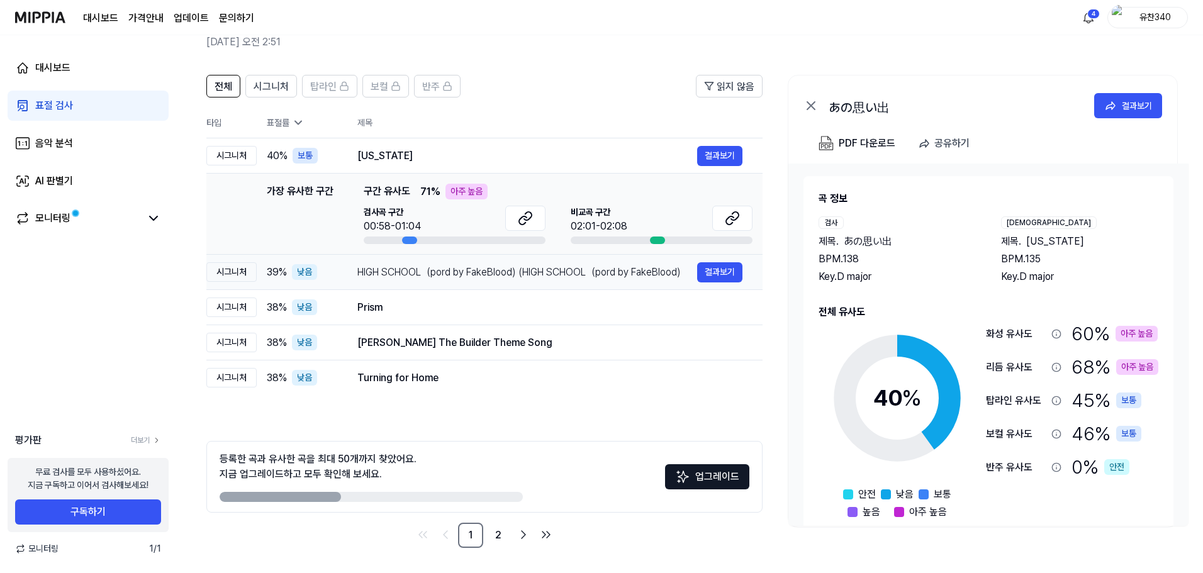
click at [385, 274] on div "HIGH SCHOOL（pord by FakeBlood) (HIGH SCHOOL（pord by FakeBlood)" at bounding box center [528, 272] width 340 height 15
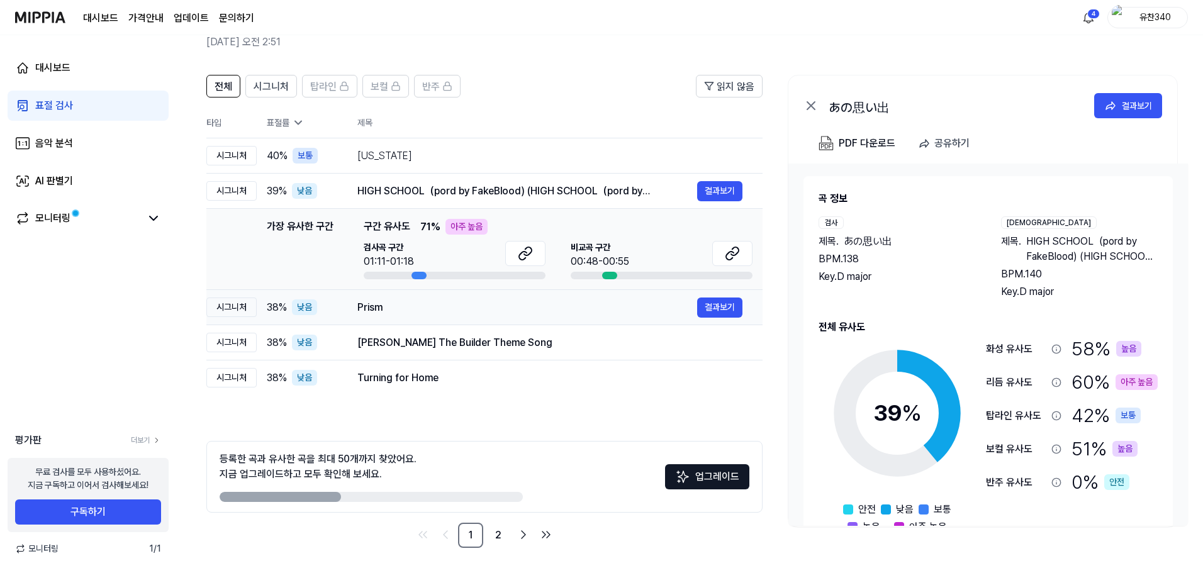
click at [389, 301] on div "Prism" at bounding box center [528, 307] width 340 height 15
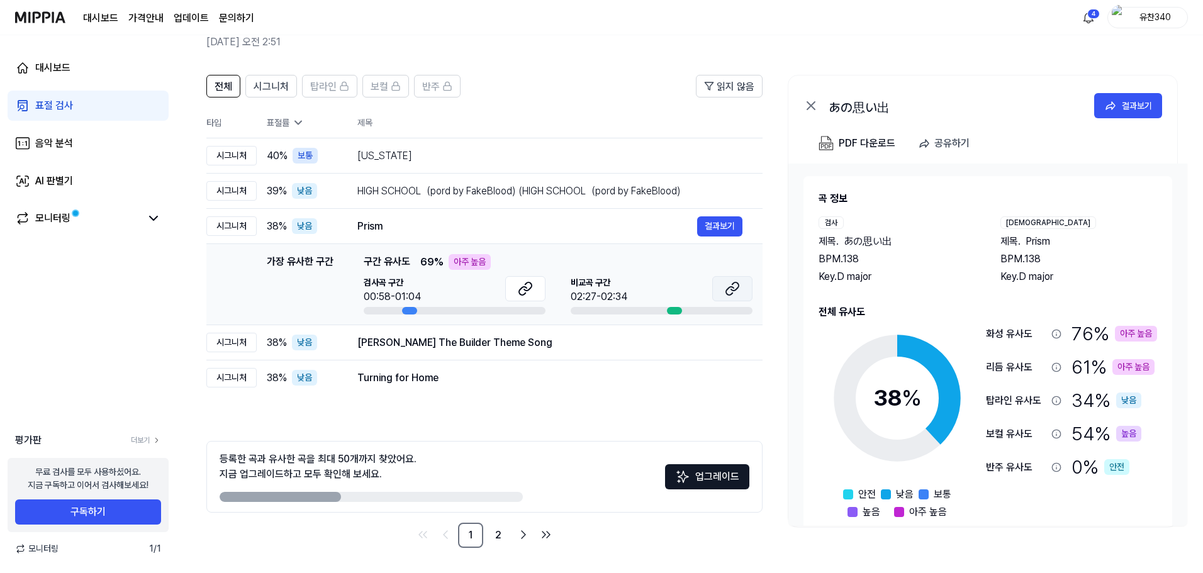
click at [741, 290] on button at bounding box center [732, 288] width 40 height 25
click at [522, 284] on icon at bounding box center [525, 288] width 15 height 15
click at [77, 342] on div "대시보드 표절 검사 음악 분석 AI 판별기 모니터링 평가판 더보기 무료 검사를 모두 사용하셨어요. 지금 구독하고 이어서 검사해보세요! 구독하기…" at bounding box center [88, 304] width 176 height 538
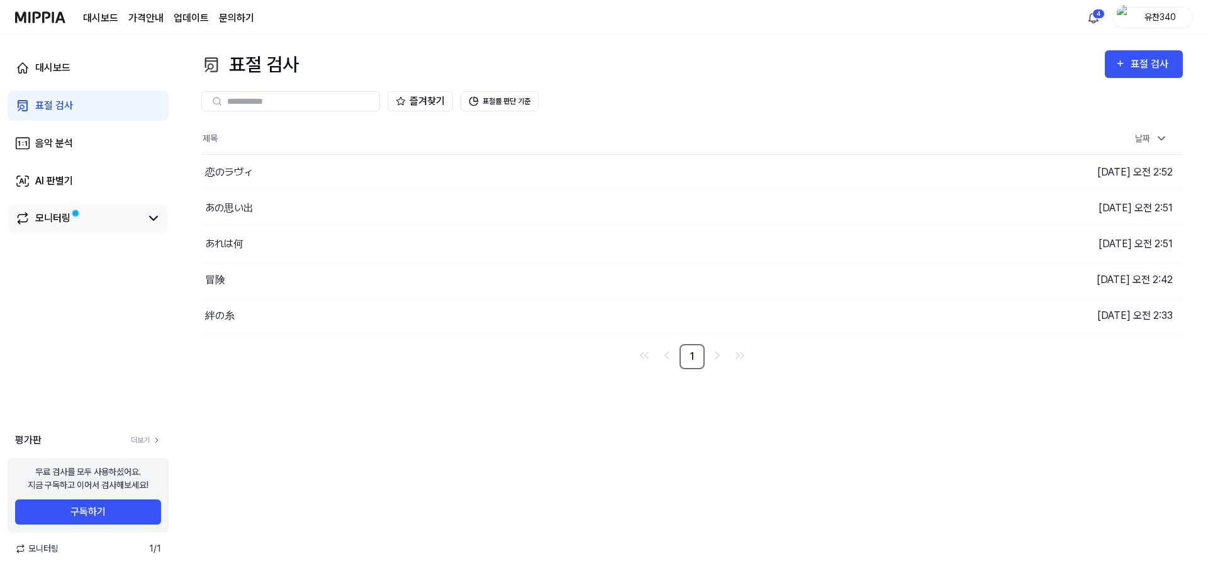
drag, startPoint x: 131, startPoint y: 213, endPoint x: 132, endPoint y: 205, distance: 7.7
click at [131, 213] on link "모니터링" at bounding box center [78, 218] width 126 height 15
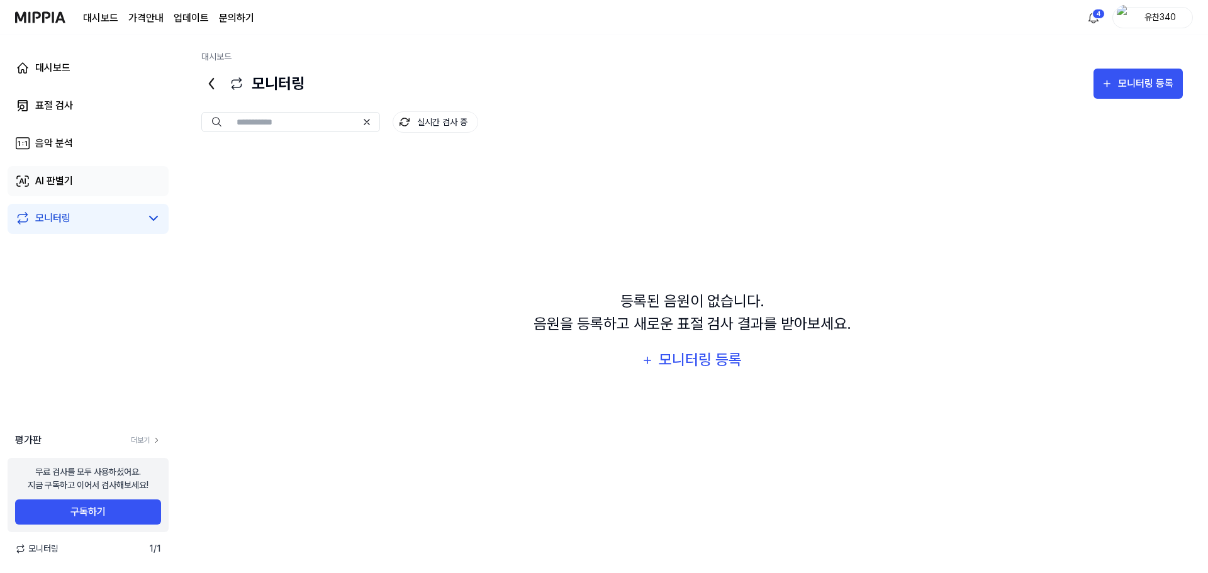
click at [138, 179] on link "AI 판별기" at bounding box center [88, 181] width 161 height 30
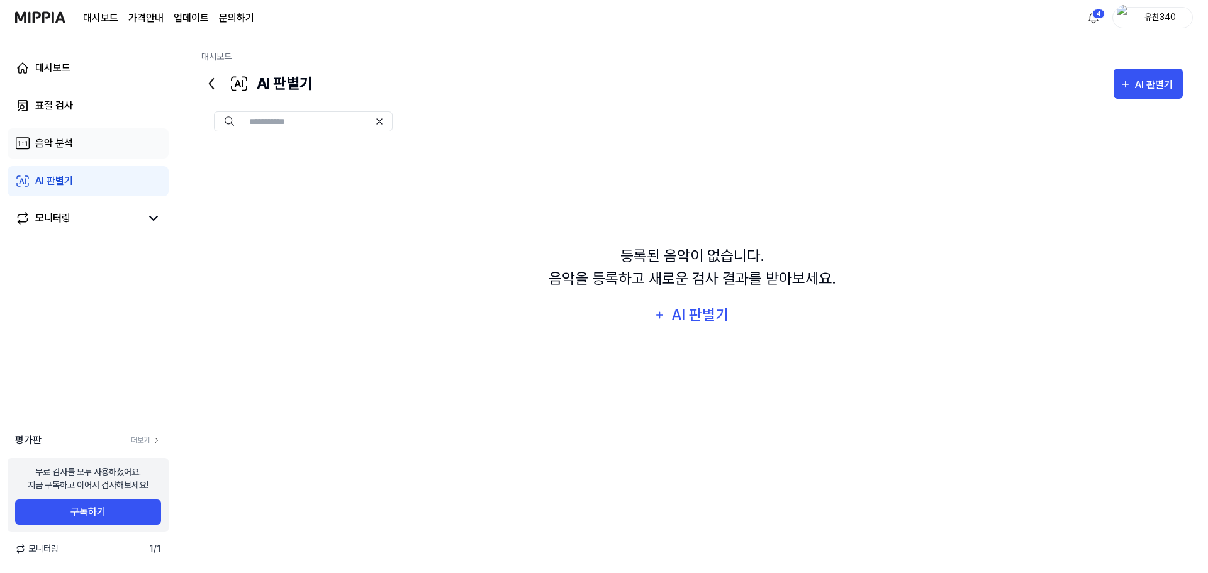
click at [127, 144] on link "음악 분석" at bounding box center [88, 143] width 161 height 30
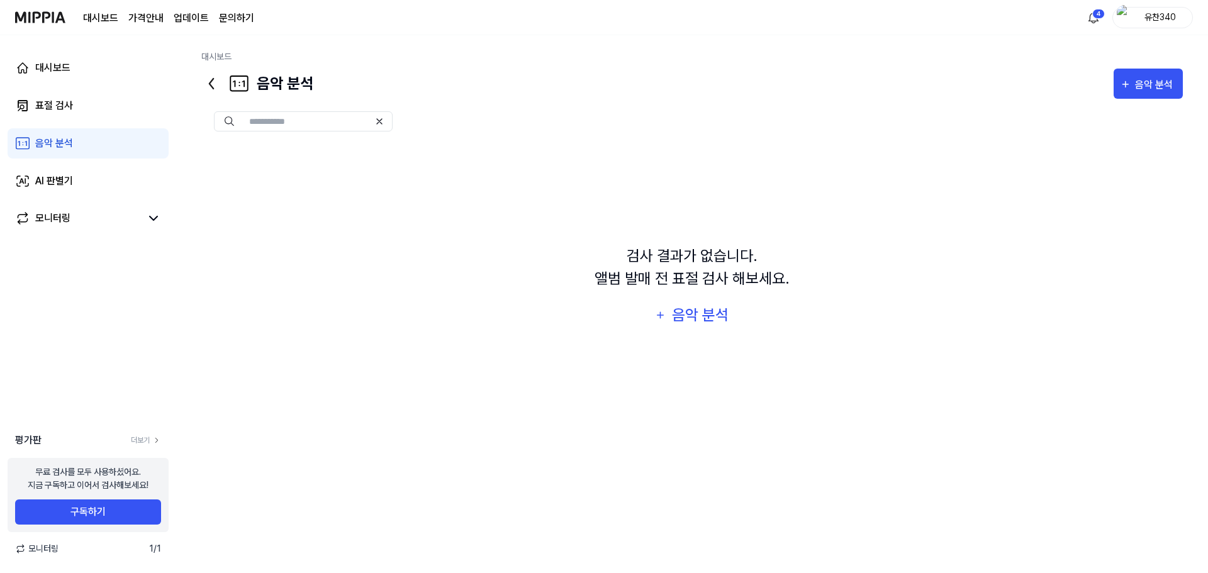
click at [121, 122] on div "대시보드 표절 검사 음악 분석 AI 판별기 모니터링" at bounding box center [88, 143] width 176 height 217
click at [121, 106] on link "표절 검사" at bounding box center [88, 106] width 161 height 30
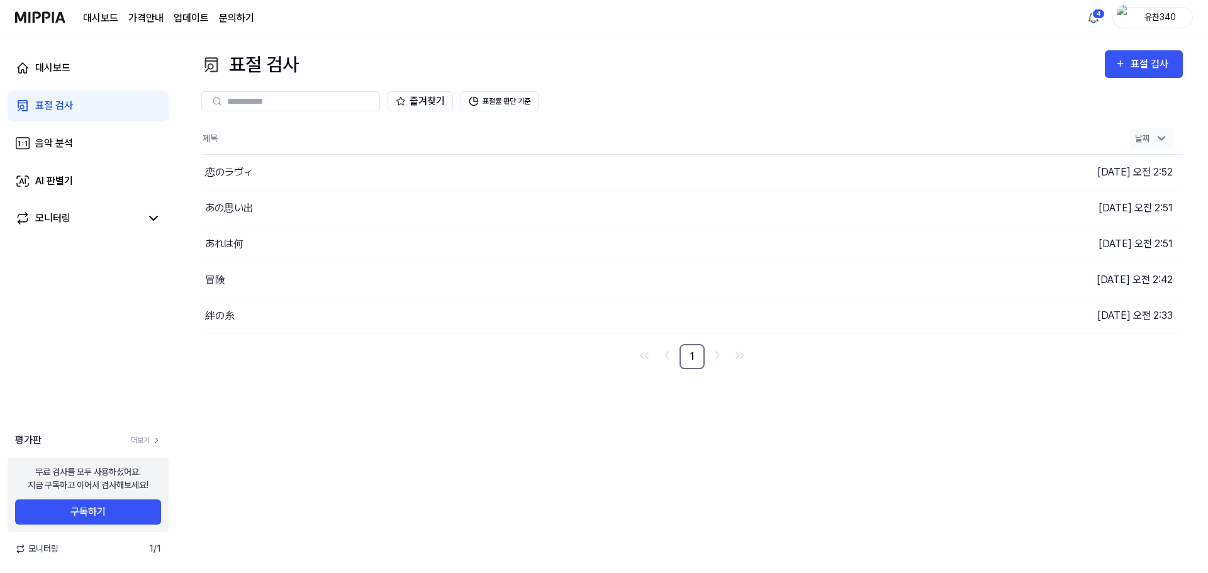
click at [1166, 137] on icon at bounding box center [1162, 138] width 13 height 13
click at [1166, 137] on icon at bounding box center [1162, 139] width 13 height 13
